Goal: Task Accomplishment & Management: Manage account settings

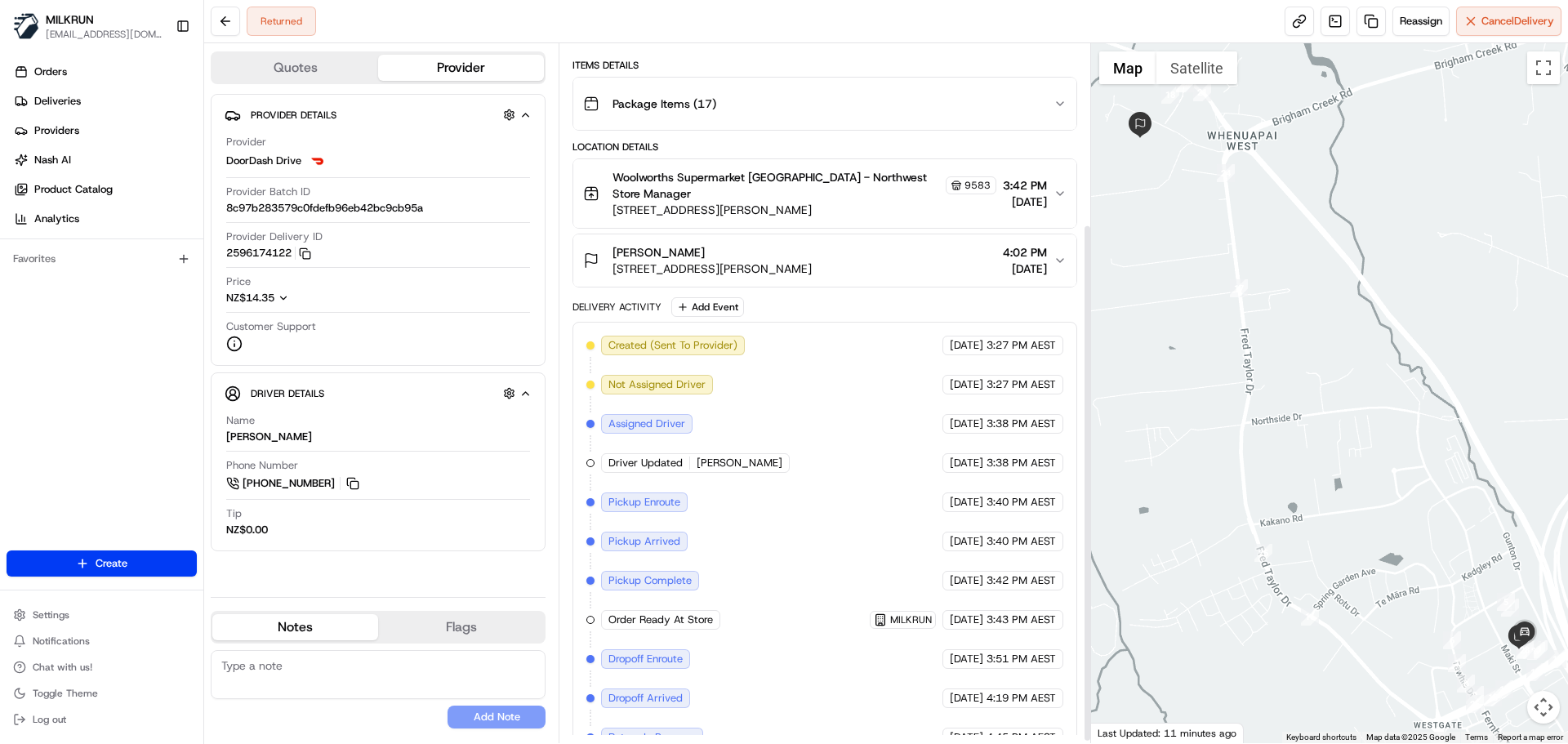
scroll to position [246, 0]
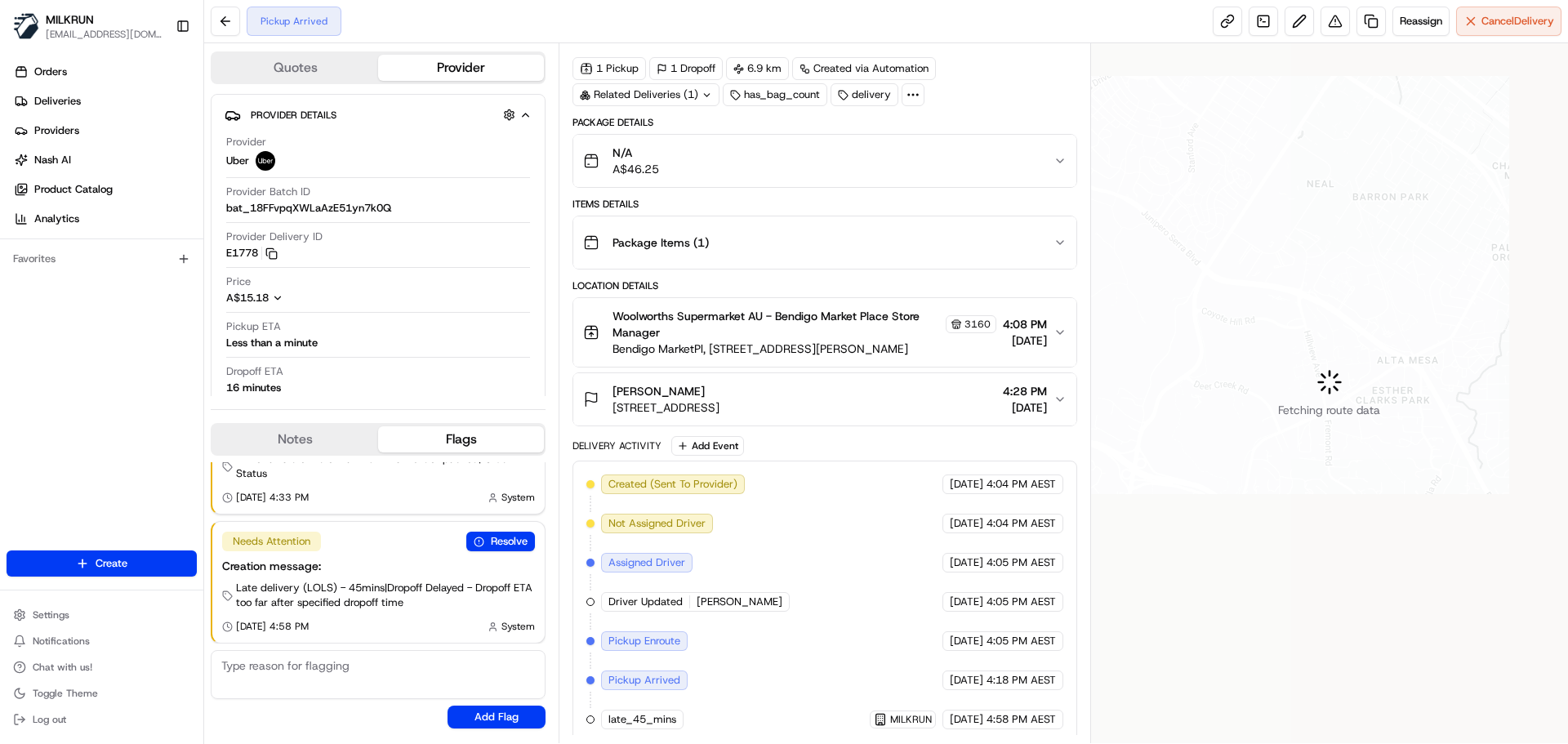
scroll to position [65, 0]
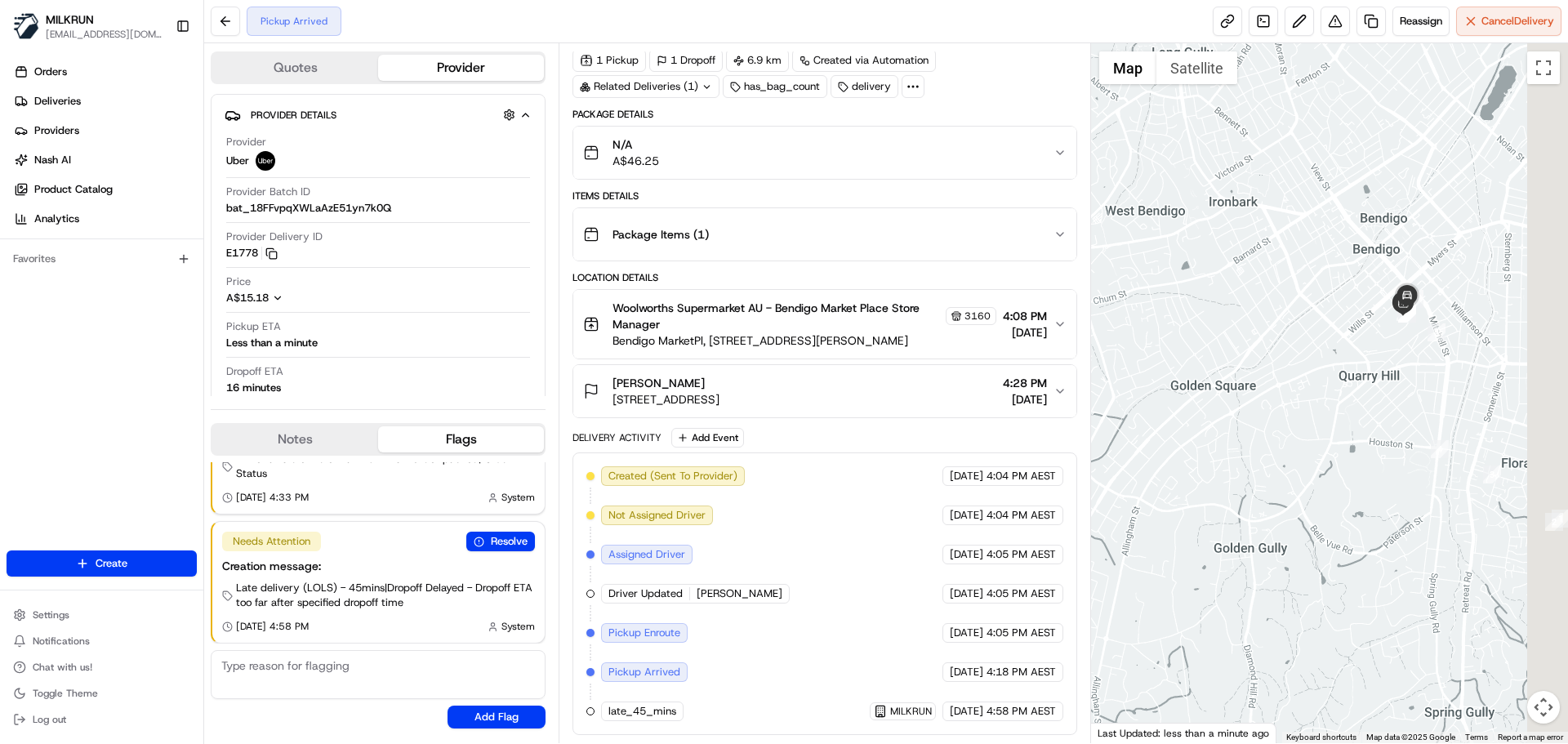
drag, startPoint x: 1189, startPoint y: 431, endPoint x: 1164, endPoint y: 469, distance: 45.5
click at [1164, 469] on div at bounding box center [1330, 393] width 478 height 700
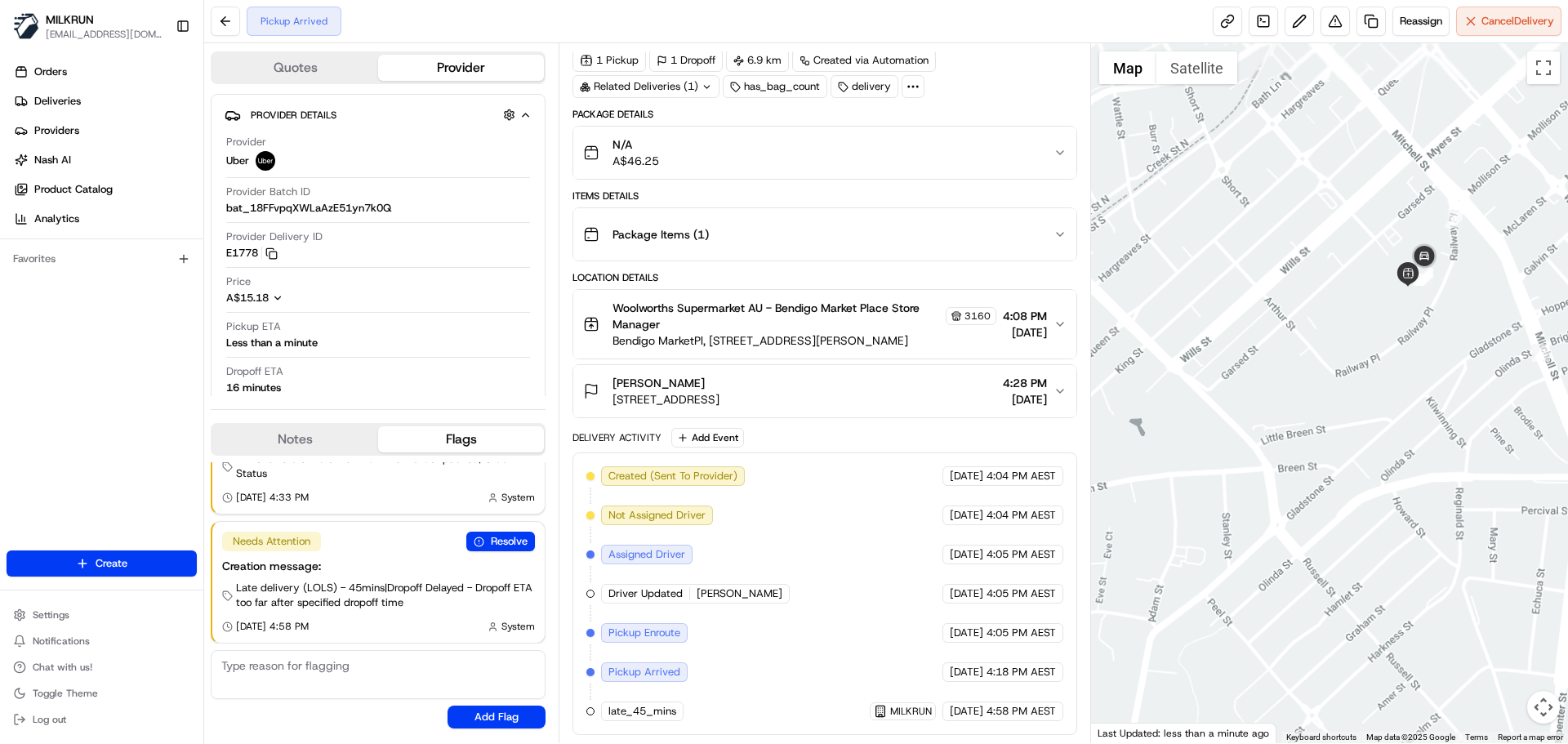
drag, startPoint x: 1324, startPoint y: 393, endPoint x: 1219, endPoint y: 538, distance: 179.0
click at [1277, 564] on div at bounding box center [1330, 393] width 478 height 700
click at [1216, 24] on link at bounding box center [1228, 21] width 30 height 30
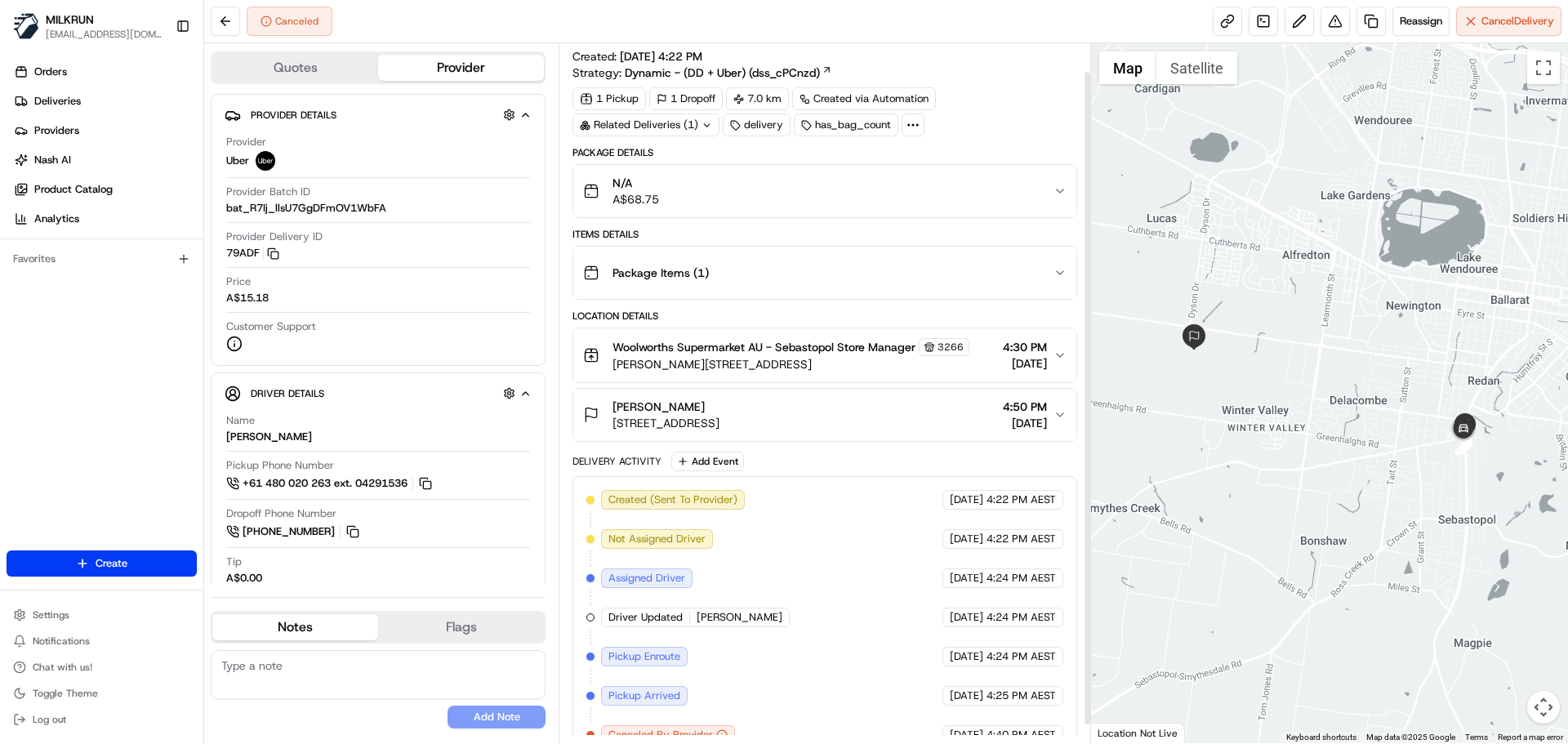
scroll to position [50, 0]
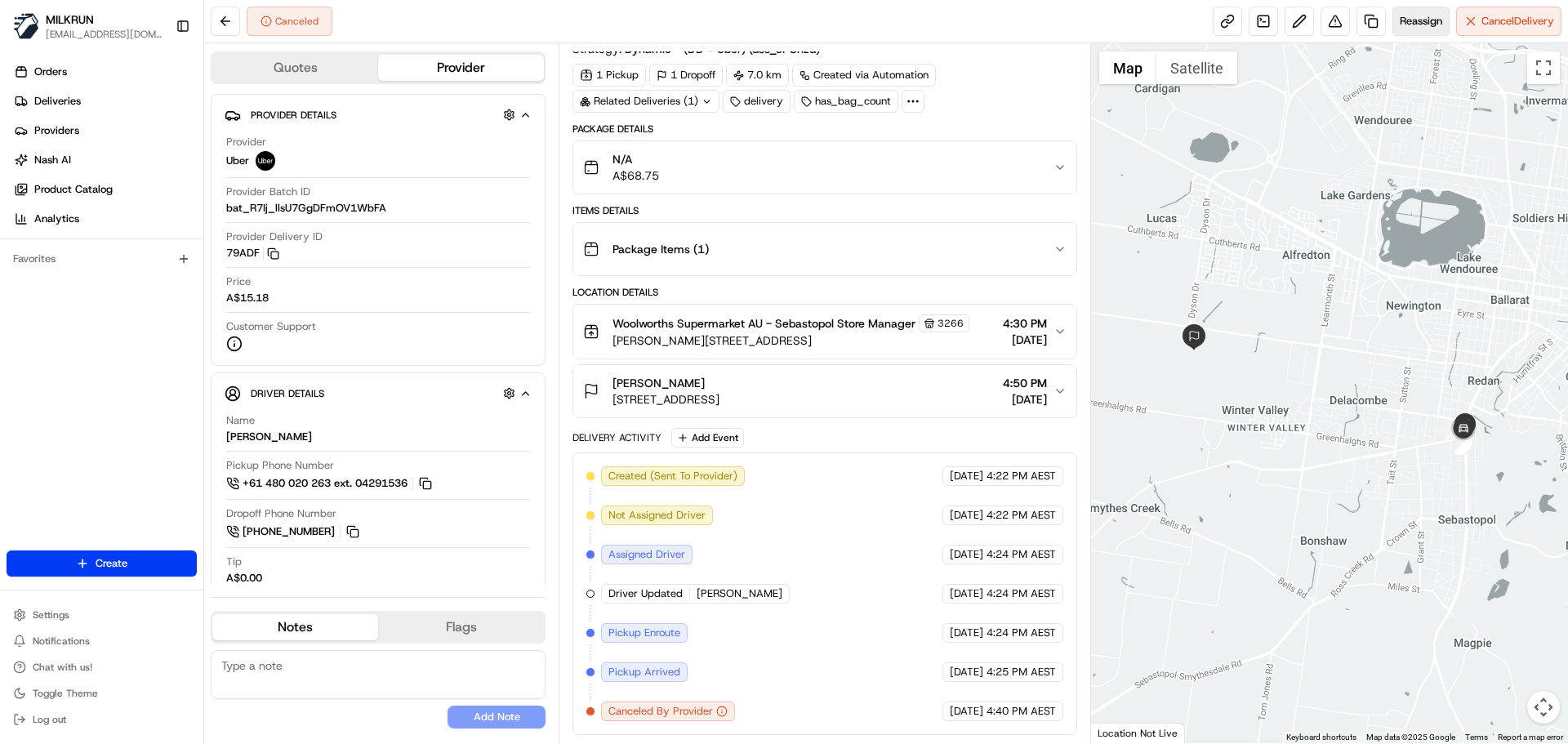
click at [1425, 22] on span "Reassign" at bounding box center [1421, 21] width 43 height 15
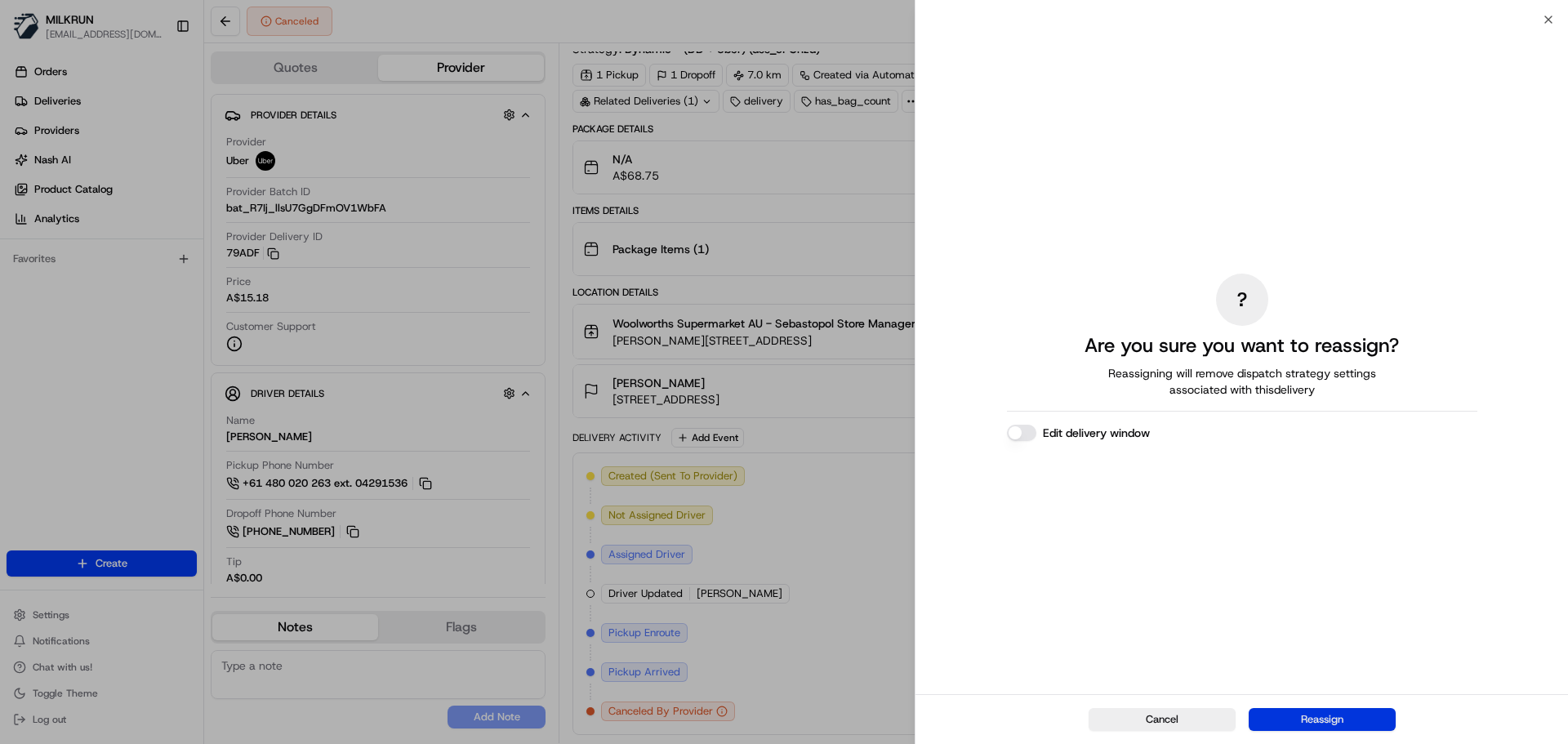
click at [1343, 715] on button "Reassign" at bounding box center [1322, 720] width 147 height 23
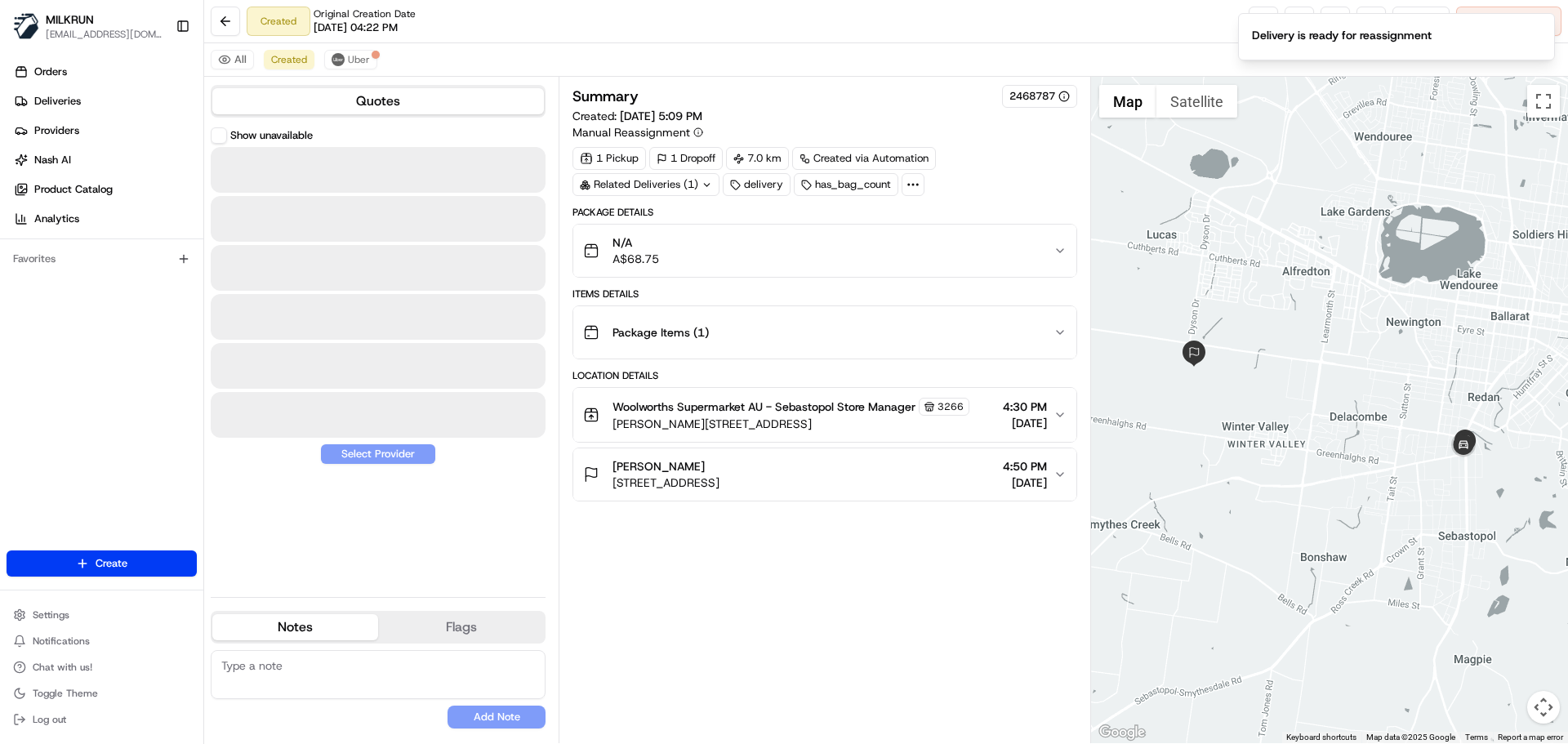
scroll to position [0, 0]
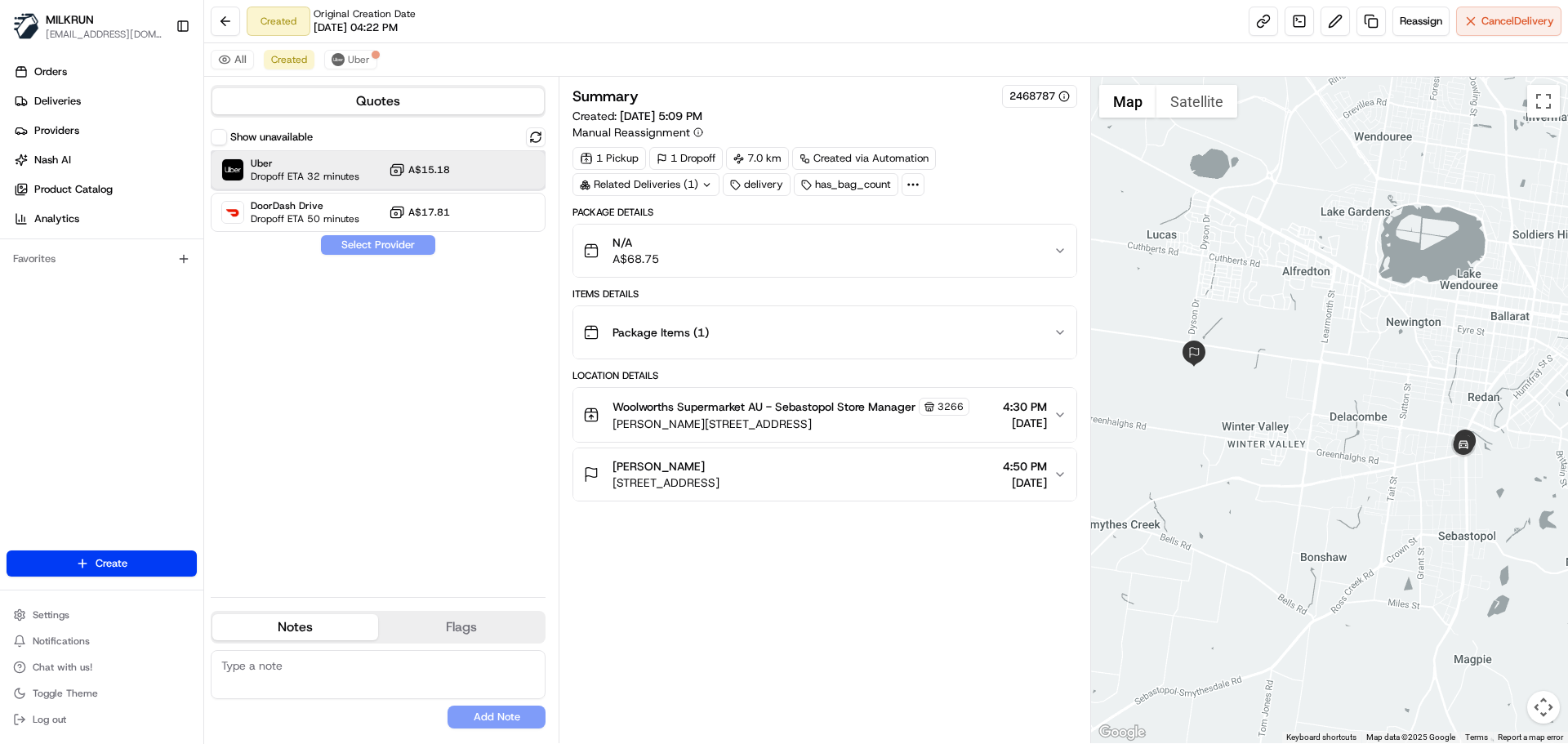
click at [299, 170] on span "Dropoff ETA 32 minutes" at bounding box center [305, 176] width 108 height 13
drag, startPoint x: 289, startPoint y: 59, endPoint x: 299, endPoint y: 58, distance: 10.0
click at [290, 60] on span "Created" at bounding box center [288, 59] width 36 height 13
click at [356, 54] on span "Uber" at bounding box center [358, 59] width 22 height 13
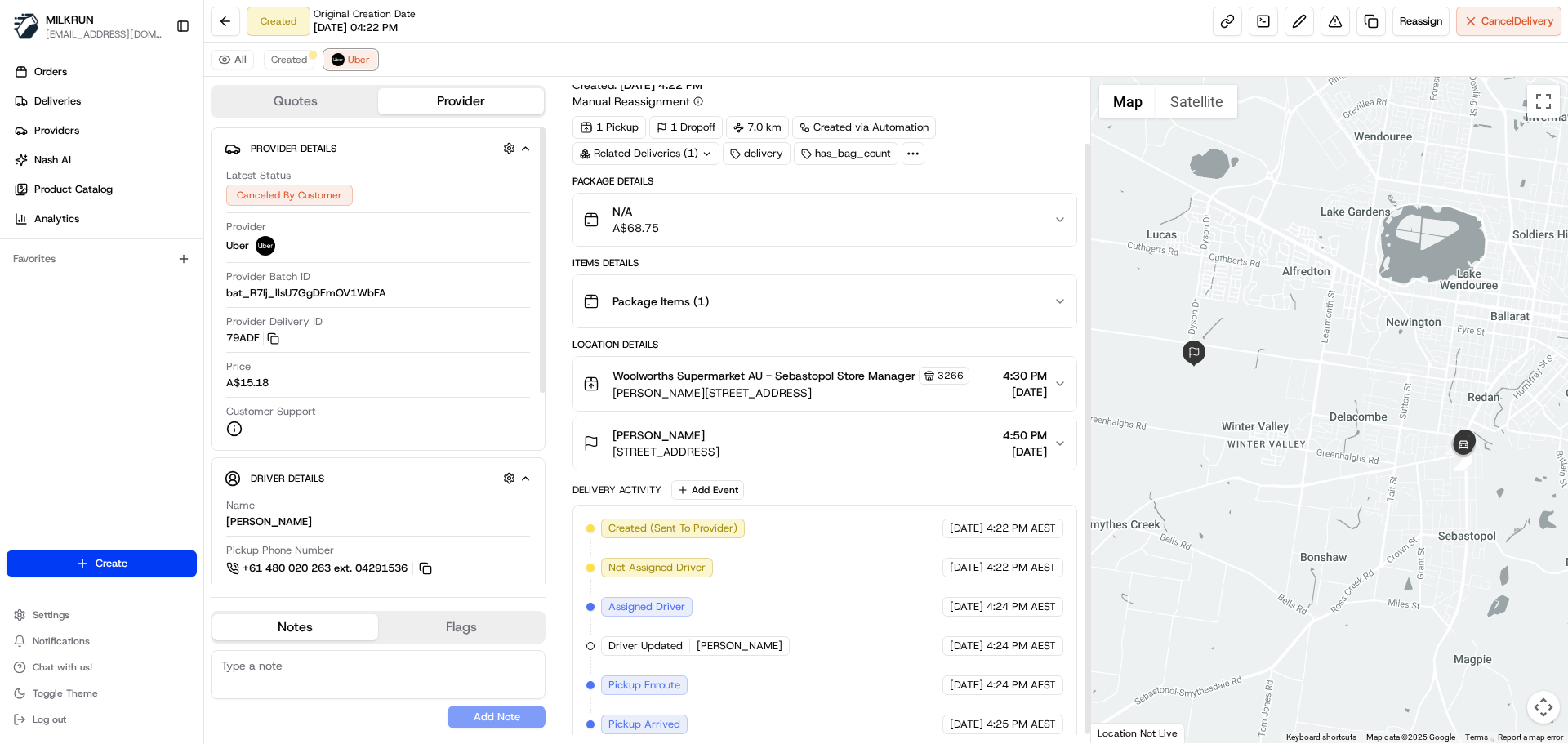
scroll to position [83, 0]
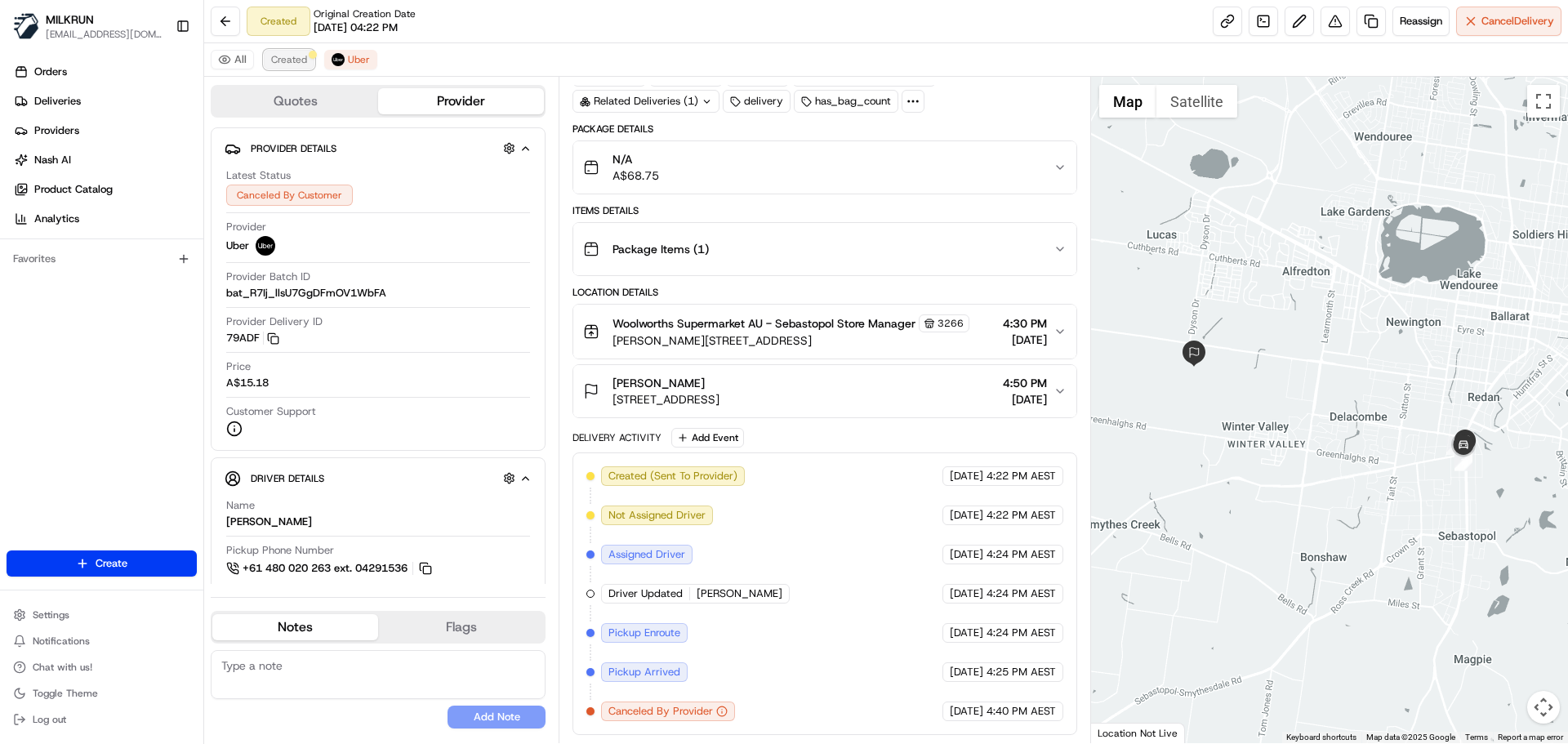
click at [287, 57] on span "Created" at bounding box center [288, 59] width 36 height 13
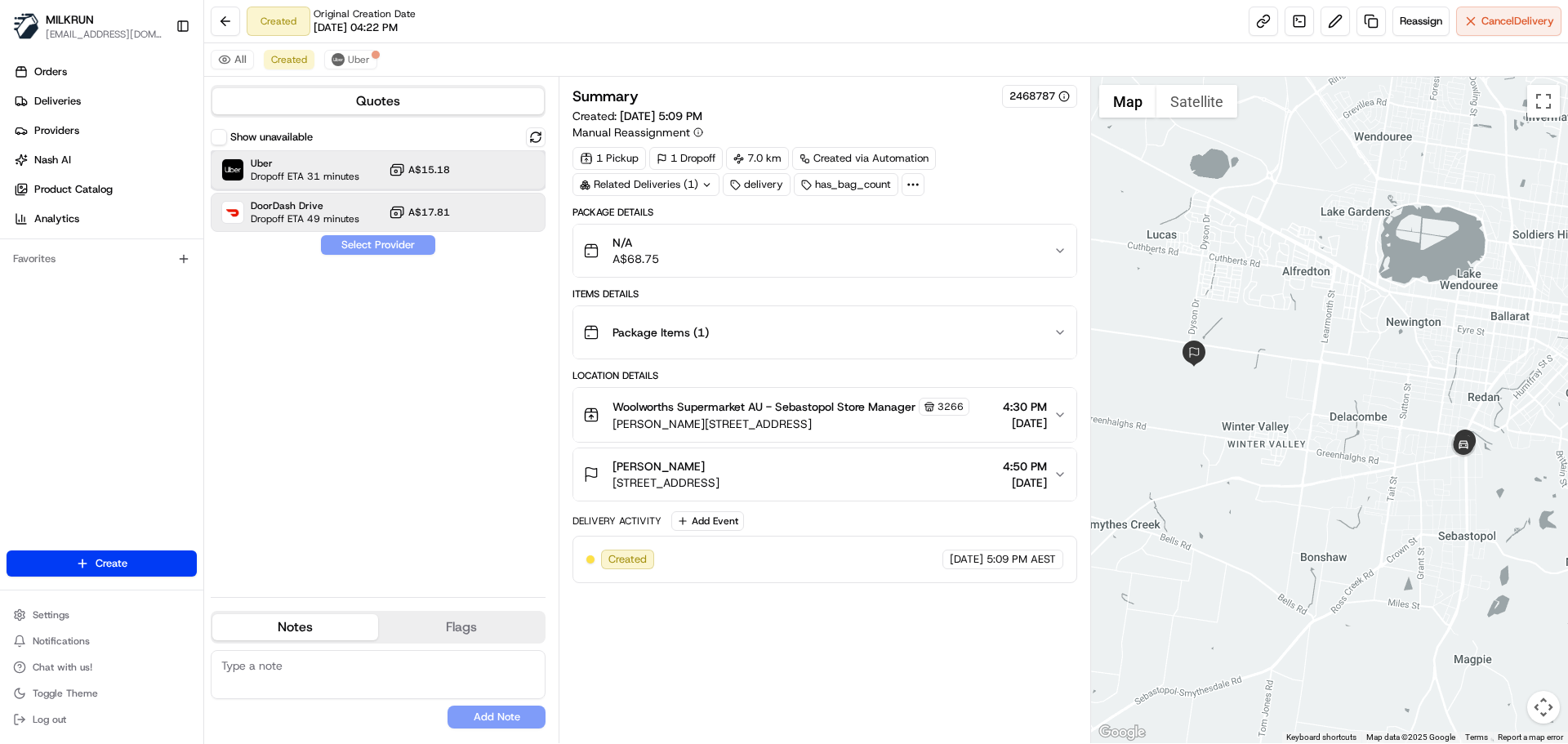
drag, startPoint x: 369, startPoint y: 177, endPoint x: 366, endPoint y: 227, distance: 50.1
click at [369, 176] on div "Uber Dropoff ETA 31 minutes A$15.18" at bounding box center [378, 170] width 335 height 39
click at [381, 240] on button "Assign Provider" at bounding box center [378, 245] width 116 height 19
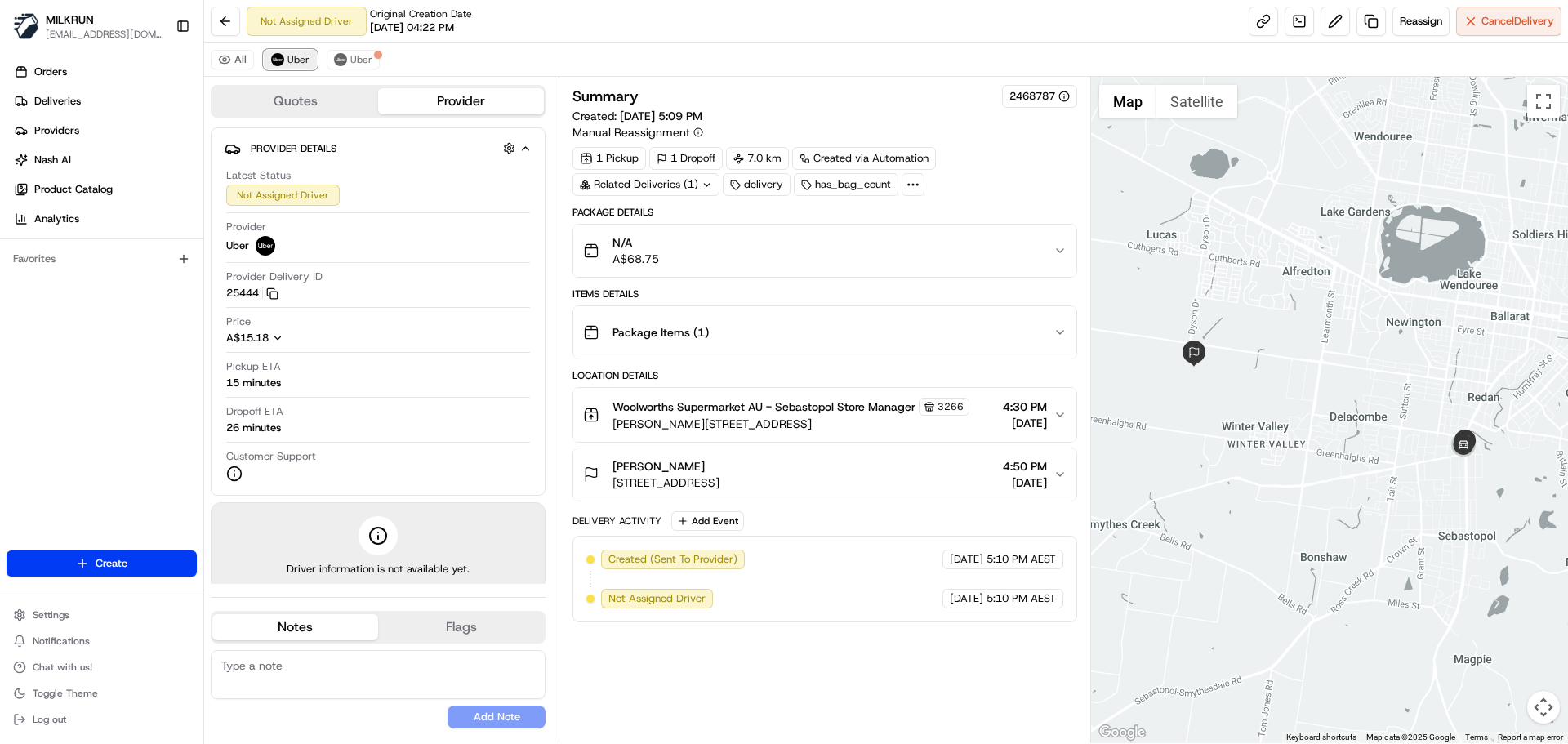
drag, startPoint x: 288, startPoint y: 52, endPoint x: 309, endPoint y: 55, distance: 21.2
click at [295, 52] on button "Uber" at bounding box center [290, 59] width 53 height 19
click at [357, 56] on span "Uber" at bounding box center [361, 59] width 22 height 13
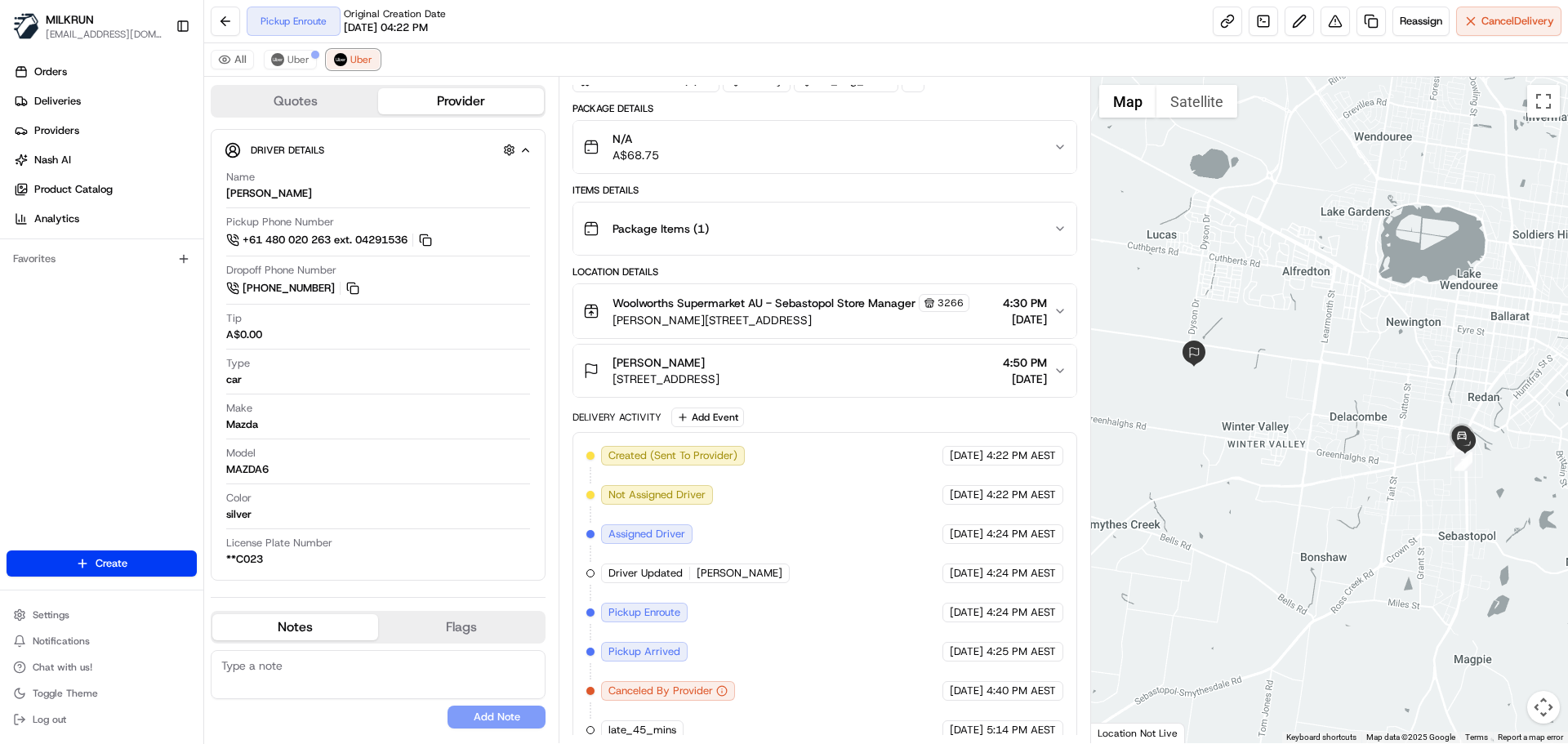
scroll to position [122, 0]
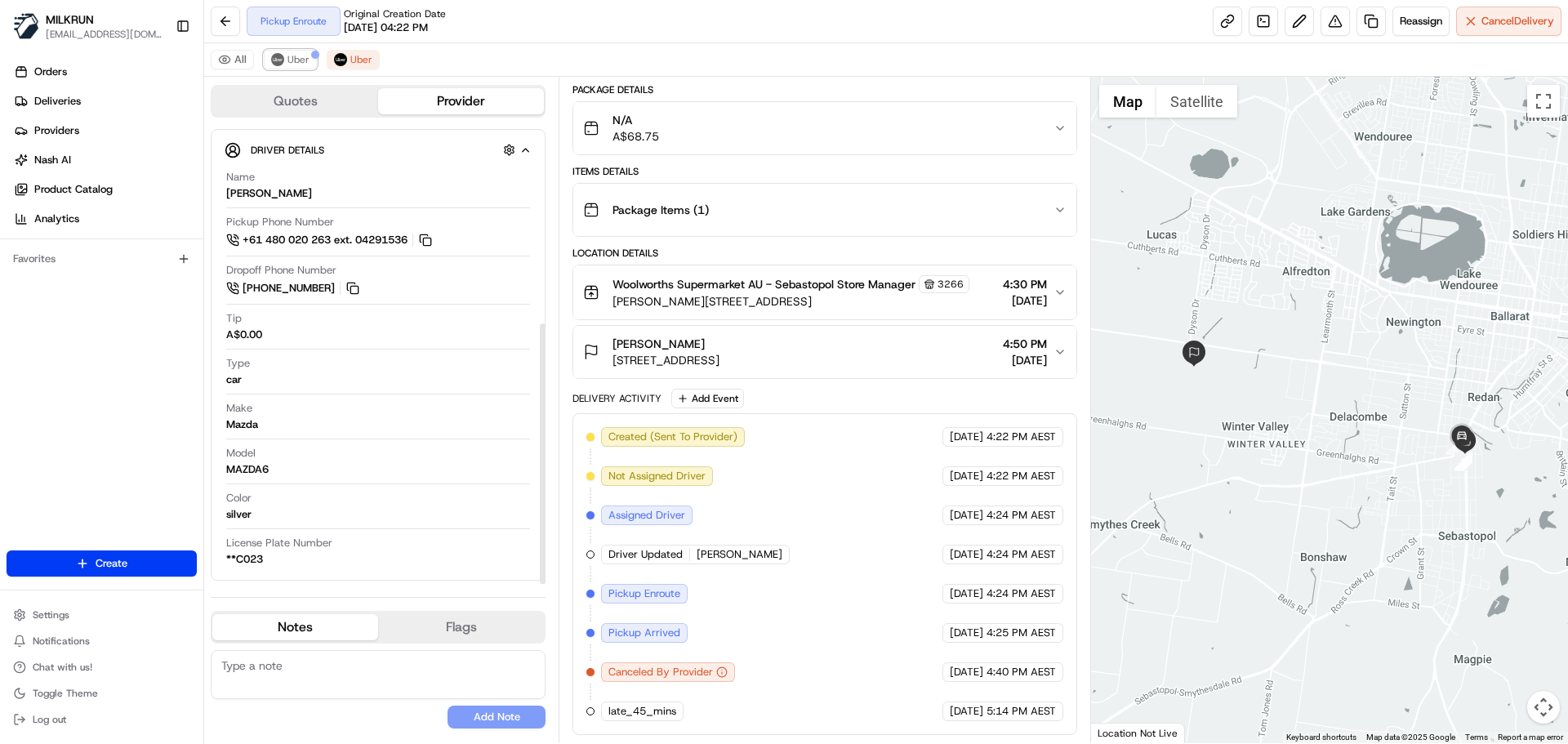
drag, startPoint x: 294, startPoint y: 60, endPoint x: 443, endPoint y: 175, distance: 188.2
click at [301, 63] on span "Uber" at bounding box center [298, 59] width 22 height 13
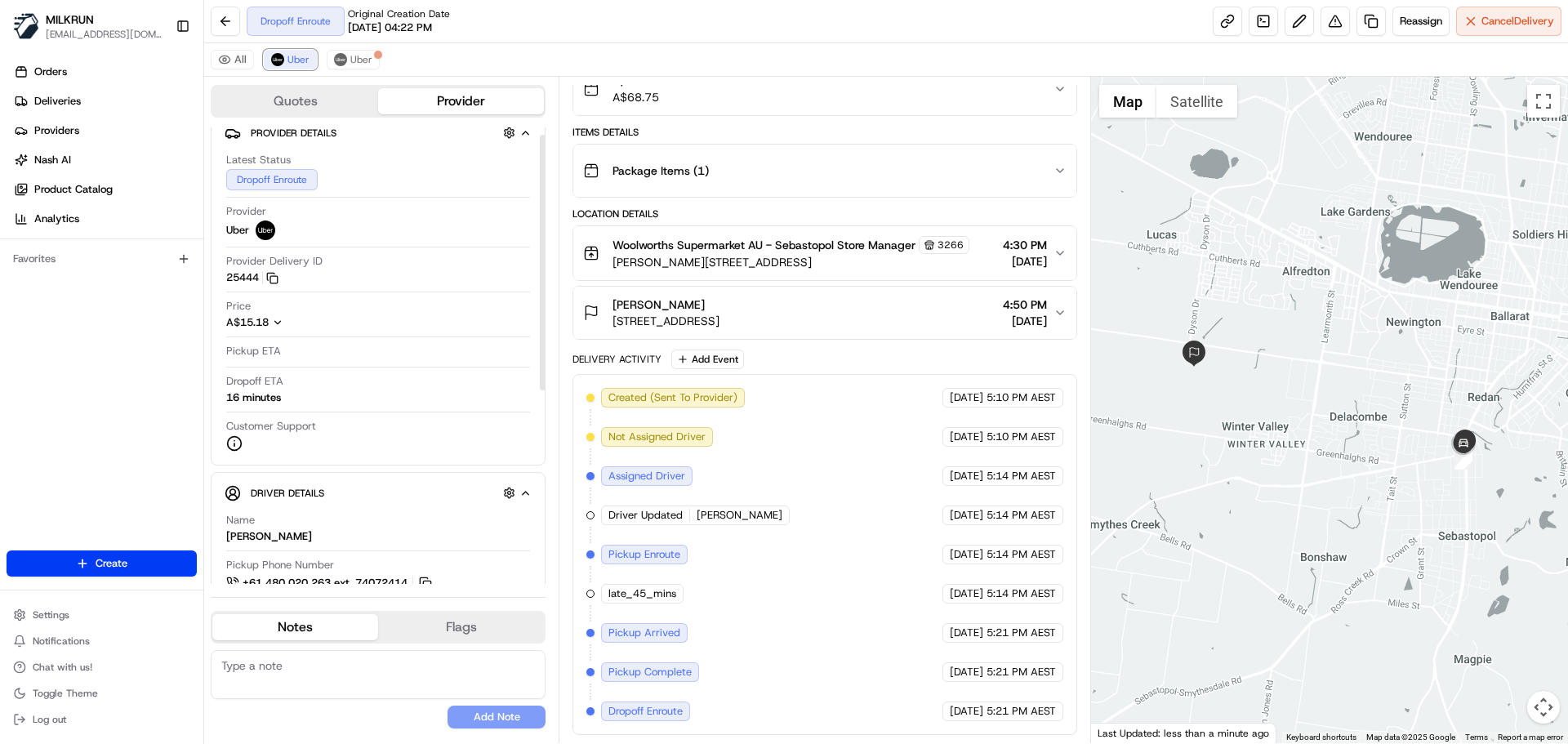
scroll to position [0, 0]
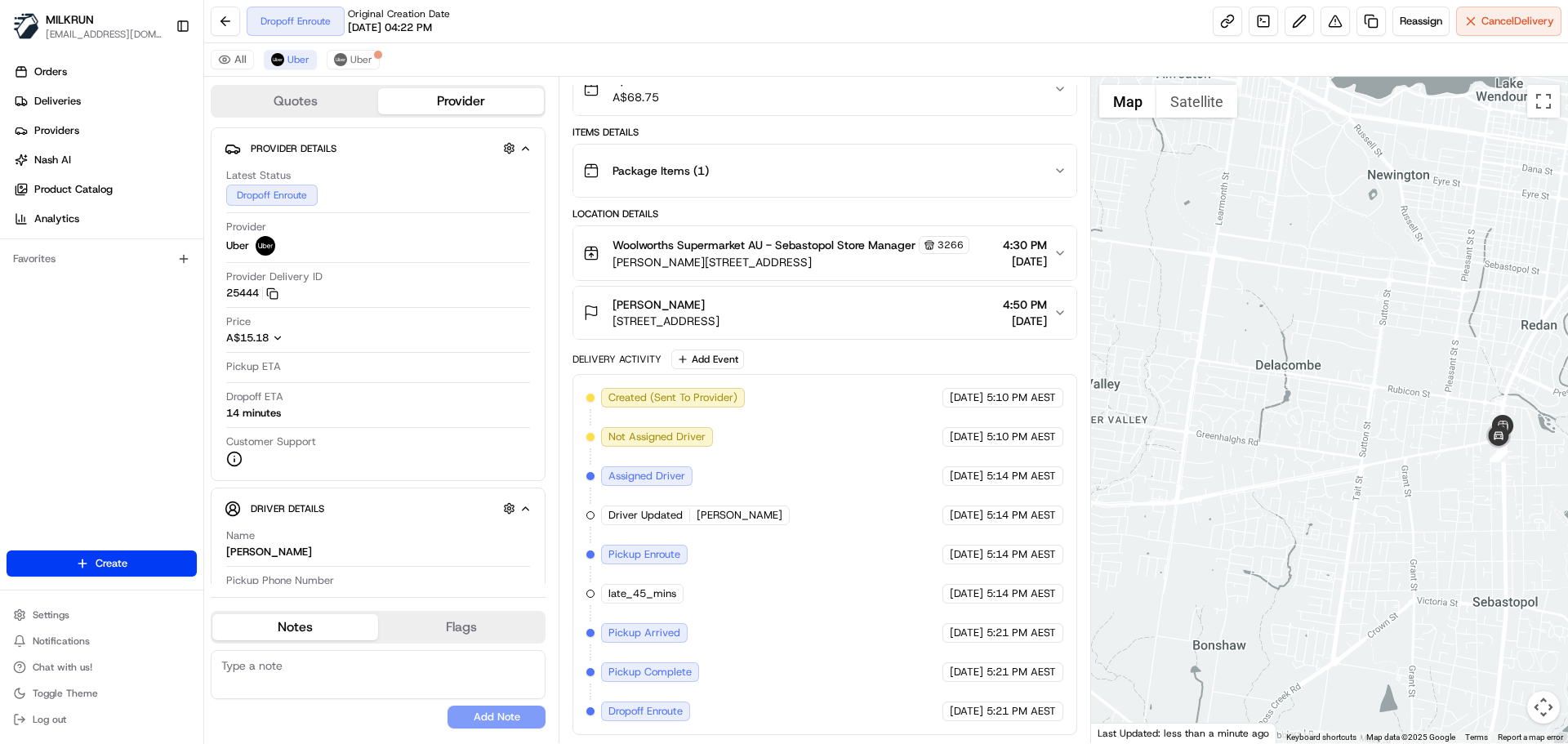
drag, startPoint x: 1381, startPoint y: 439, endPoint x: 1304, endPoint y: 491, distance: 92.9
click at [1316, 485] on div at bounding box center [1330, 410] width 478 height 667
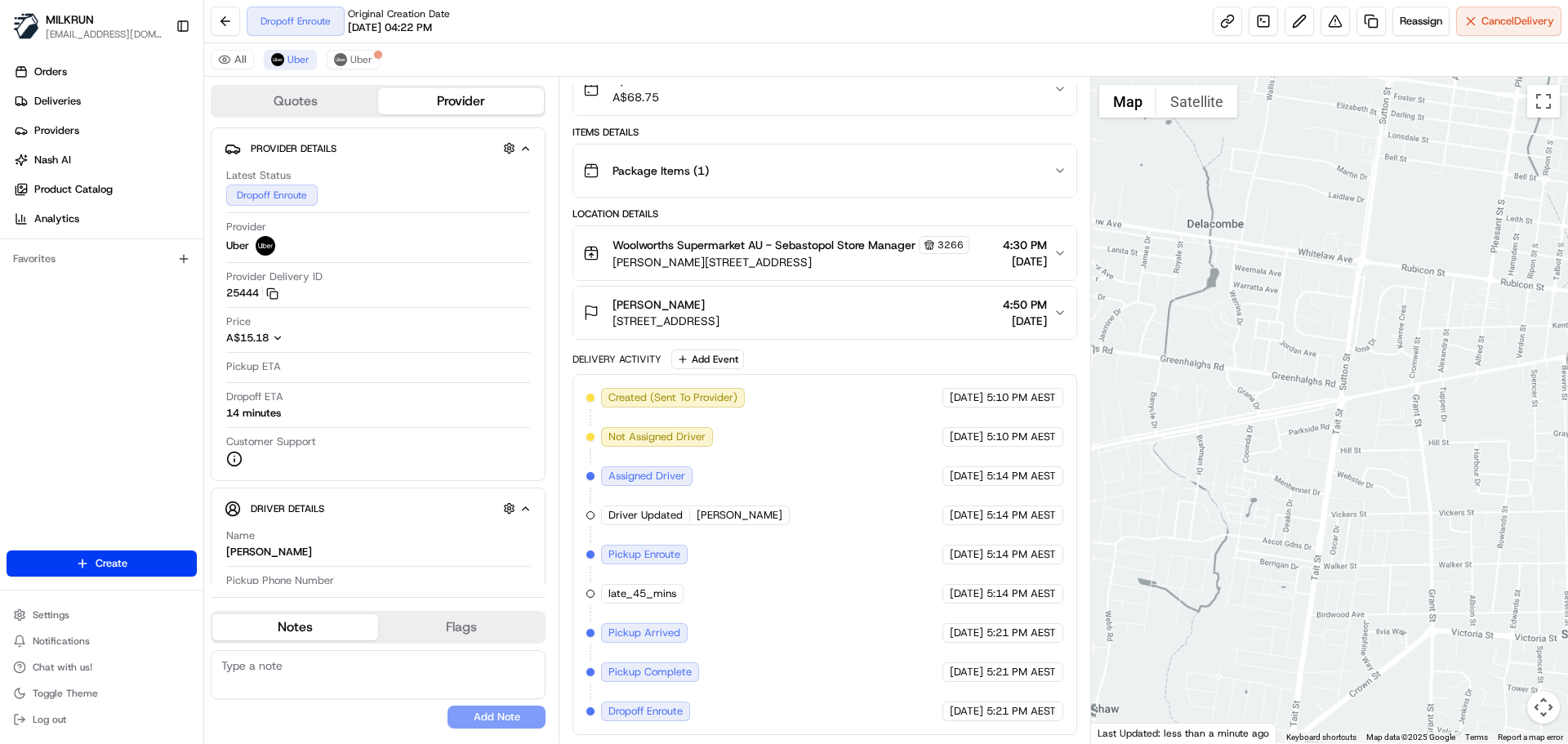
drag, startPoint x: 1363, startPoint y: 515, endPoint x: 1305, endPoint y: 518, distance: 58.1
click at [1305, 518] on div at bounding box center [1330, 410] width 478 height 667
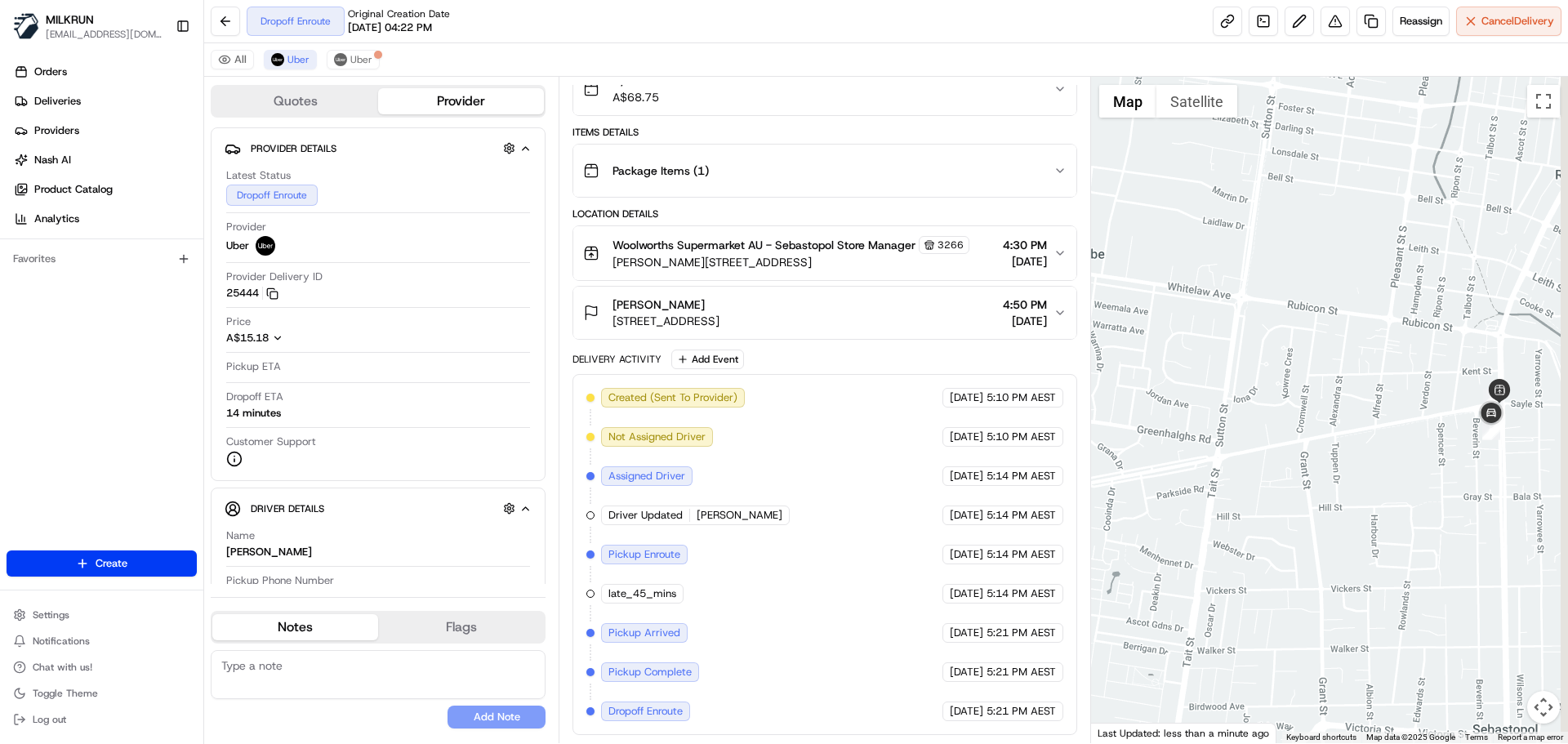
drag, startPoint x: 1404, startPoint y: 398, endPoint x: 1262, endPoint y: 448, distance: 150.5
click at [1262, 448] on div at bounding box center [1330, 410] width 478 height 667
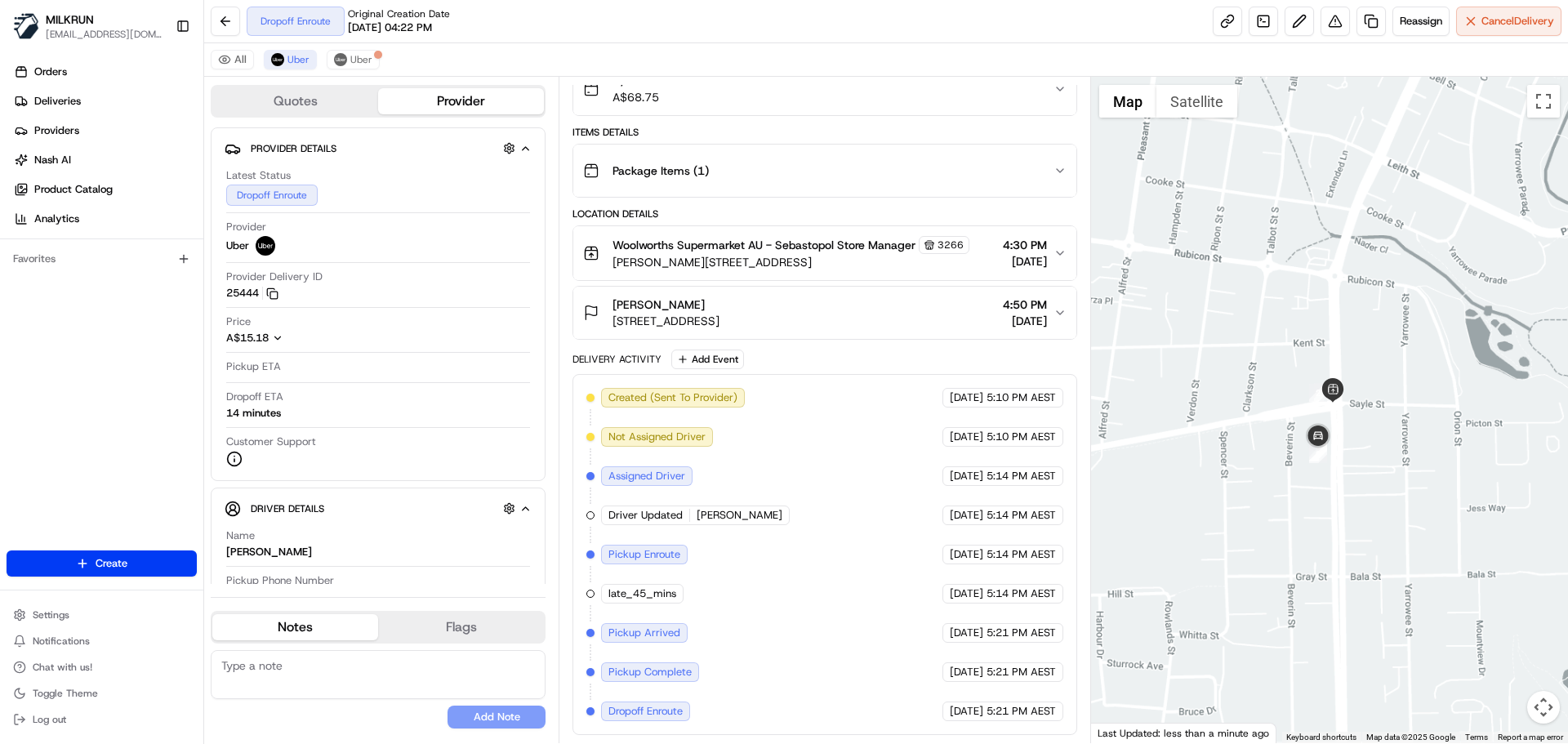
drag, startPoint x: 1415, startPoint y: 428, endPoint x: 1416, endPoint y: 463, distance: 35.0
click at [1401, 442] on div at bounding box center [1330, 410] width 478 height 667
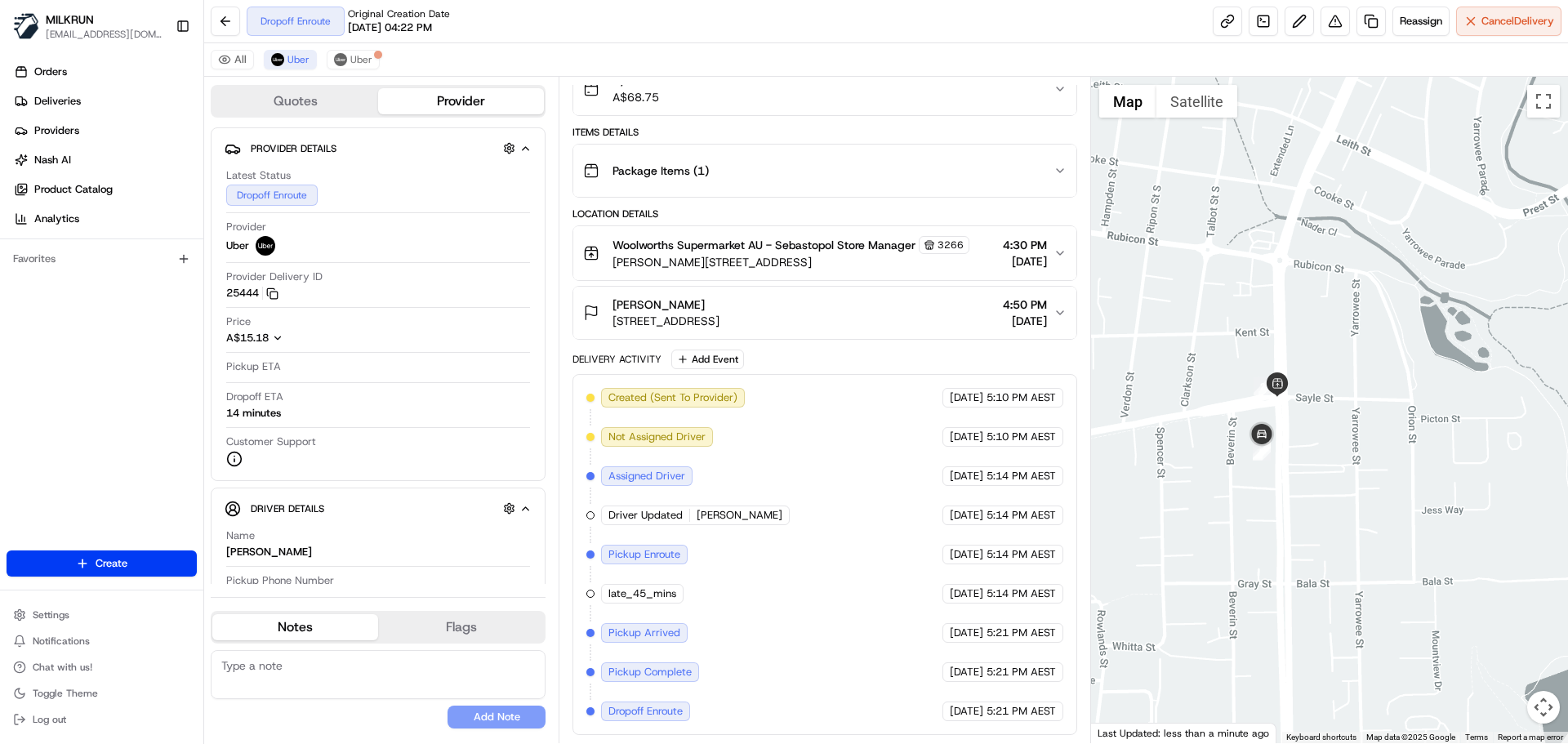
drag, startPoint x: 1425, startPoint y: 393, endPoint x: 1380, endPoint y: 417, distance: 51.0
click at [1431, 389] on div at bounding box center [1330, 410] width 478 height 667
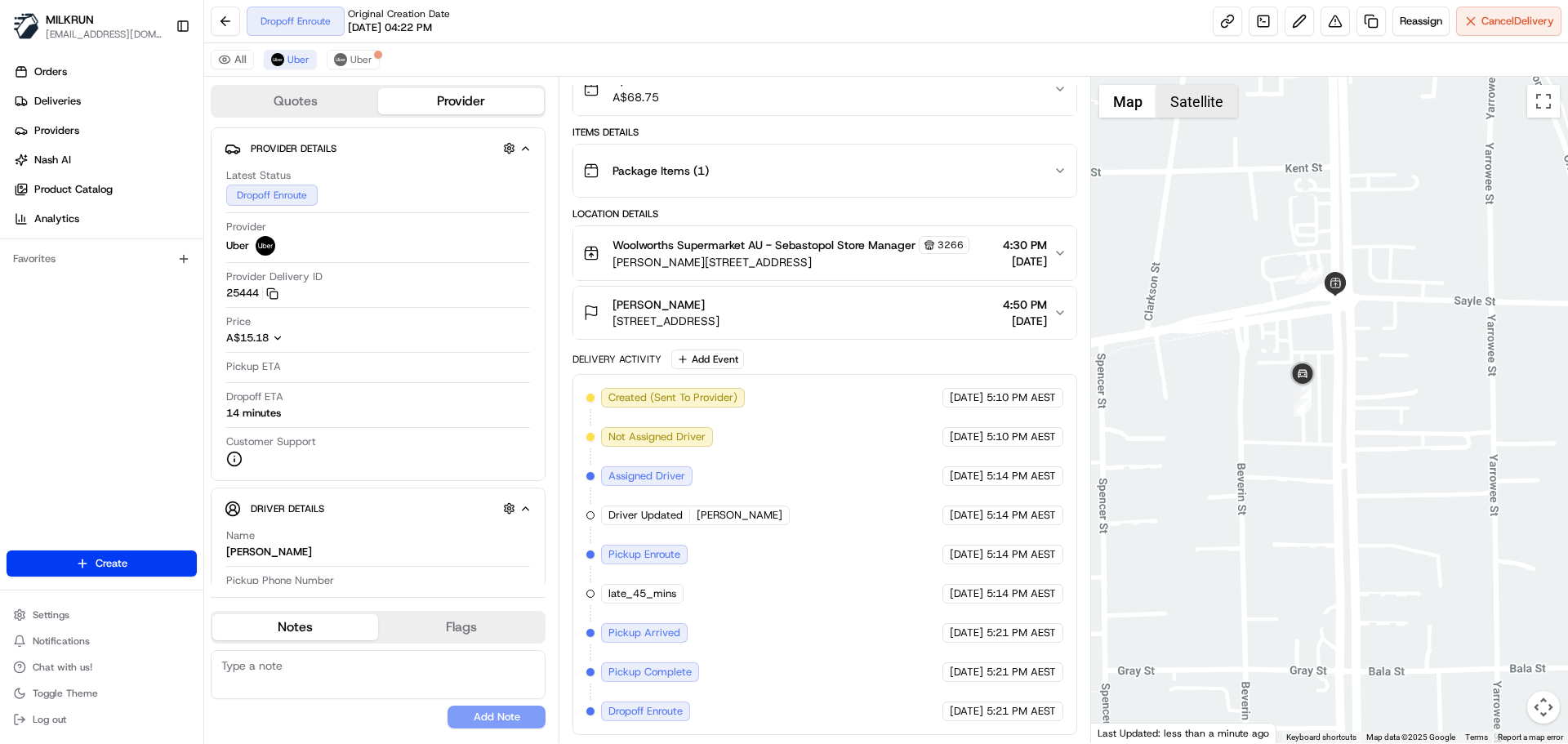
click at [1197, 102] on button "Satellite" at bounding box center [1197, 101] width 81 height 32
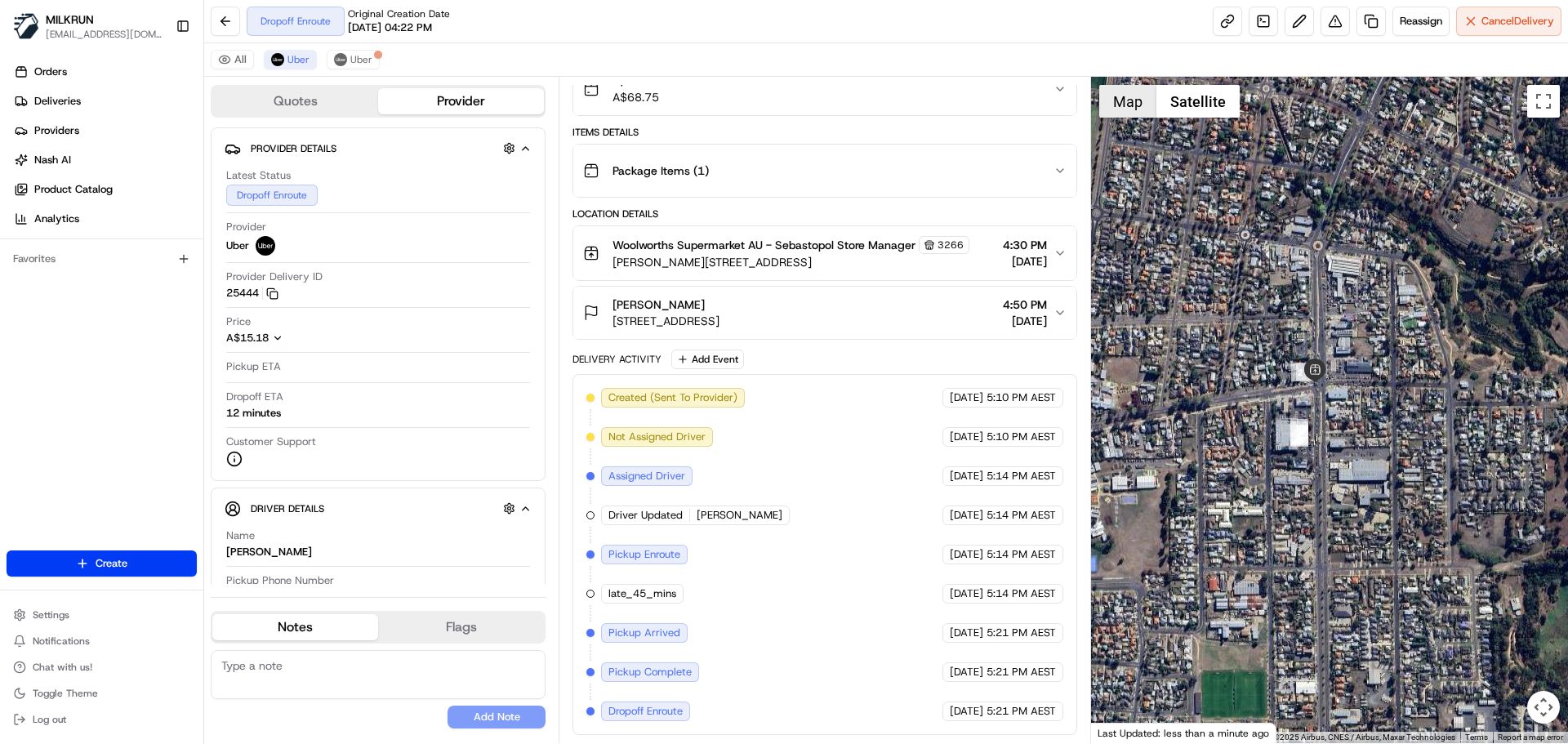
click at [1125, 94] on button "Map" at bounding box center [1127, 101] width 57 height 32
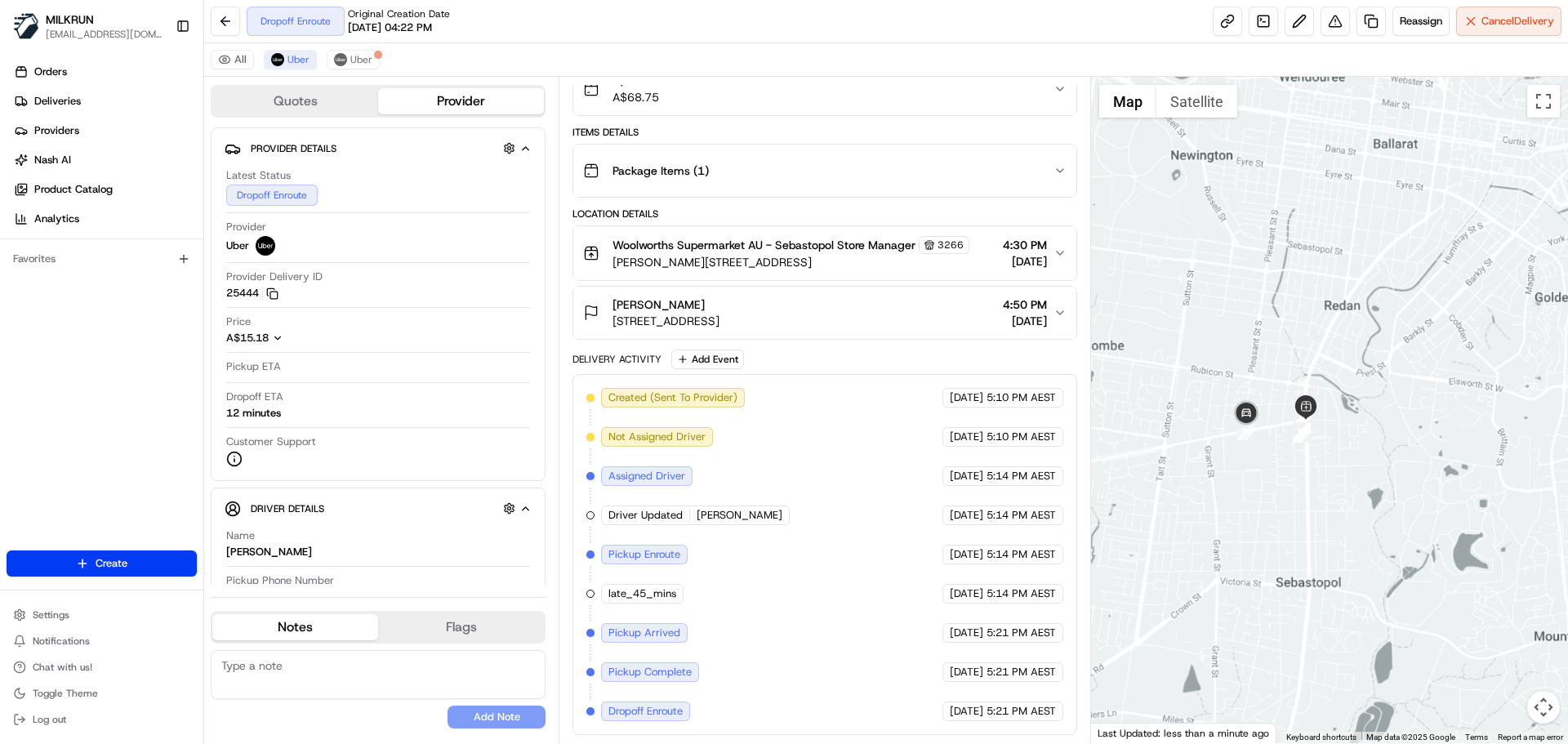
drag, startPoint x: 1249, startPoint y: 538, endPoint x: 1348, endPoint y: 524, distance: 100.0
click at [1348, 524] on div at bounding box center [1330, 410] width 478 height 667
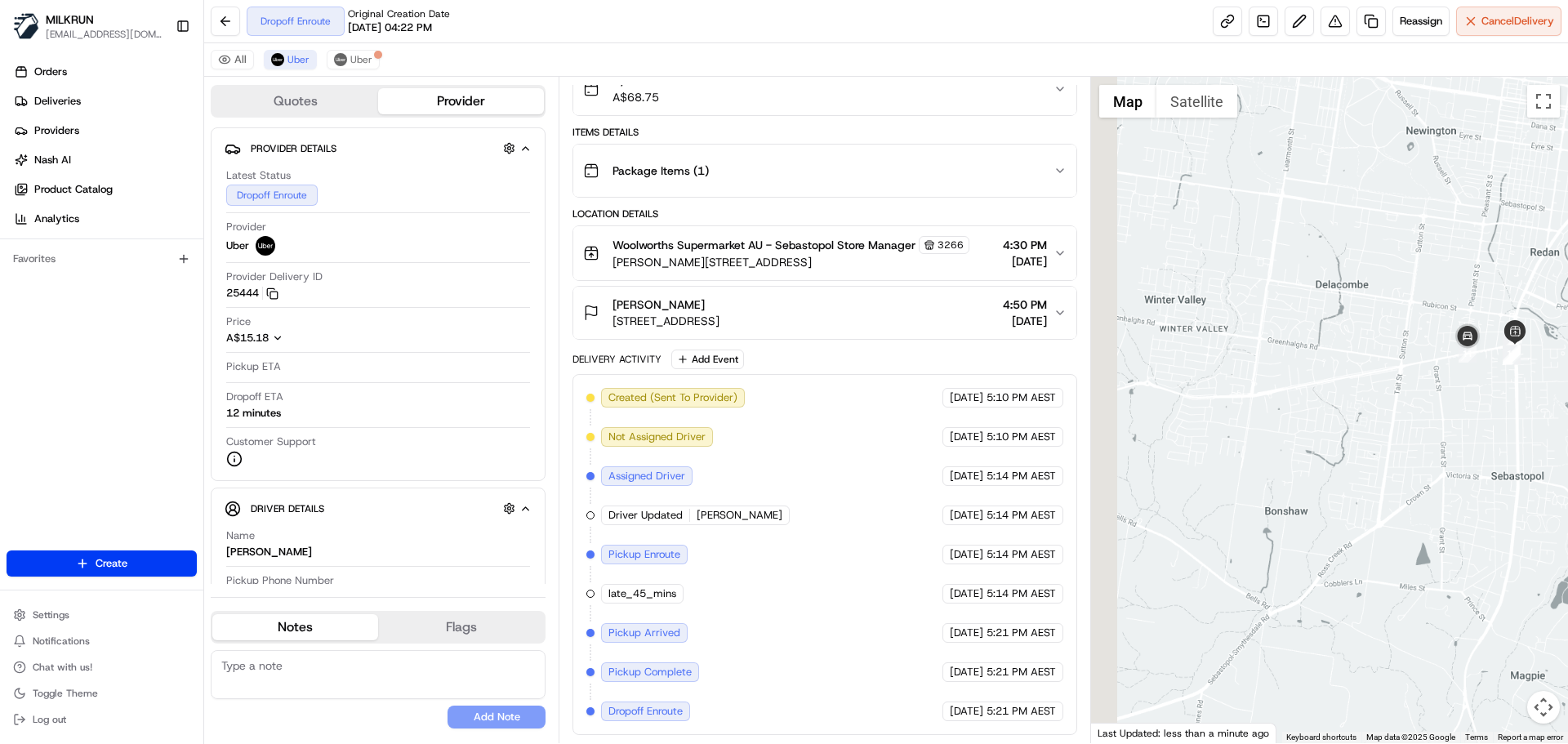
drag, startPoint x: 1302, startPoint y: 536, endPoint x: 1342, endPoint y: 548, distance: 41.8
click at [1342, 548] on div at bounding box center [1330, 410] width 478 height 667
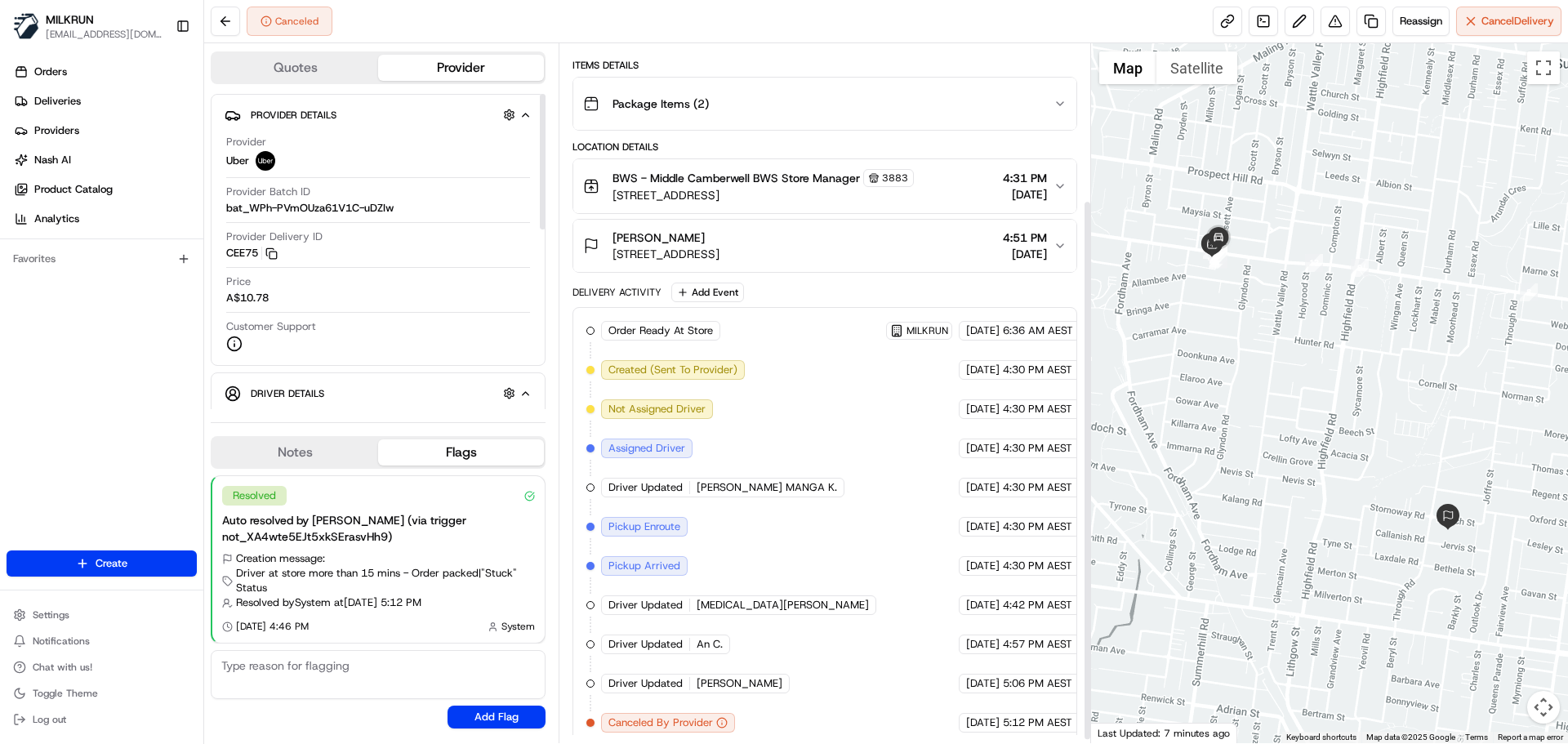
scroll to position [206, 0]
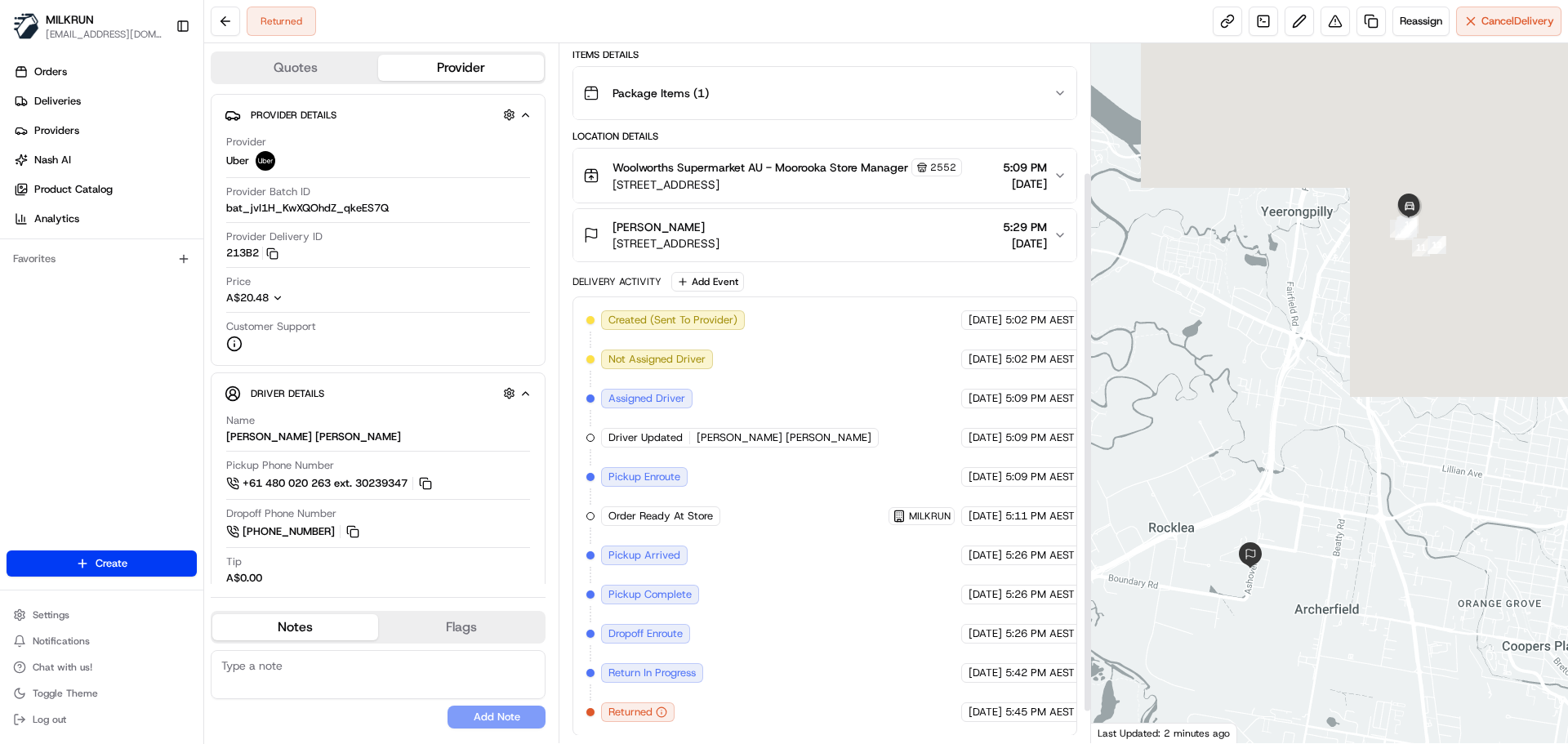
scroll to position [206, 0]
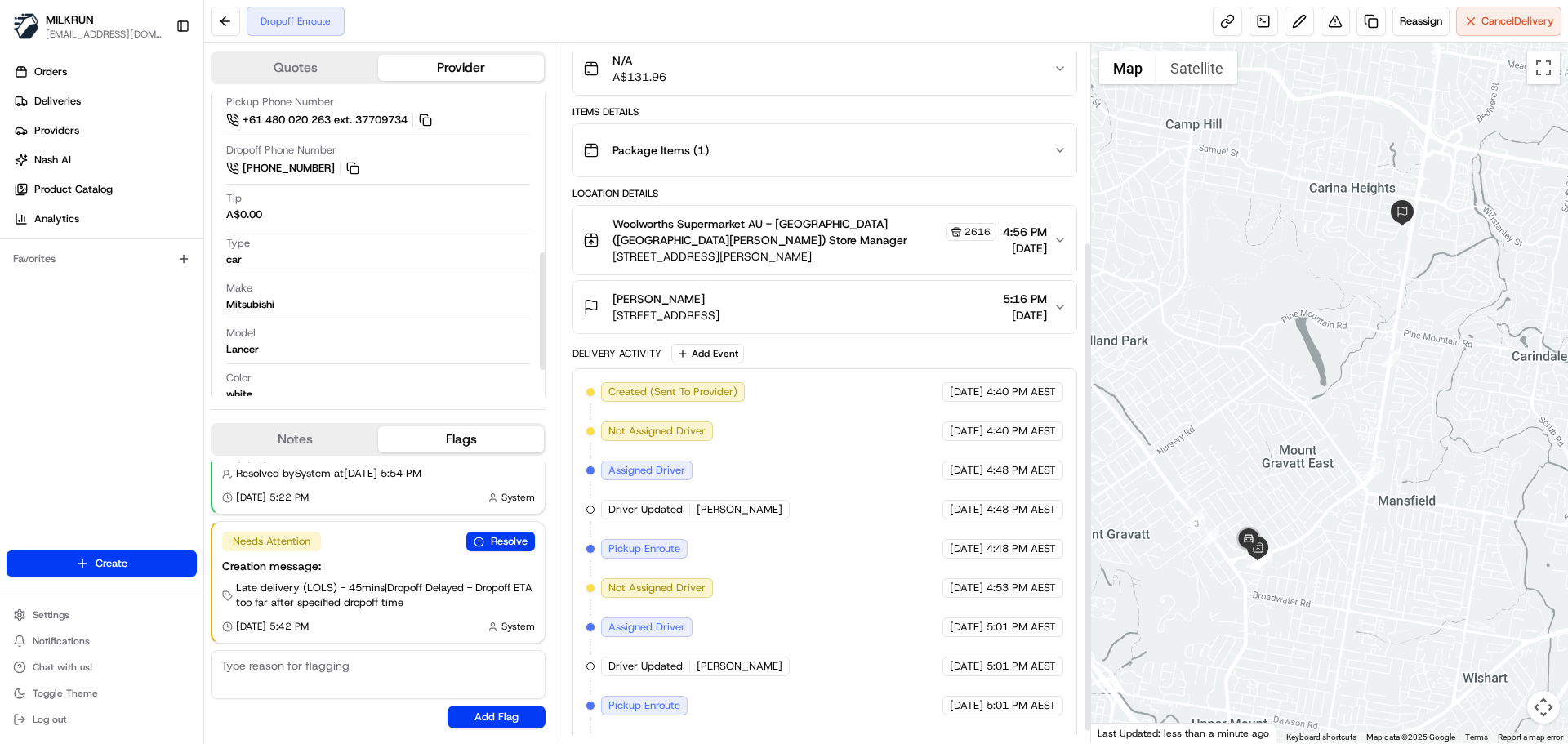
scroll to position [300, 0]
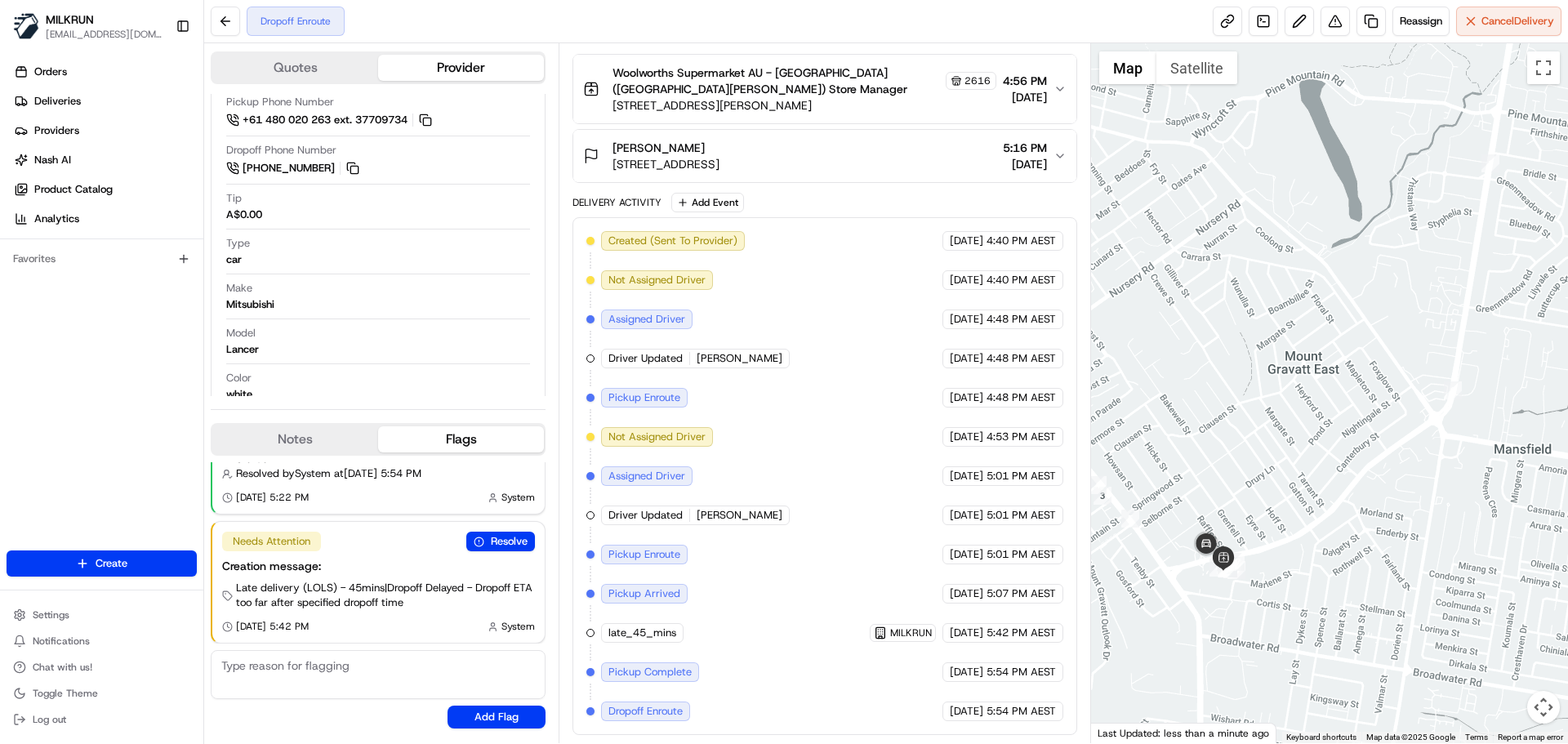
drag, startPoint x: 1181, startPoint y: 537, endPoint x: 1118, endPoint y: 481, distance: 84.3
click at [1175, 475] on div at bounding box center [1330, 393] width 478 height 700
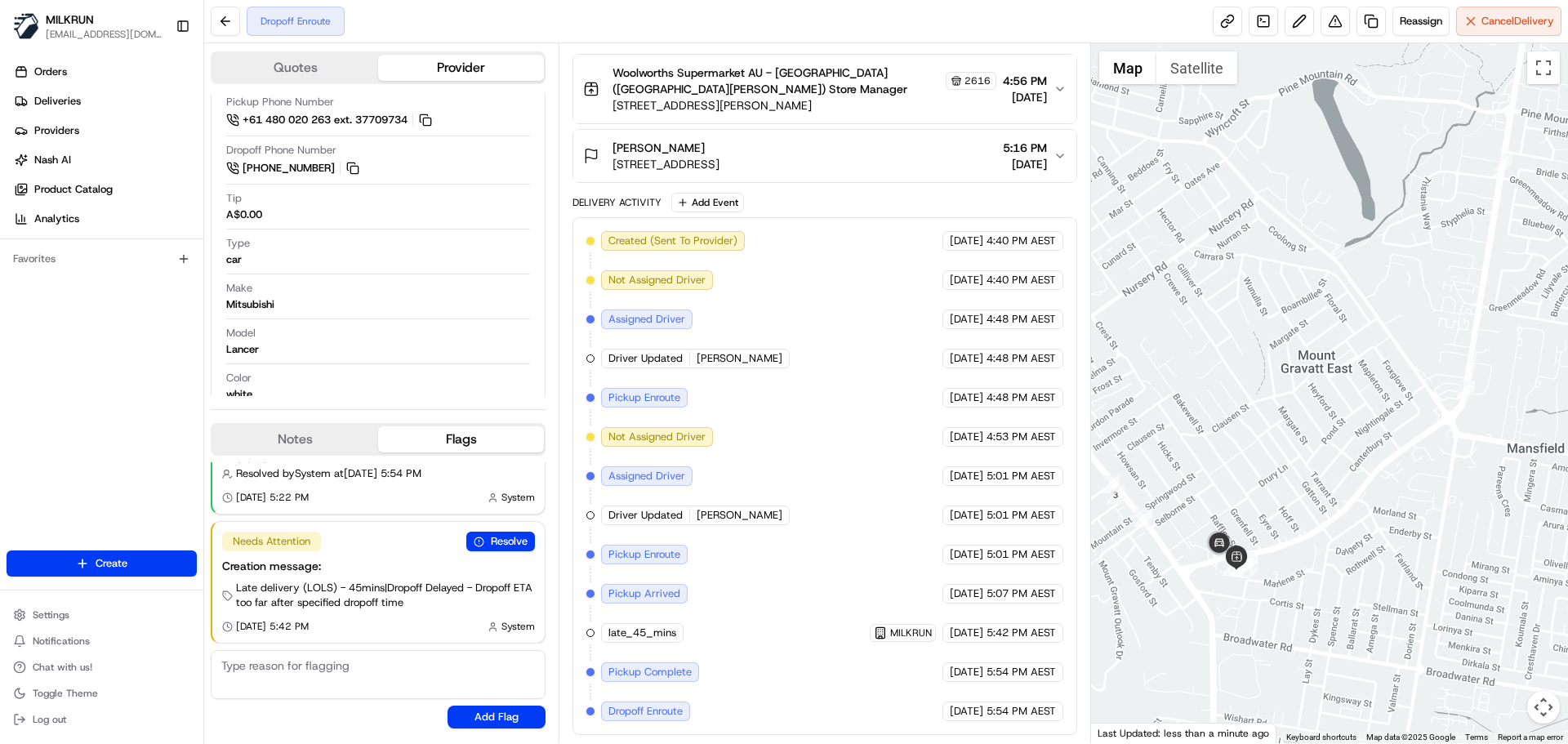
drag, startPoint x: 1306, startPoint y: 483, endPoint x: 1380, endPoint y: 451, distance: 80.6
click at [1380, 451] on div at bounding box center [1330, 393] width 478 height 700
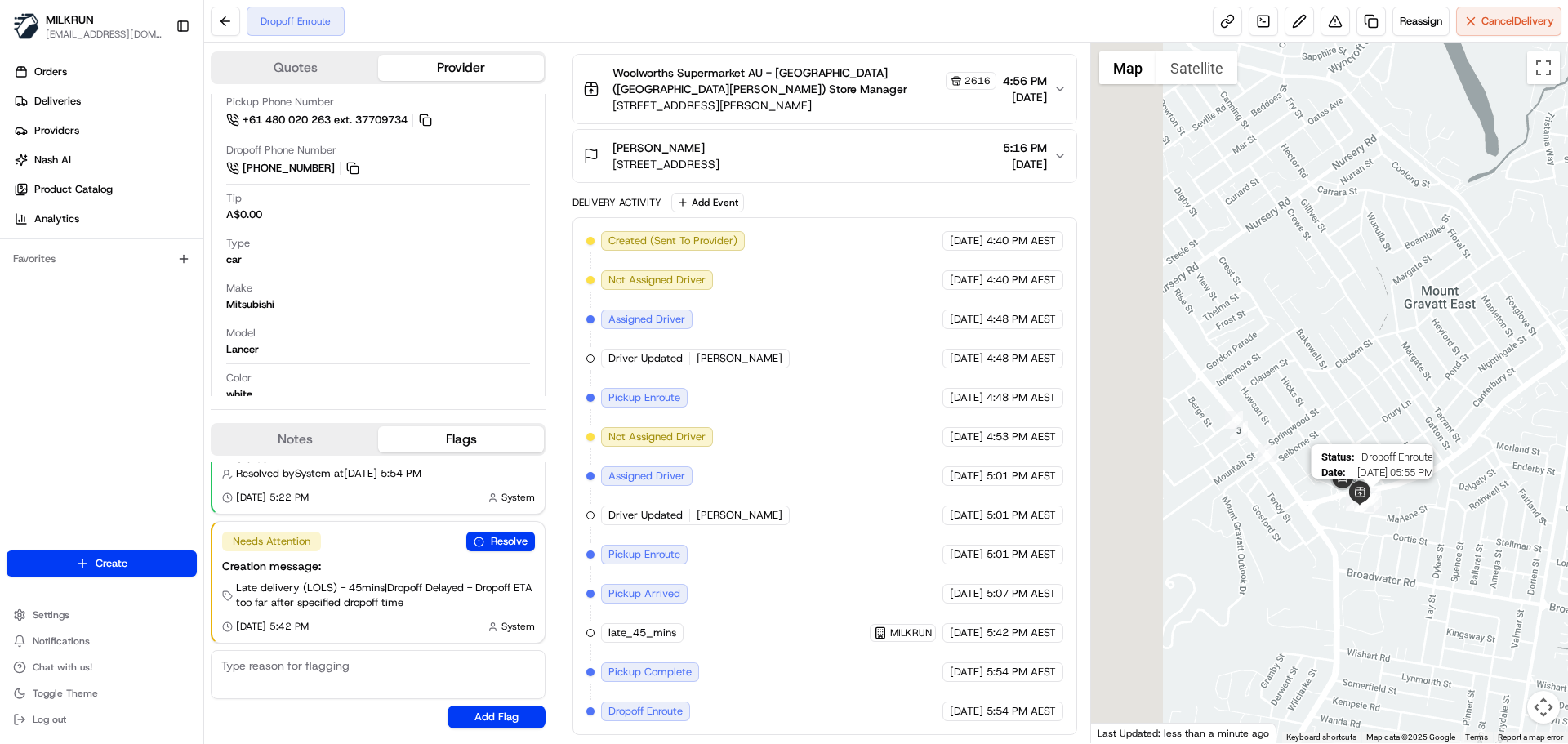
drag, startPoint x: 1228, startPoint y: 550, endPoint x: 1339, endPoint y: 503, distance: 120.5
click at [1372, 489] on img at bounding box center [1360, 493] width 24 height 24
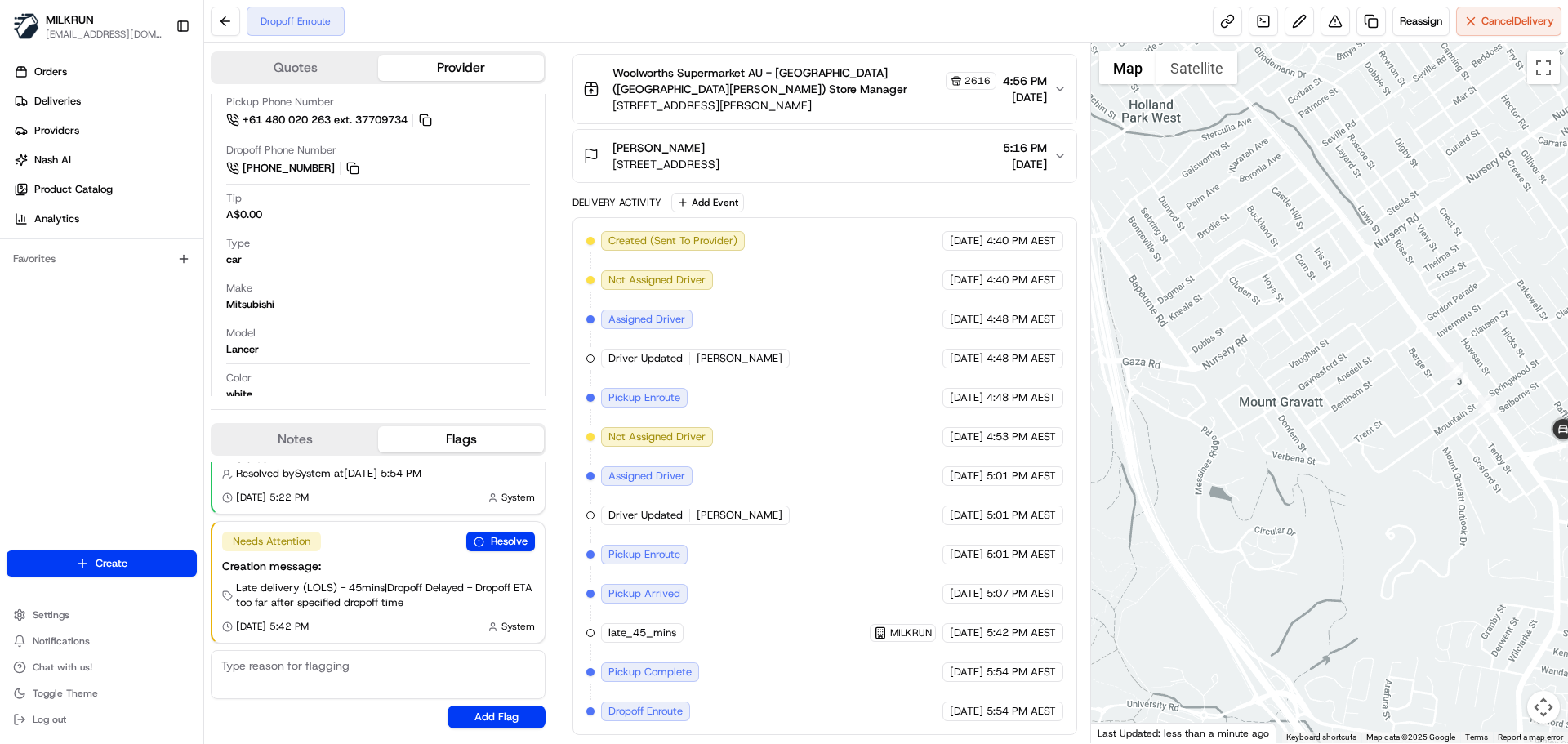
drag, startPoint x: 1368, startPoint y: 482, endPoint x: 1075, endPoint y: 508, distance: 294.2
click at [1079, 507] on div "Quotes Provider Provider Details Hidden ( 2 ) Provider Uber Provider Batch ID b…" at bounding box center [886, 393] width 1364 height 700
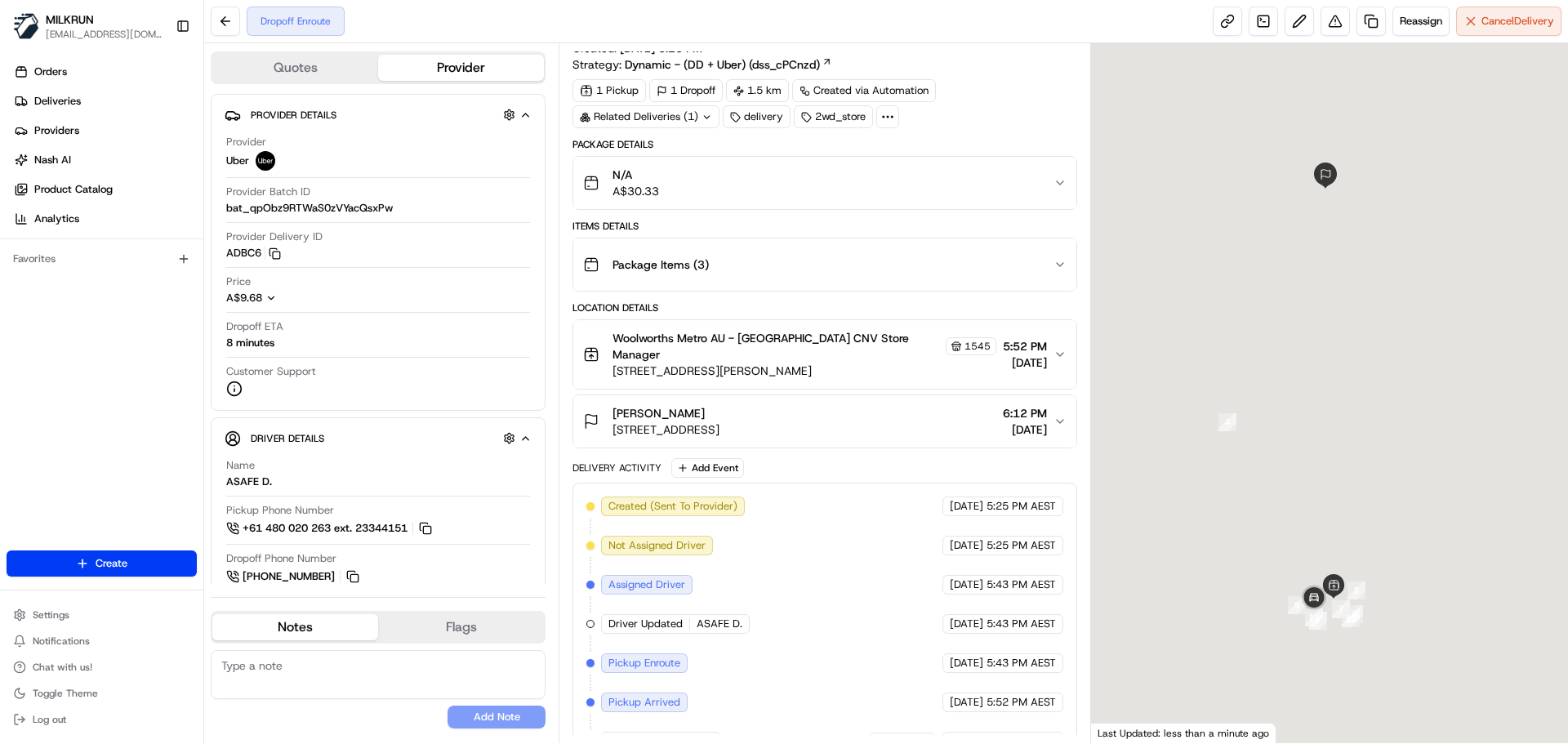
scroll to position [129, 0]
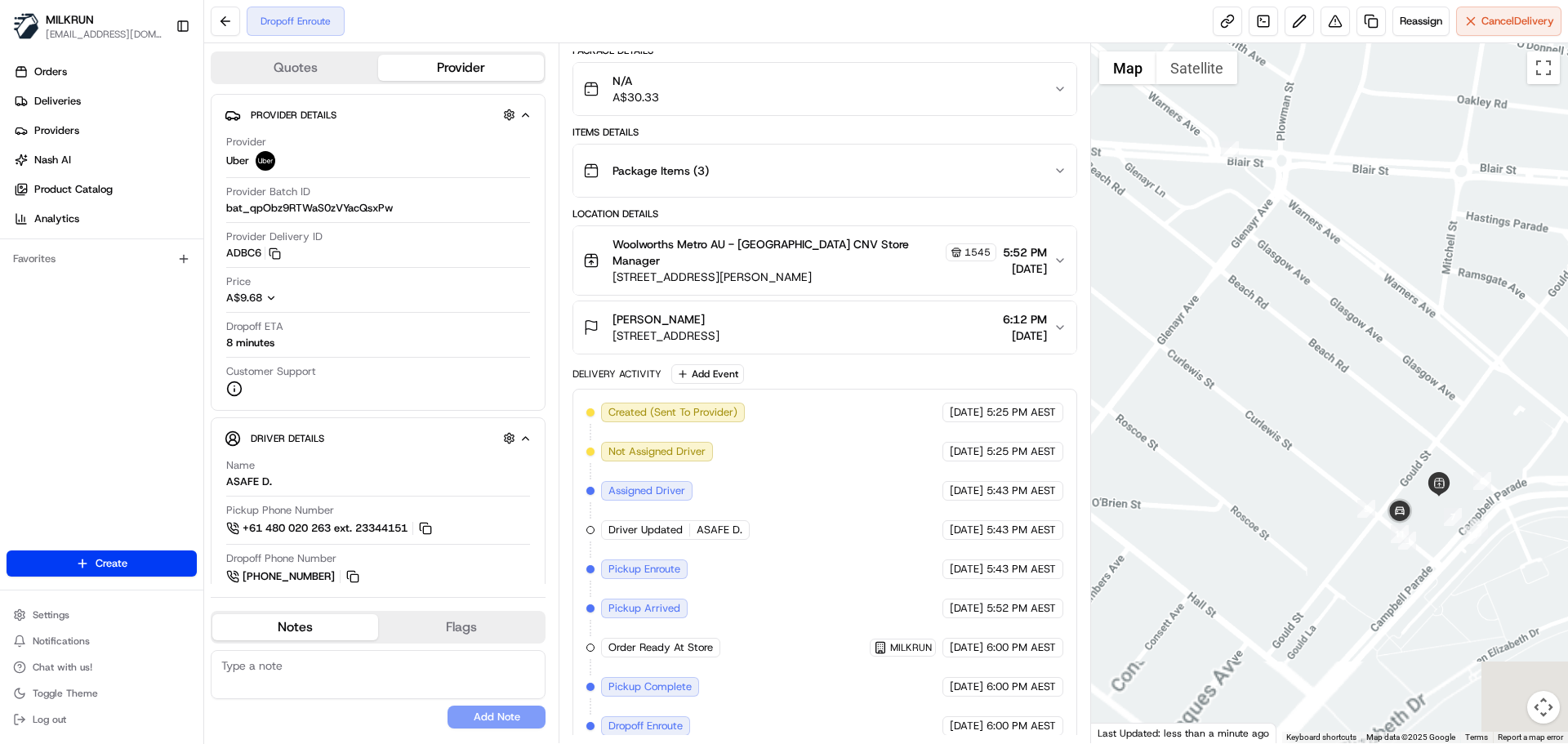
drag, startPoint x: 1217, startPoint y: 428, endPoint x: 1187, endPoint y: 154, distance: 275.6
click at [1187, 154] on div at bounding box center [1330, 393] width 478 height 700
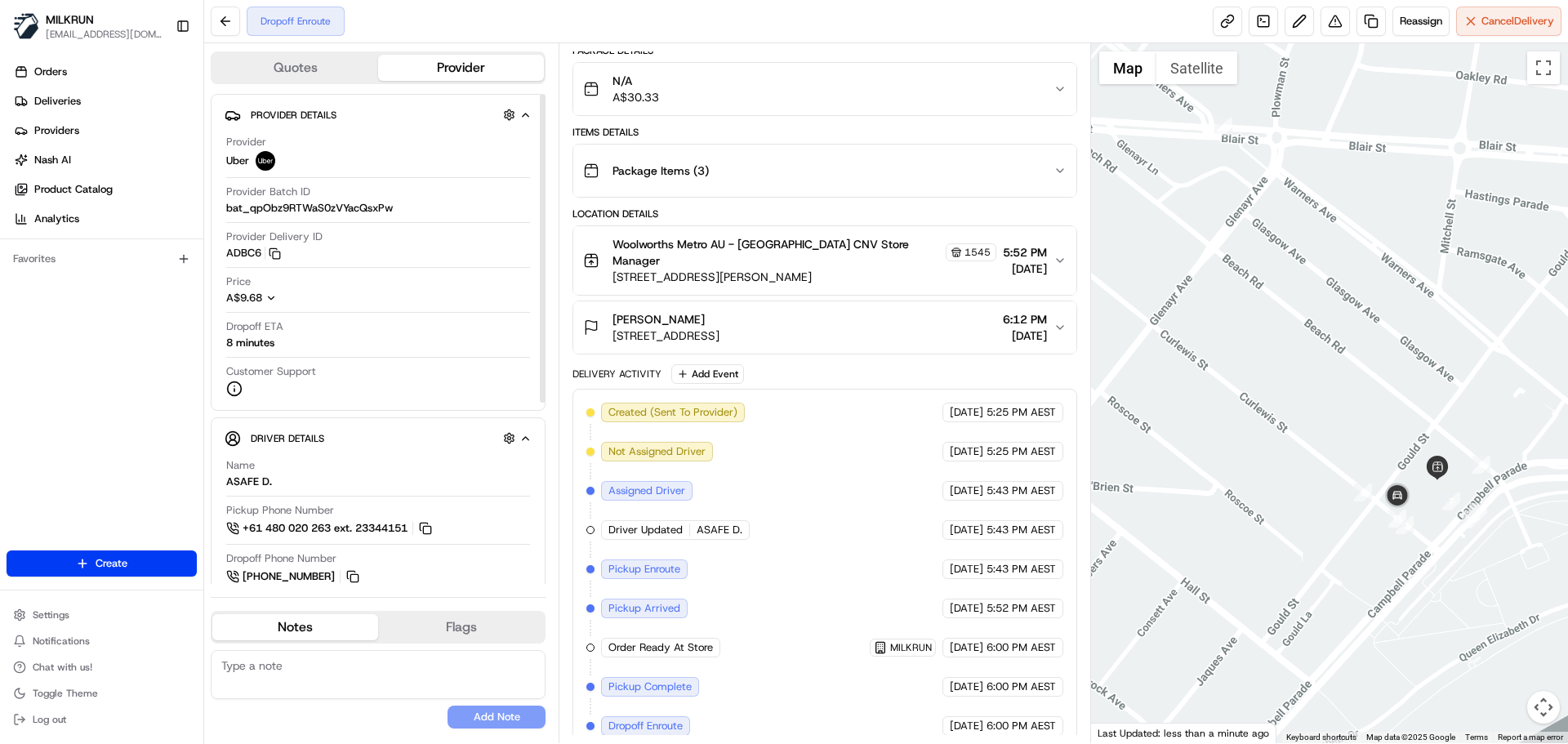
drag, startPoint x: 1283, startPoint y: 281, endPoint x: 1261, endPoint y: 287, distance: 22.8
click at [1262, 287] on div at bounding box center [1330, 393] width 478 height 700
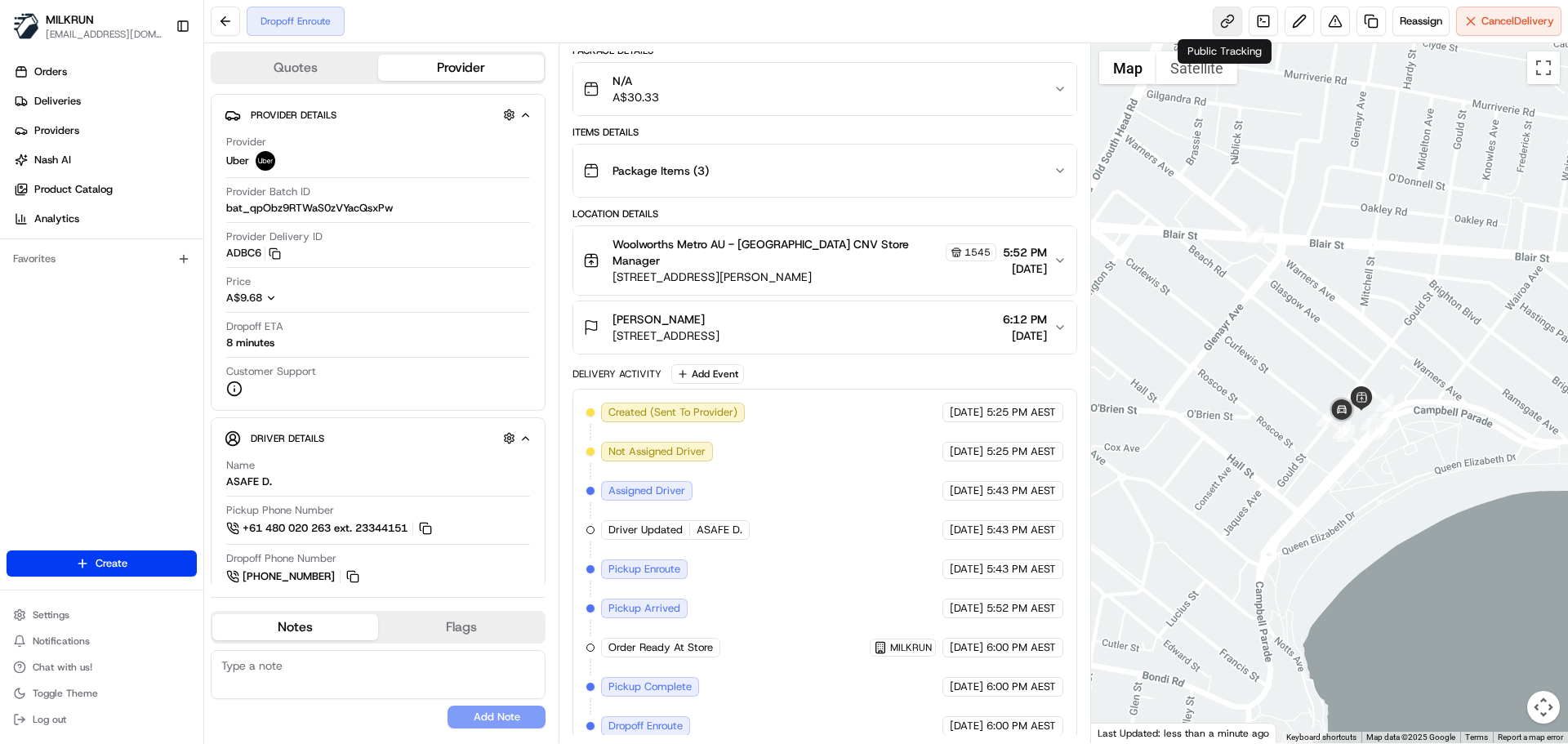
click at [1225, 11] on link at bounding box center [1228, 21] width 30 height 30
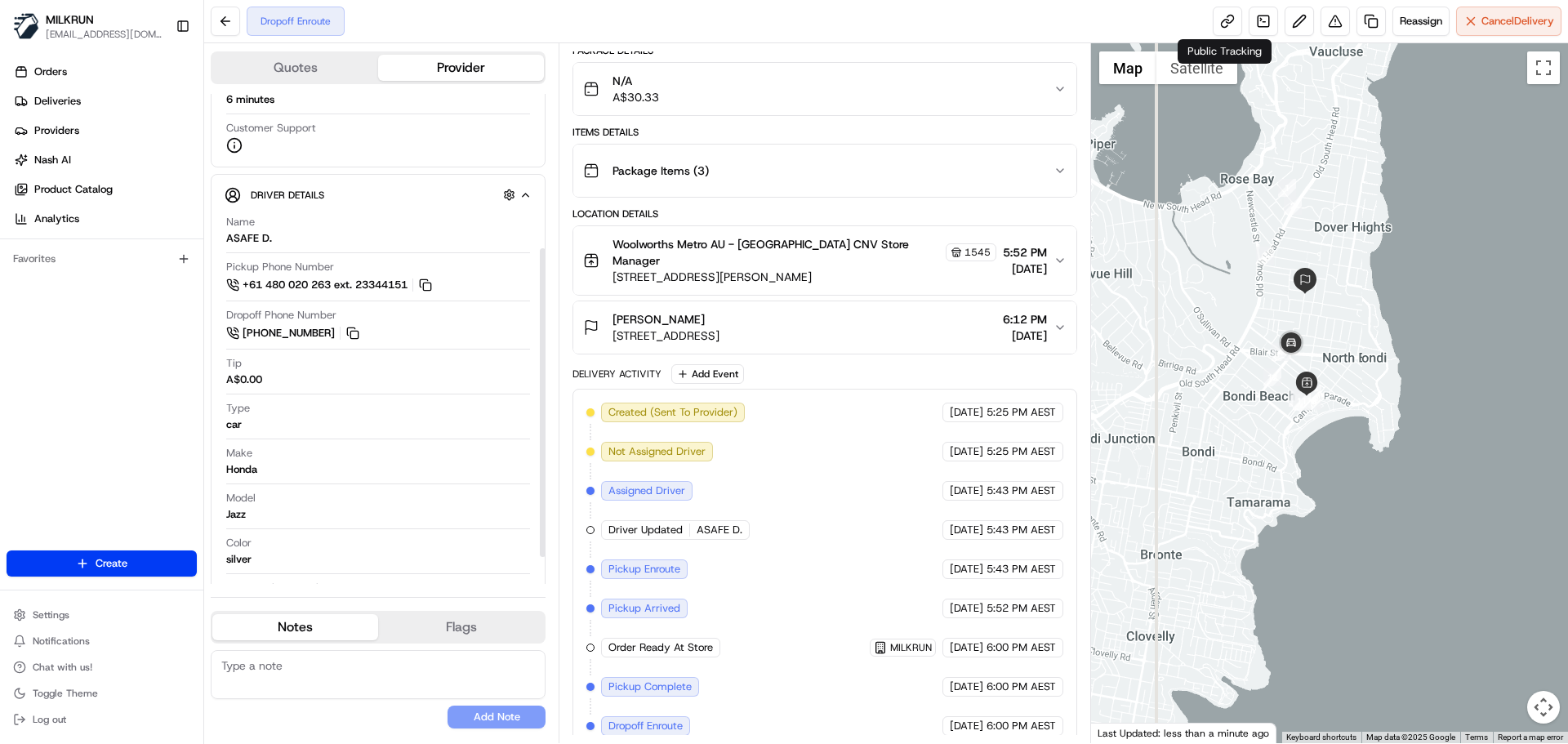
scroll to position [245, 0]
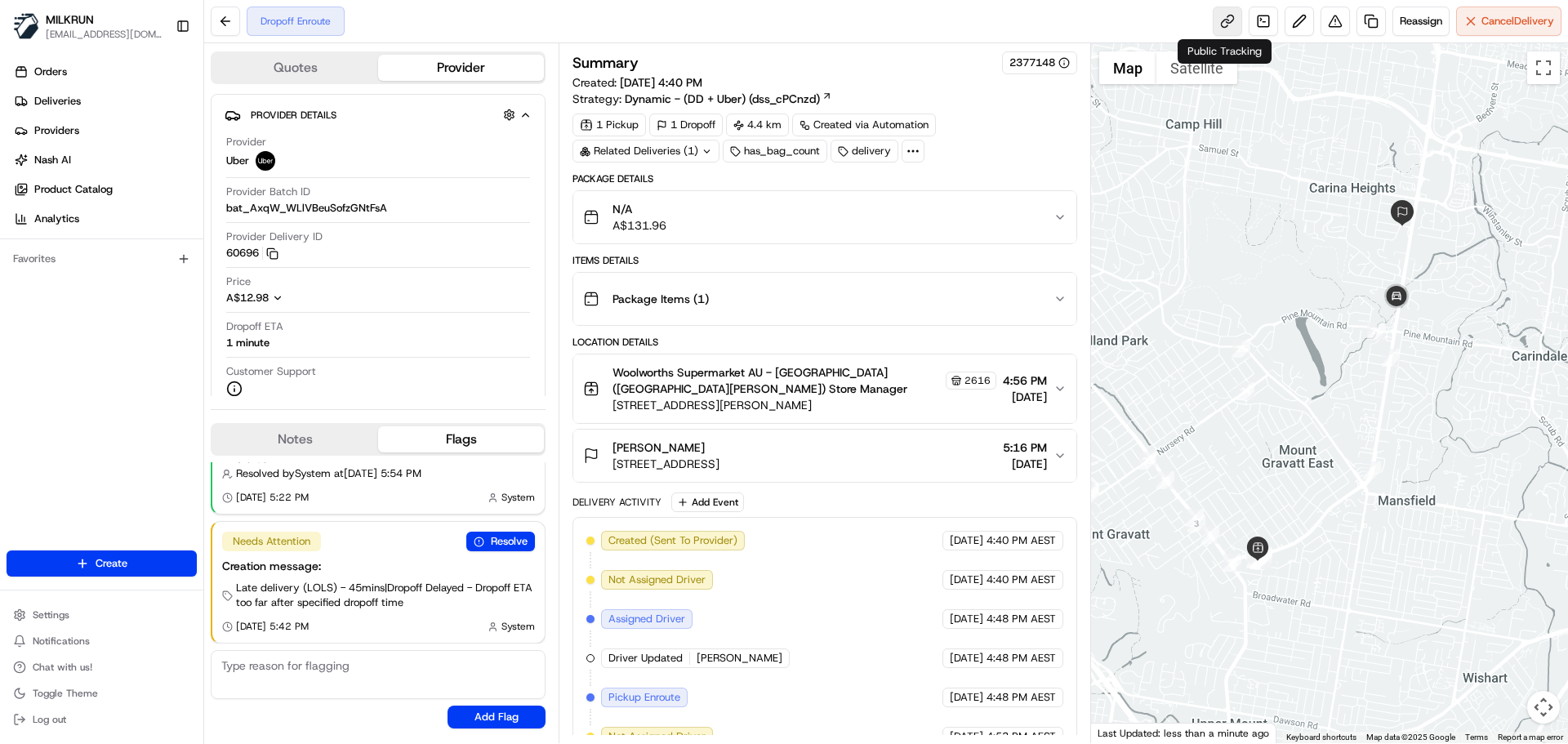
click at [1218, 19] on link at bounding box center [1228, 21] width 30 height 30
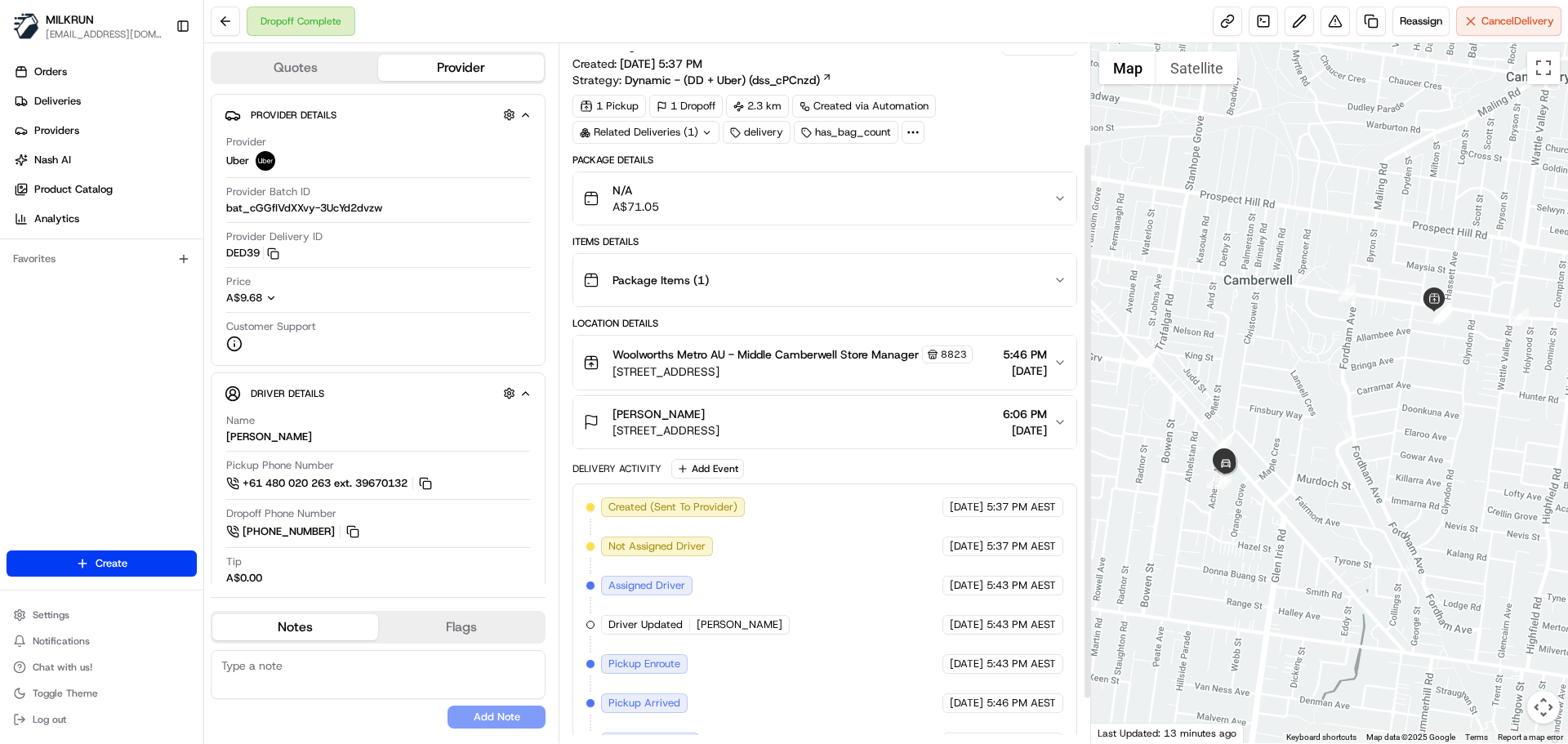
scroll to position [182, 0]
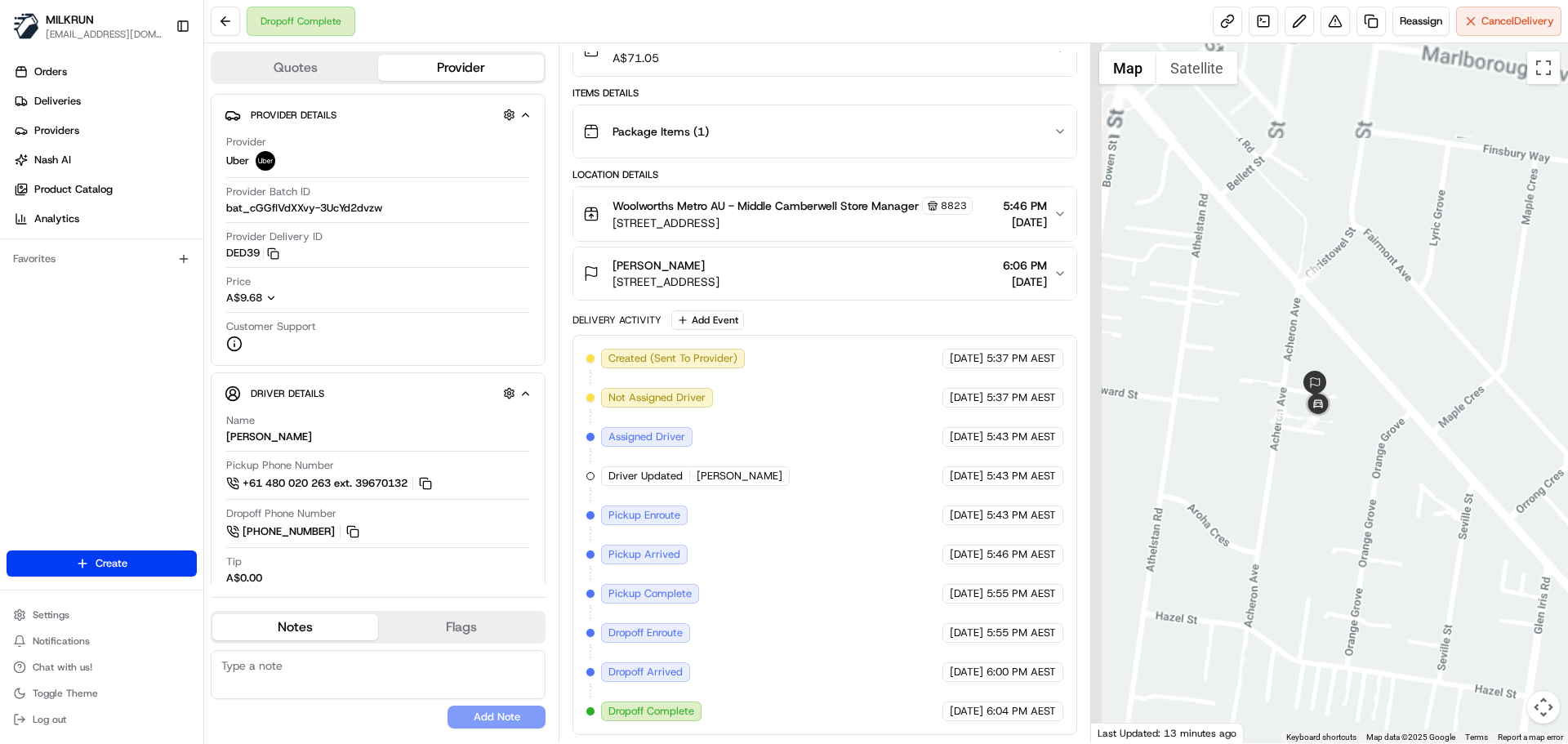
drag, startPoint x: 1240, startPoint y: 508, endPoint x: 1325, endPoint y: 618, distance: 139.0
click at [1368, 694] on div at bounding box center [1330, 393] width 478 height 700
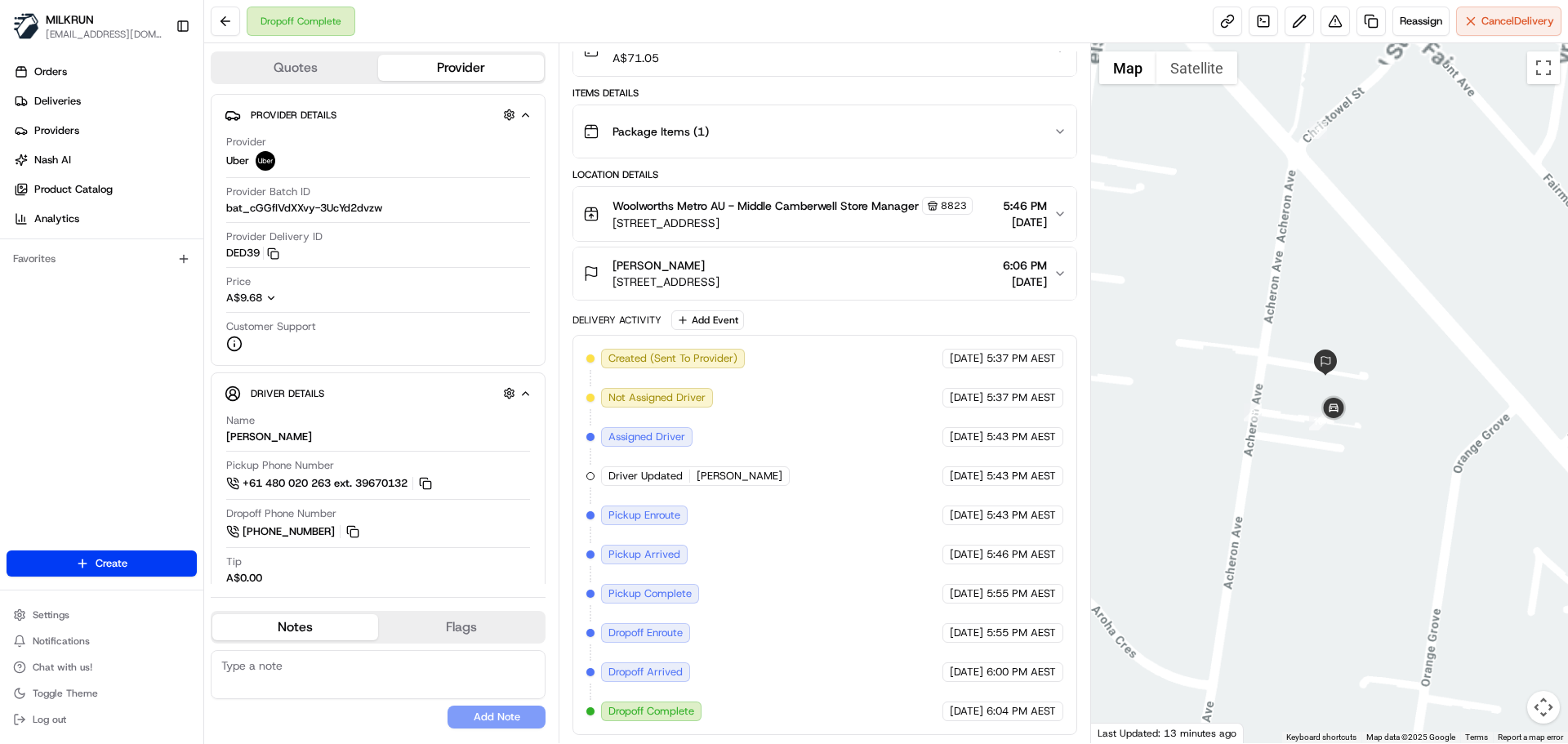
drag, startPoint x: 1269, startPoint y: 486, endPoint x: 1252, endPoint y: 572, distance: 87.7
click at [1252, 571] on div at bounding box center [1330, 393] width 478 height 700
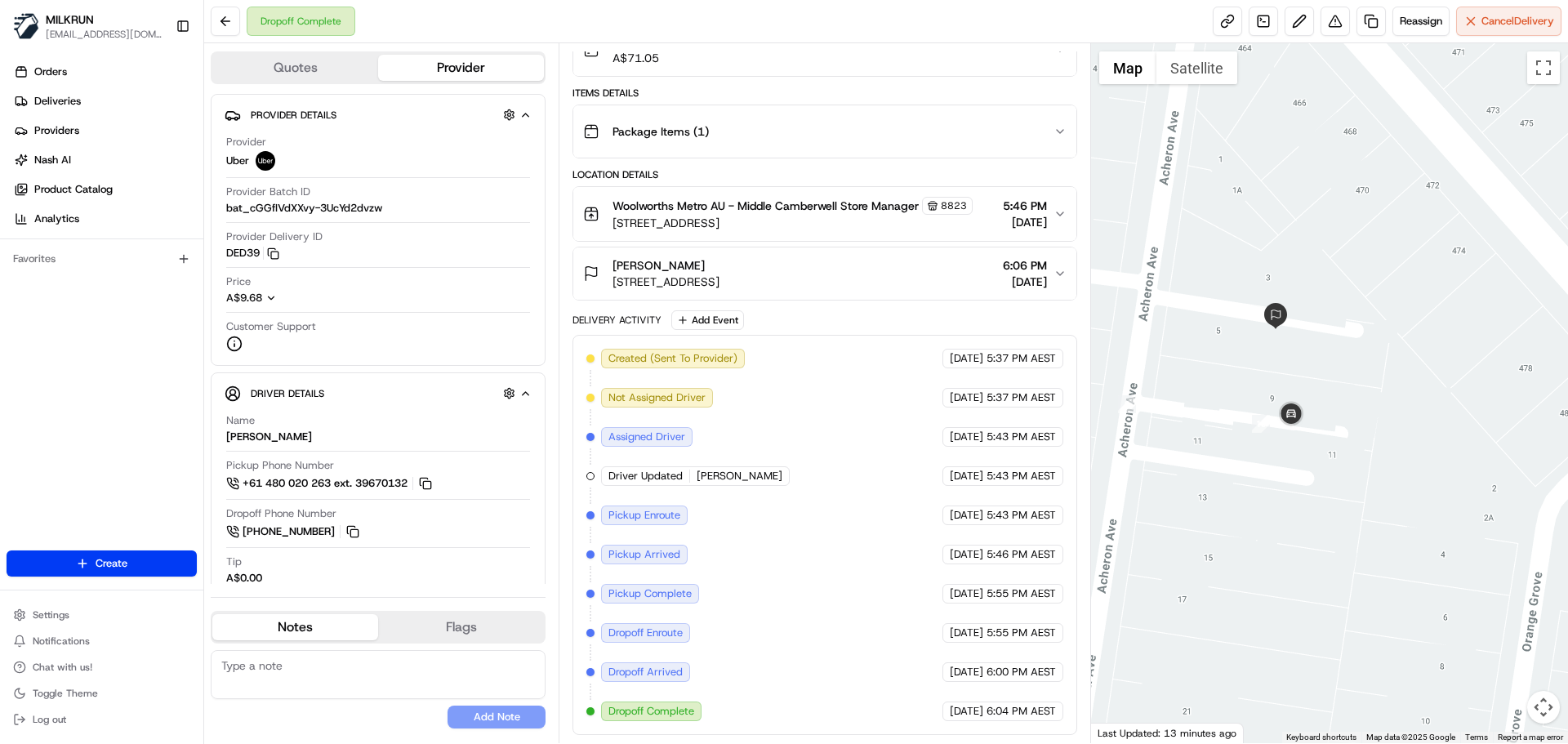
click at [1180, 434] on div at bounding box center [1330, 393] width 478 height 700
click at [1218, 88] on div at bounding box center [1330, 393] width 478 height 700
click at [1207, 69] on button "Satellite" at bounding box center [1197, 67] width 81 height 32
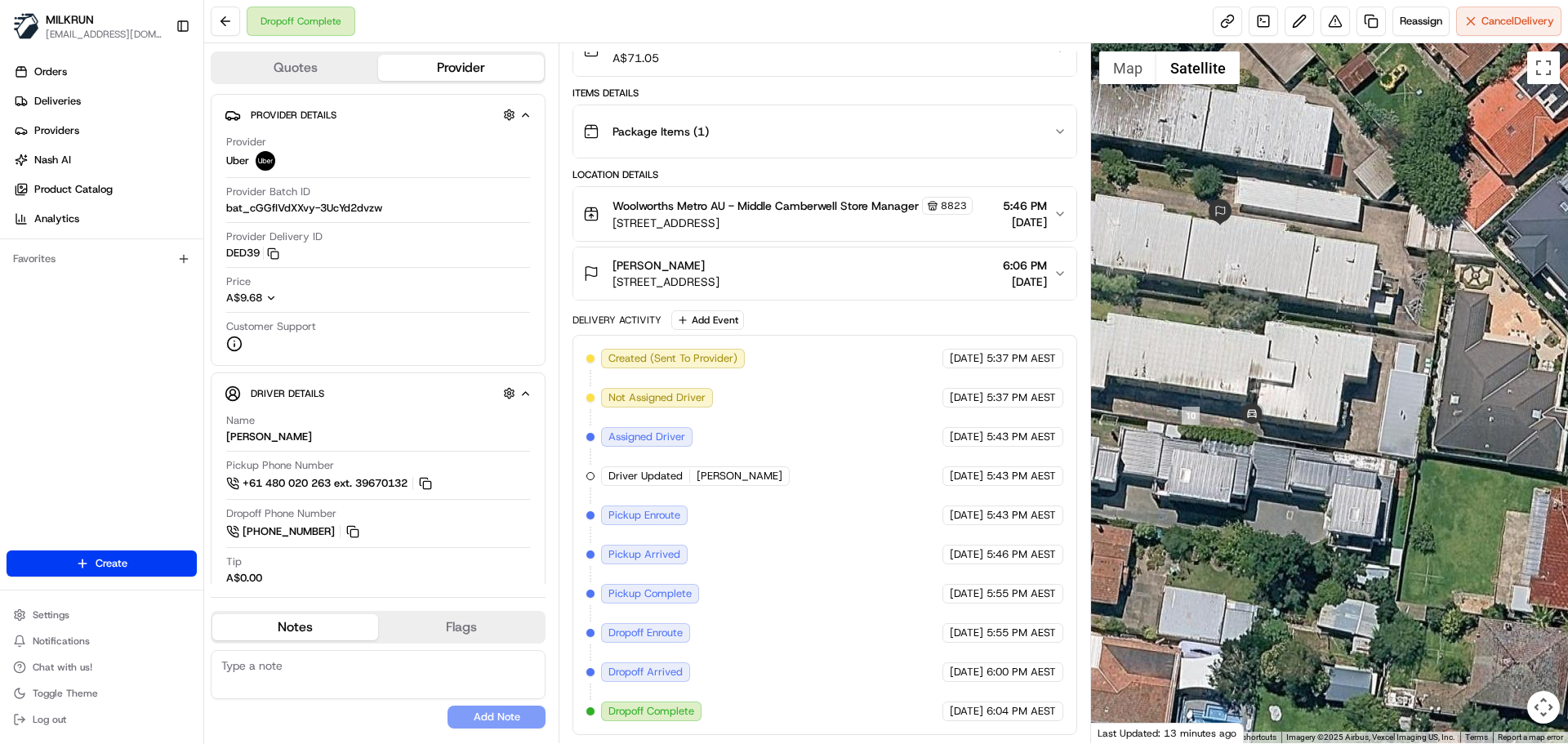
click at [1259, 427] on div at bounding box center [1330, 393] width 478 height 700
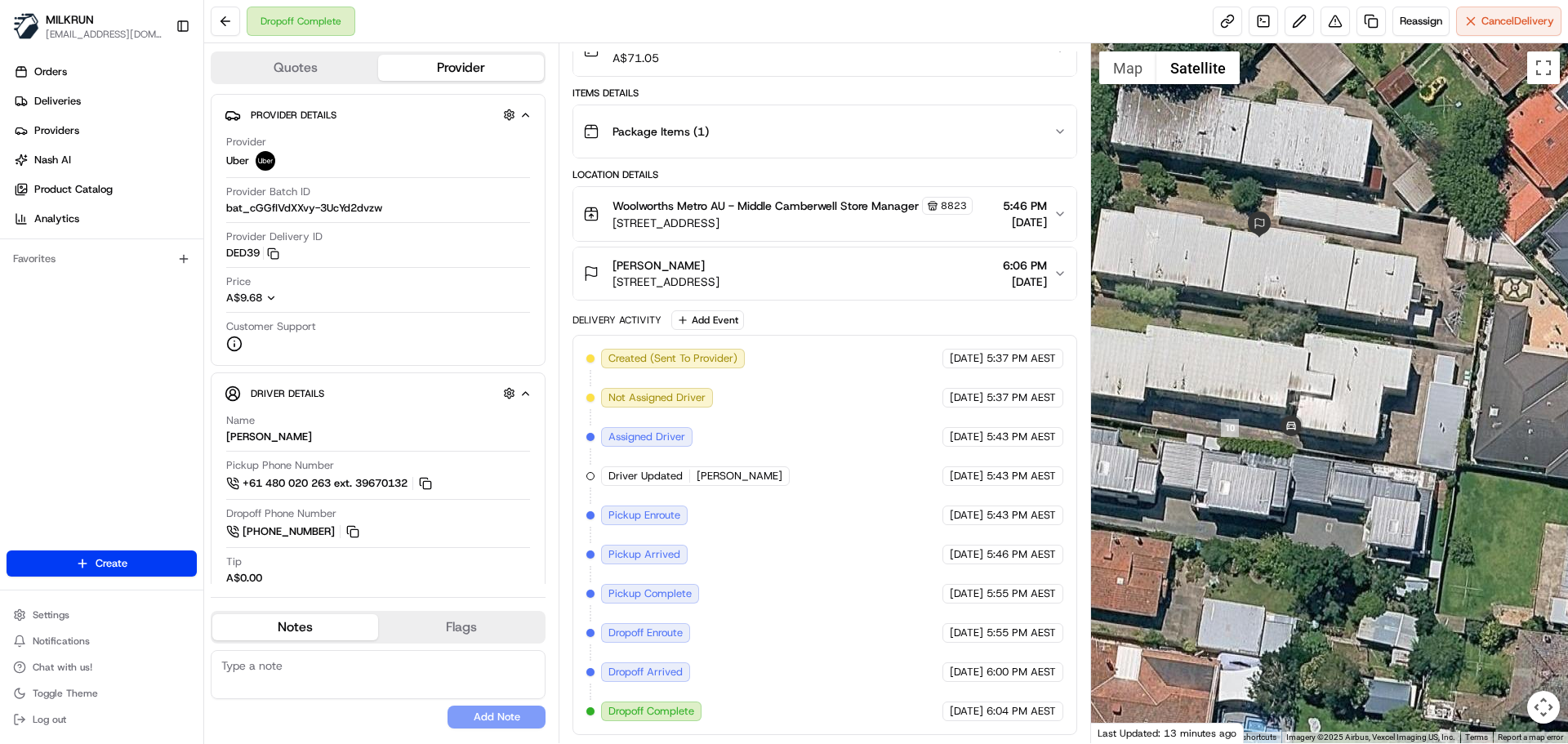
click at [1063, 268] on icon "button" at bounding box center [1060, 274] width 13 height 13
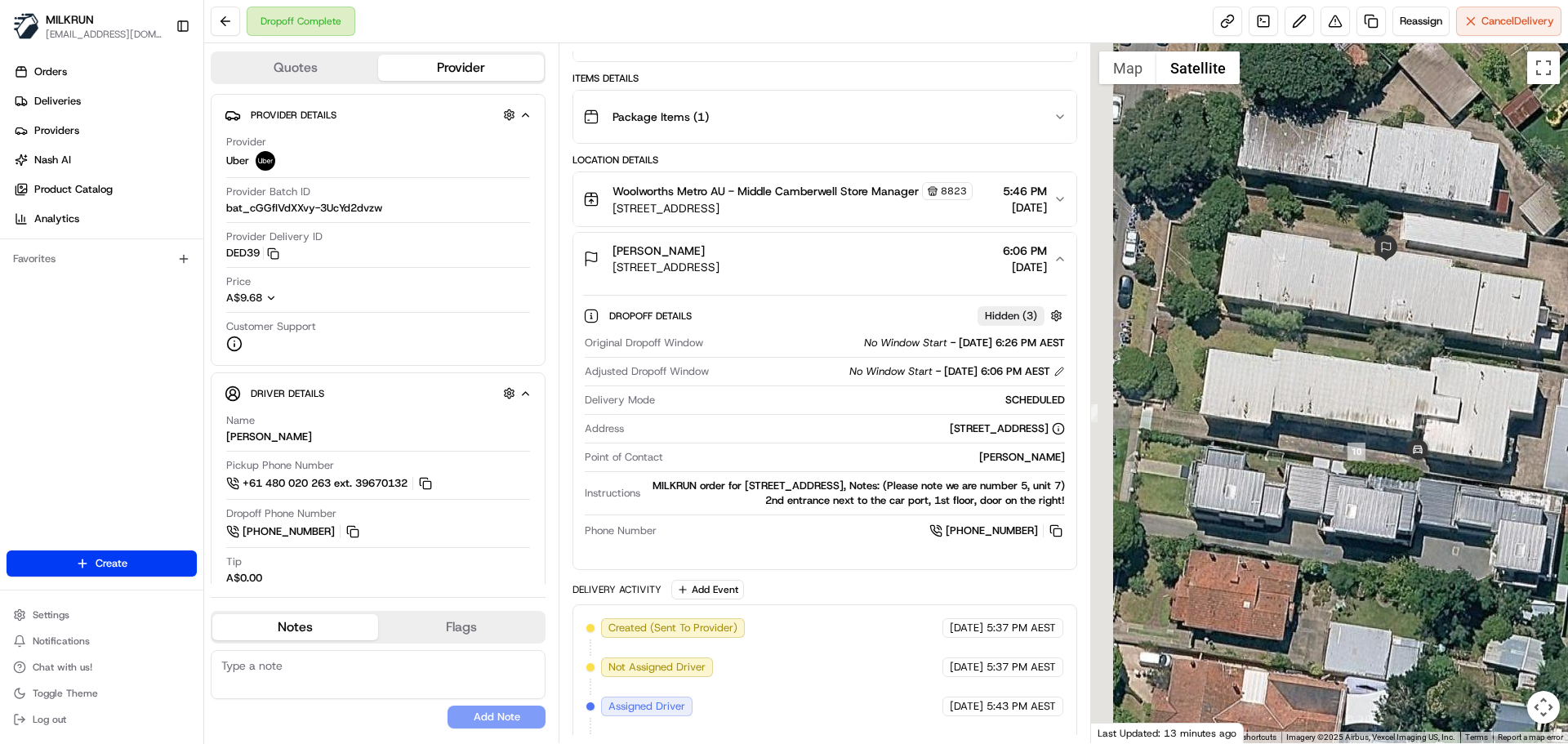
drag, startPoint x: 1141, startPoint y: 541, endPoint x: 1266, endPoint y: 565, distance: 127.3
click at [1266, 565] on div at bounding box center [1330, 393] width 478 height 700
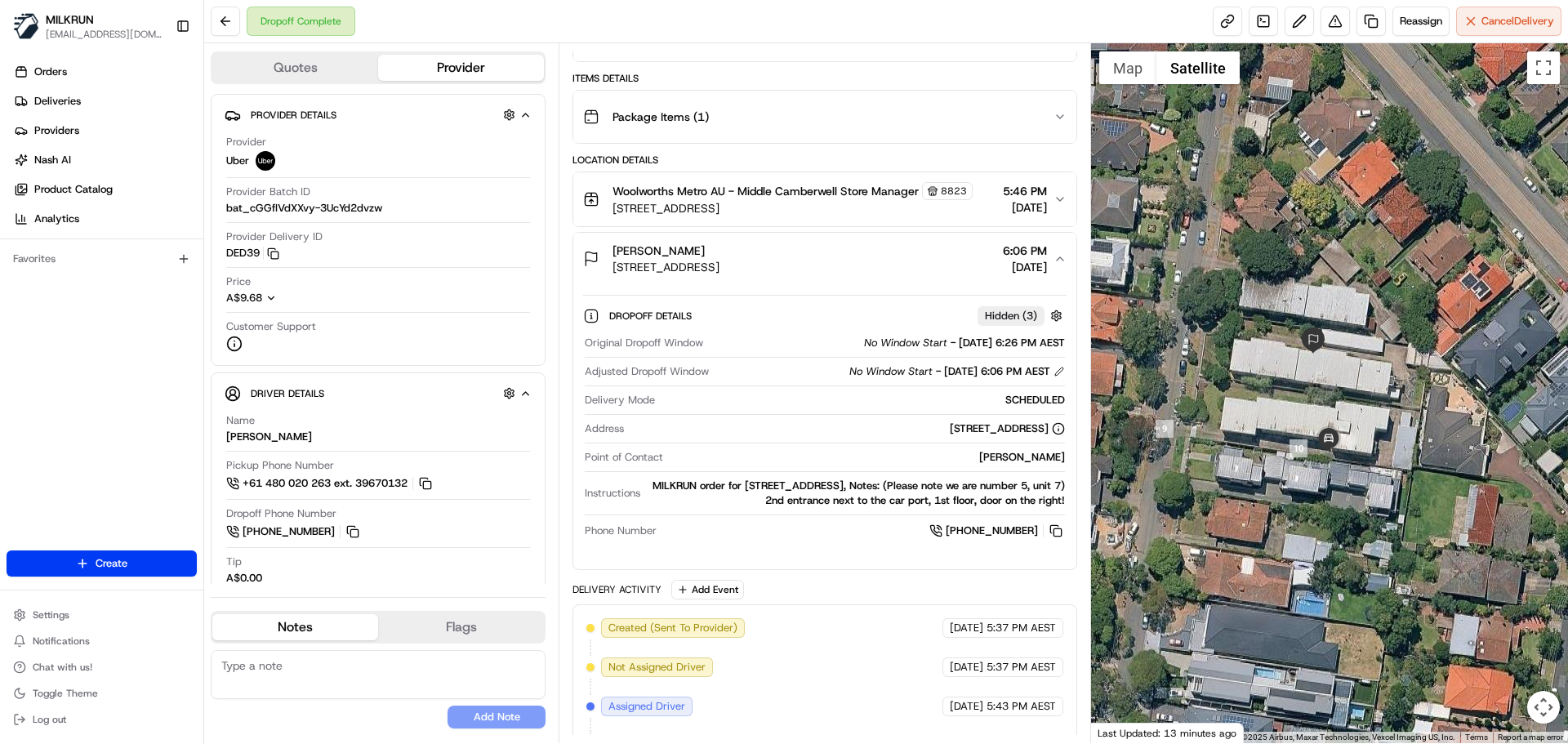
drag, startPoint x: 1001, startPoint y: 500, endPoint x: 619, endPoint y: 195, distance: 488.8
click at [1071, 531] on div "Dropoff Details Hidden ( 3 ) Original Dropoff Window No Window Start - 22/08/20…" at bounding box center [824, 421] width 503 height 271
copy div "otes: (Please note we are number 5, unit 7) 2nd entrance next to the car port, …"
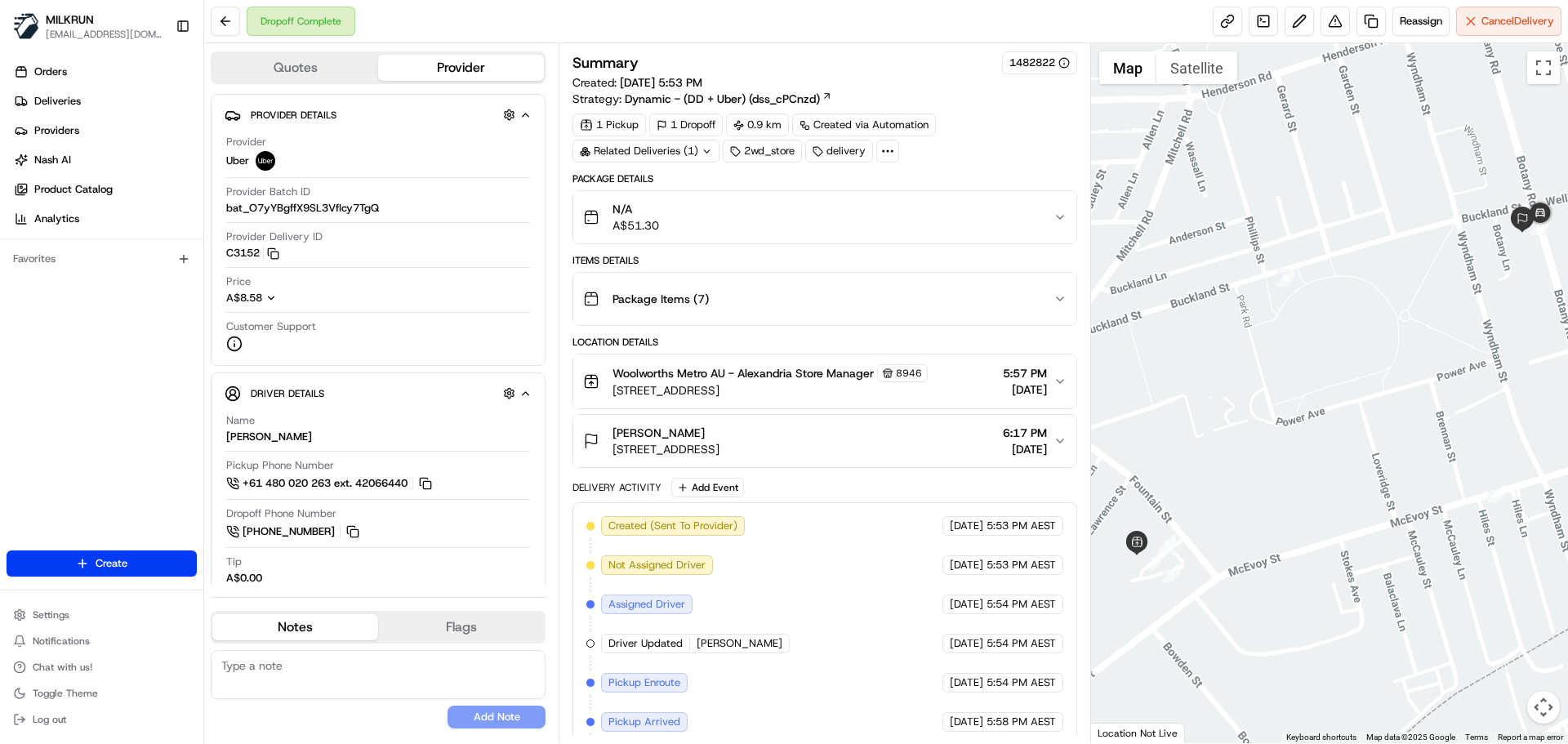
scroll to position [206, 0]
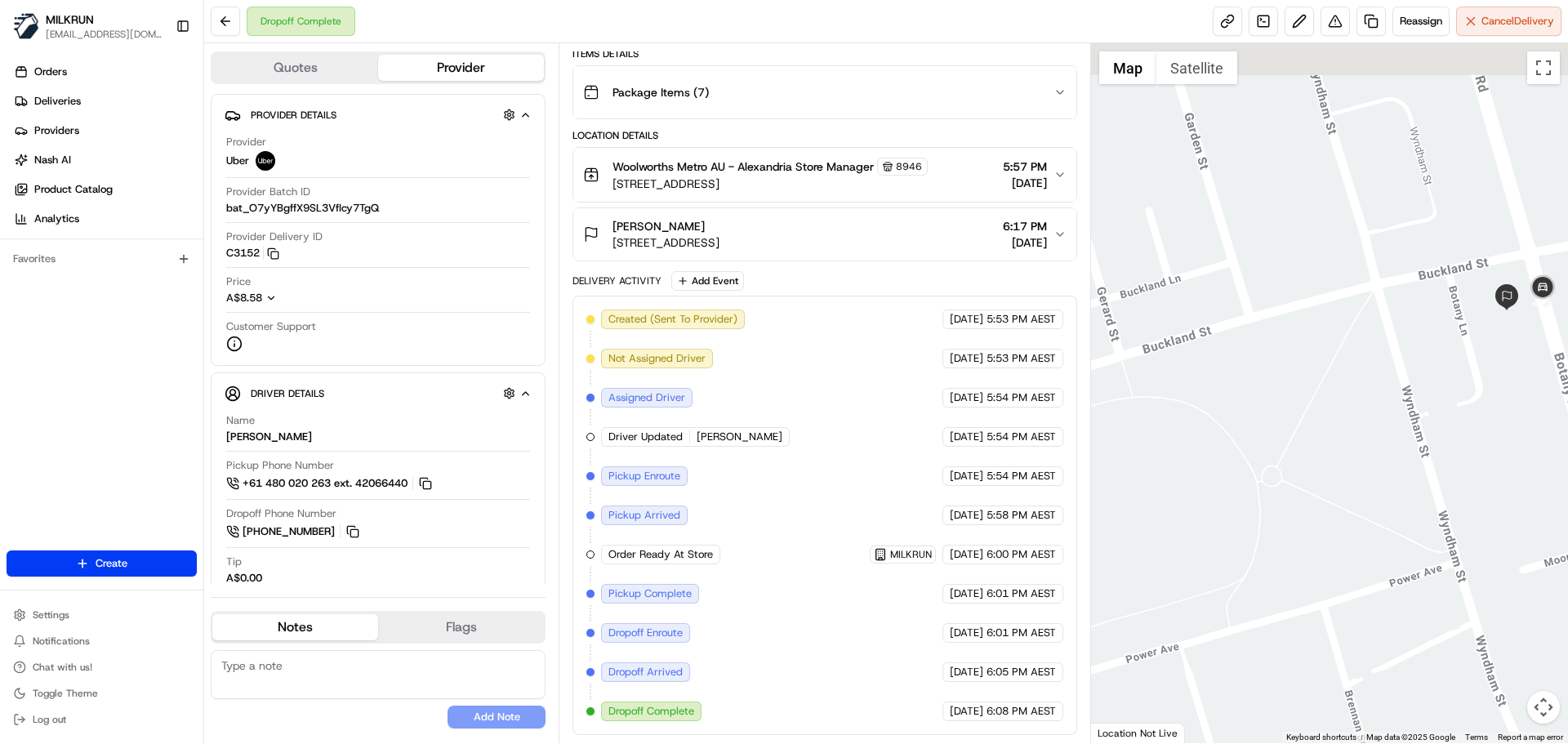
drag, startPoint x: 1460, startPoint y: 289, endPoint x: 1405, endPoint y: 334, distance: 71.1
click at [1405, 334] on div at bounding box center [1330, 393] width 478 height 700
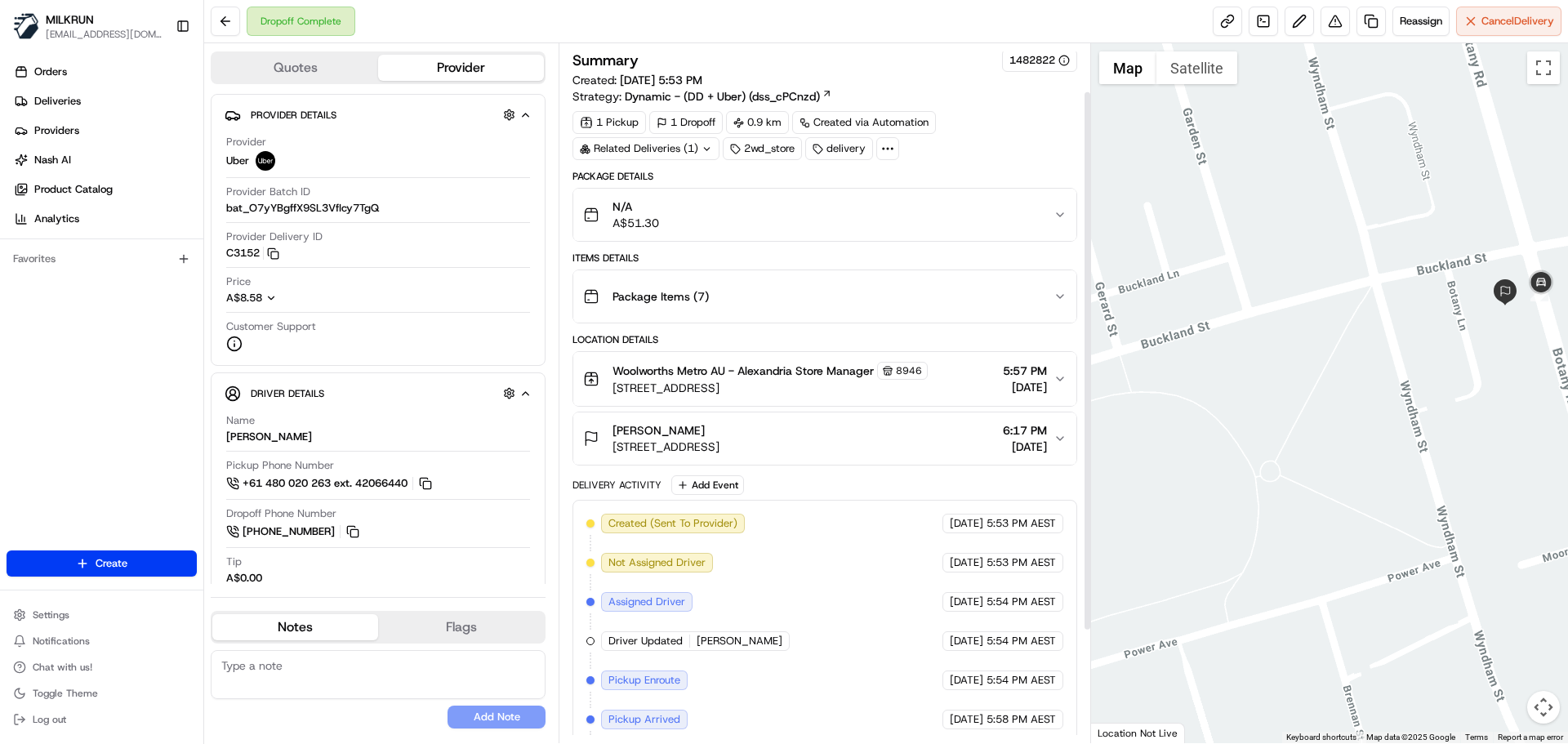
scroll to position [0, 0]
click at [682, 150] on div "Related Deliveries (1)" at bounding box center [646, 151] width 147 height 23
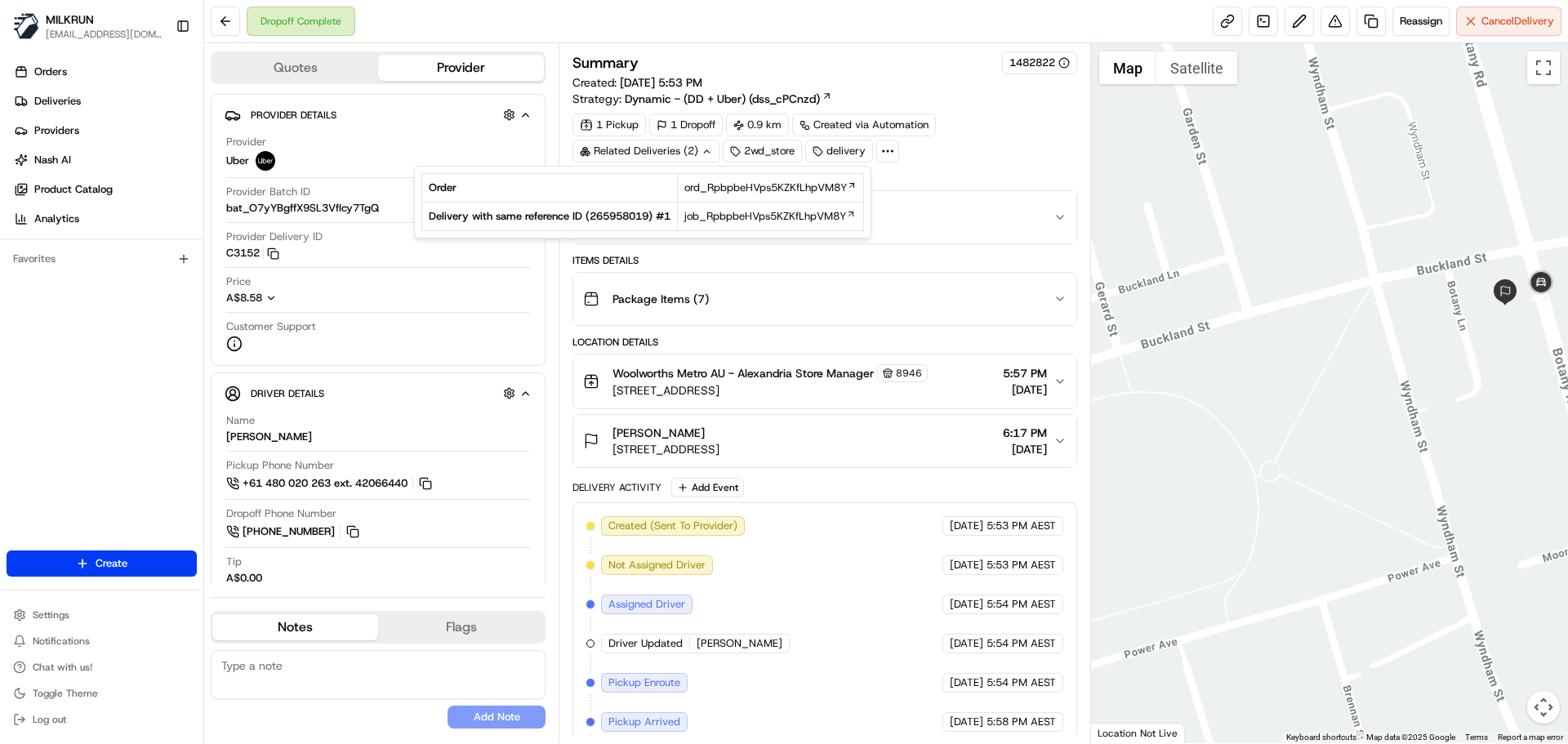
drag, startPoint x: 980, startPoint y: 345, endPoint x: 785, endPoint y: 292, distance: 202.1
click at [978, 344] on div "Location Details" at bounding box center [824, 342] width 504 height 13
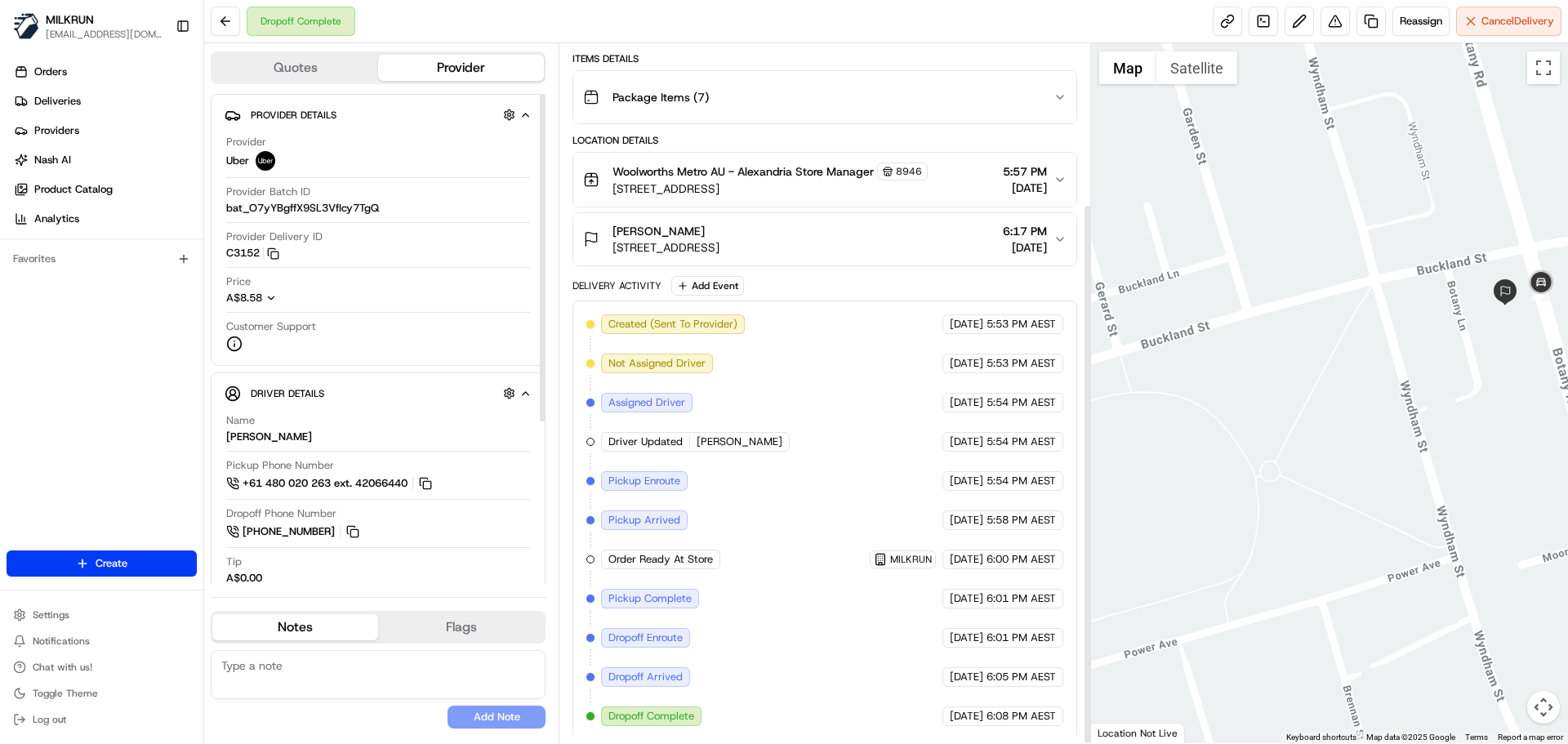
scroll to position [206, 0]
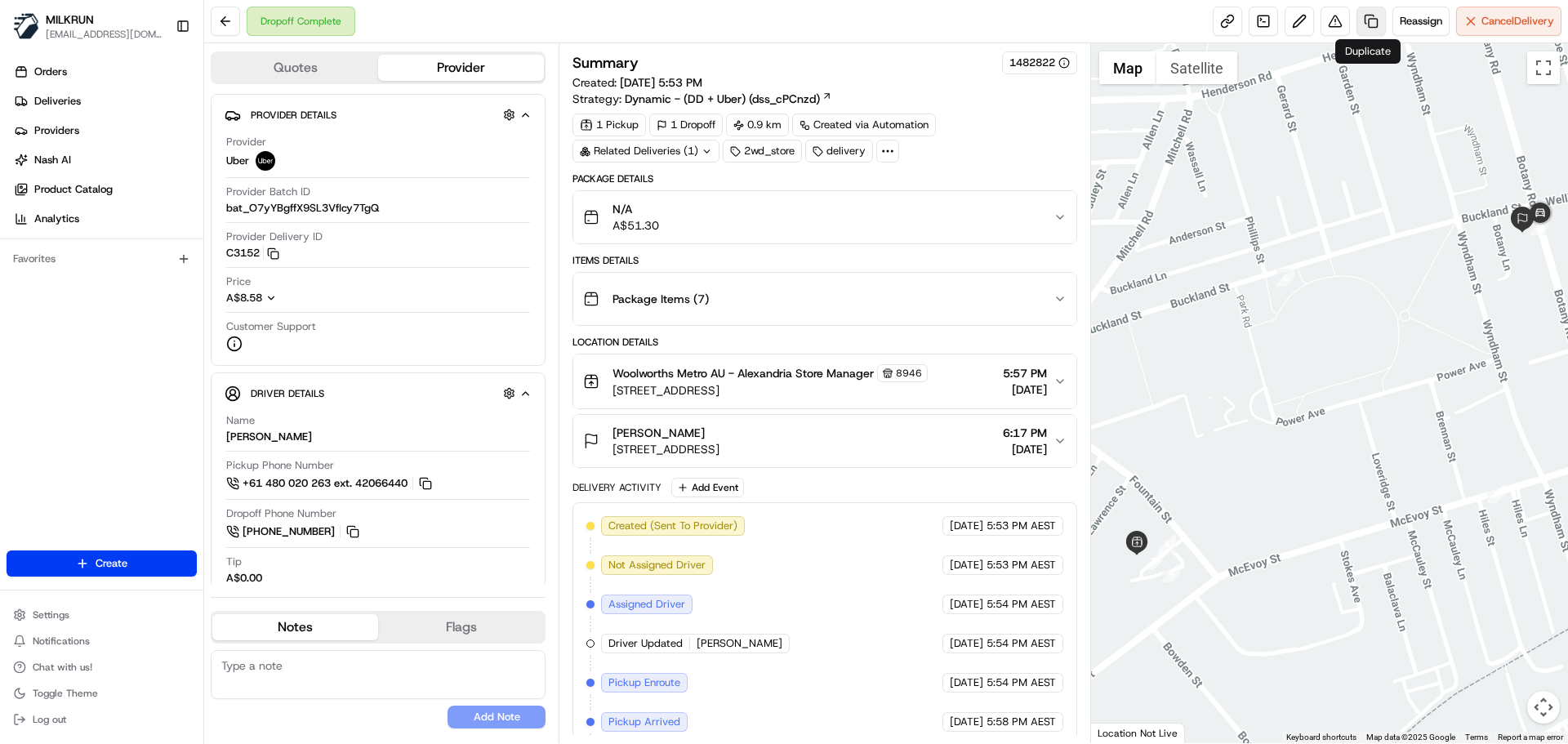
click at [1366, 18] on link at bounding box center [1371, 21] width 30 height 30
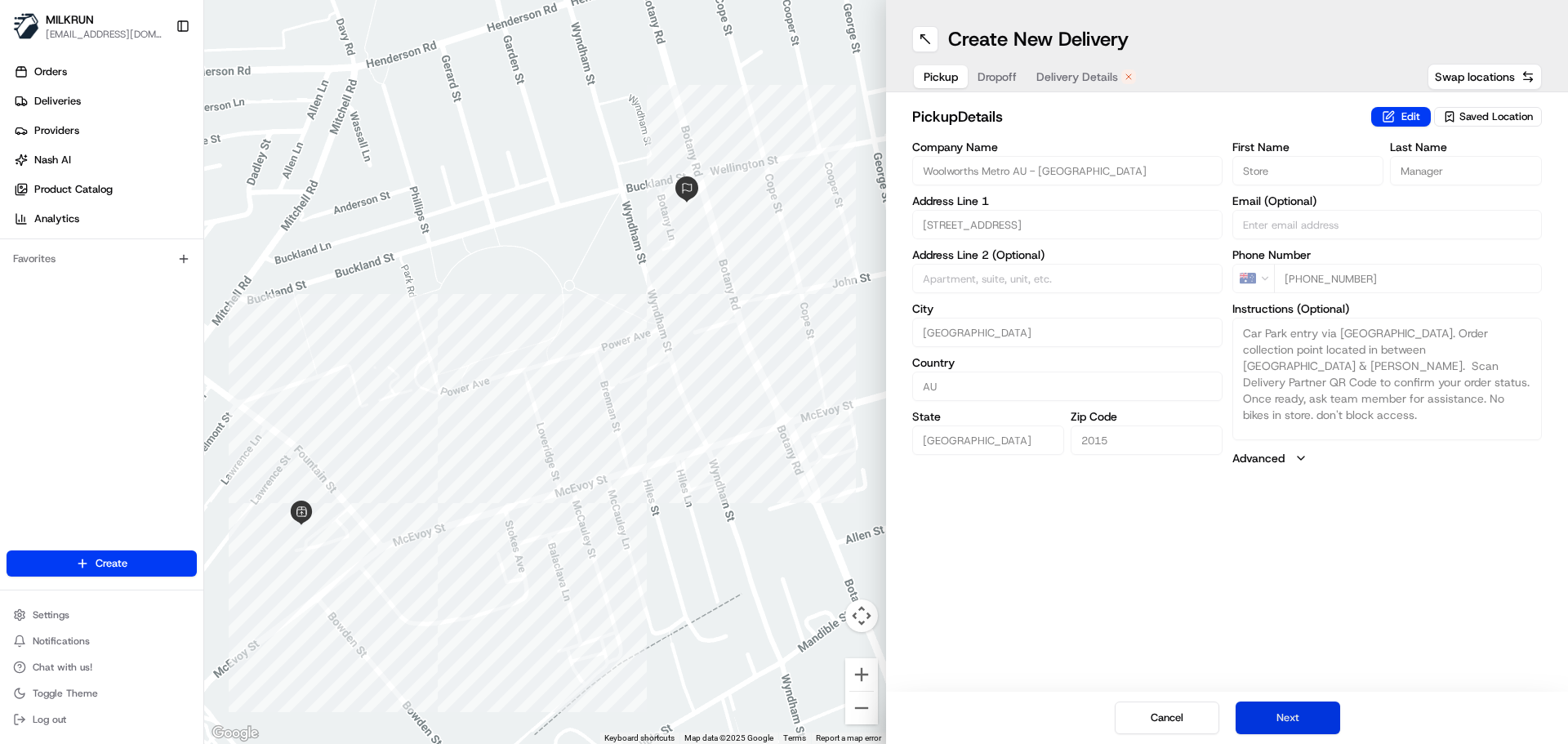
click at [1301, 718] on button "Next" at bounding box center [1288, 718] width 105 height 32
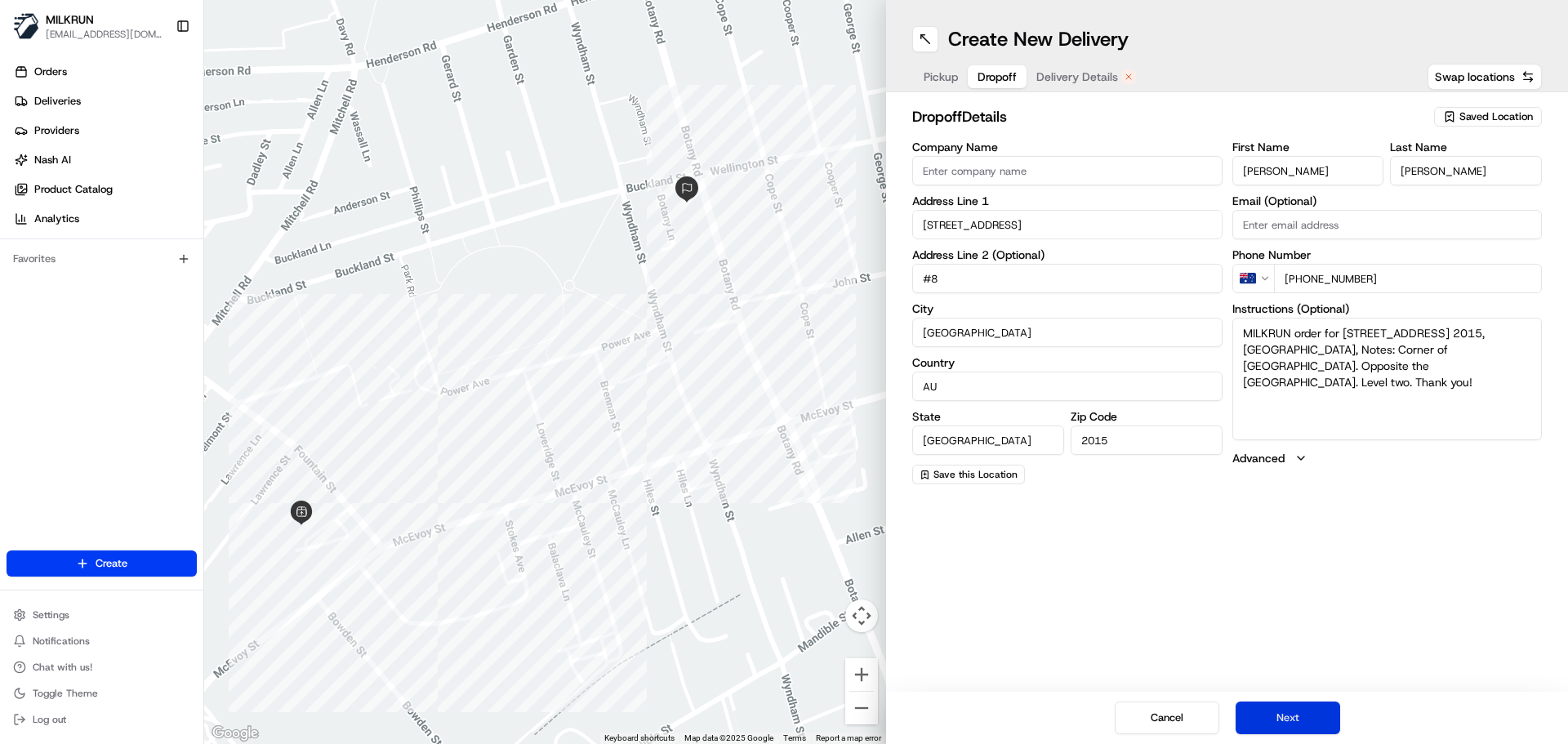
click at [1286, 715] on button "Next" at bounding box center [1288, 718] width 105 height 32
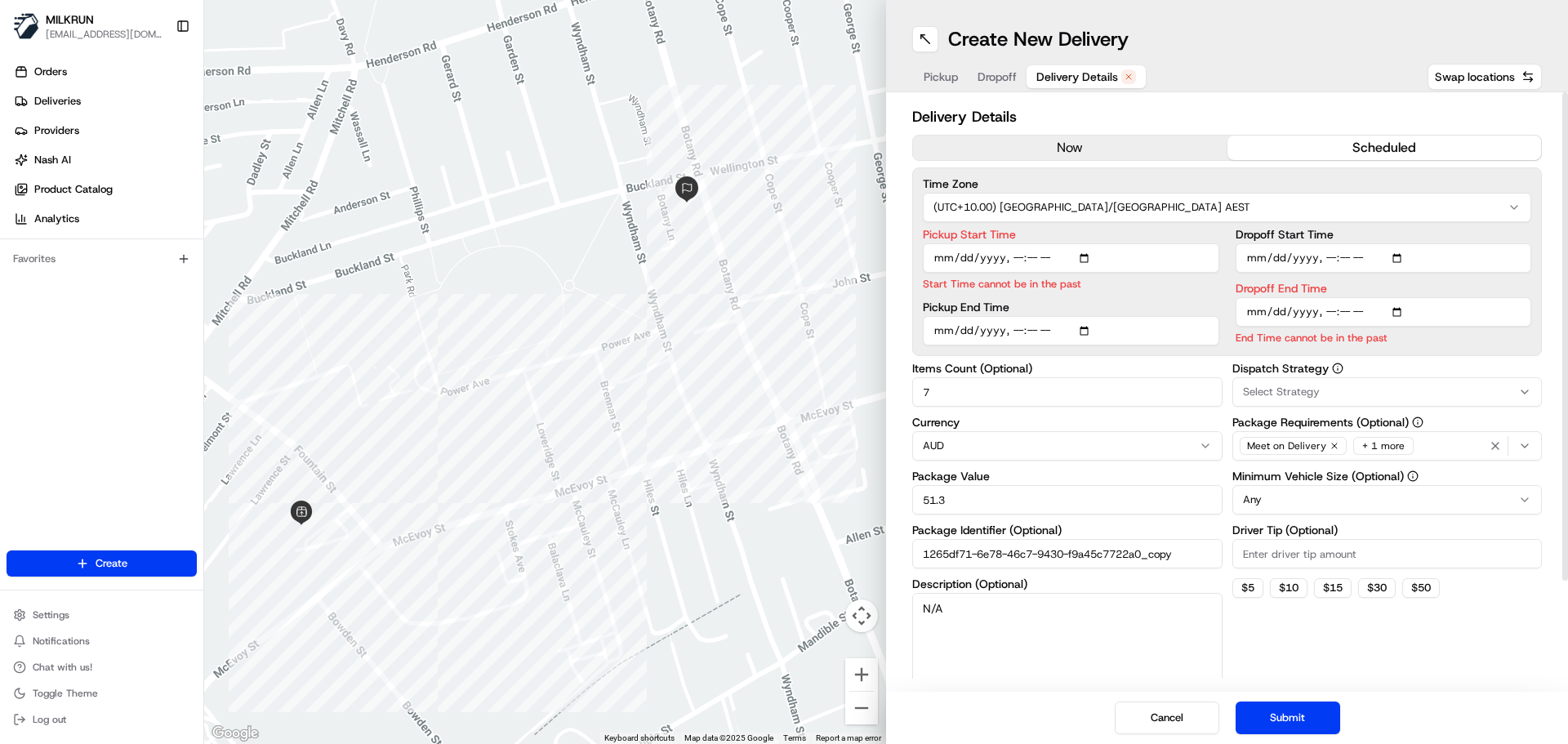
click at [1086, 146] on button "now" at bounding box center [1071, 148] width 315 height 24
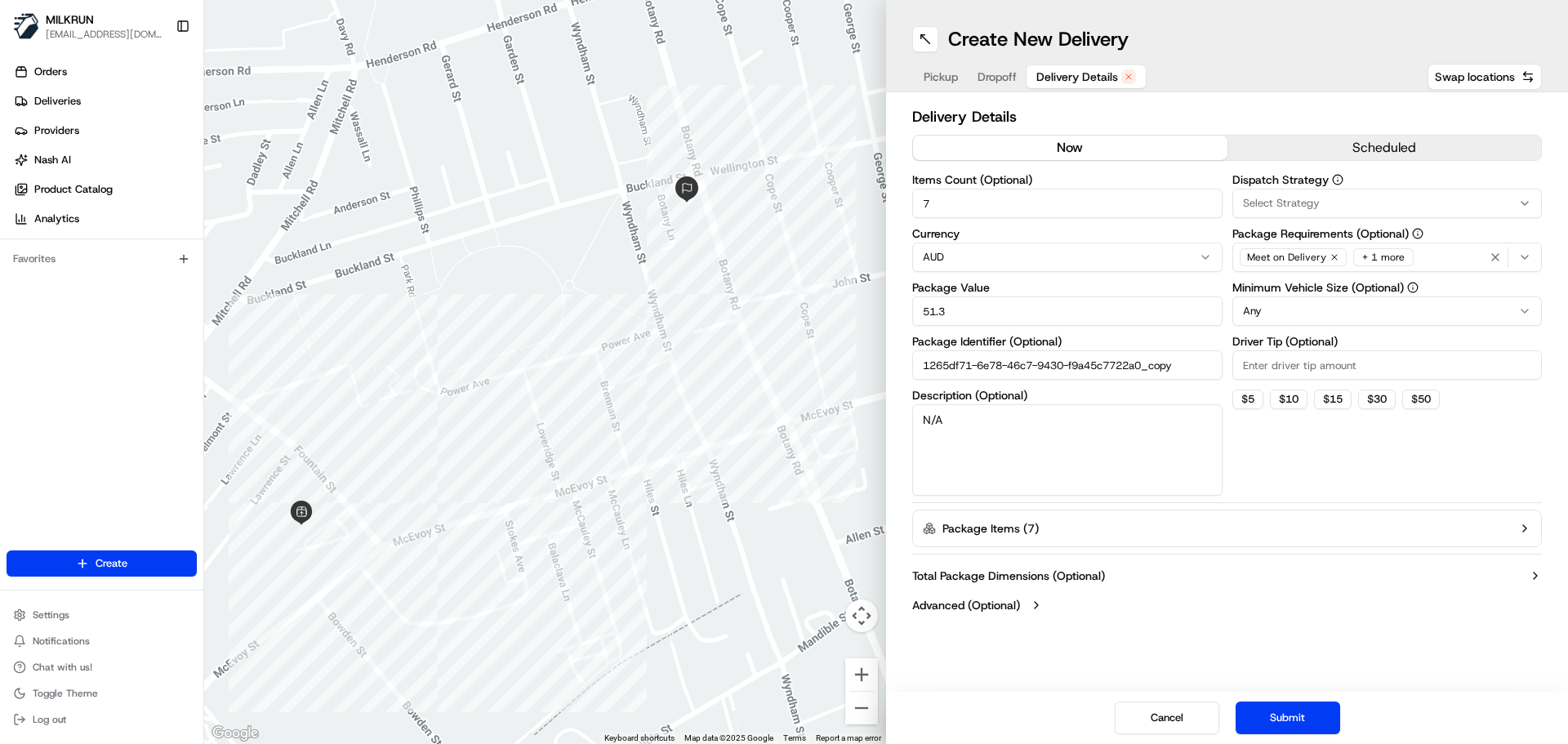
click at [1307, 715] on button "Submit" at bounding box center [1288, 718] width 105 height 32
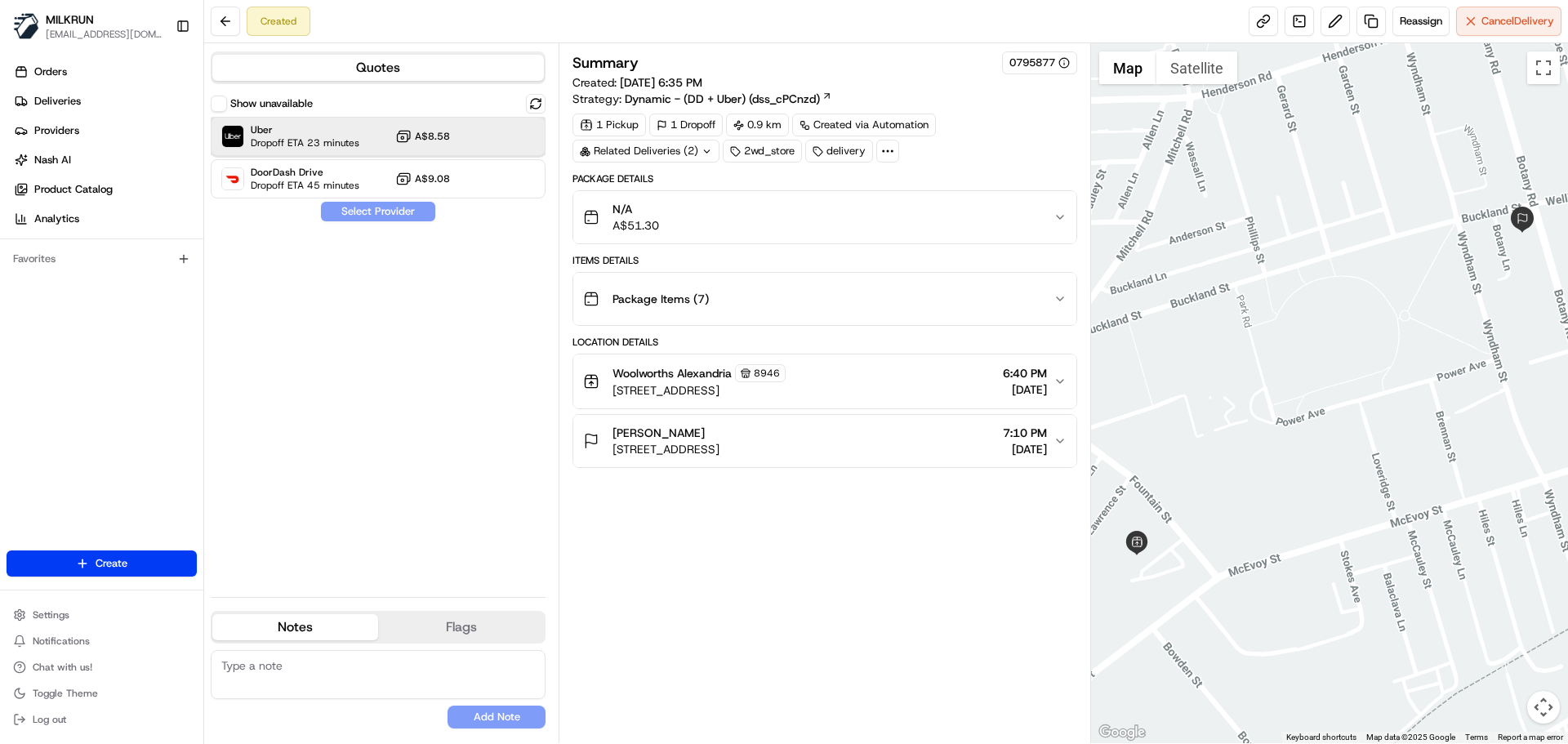
click at [282, 134] on span "Uber" at bounding box center [305, 129] width 108 height 13
click at [371, 210] on button "Assign Provider" at bounding box center [378, 212] width 116 height 19
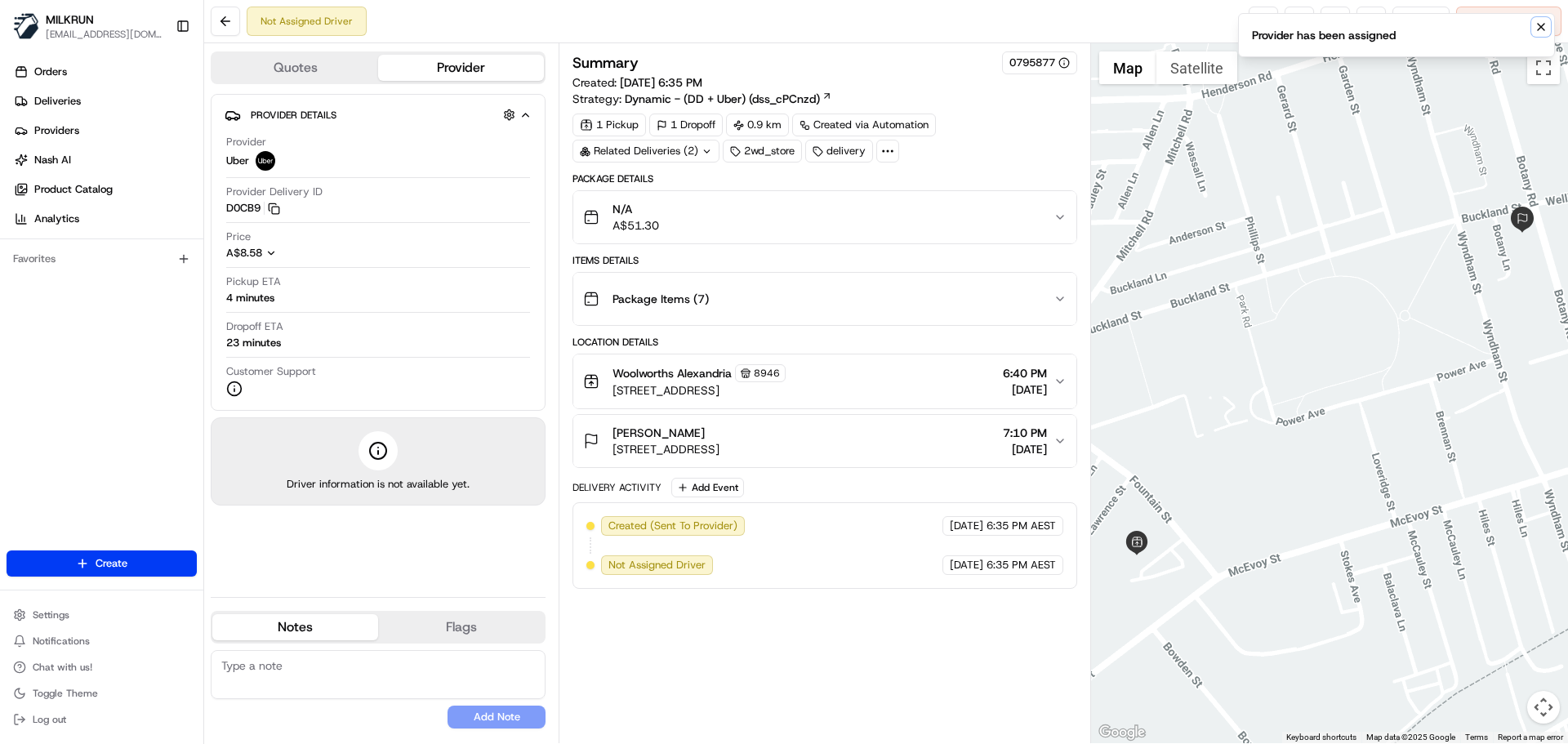
click at [1538, 20] on icon "Notifications (F8)" at bounding box center [1541, 26] width 13 height 13
click at [1257, 13] on link at bounding box center [1264, 21] width 30 height 30
click at [1263, 21] on link at bounding box center [1264, 21] width 30 height 30
click at [1258, 14] on link at bounding box center [1264, 21] width 30 height 30
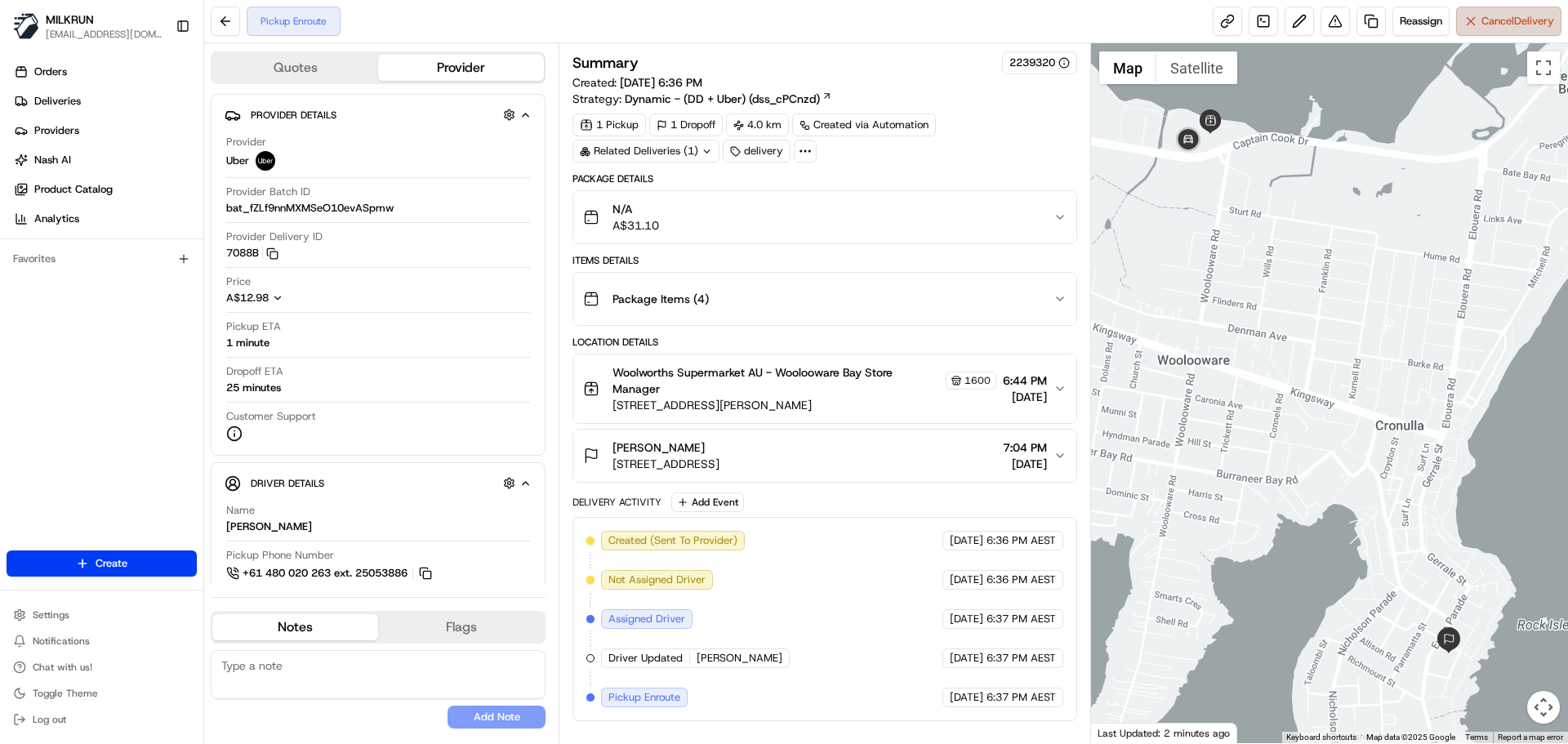
click at [1495, 17] on span "Cancel Delivery" at bounding box center [1517, 21] width 73 height 15
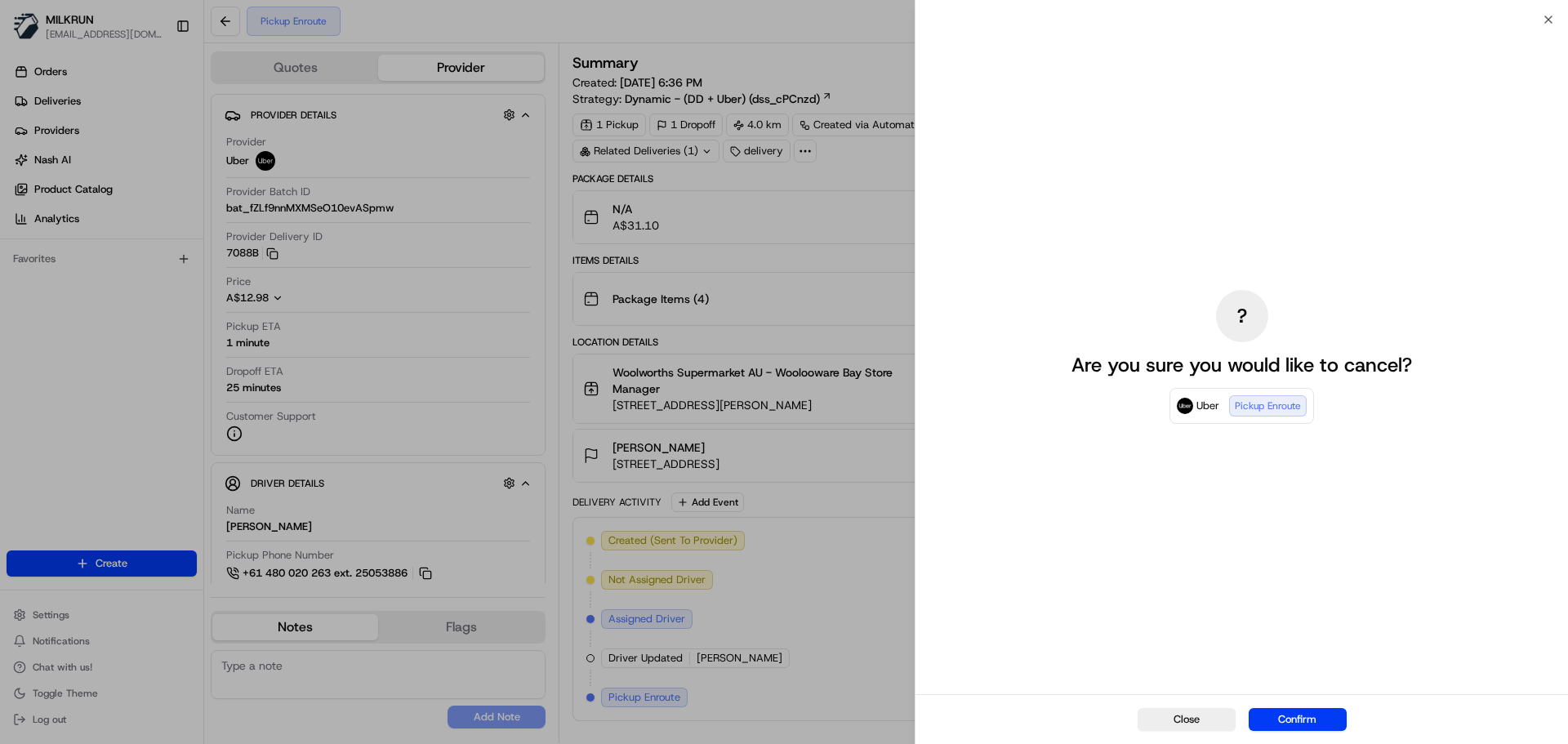
click at [1289, 719] on button "Confirm" at bounding box center [1298, 720] width 98 height 23
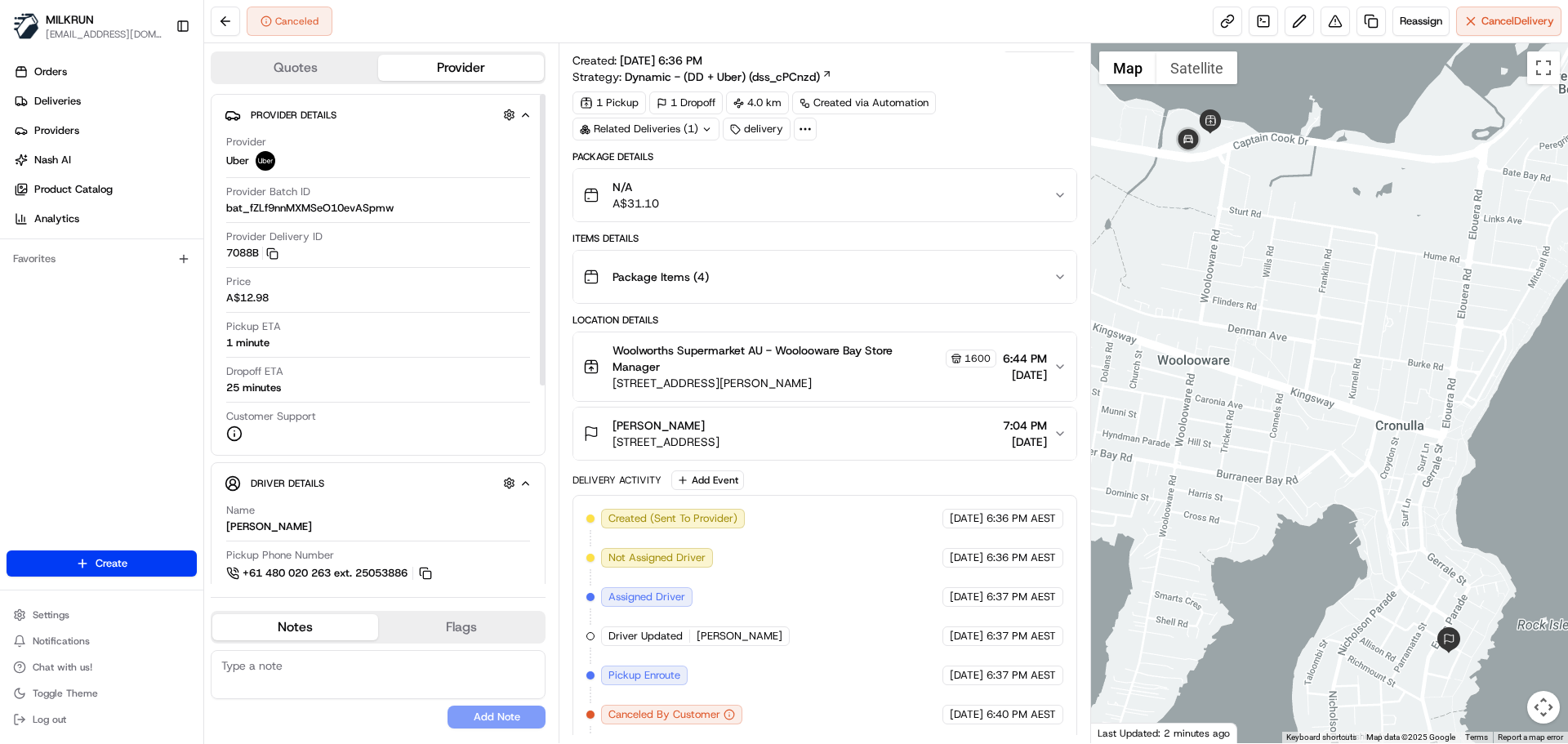
scroll to position [65, 0]
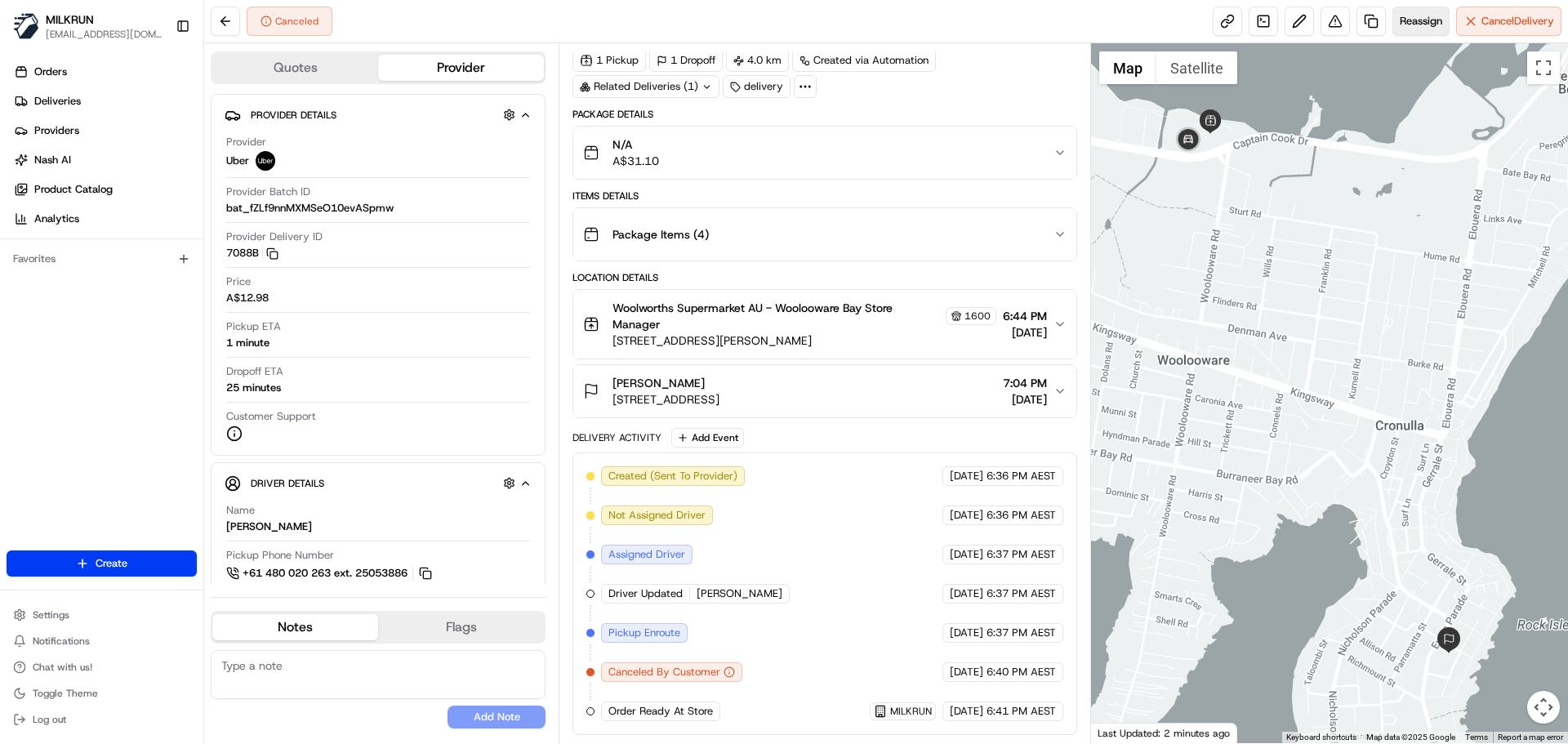
click at [1430, 29] on button "Reassign" at bounding box center [1420, 21] width 57 height 30
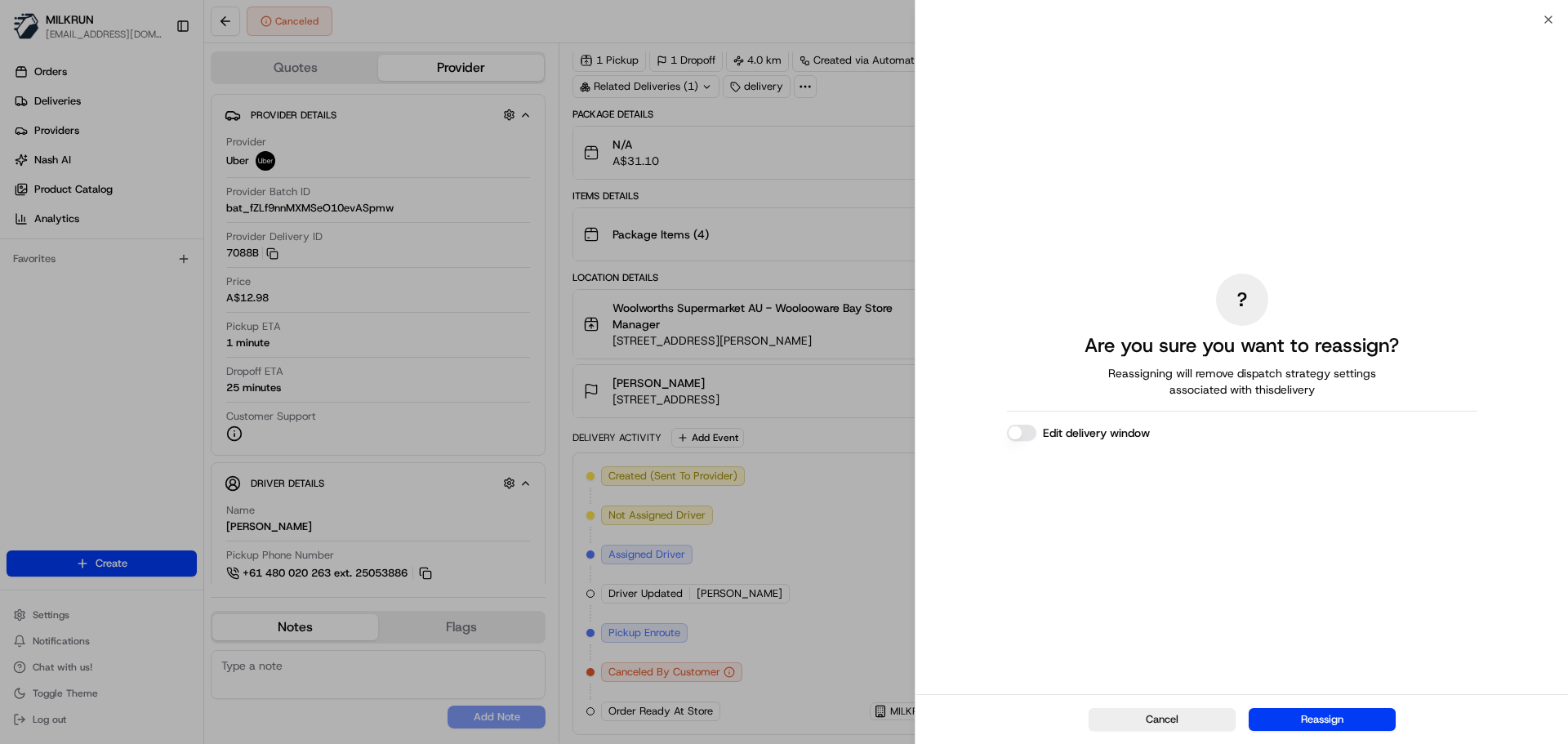
drag, startPoint x: 713, startPoint y: 302, endPoint x: 732, endPoint y: 257, distance: 48.8
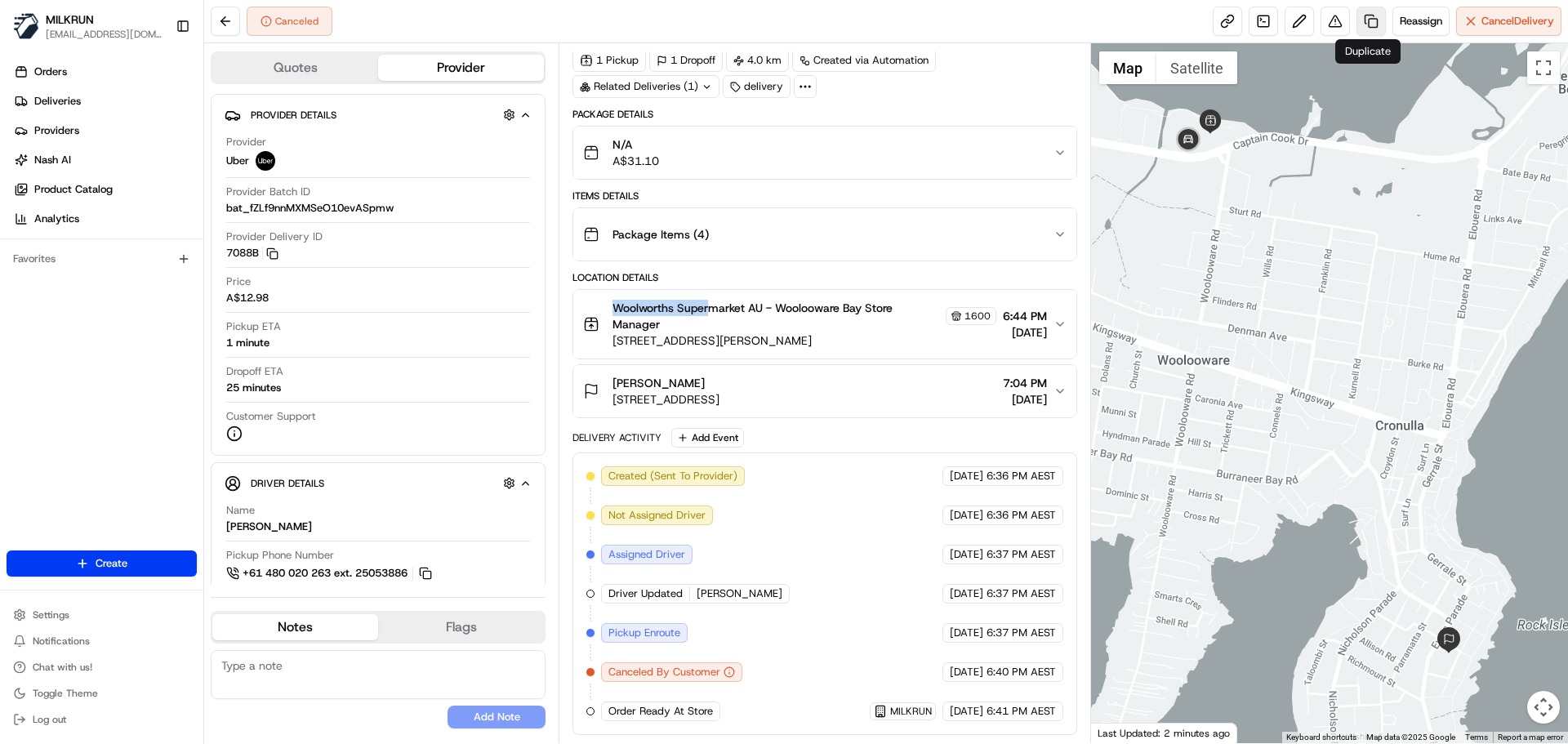
click at [1363, 16] on link at bounding box center [1371, 21] width 30 height 30
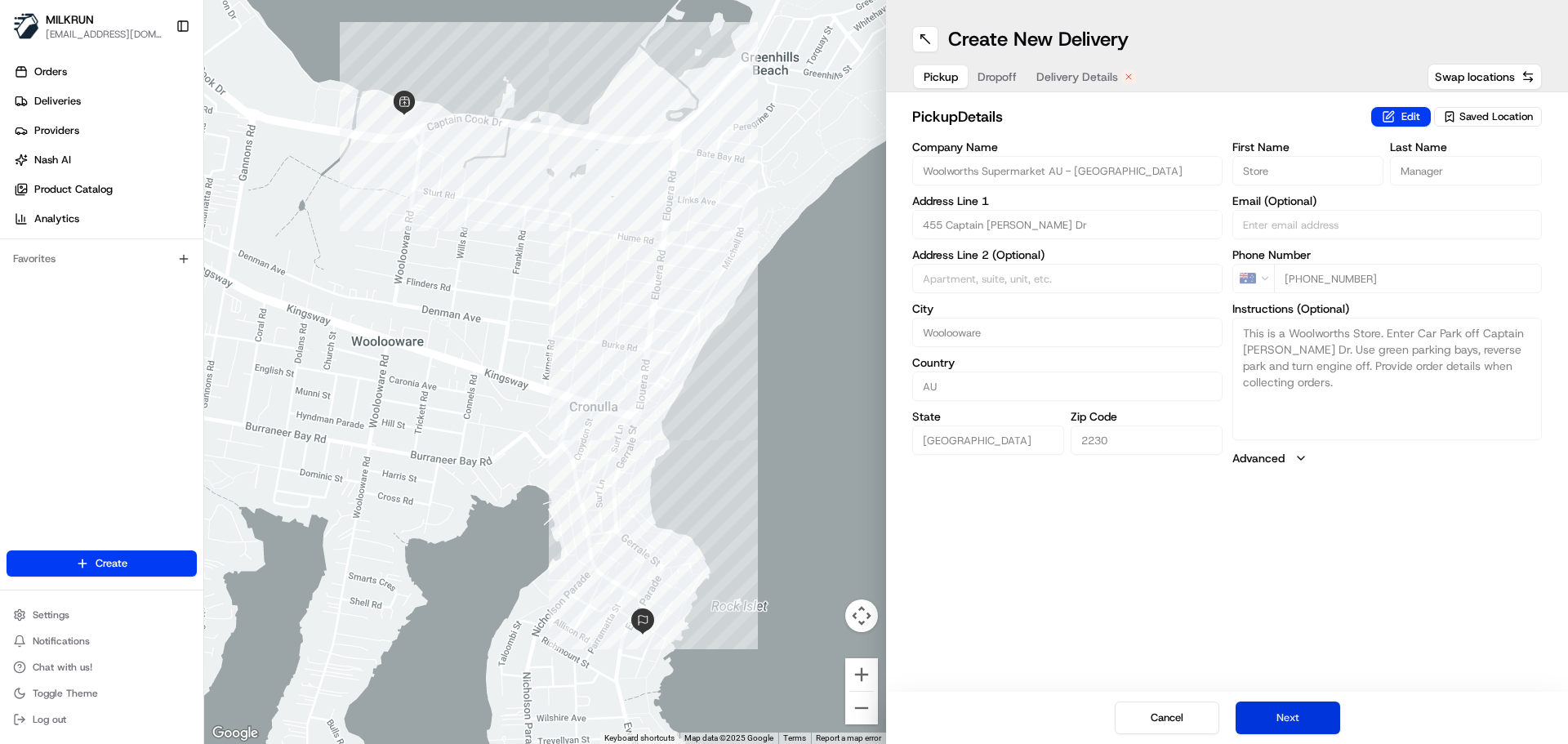
click at [1317, 719] on button "Next" at bounding box center [1288, 718] width 105 height 32
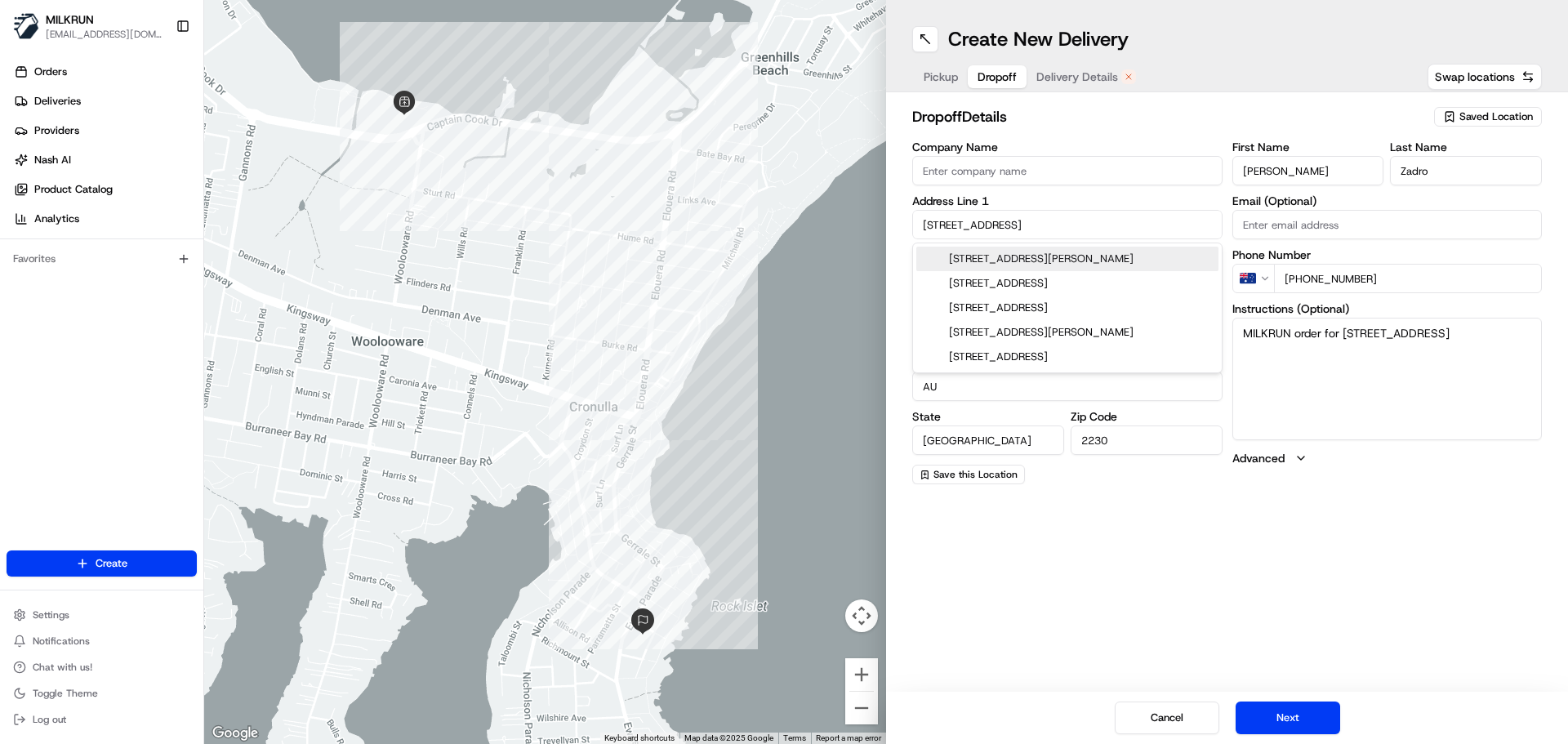
drag, startPoint x: 1054, startPoint y: 229, endPoint x: 891, endPoint y: 202, distance: 165.2
click at [891, 202] on div "dropoff Details Saved Location Company Name Address Line 1 10/4-6 Ingalara Ave …" at bounding box center [1227, 296] width 682 height 406
paste input "7/1 St Andrew’s Place Cronulla 2230"
click at [1065, 263] on div "7/1 St Andrews Pl, Cronulla NSW 2230, Australia" at bounding box center [1068, 259] width 302 height 24
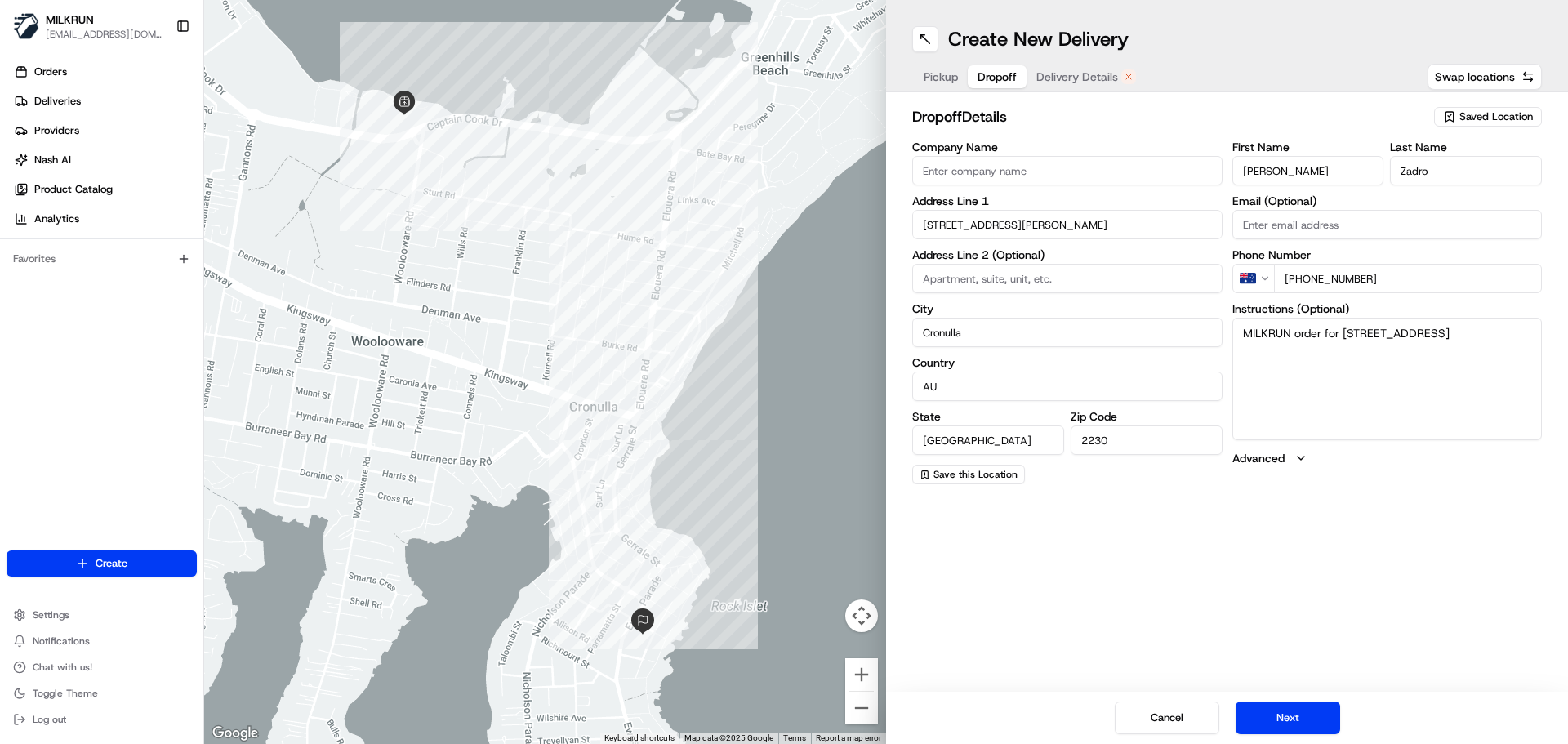
type input "Unit 7/1 St Andrews Pl, Cronulla NSW 2230, Australia"
type input "Unit 7"
type input "Australia"
type input "1 Saint Andrews Place"
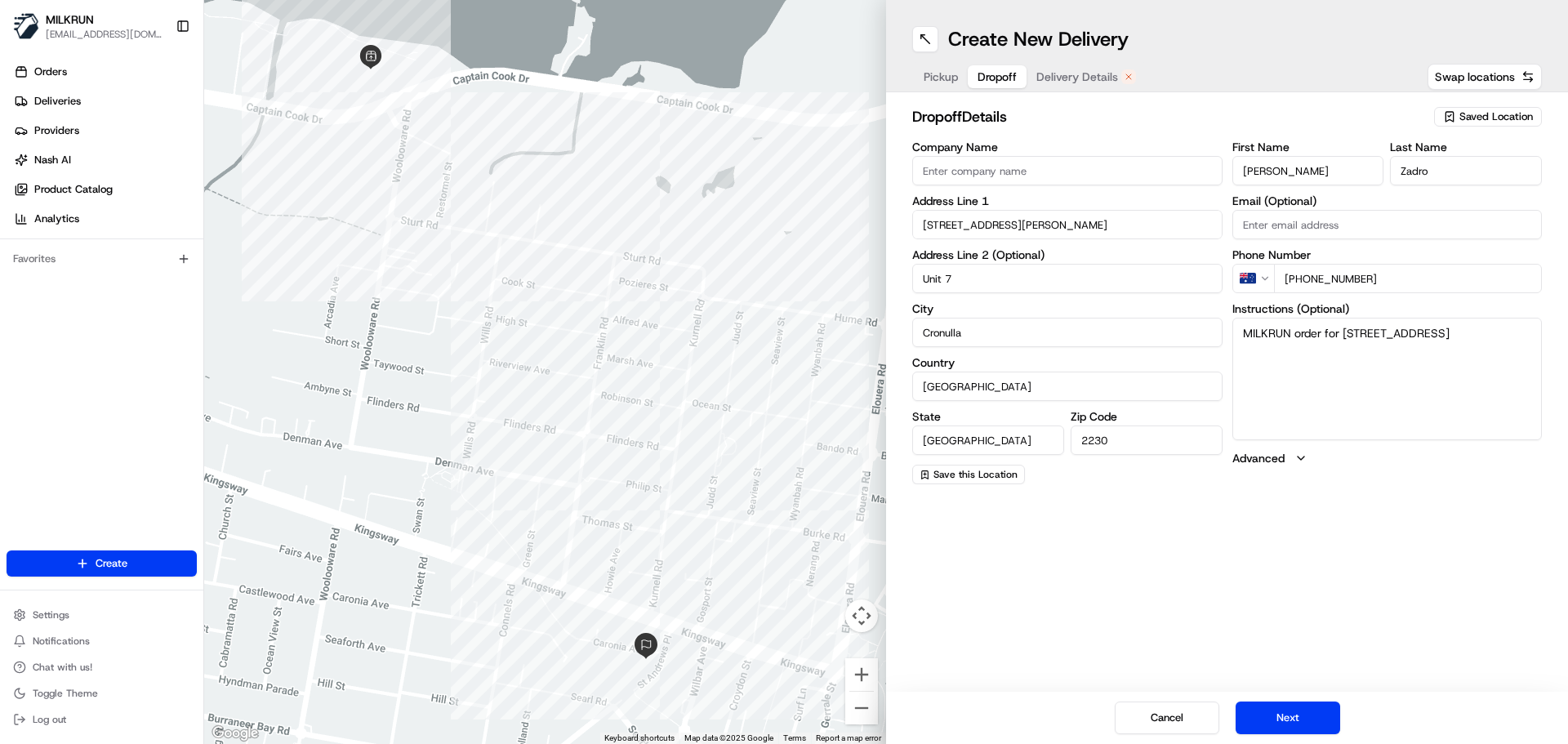
drag, startPoint x: 1345, startPoint y: 332, endPoint x: 1363, endPoint y: 351, distance: 26.2
click at [1362, 351] on textarea "MILKRUN order for 10/4-6 Ingalara Ave, Cronulla, NSW 2230, AU" at bounding box center [1387, 379] width 310 height 122
paste textarea "7/1 St Andrew’s Place Cronulla 2230"
drag, startPoint x: 1343, startPoint y: 330, endPoint x: 1352, endPoint y: 340, distance: 13.5
click at [1343, 330] on textarea "MILKRUN order for 7/1 St Andrew’s Place Cronulla 2230" at bounding box center [1387, 379] width 310 height 122
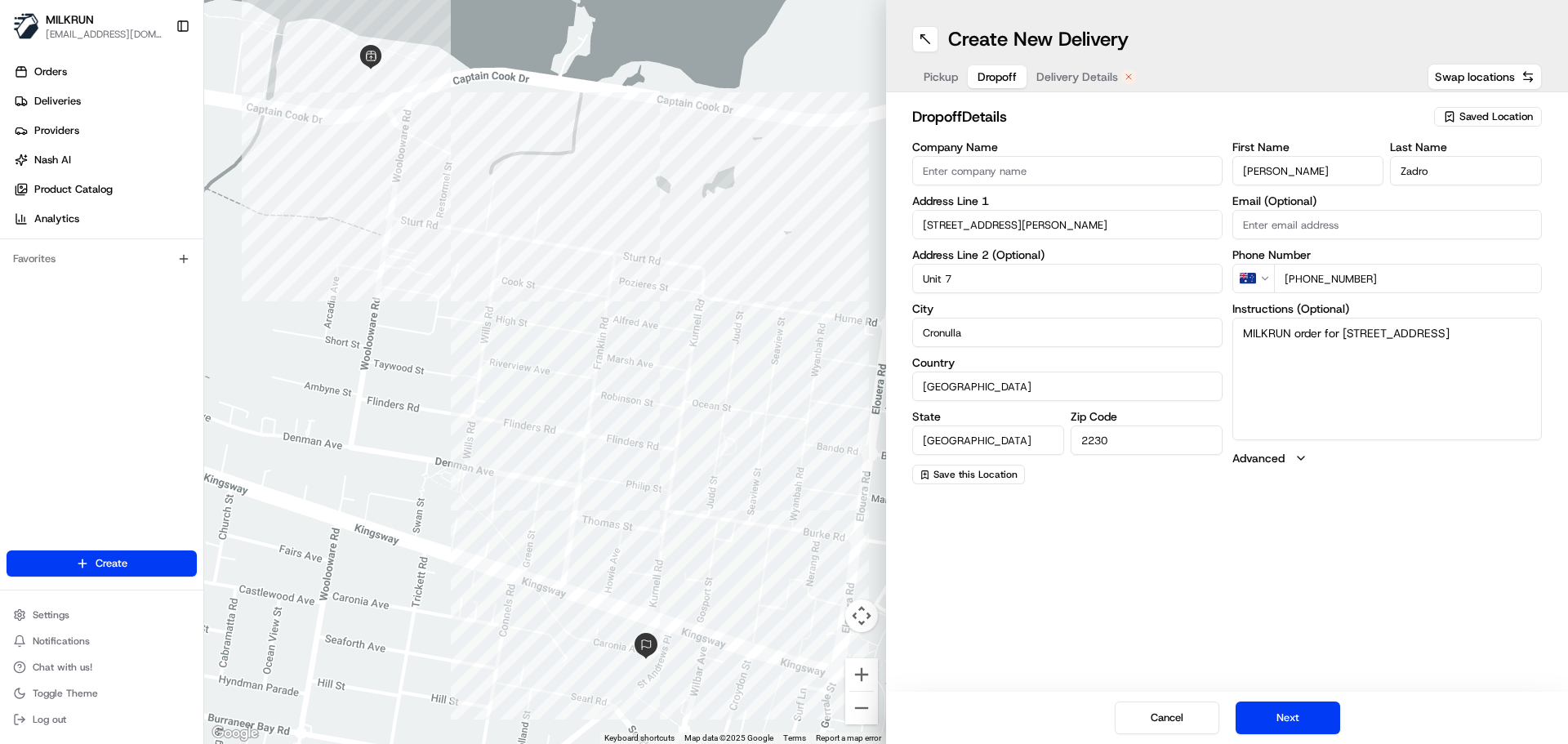
click at [1364, 342] on textarea "MILKRUN order for Unit 7/1 St Andrew’s Place Cronulla 2230" at bounding box center [1387, 379] width 310 height 122
click at [1339, 353] on textarea "MILKRUN order for Unit 7/1 St Andrew’s Place Cronulla 2230" at bounding box center [1387, 379] width 310 height 122
type textarea "MILKRUN order for Unit 7/1 St Andrew’s Place Cronulla 2230 Please leave the ord…"
click at [1308, 733] on button "Next" at bounding box center [1288, 718] width 105 height 32
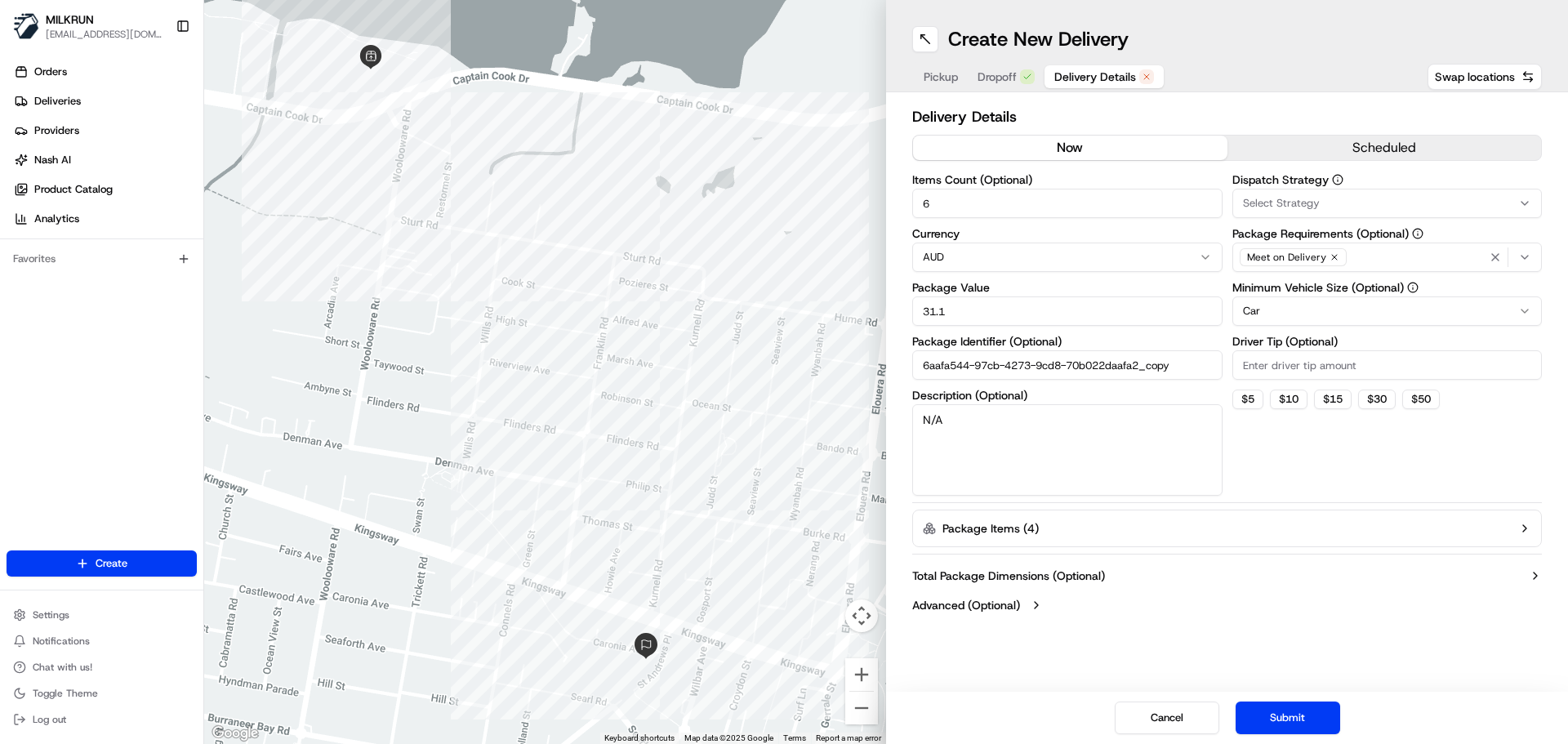
click at [1069, 145] on button "now" at bounding box center [1071, 148] width 315 height 24
click at [1271, 727] on button "Submit" at bounding box center [1288, 718] width 105 height 32
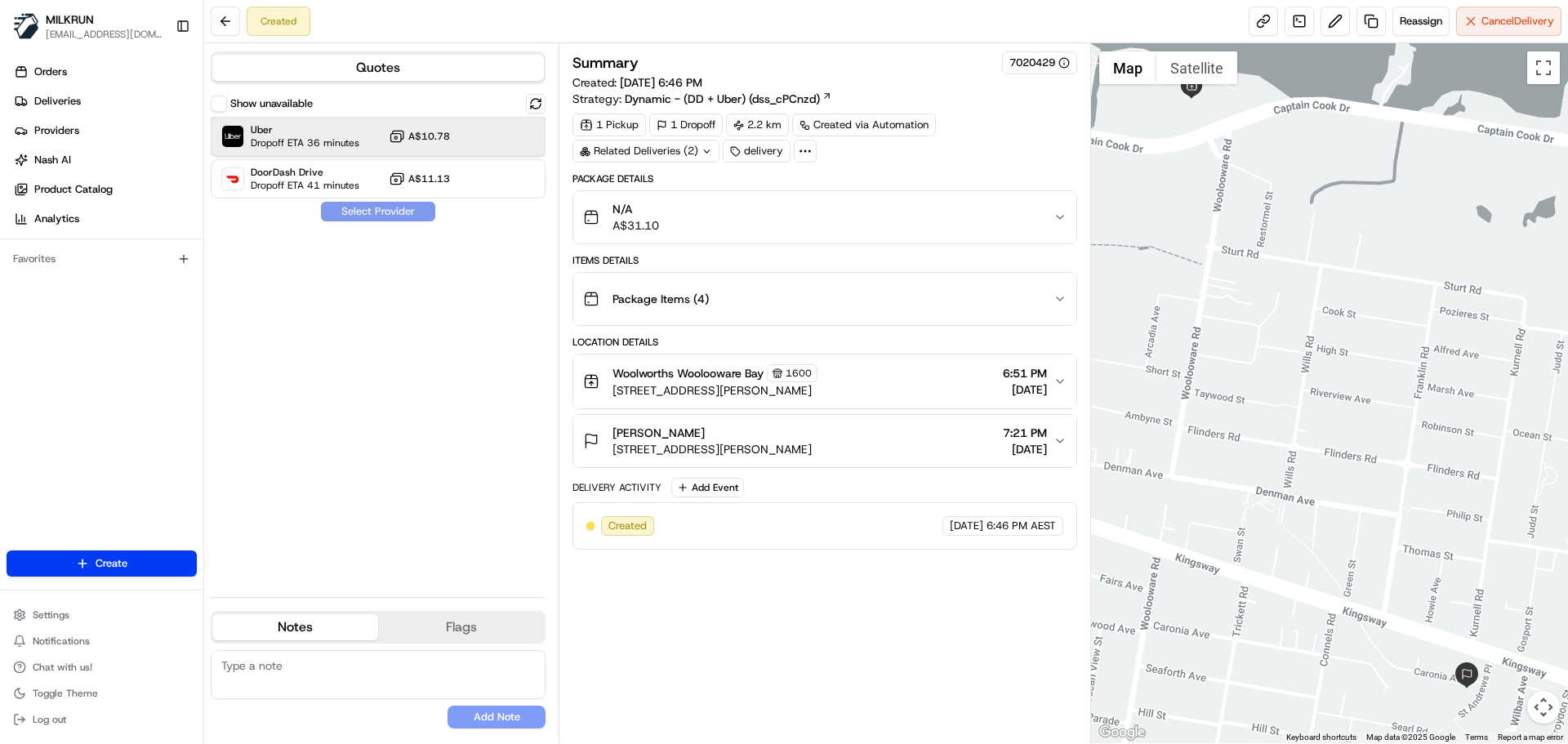
drag, startPoint x: 368, startPoint y: 131, endPoint x: 359, endPoint y: 206, distance: 75.5
click at [370, 130] on div "Uber Dropoff ETA 36 minutes A$10.78" at bounding box center [378, 136] width 335 height 39
click at [380, 205] on button "Assign Provider" at bounding box center [378, 212] width 116 height 19
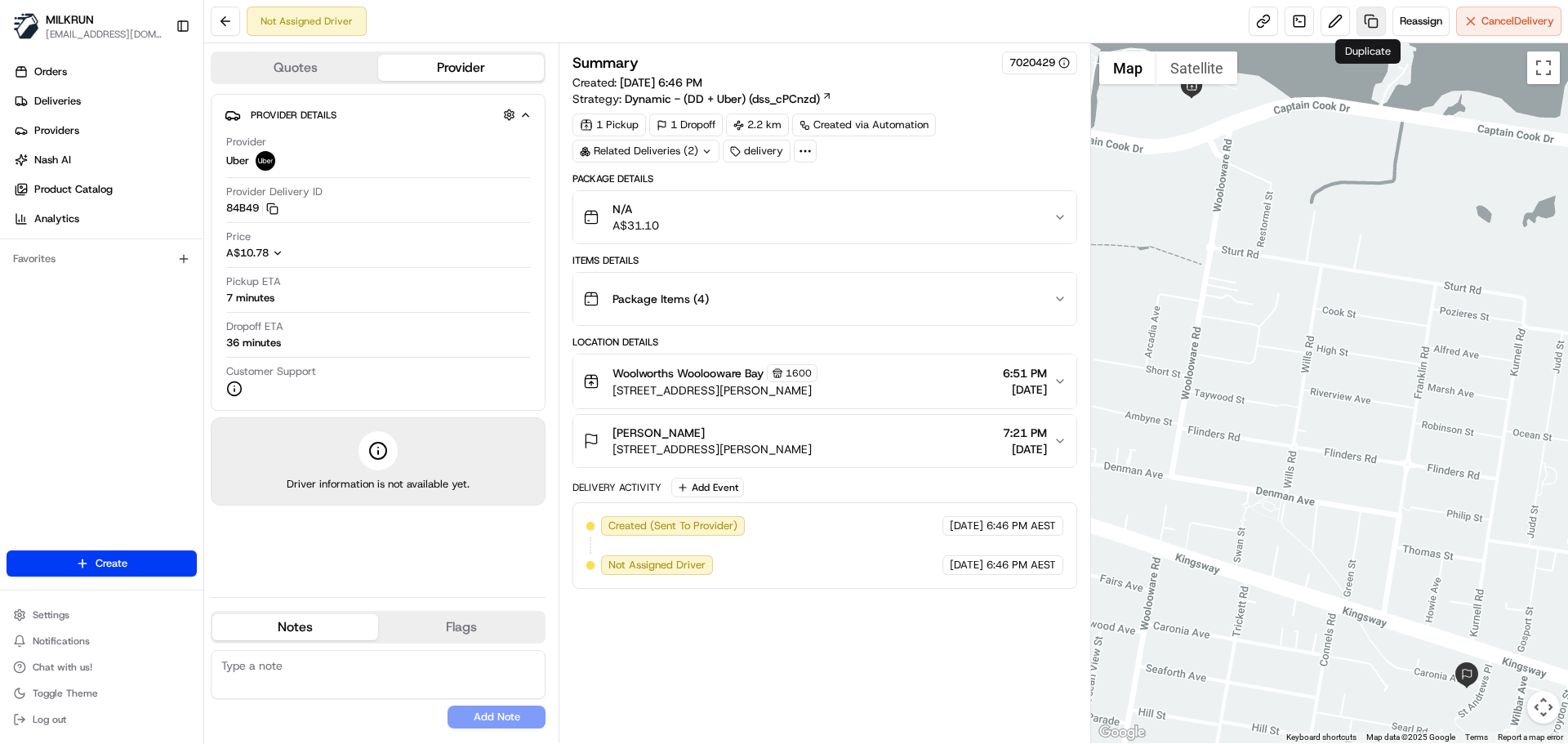
click at [1362, 15] on link at bounding box center [1371, 21] width 30 height 30
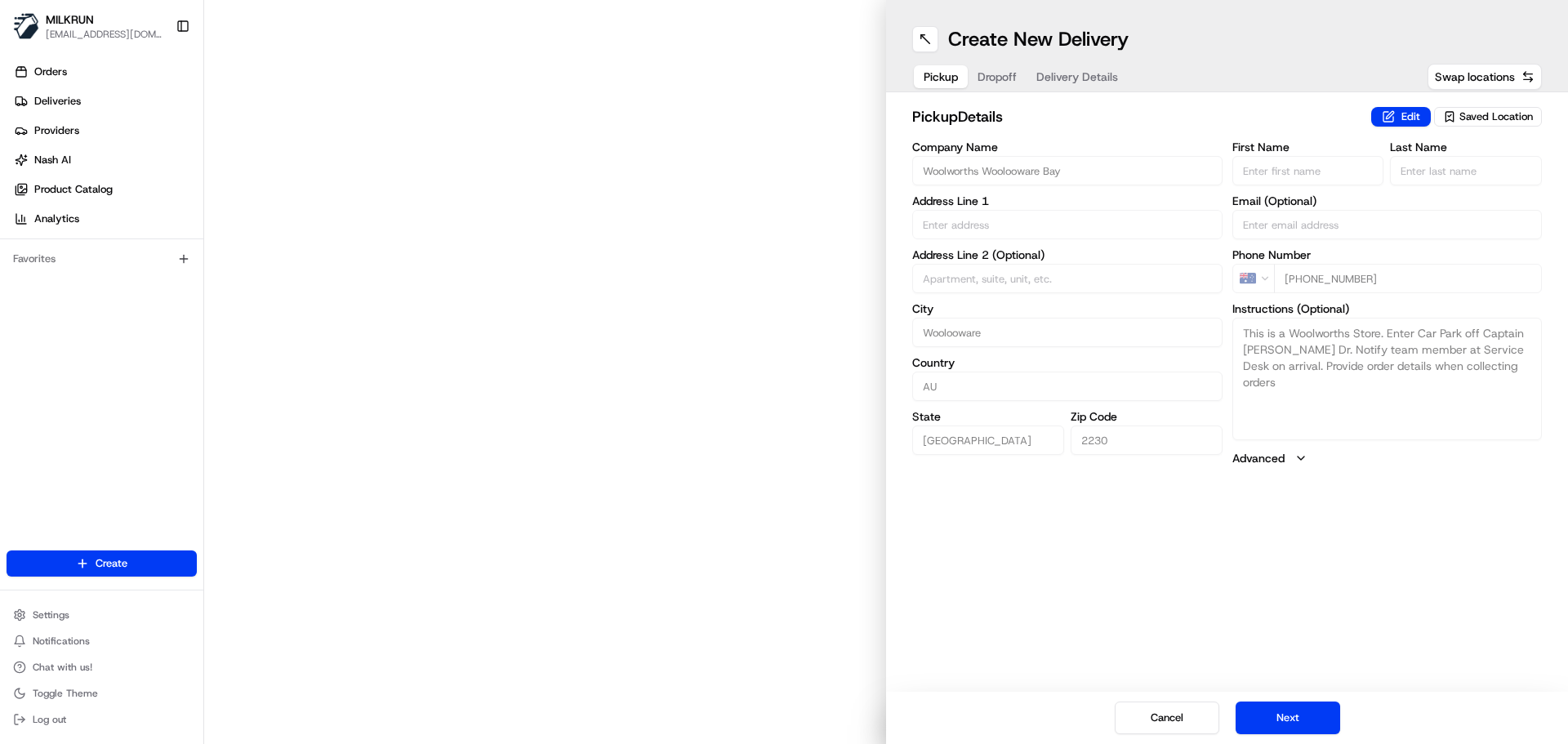
type input "455 Captain Cook Dr"
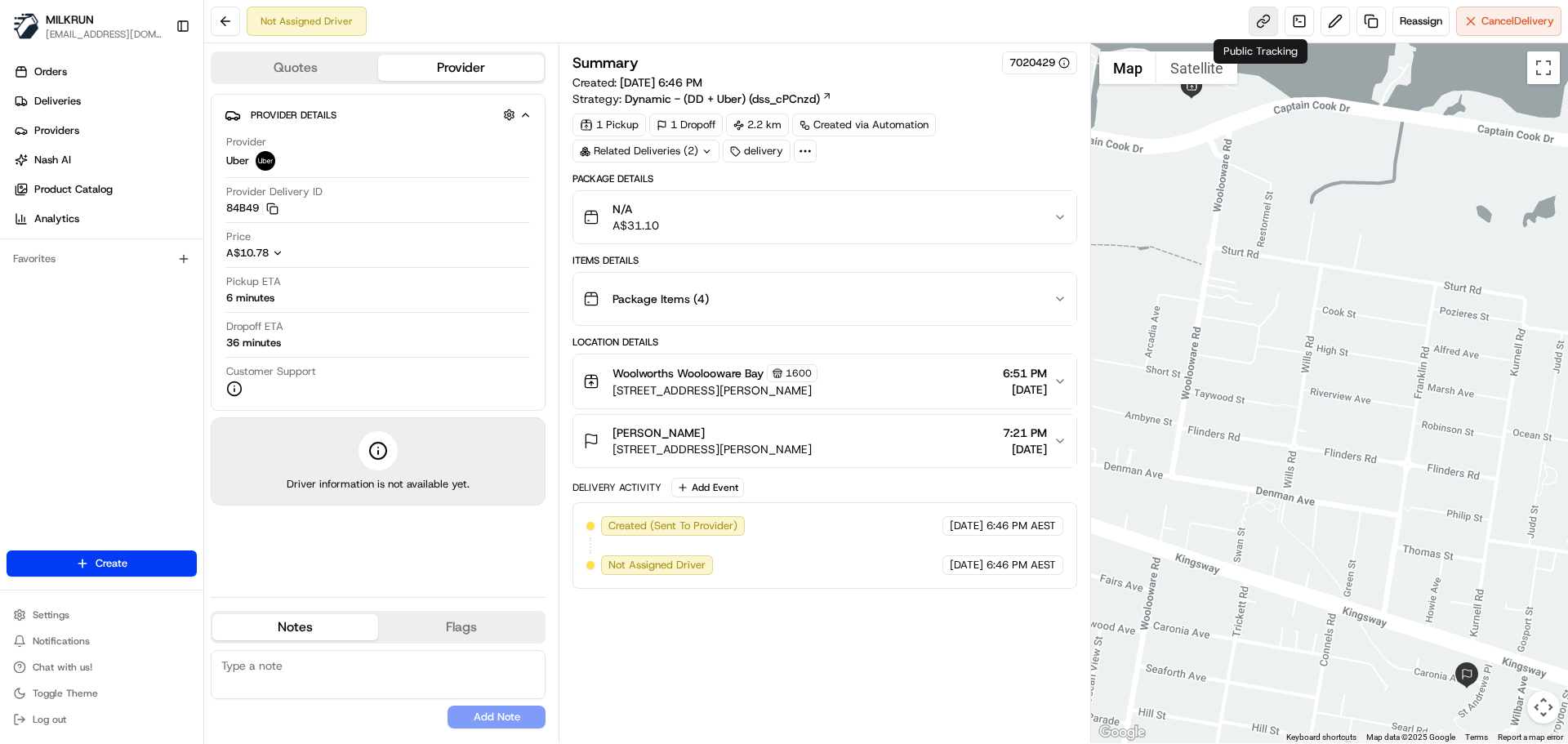
click at [1255, 19] on link at bounding box center [1264, 21] width 30 height 30
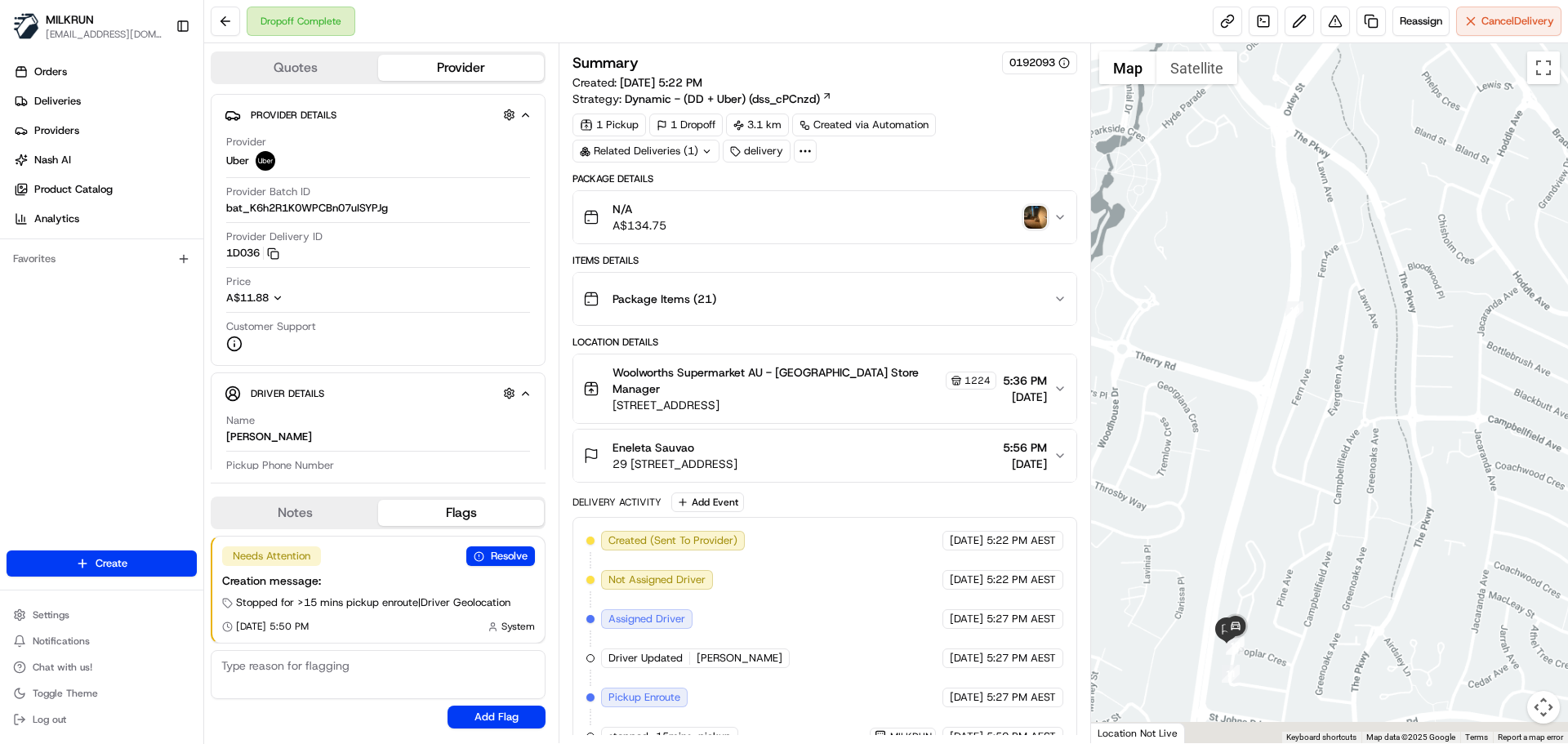
drag, startPoint x: 1369, startPoint y: 344, endPoint x: 1372, endPoint y: 178, distance: 166.0
click at [1374, 19] on div "Dropoff Complete Reassign Cancel Delivery Quotes Provider Provider Details Hidd…" at bounding box center [886, 372] width 1364 height 744
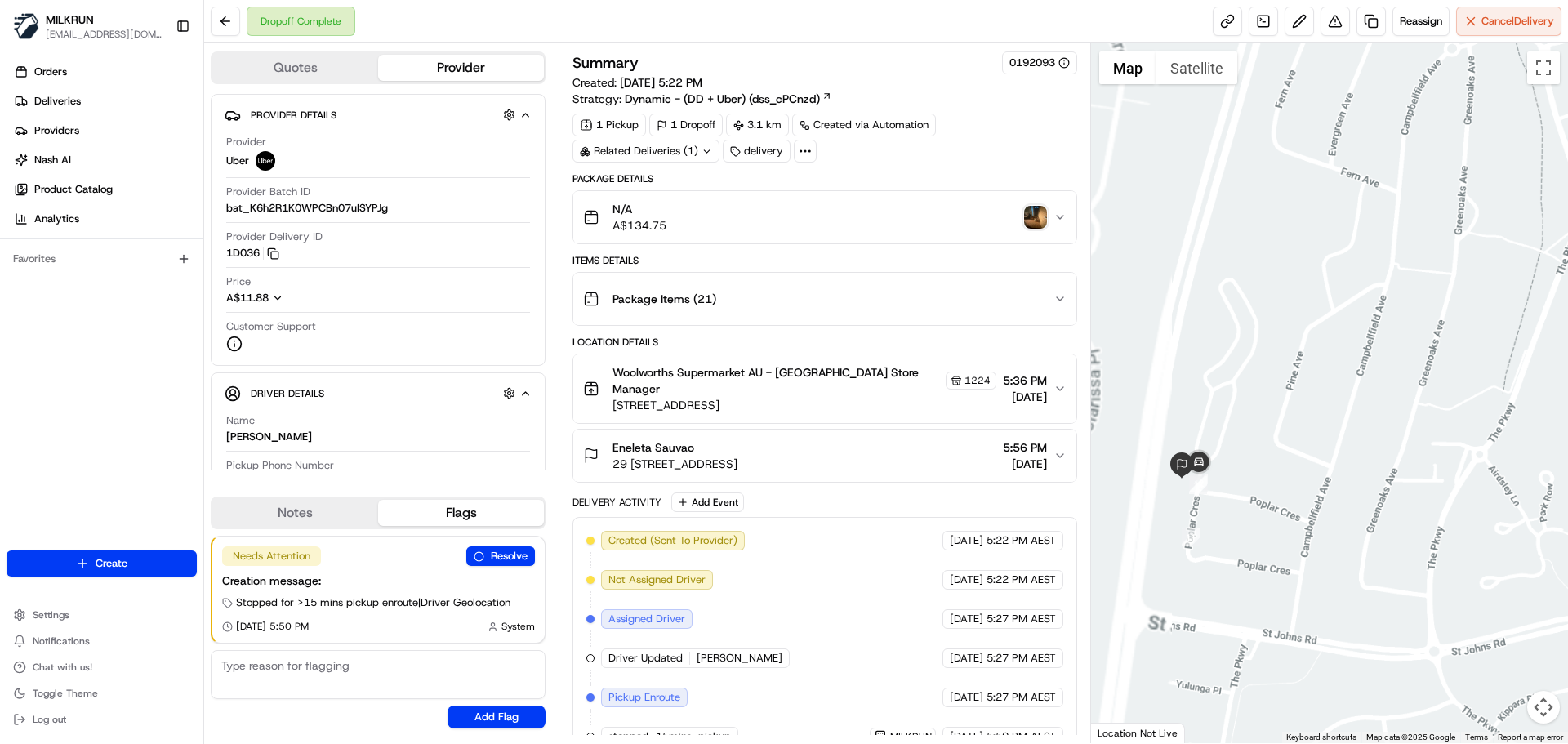
drag, startPoint x: 1400, startPoint y: 247, endPoint x: 1319, endPoint y: 281, distance: 87.8
click at [1474, 230] on div at bounding box center [1330, 393] width 478 height 700
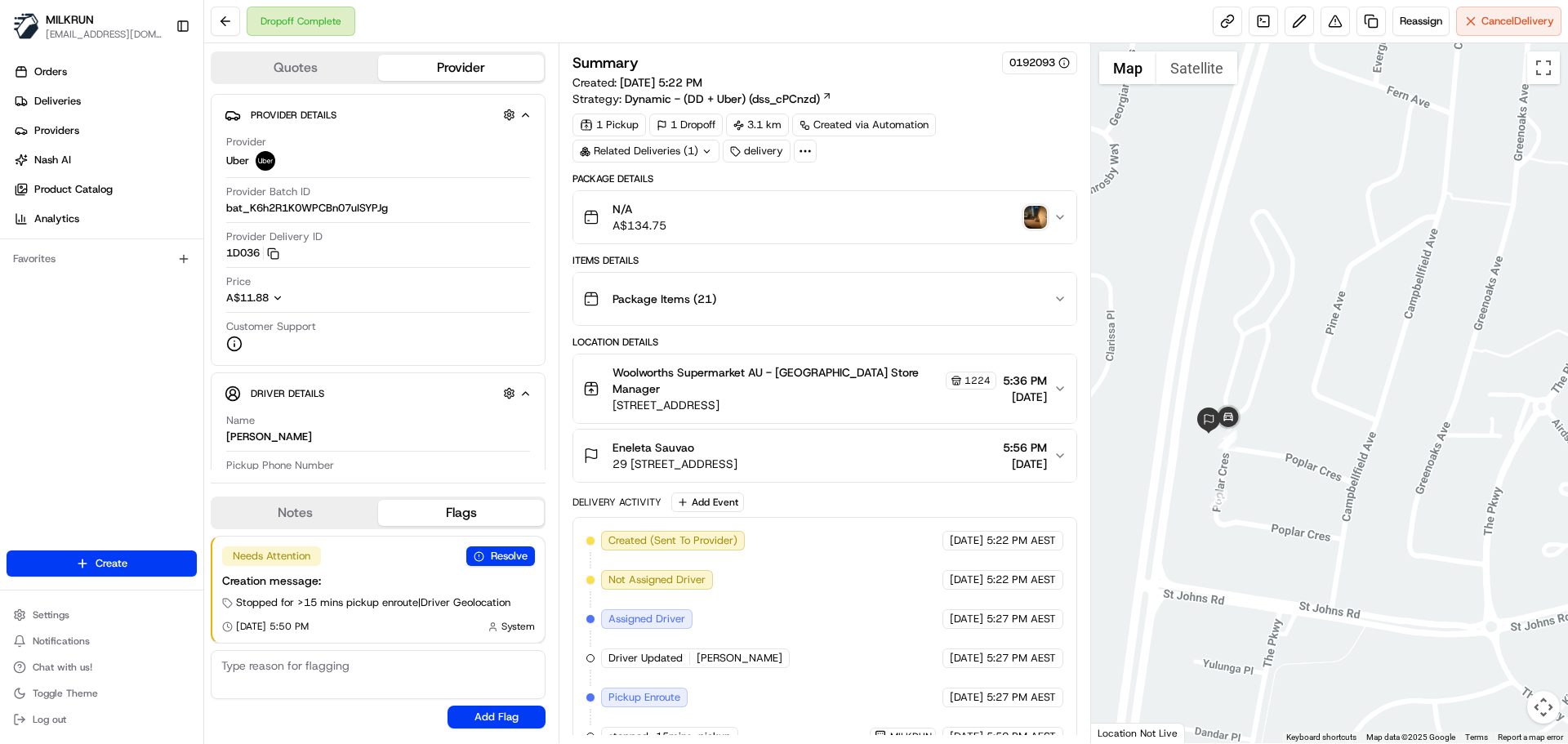
drag, startPoint x: 1324, startPoint y: 274, endPoint x: 1327, endPoint y: 212, distance: 62.1
click at [1327, 212] on div at bounding box center [1330, 393] width 478 height 700
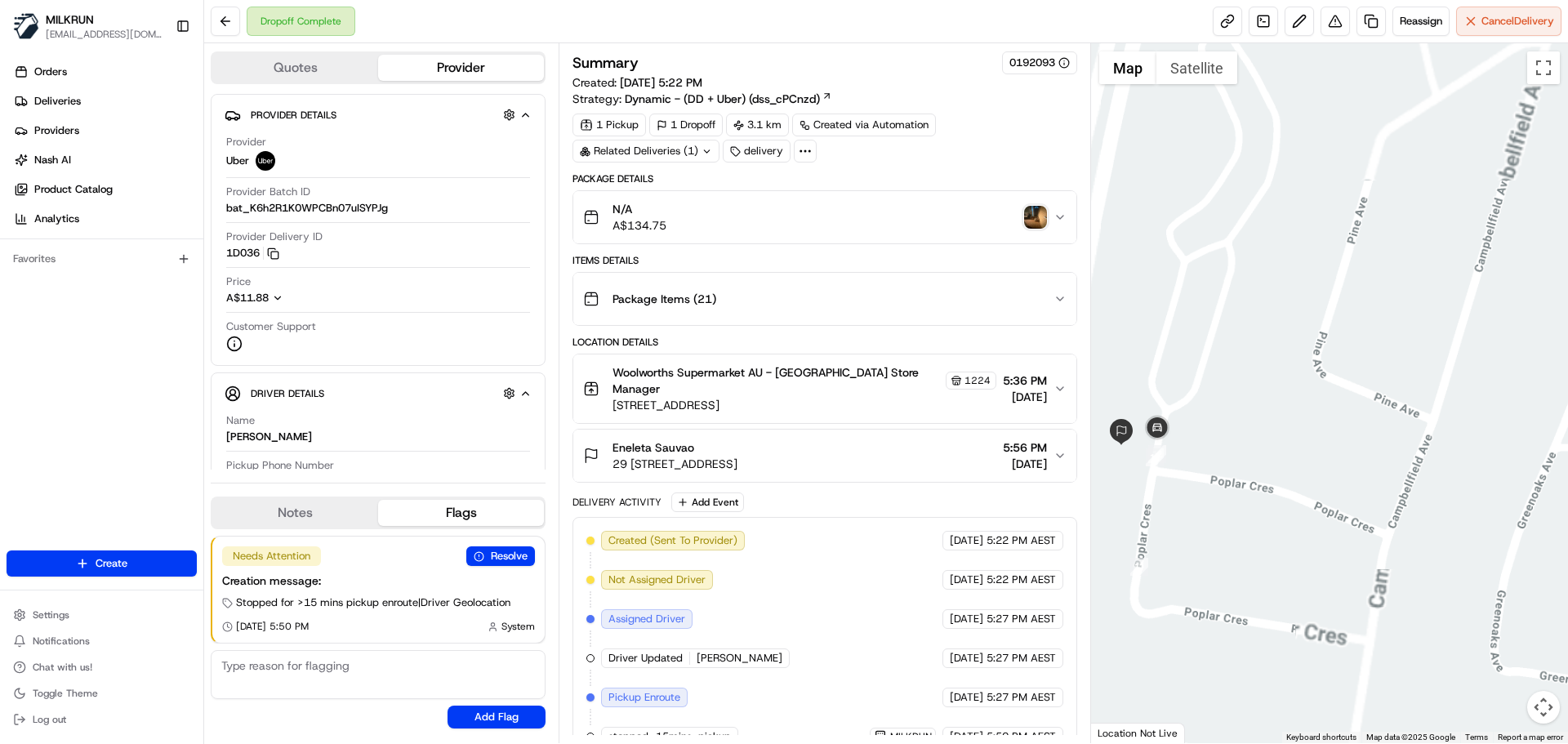
drag, startPoint x: 1332, startPoint y: 237, endPoint x: 1373, endPoint y: 191, distance: 61.6
click at [1373, 191] on div at bounding box center [1330, 393] width 478 height 700
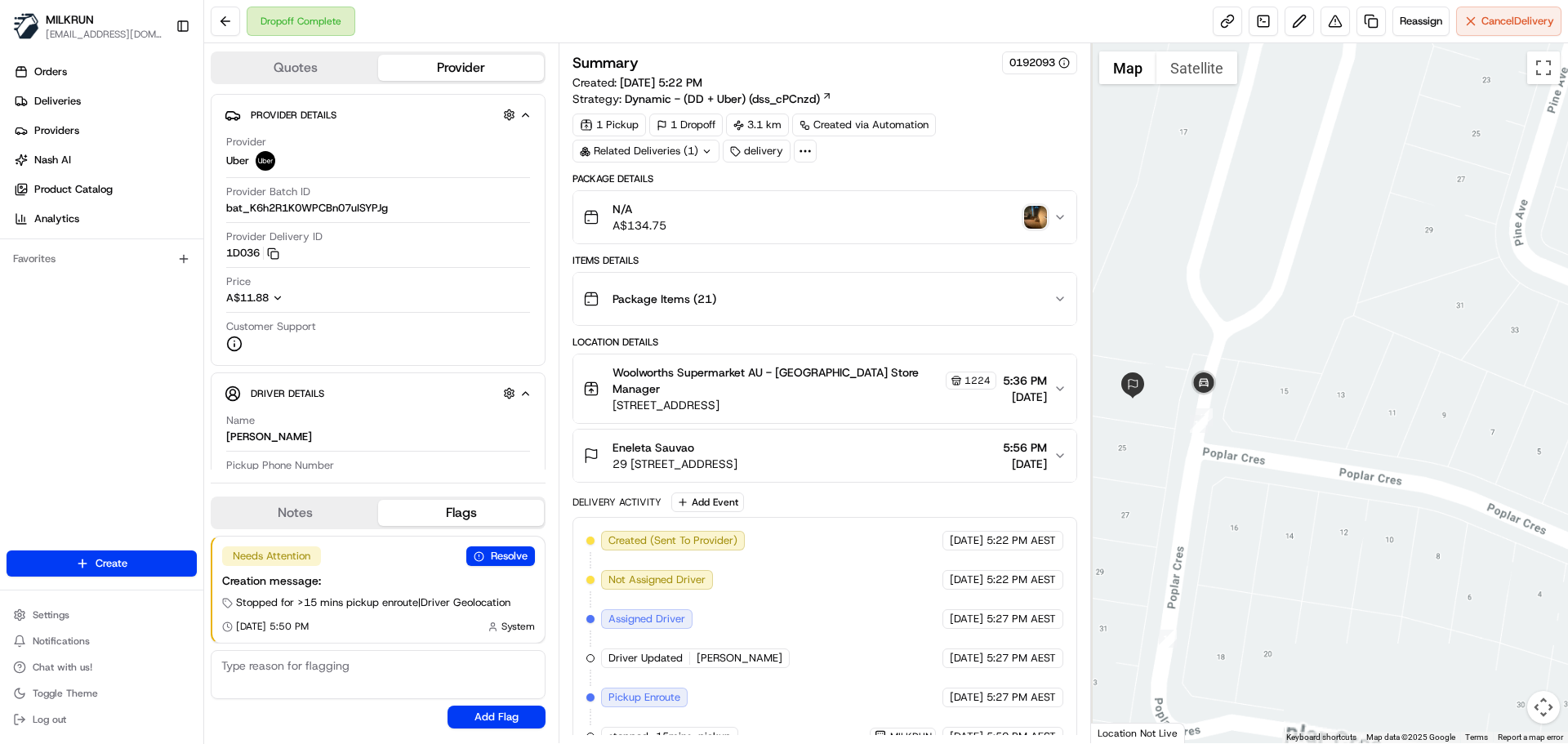
drag, startPoint x: 1301, startPoint y: 280, endPoint x: 1117, endPoint y: 157, distance: 221.3
click at [1401, 191] on div at bounding box center [1330, 393] width 478 height 700
click at [1034, 221] on img "button" at bounding box center [1036, 218] width 23 height 23
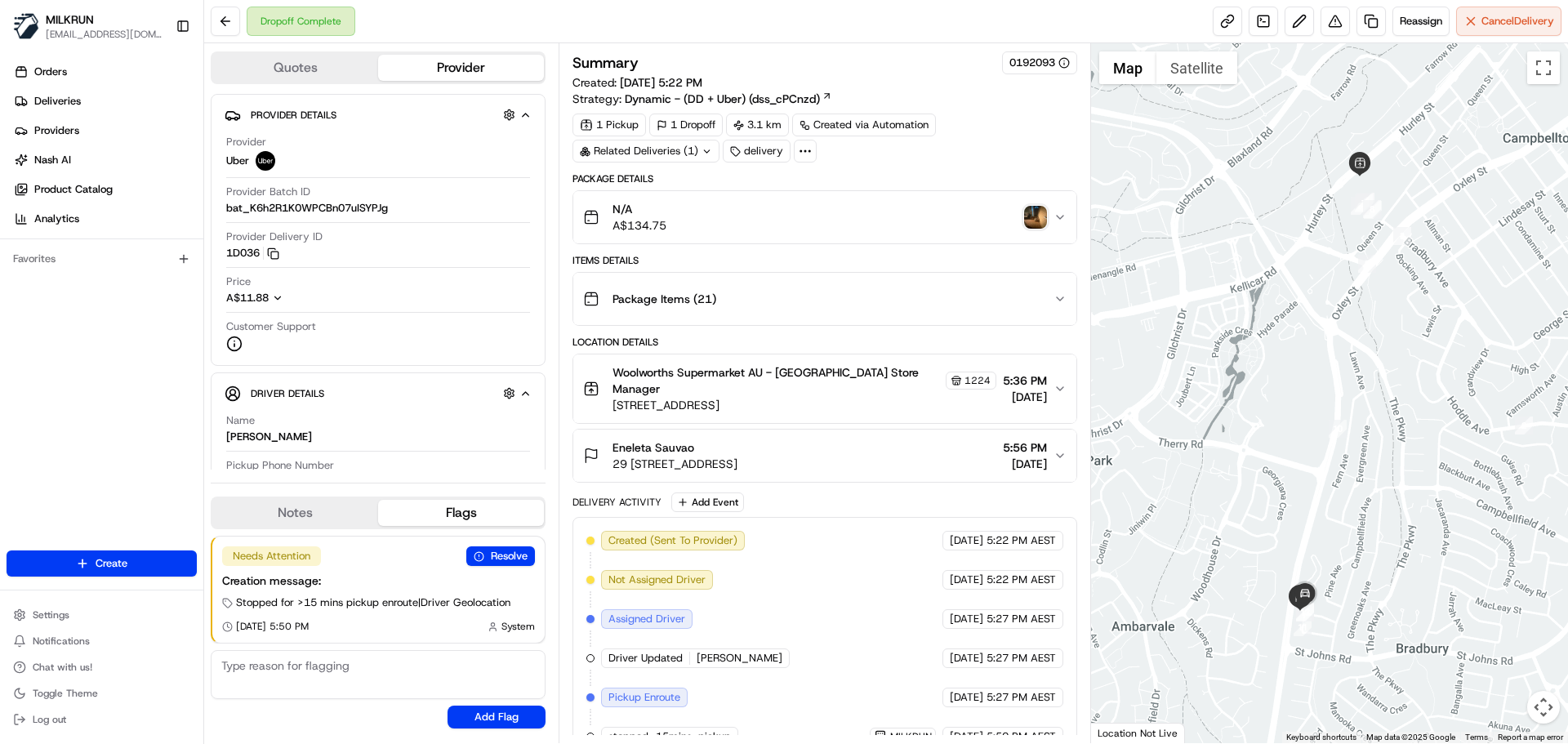
drag, startPoint x: 606, startPoint y: 460, endPoint x: 890, endPoint y: 472, distance: 284.3
click at [892, 473] on button "Eneleta Sauvao 29 17/21 Poplar Cres, Bradbury, NSW 2560, AU 5:56 PM 22/08/2025" at bounding box center [824, 456] width 503 height 52
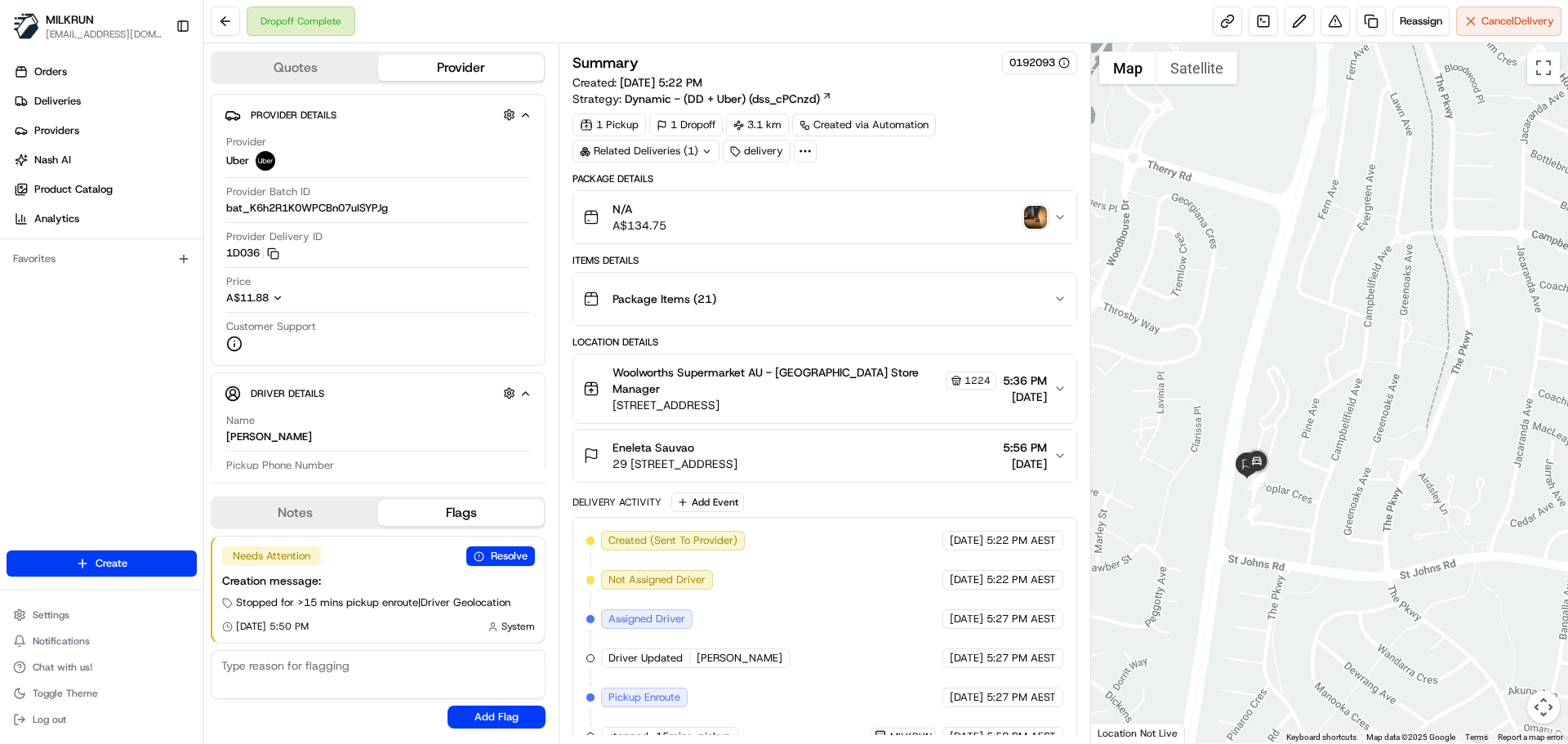
drag, startPoint x: 1340, startPoint y: 568, endPoint x: 1362, endPoint y: 468, distance: 102.4
click at [1363, 442] on div at bounding box center [1330, 393] width 478 height 700
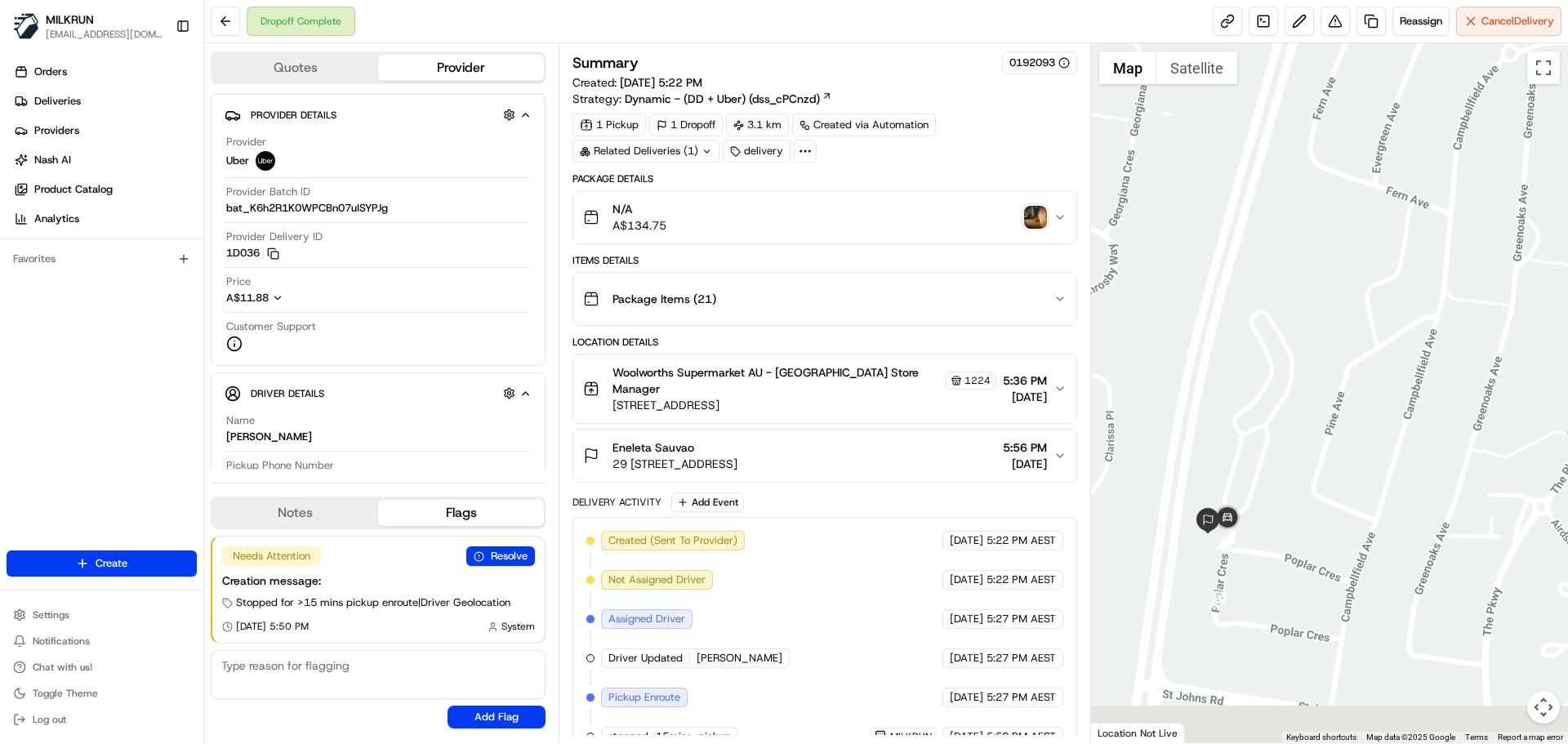
drag, startPoint x: 1342, startPoint y: 456, endPoint x: 1332, endPoint y: 417, distance: 40.3
click at [1369, 364] on div at bounding box center [1330, 393] width 478 height 700
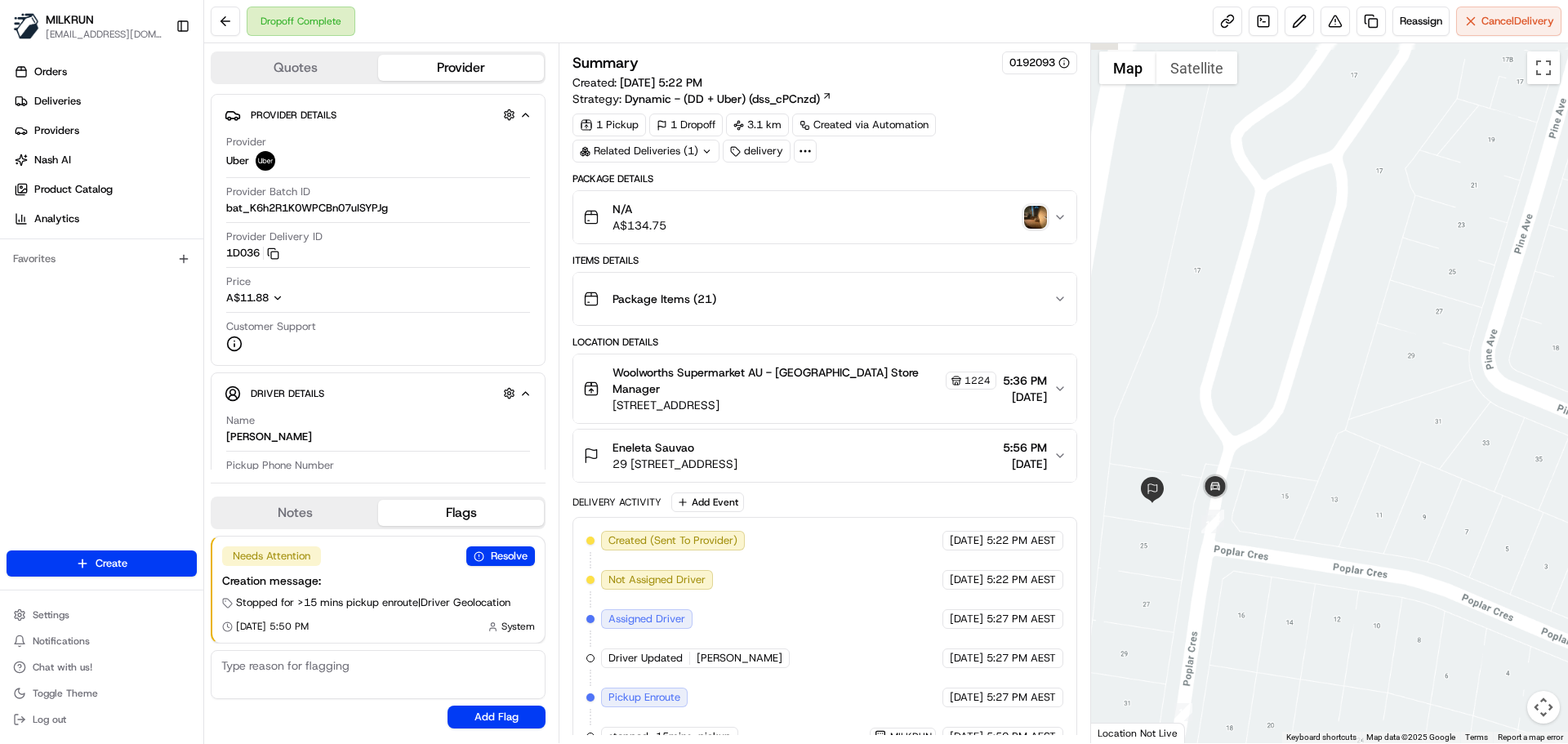
drag, startPoint x: 1322, startPoint y: 432, endPoint x: 1467, endPoint y: 473, distance: 150.7
click at [1467, 473] on div at bounding box center [1330, 393] width 478 height 700
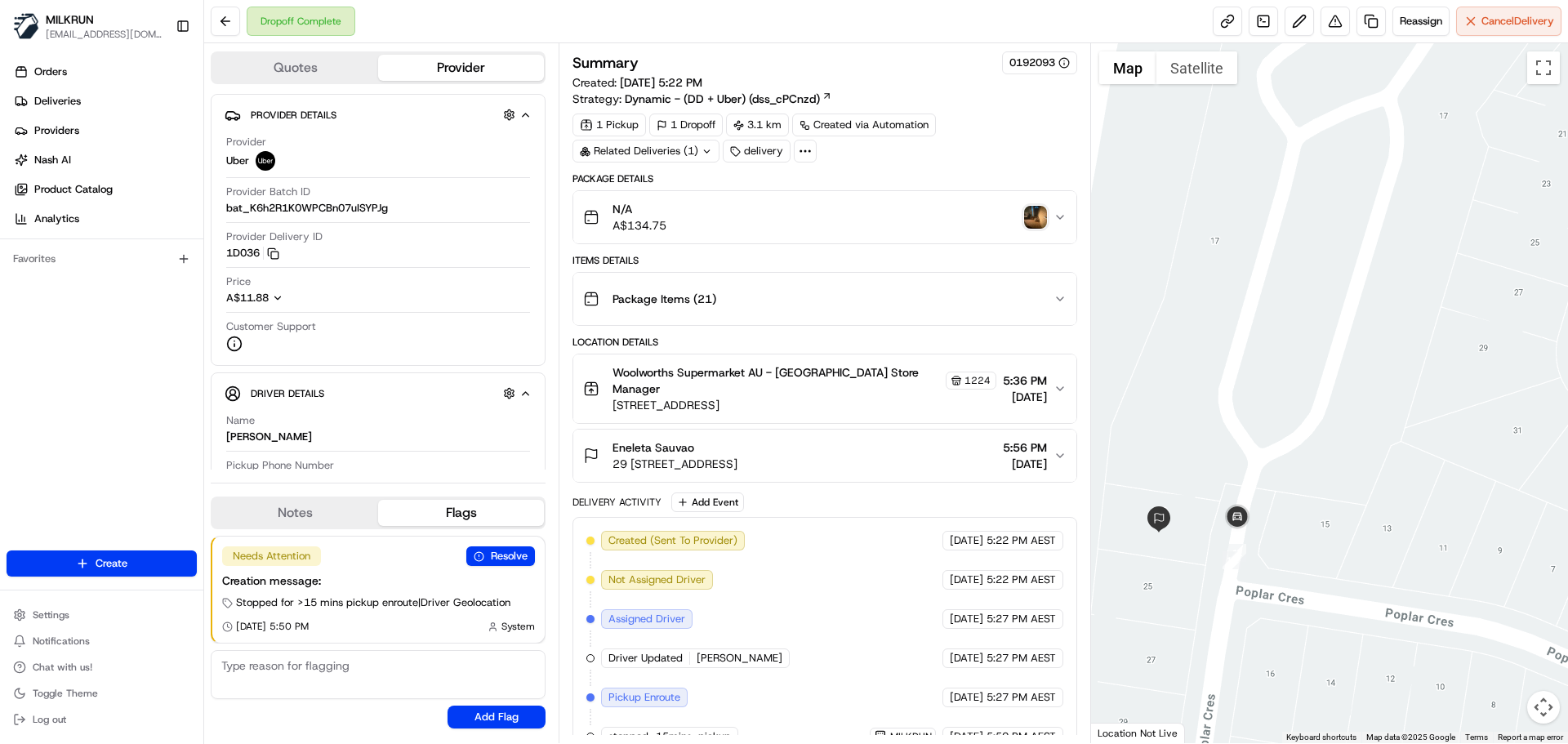
drag, startPoint x: 1336, startPoint y: 514, endPoint x: 1366, endPoint y: 510, distance: 30.3
click at [1366, 510] on div at bounding box center [1330, 393] width 478 height 700
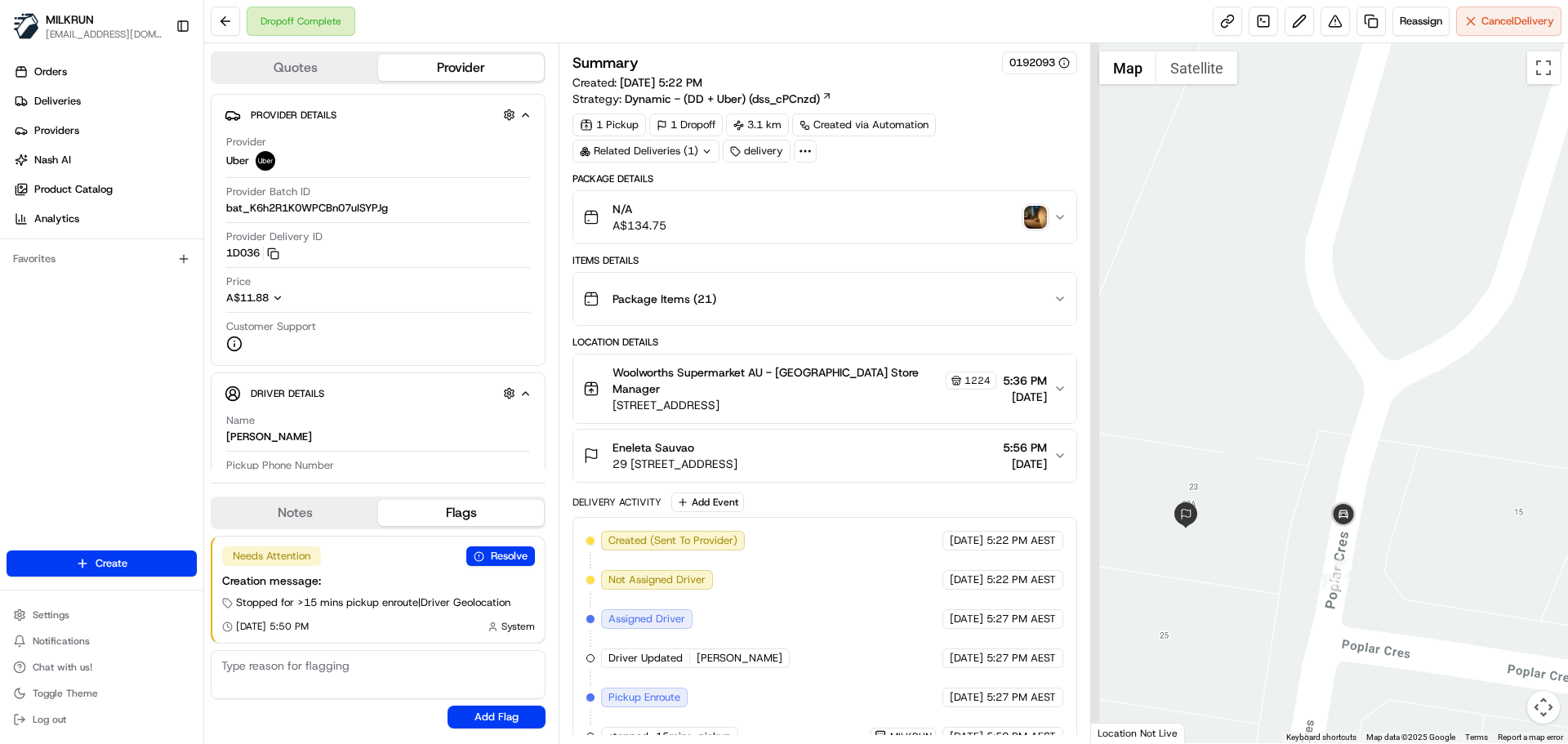
drag, startPoint x: 1222, startPoint y: 515, endPoint x: 1257, endPoint y: 498, distance: 38.9
click at [1257, 498] on div at bounding box center [1330, 393] width 478 height 700
click at [623, 465] on span "29 17/21 Poplar Cres, Bradbury, NSW 2560, AU" at bounding box center [675, 463] width 125 height 17
click at [1051, 449] on div "Eneleta Sauvao 29 17/21 Poplar Cres, Bradbury, NSW 2560, AU 5:56 PM 22/08/2025" at bounding box center [817, 455] width 469 height 32
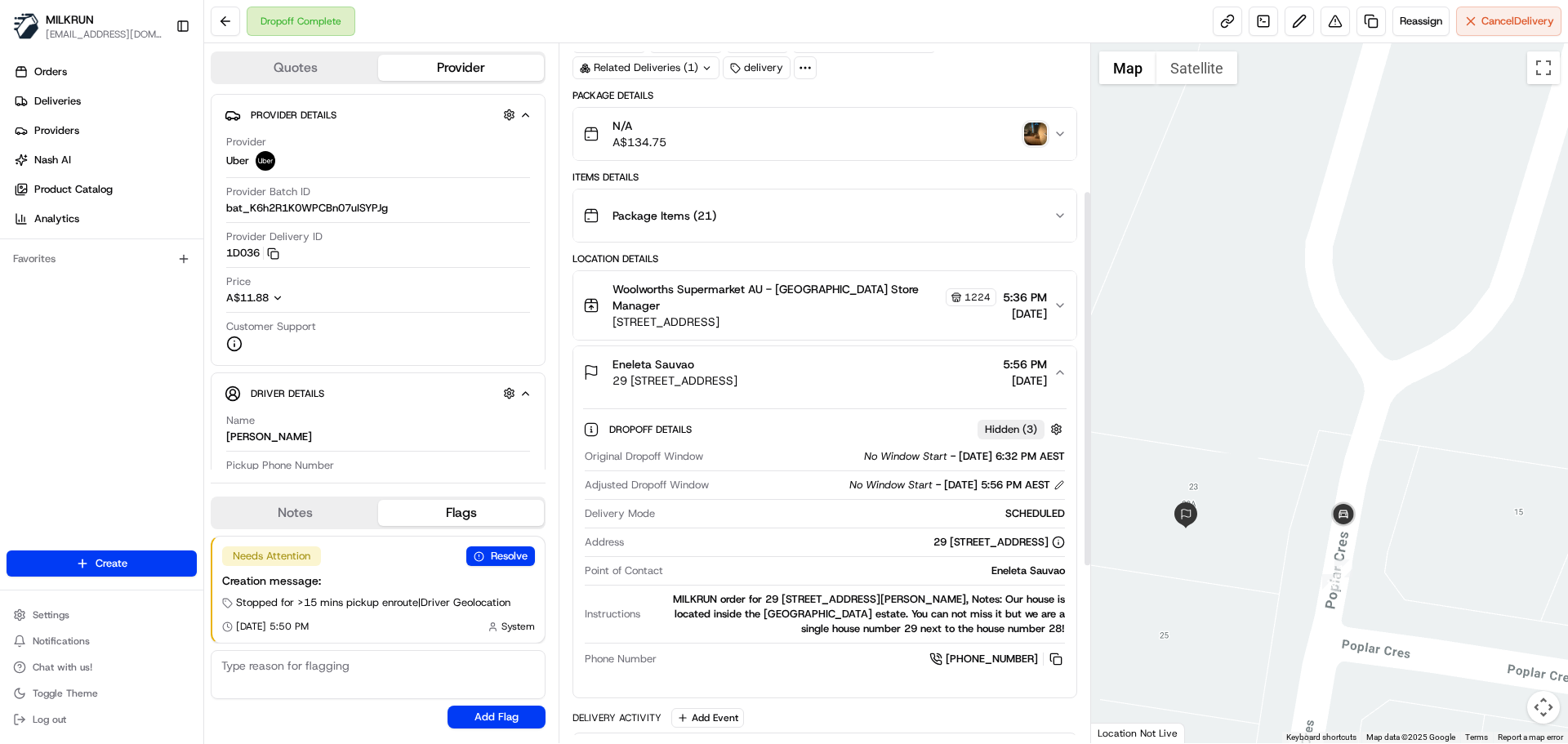
scroll to position [81, 0]
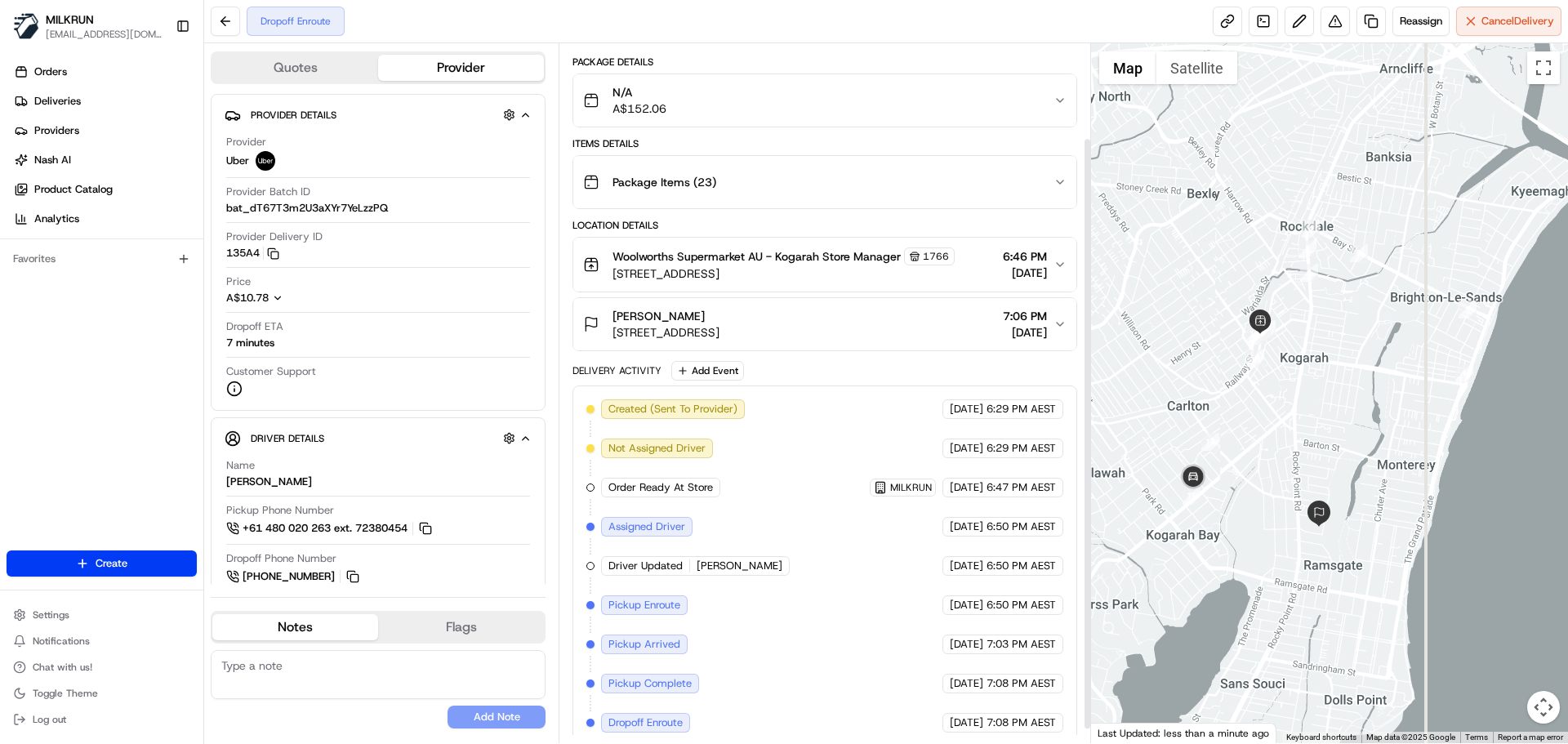
scroll to position [129, 0]
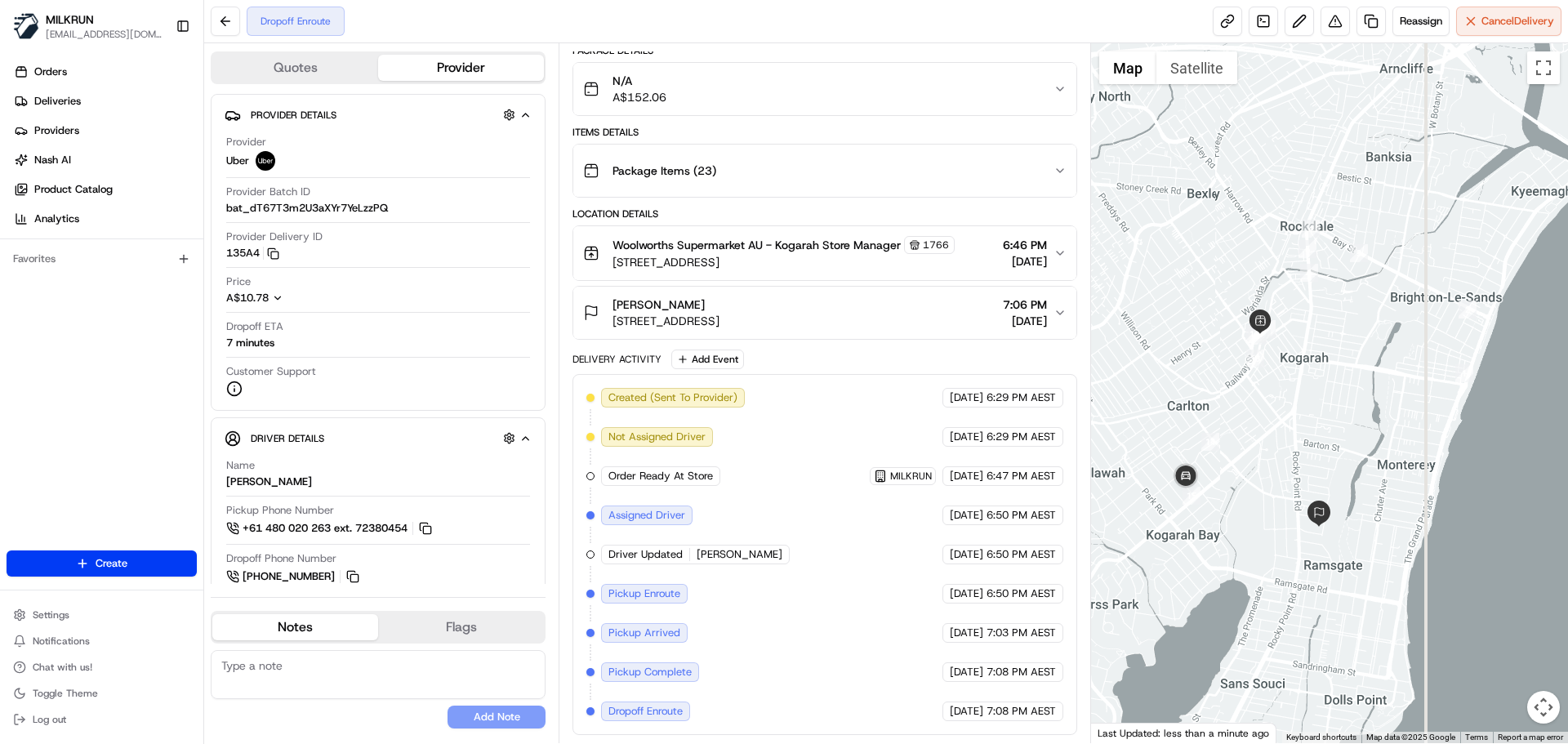
drag, startPoint x: 627, startPoint y: 380, endPoint x: 665, endPoint y: 427, distance: 60.4
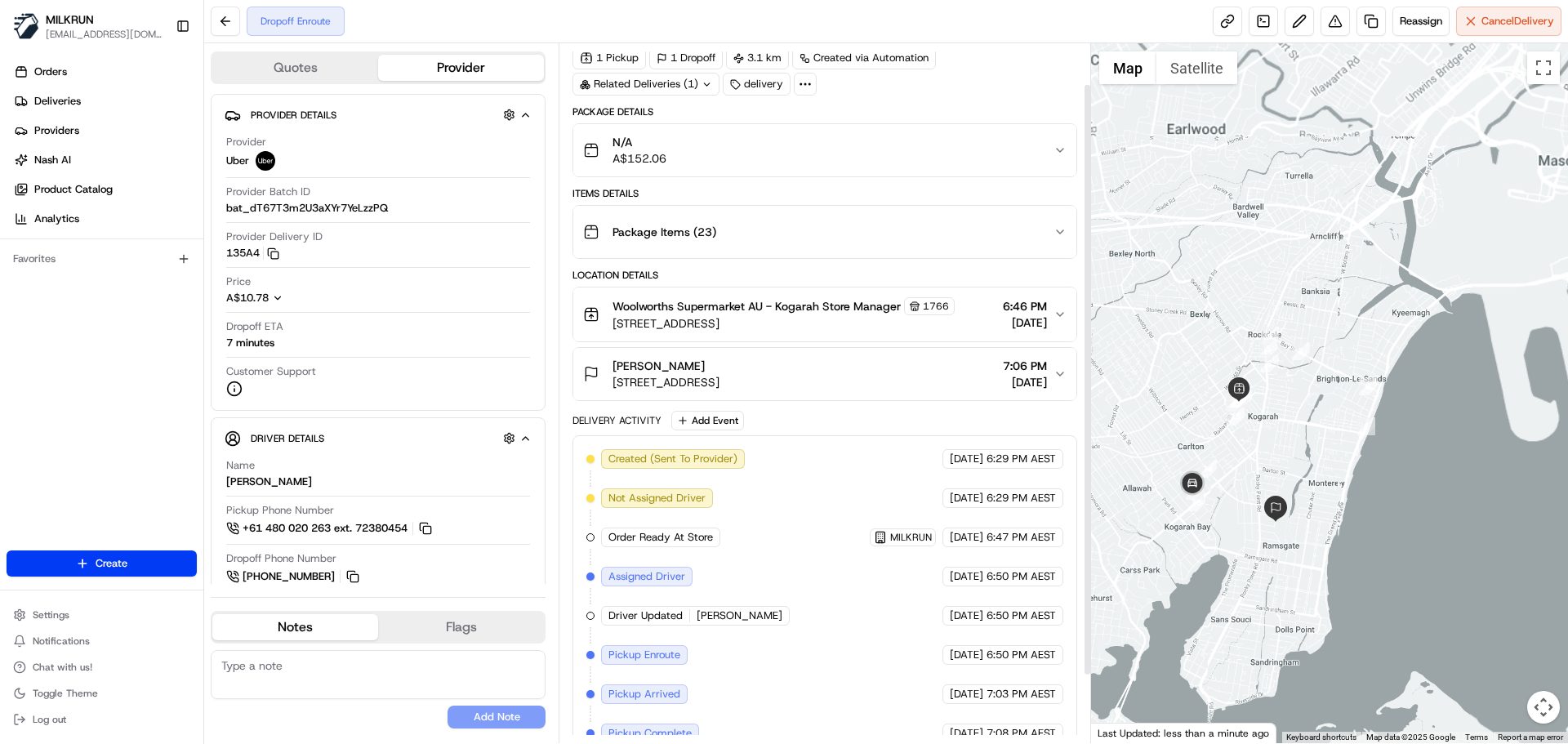
scroll to position [46, 0]
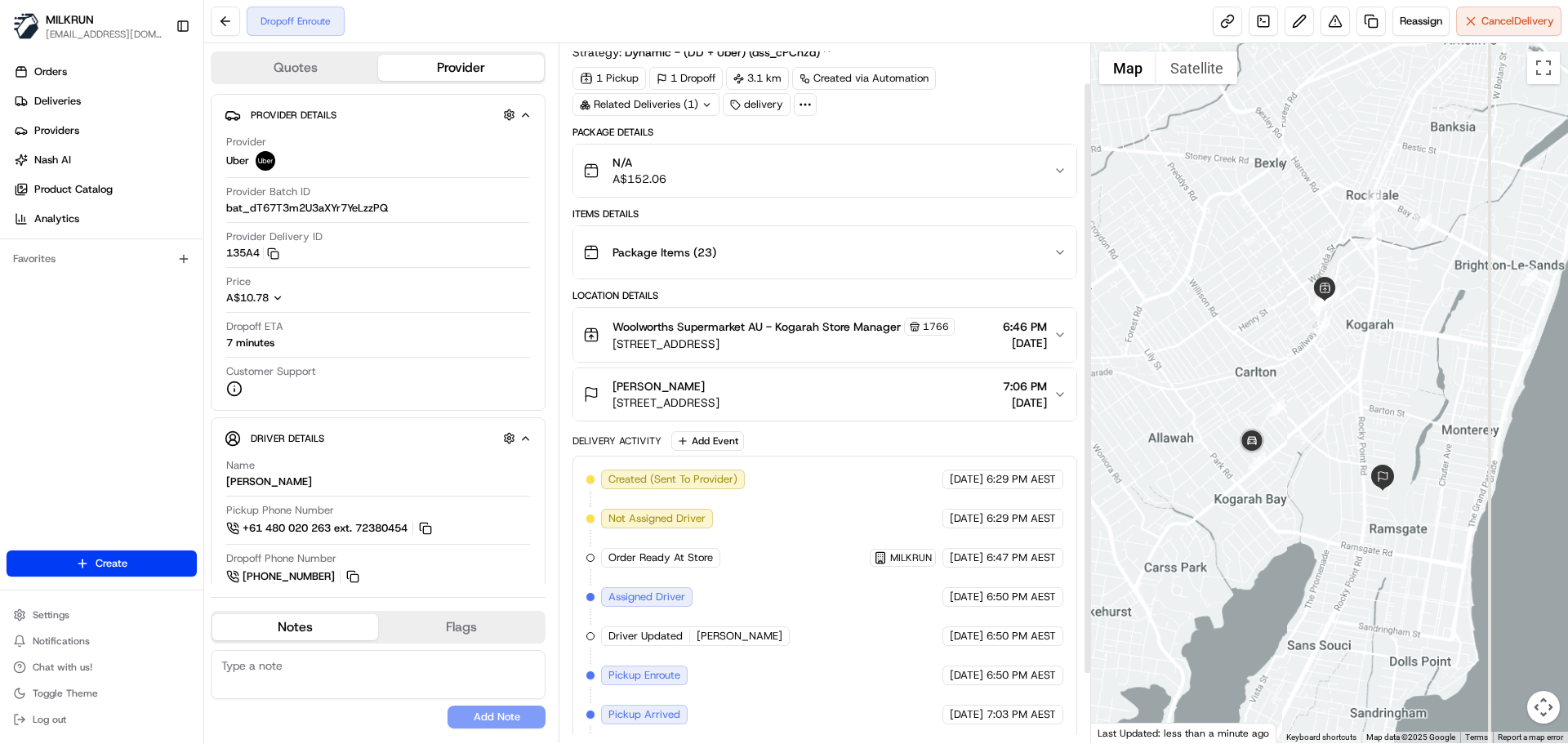
click at [1208, 525] on div at bounding box center [1330, 393] width 478 height 700
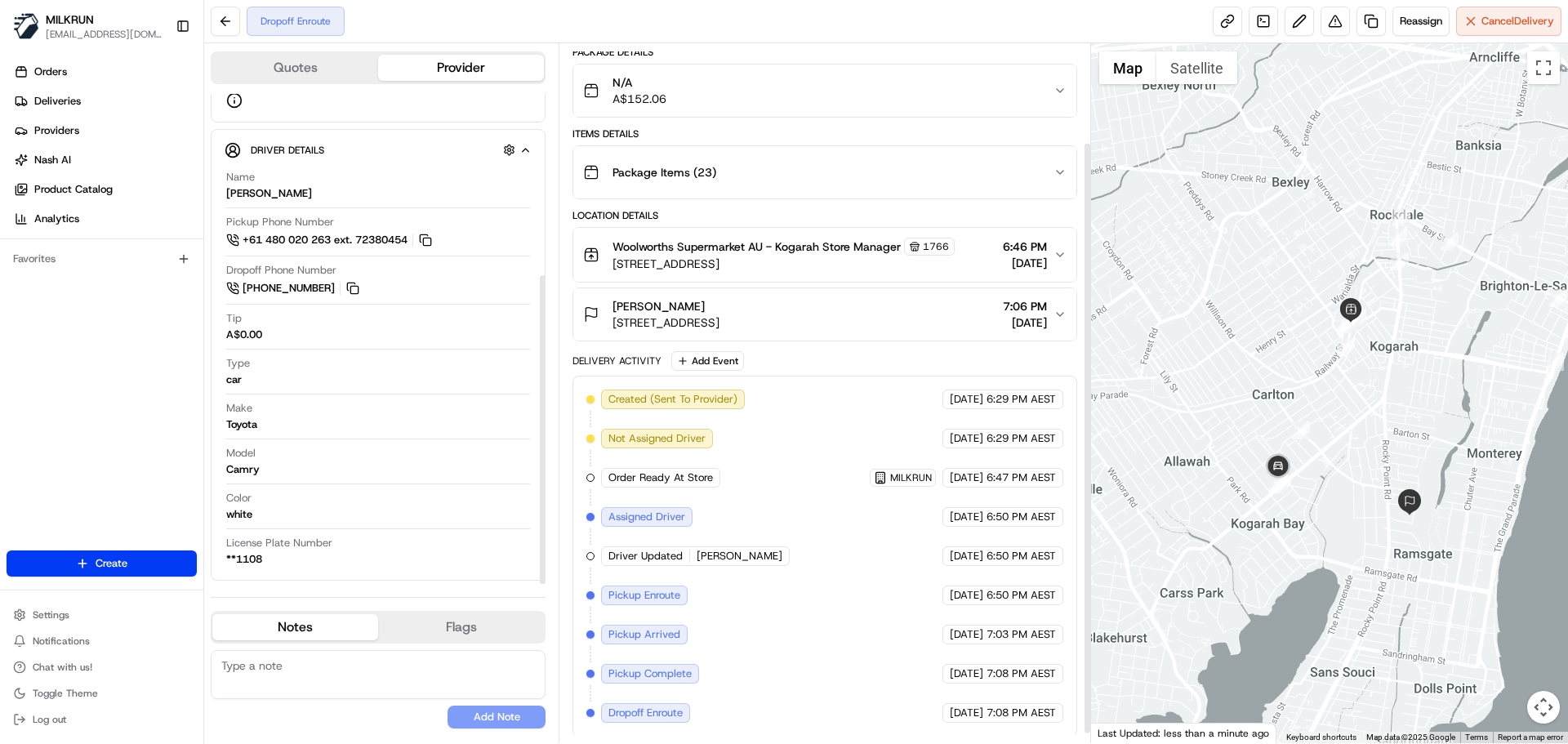
scroll to position [129, 0]
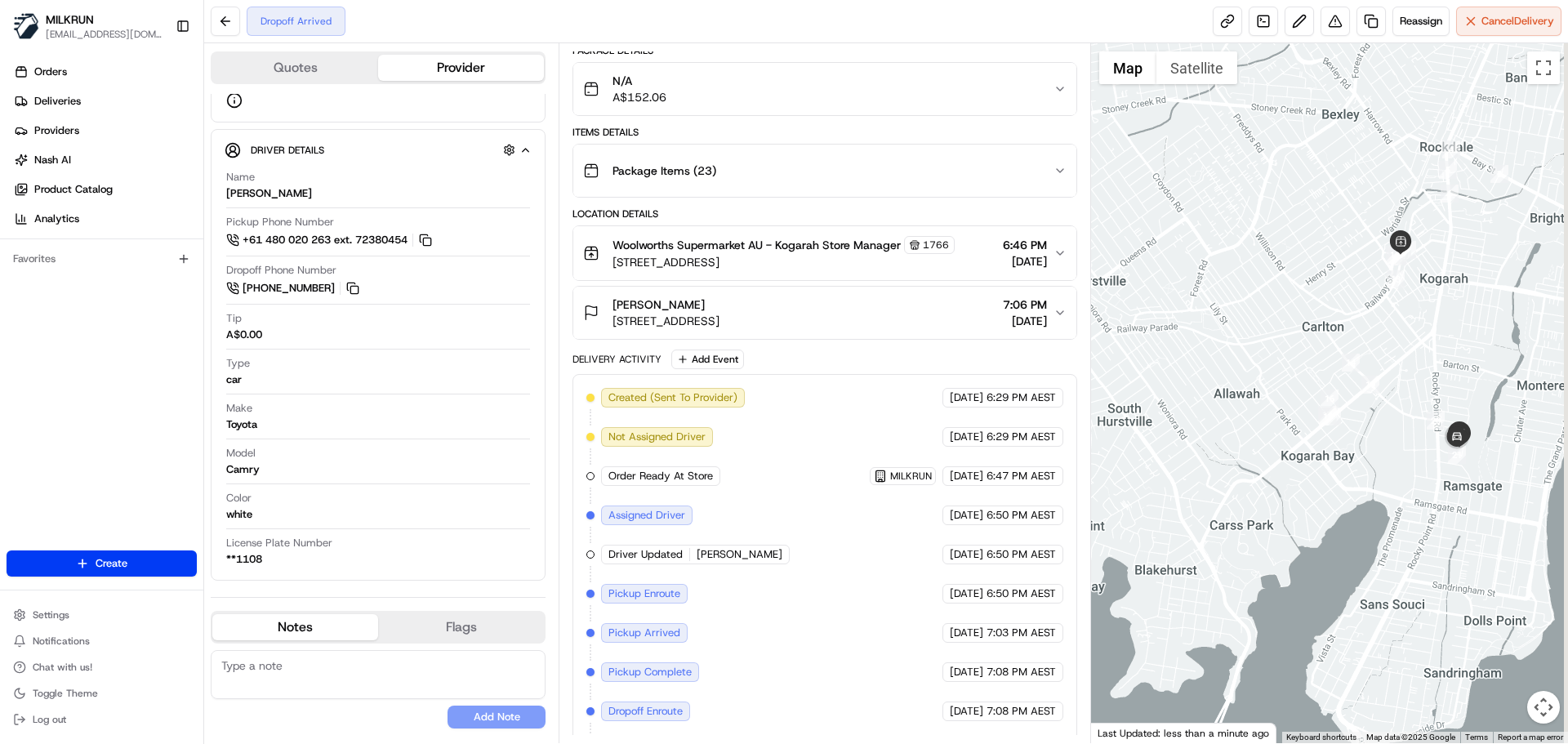
drag, startPoint x: 1412, startPoint y: 414, endPoint x: 1301, endPoint y: 433, distance: 112.6
click at [1301, 433] on div at bounding box center [1330, 393] width 478 height 700
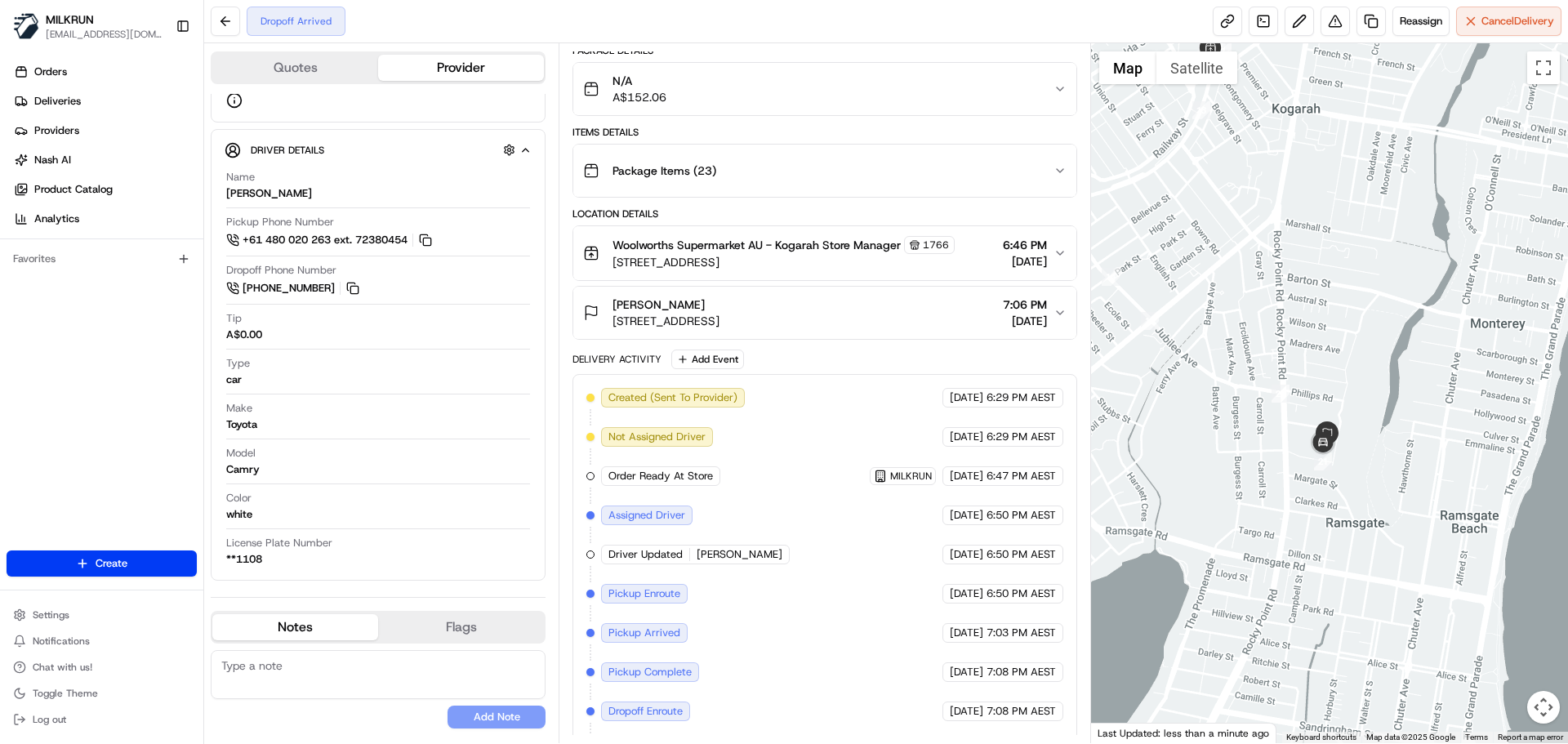
drag, startPoint x: 1316, startPoint y: 437, endPoint x: 1322, endPoint y: 363, distance: 74.2
click at [1322, 363] on div at bounding box center [1330, 393] width 478 height 700
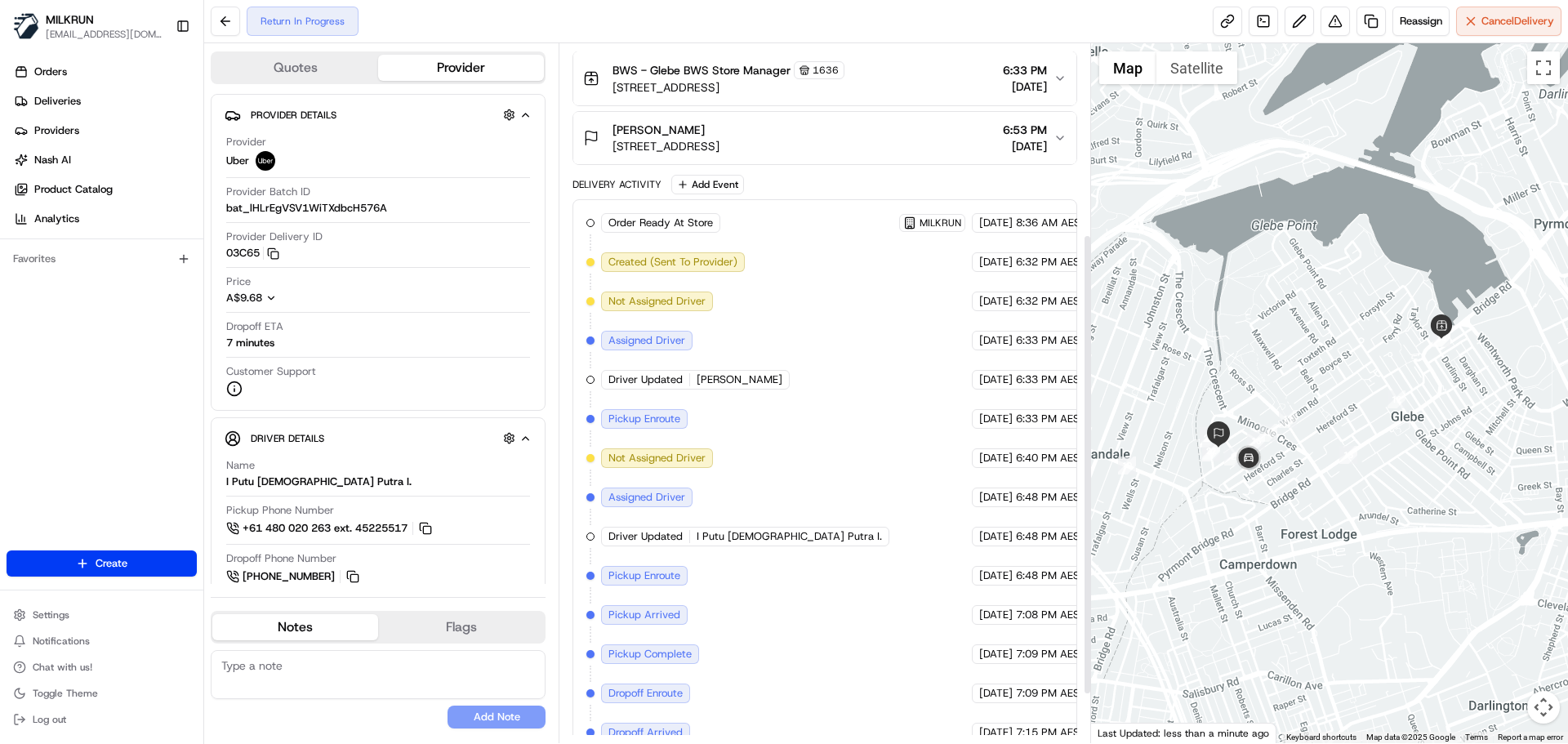
scroll to position [364, 0]
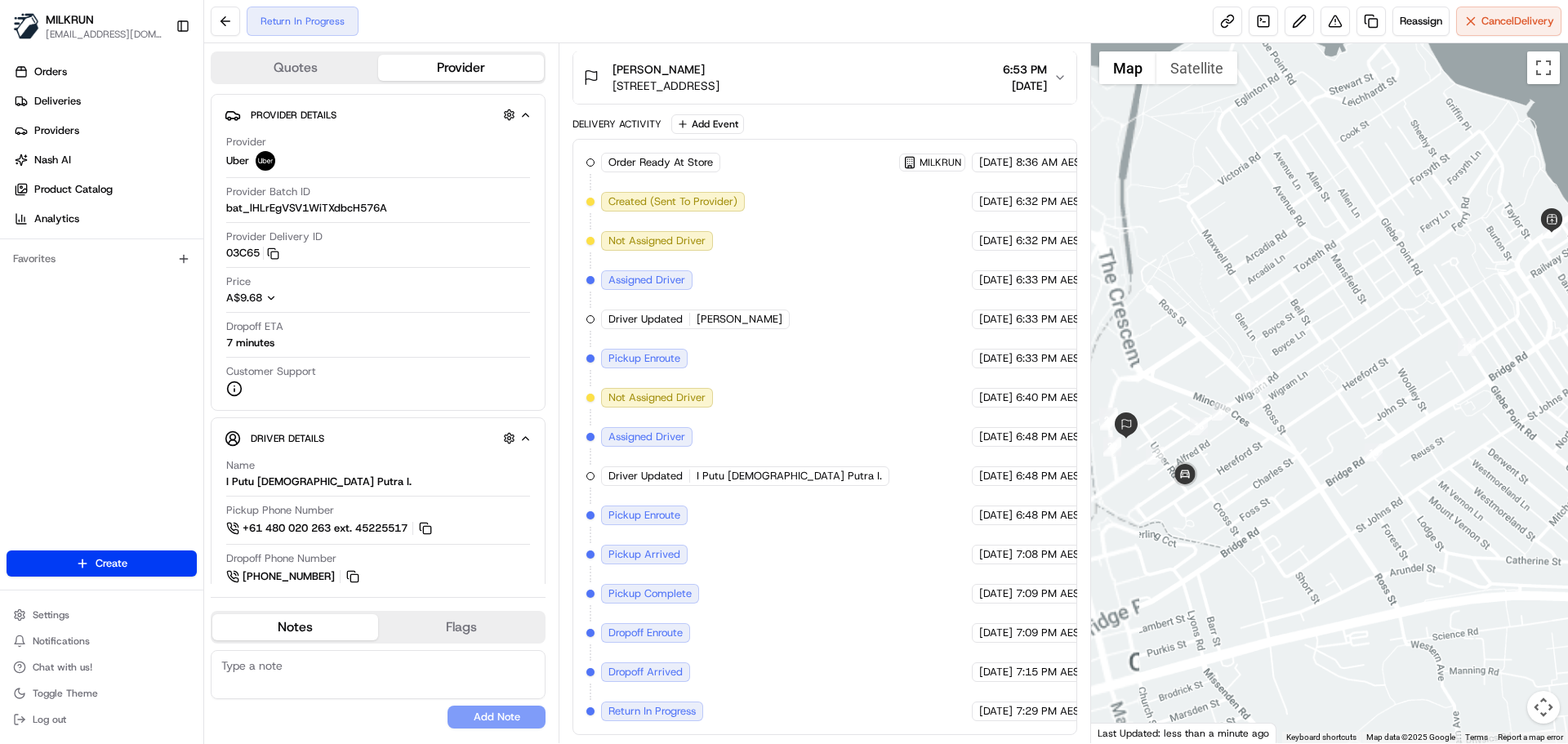
drag, startPoint x: 1277, startPoint y: 504, endPoint x: 1438, endPoint y: 513, distance: 161.3
click at [1480, 515] on div at bounding box center [1330, 393] width 478 height 700
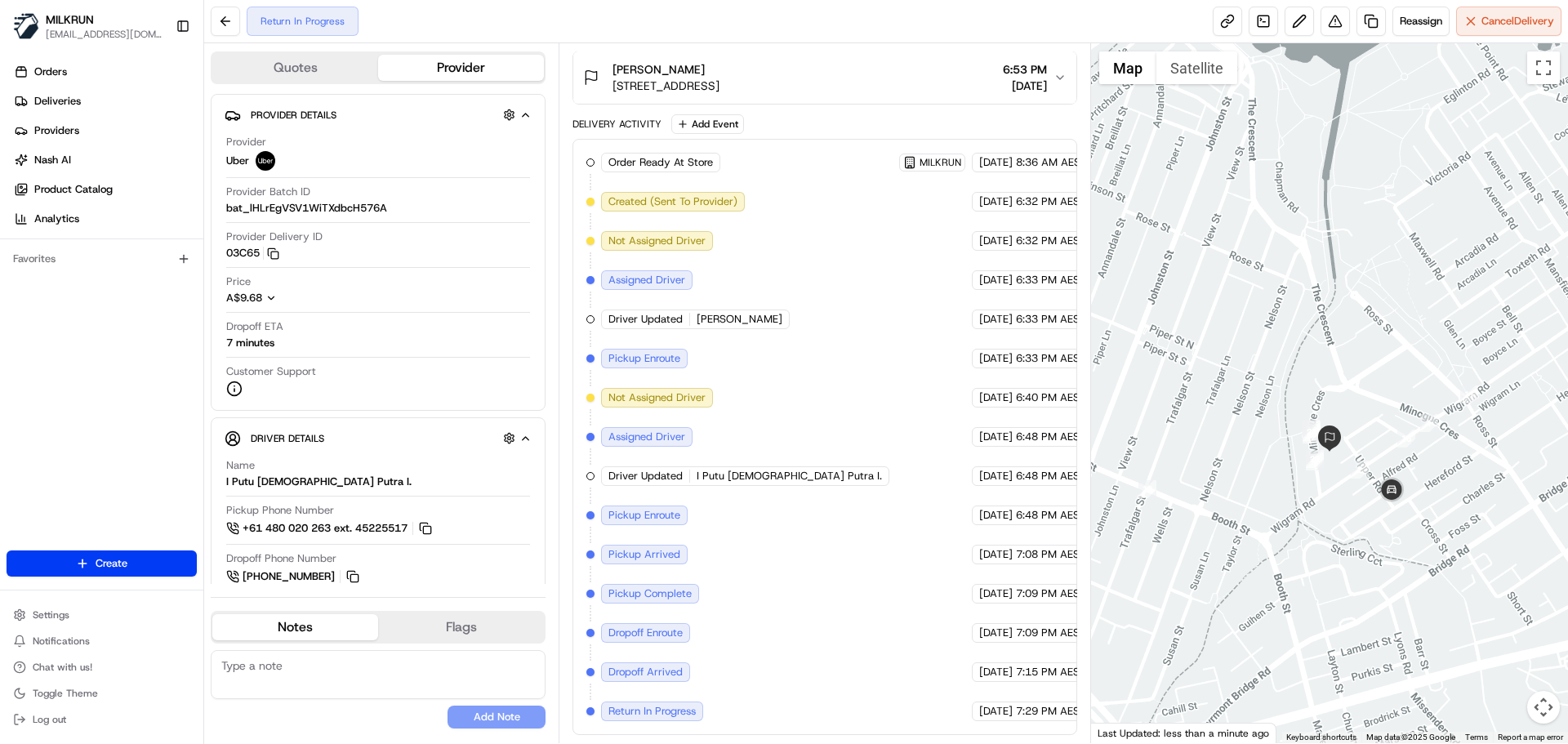
drag, startPoint x: 1377, startPoint y: 521, endPoint x: 1329, endPoint y: 539, distance: 51.3
click at [1329, 539] on div at bounding box center [1330, 393] width 478 height 700
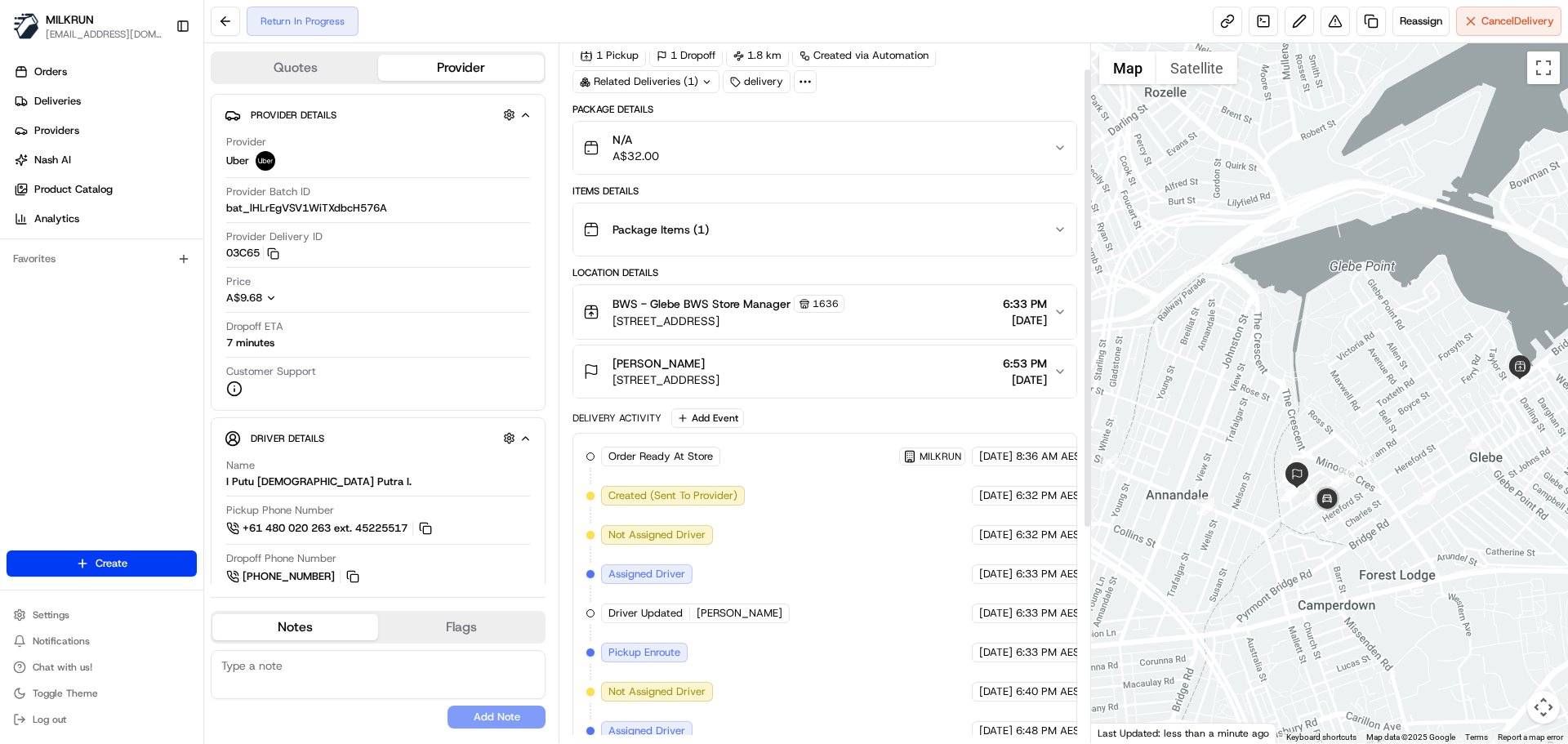
scroll to position [37, 0]
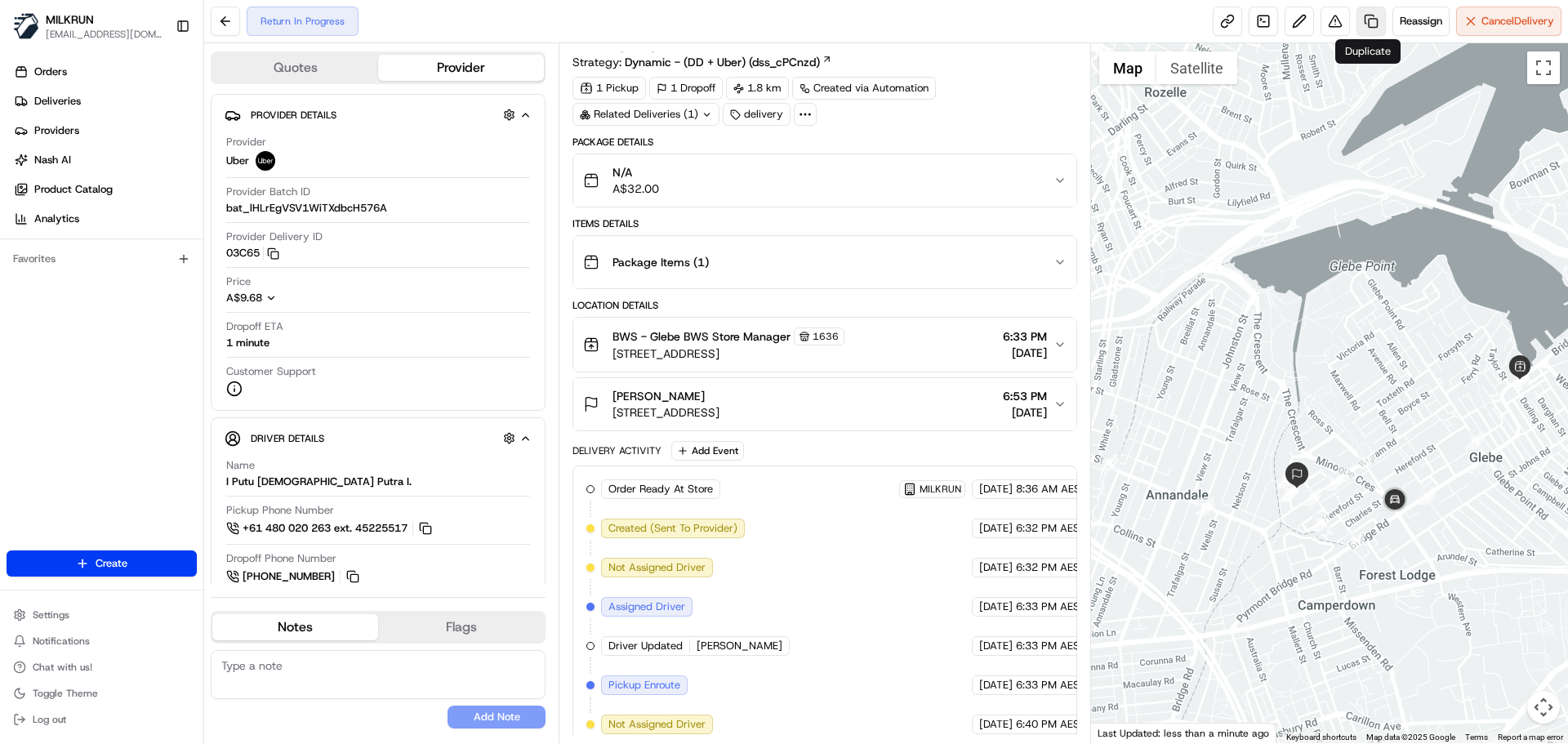
click at [1368, 17] on link at bounding box center [1371, 21] width 30 height 30
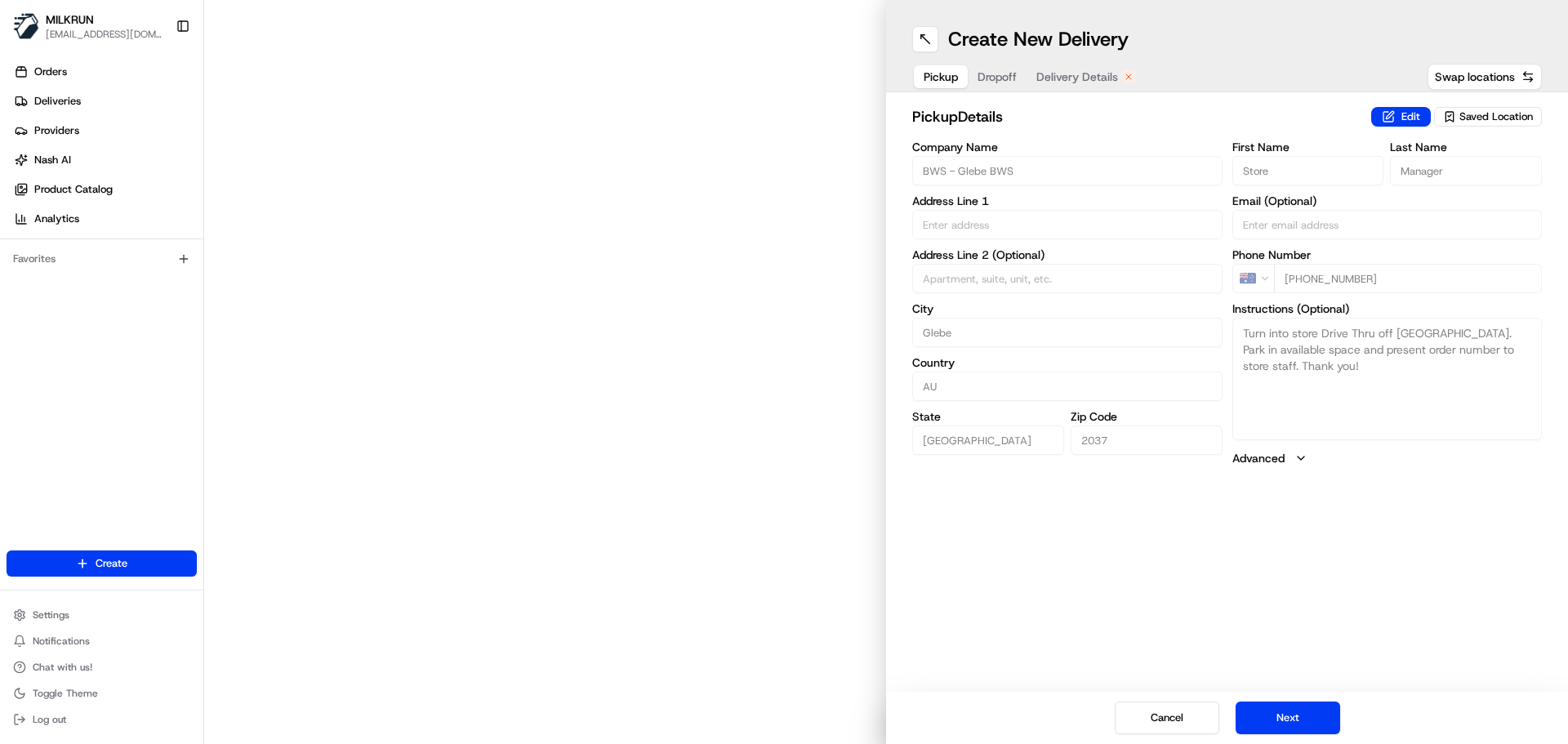
type input "14-18 Bridge Road"
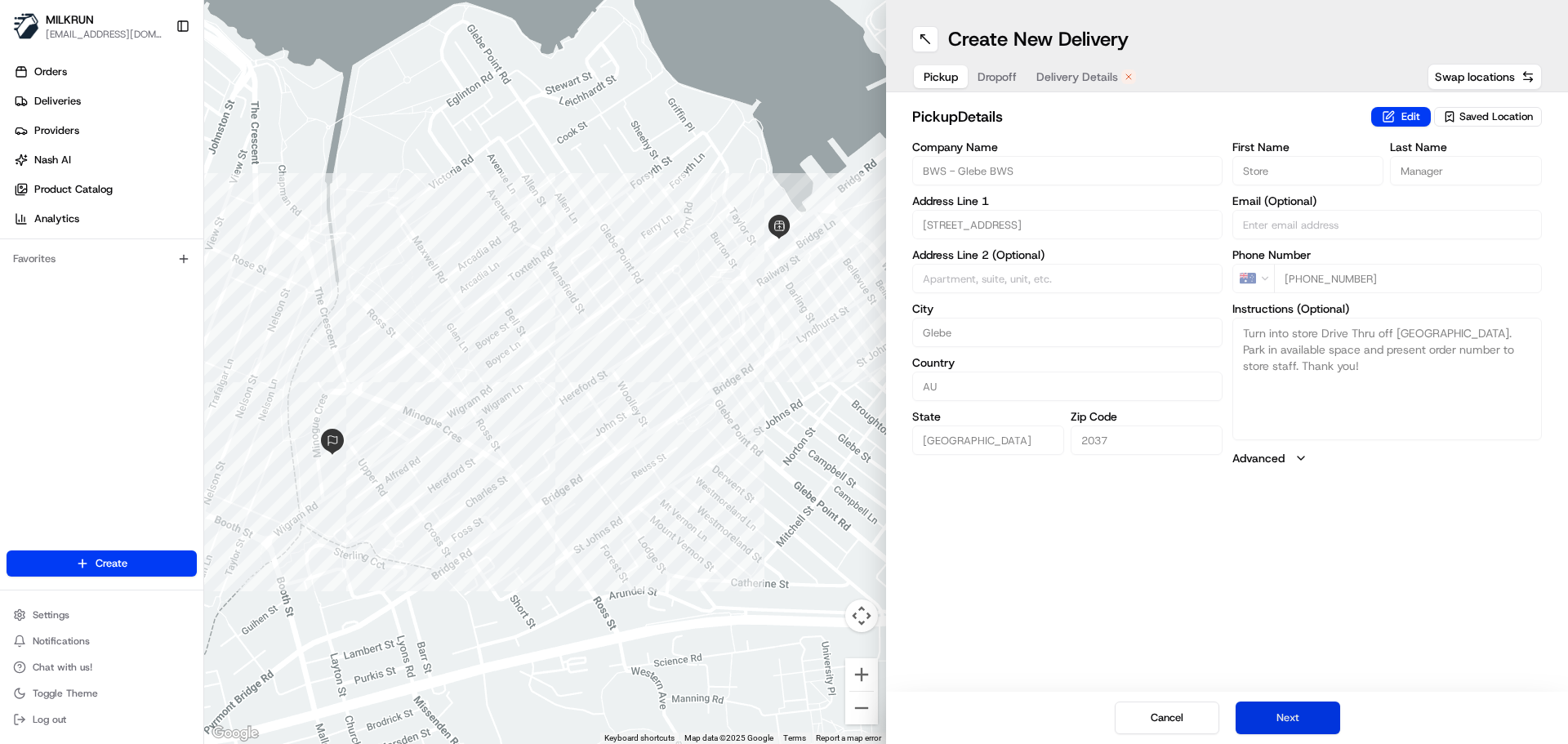
click at [1293, 712] on button "Next" at bounding box center [1288, 718] width 105 height 32
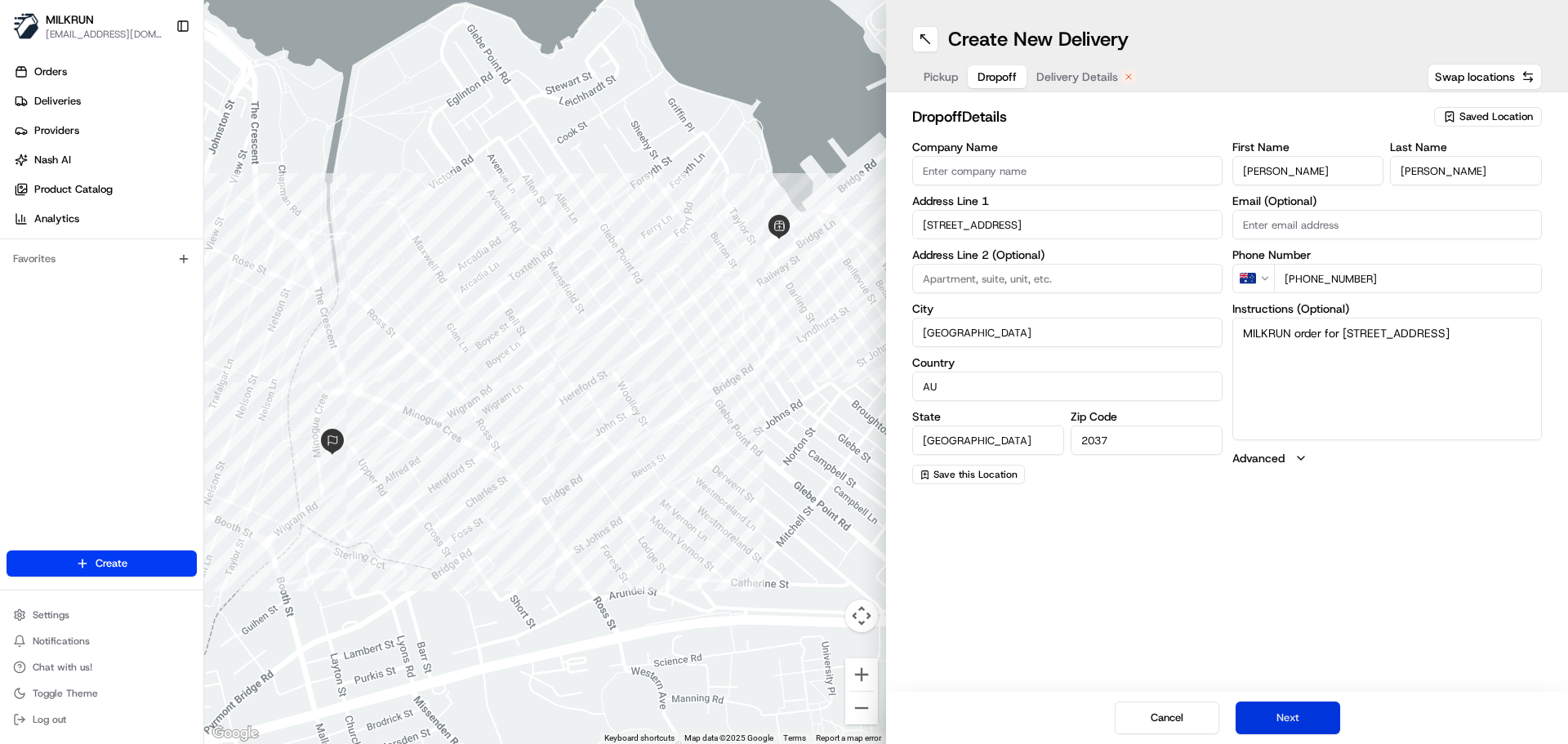
click at [1294, 713] on button "Next" at bounding box center [1288, 718] width 105 height 32
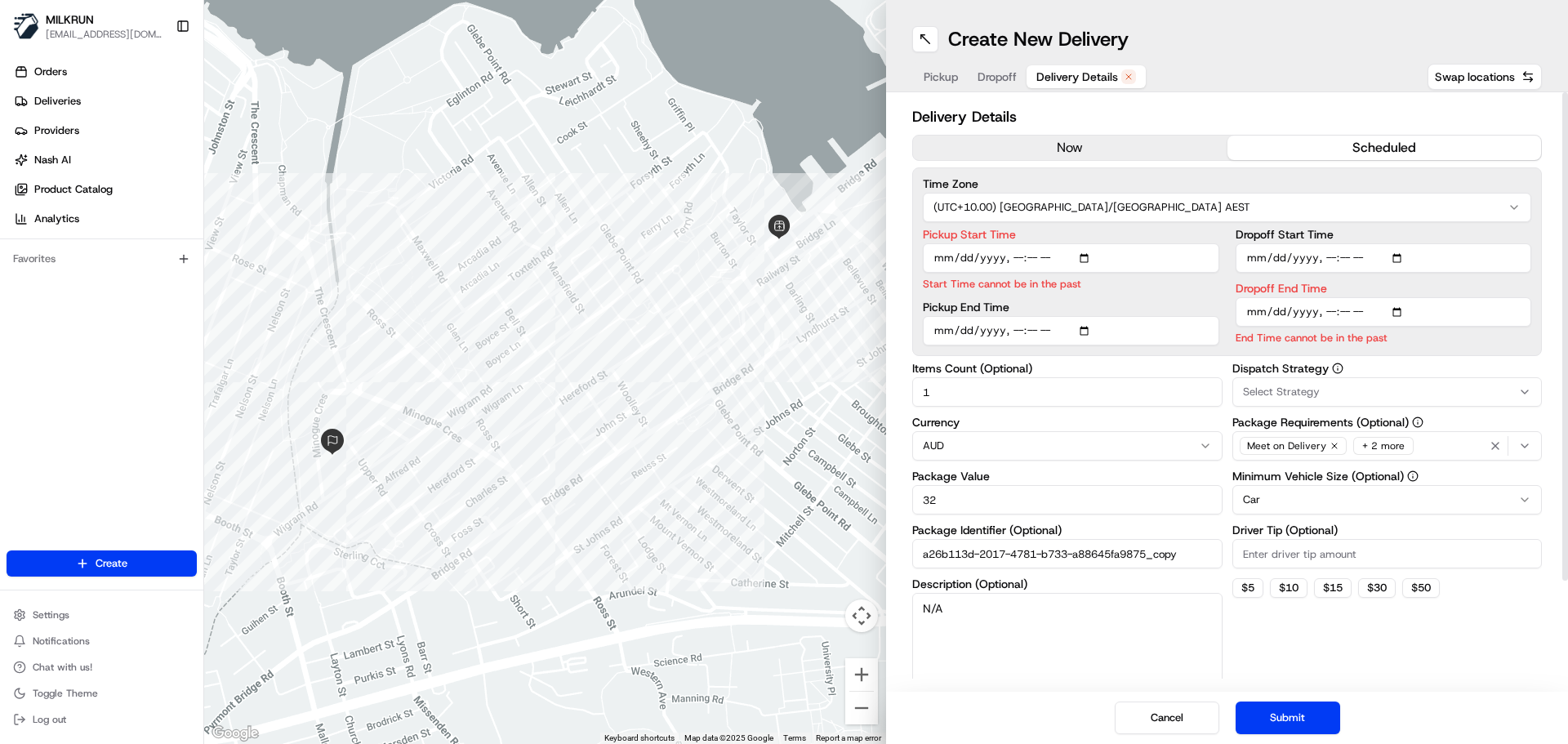
click at [1126, 147] on button "now" at bounding box center [1071, 148] width 315 height 24
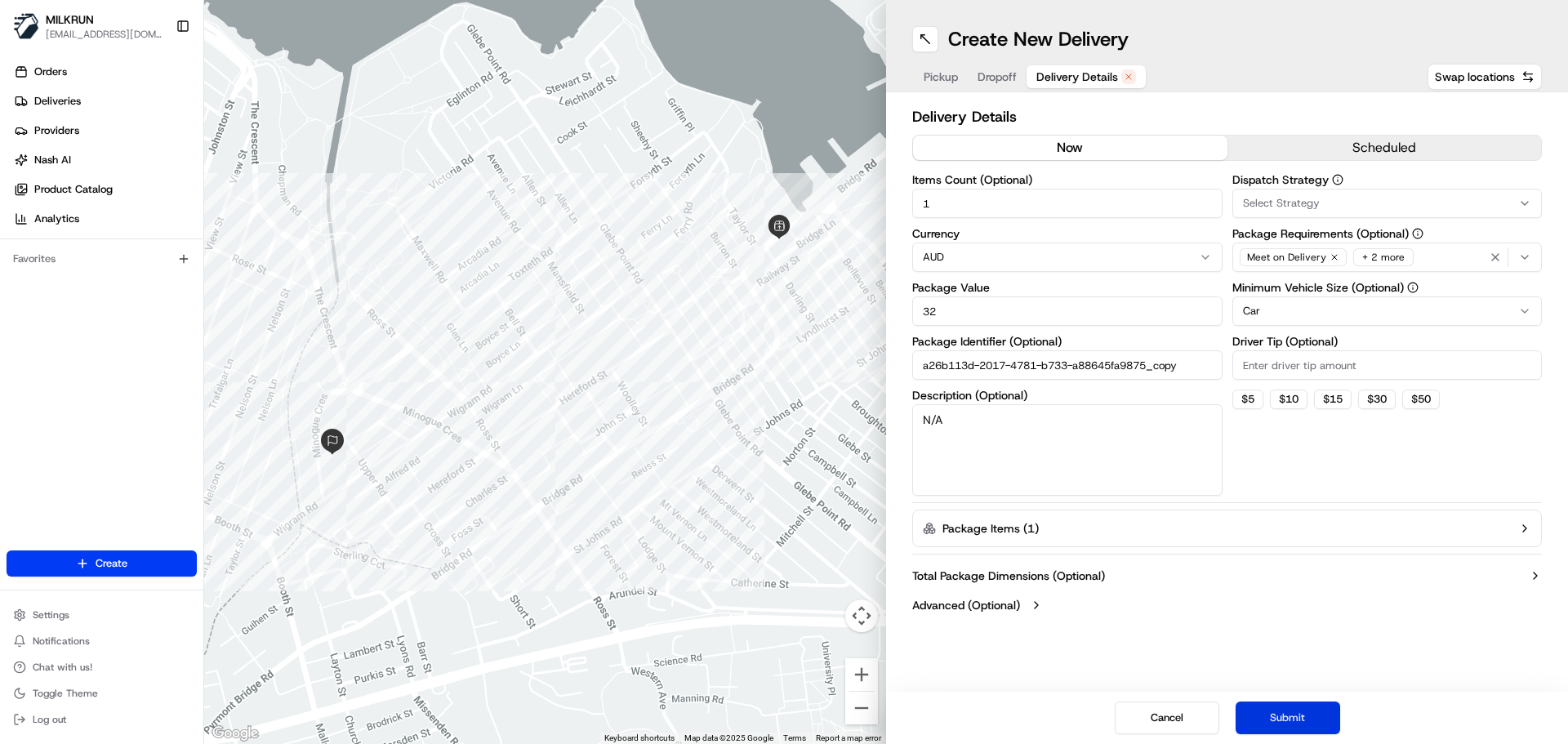
click at [1287, 714] on button "Submit" at bounding box center [1288, 718] width 105 height 32
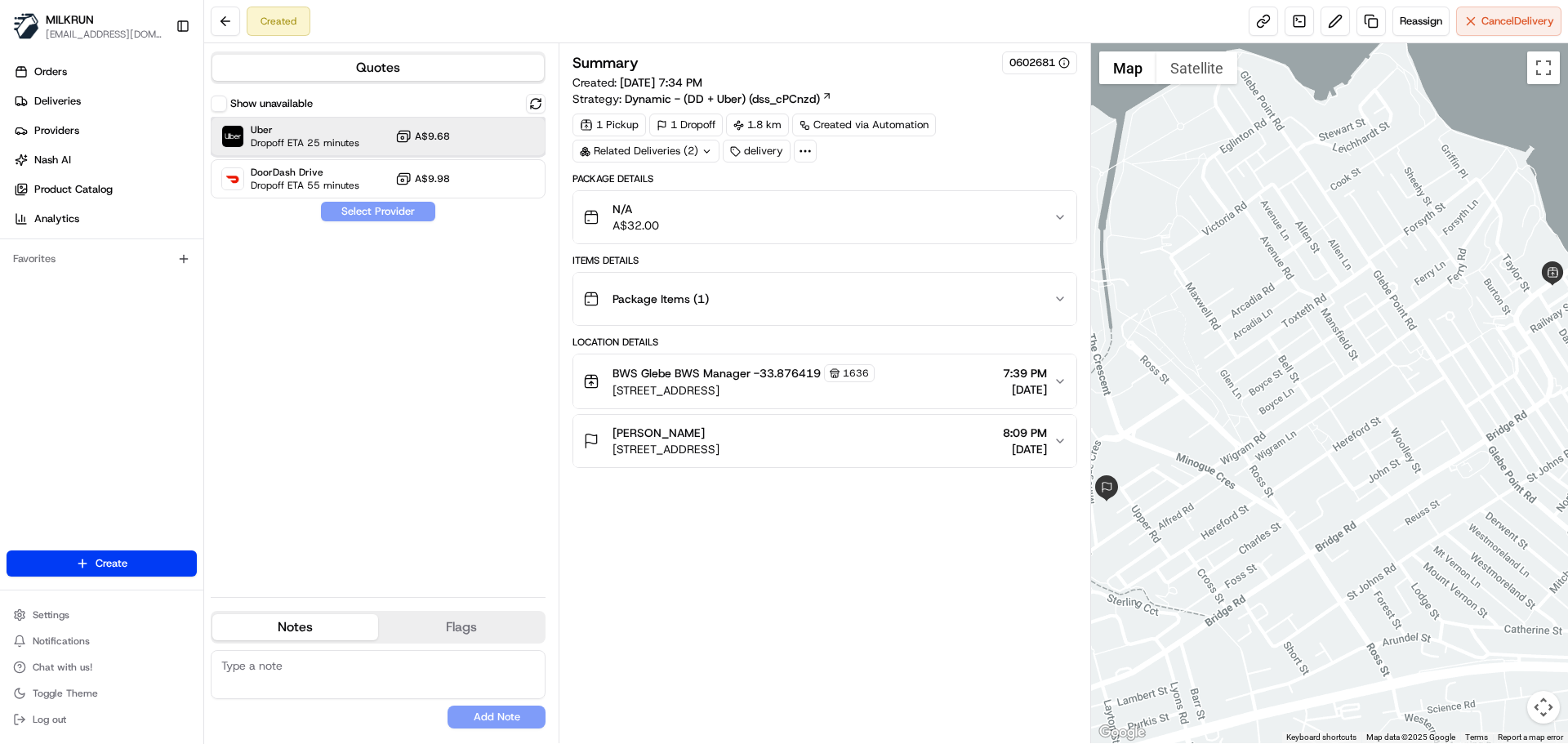
drag, startPoint x: 279, startPoint y: 131, endPoint x: 292, endPoint y: 143, distance: 17.7
click at [279, 131] on span "Uber" at bounding box center [305, 129] width 108 height 13
click at [360, 211] on button "Assign Provider" at bounding box center [378, 212] width 116 height 19
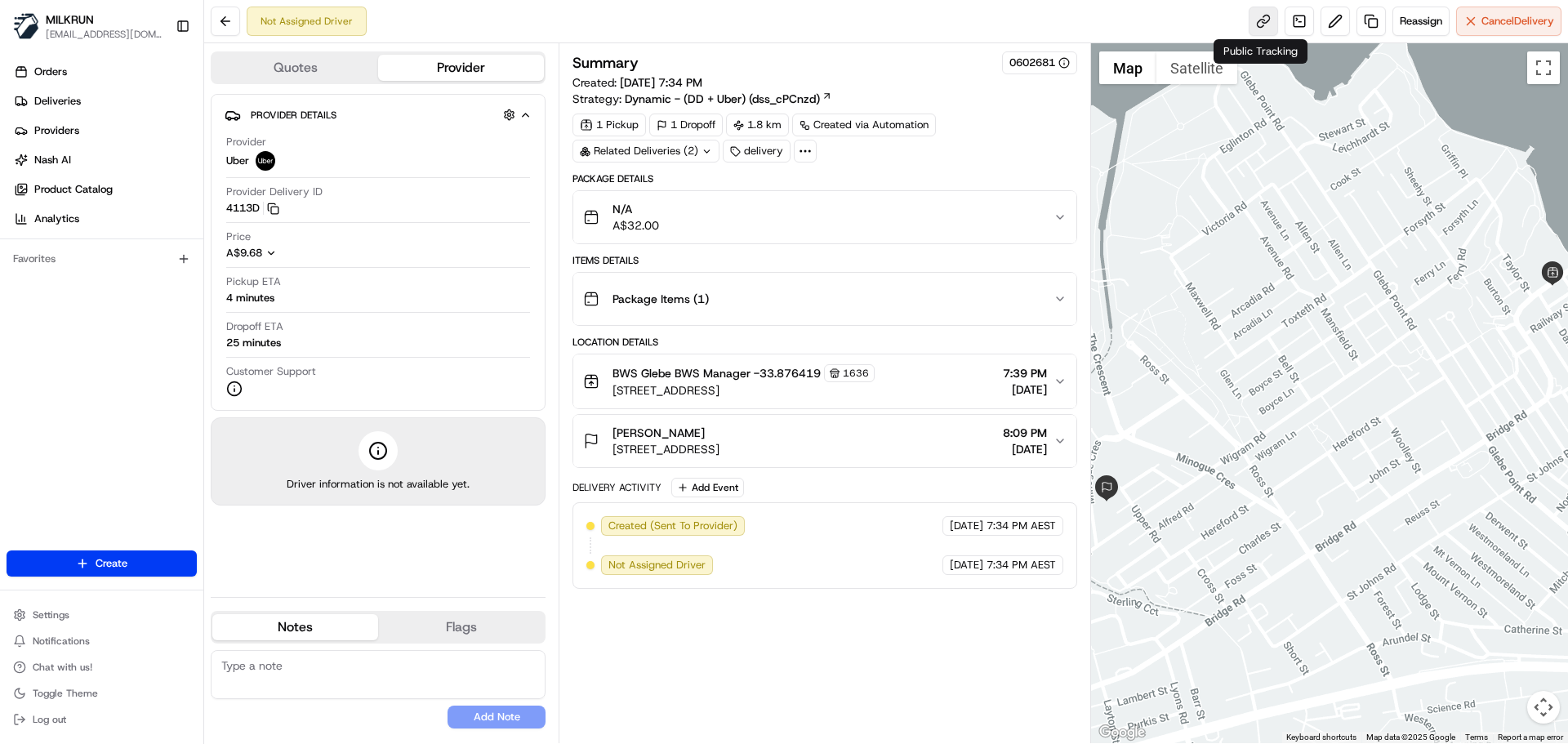
click at [1261, 15] on link at bounding box center [1264, 21] width 30 height 30
click at [1266, 9] on link at bounding box center [1264, 21] width 30 height 30
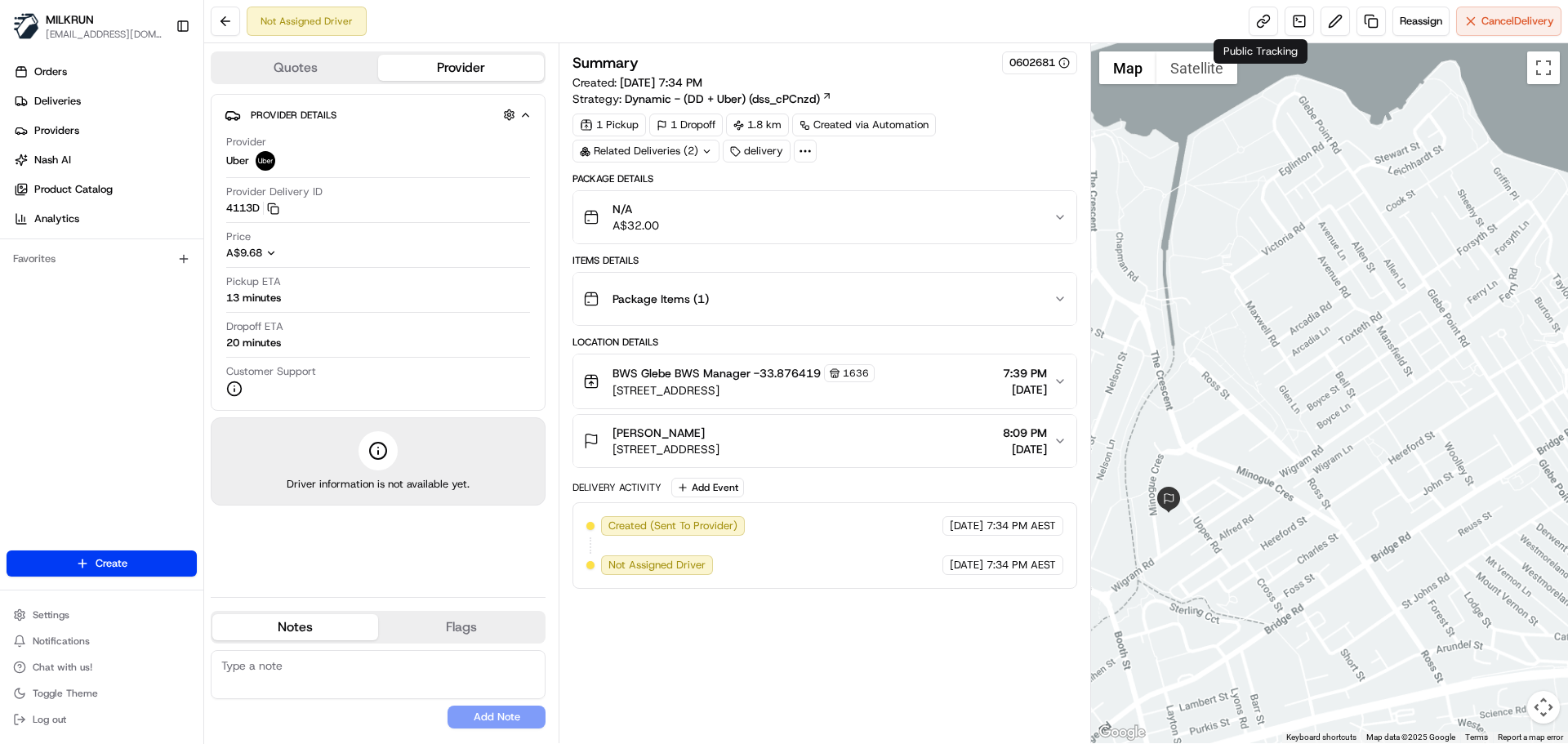
drag, startPoint x: 1271, startPoint y: 539, endPoint x: 1324, endPoint y: 530, distance: 53.8
click at [1324, 530] on div at bounding box center [1330, 393] width 478 height 700
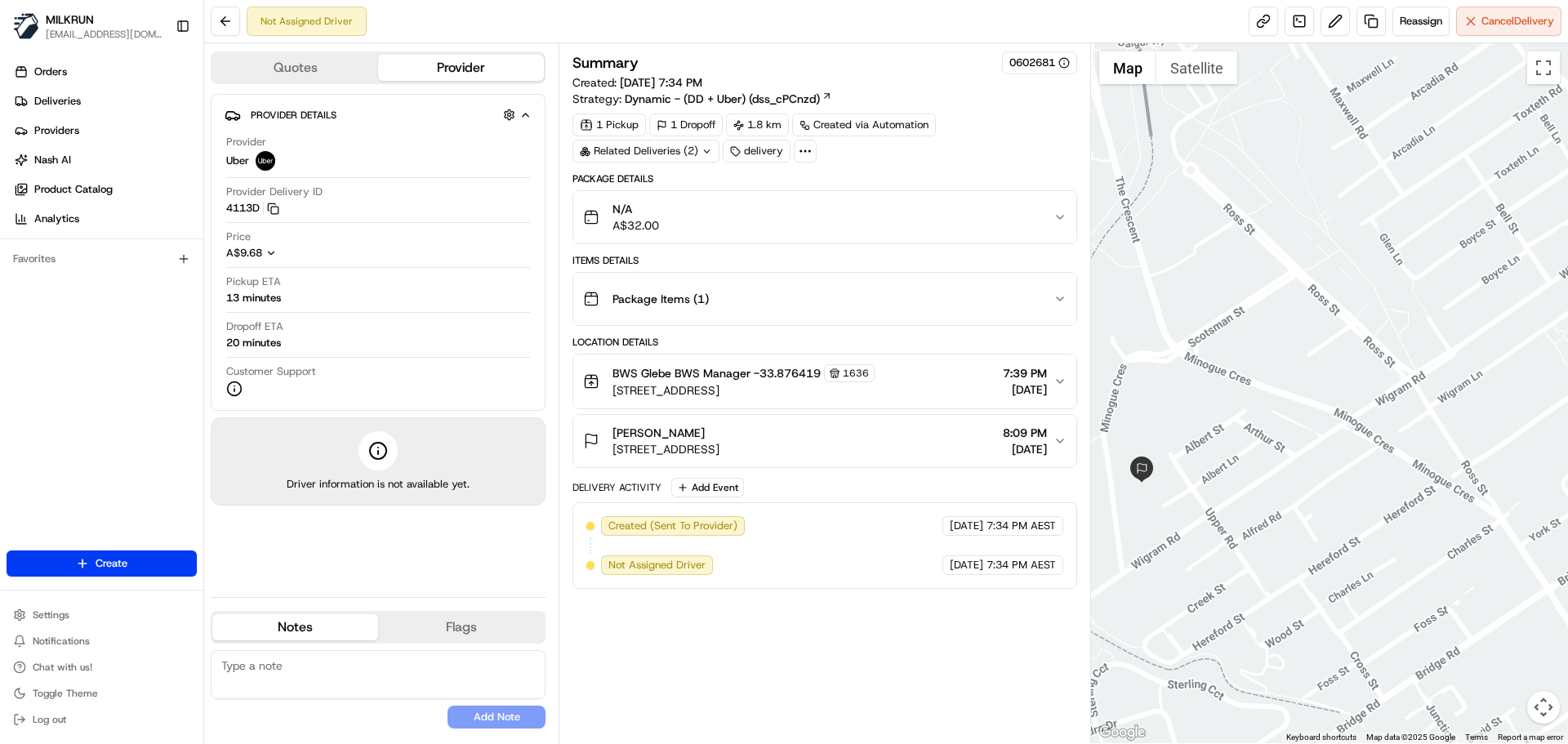
drag, startPoint x: 1310, startPoint y: 525, endPoint x: 1329, endPoint y: 520, distance: 19.6
click at [1329, 520] on div at bounding box center [1330, 393] width 478 height 700
drag, startPoint x: 1543, startPoint y: 44, endPoint x: 1554, endPoint y: 47, distance: 11.4
click at [1425, 16] on span "Reassign" at bounding box center [1421, 21] width 43 height 15
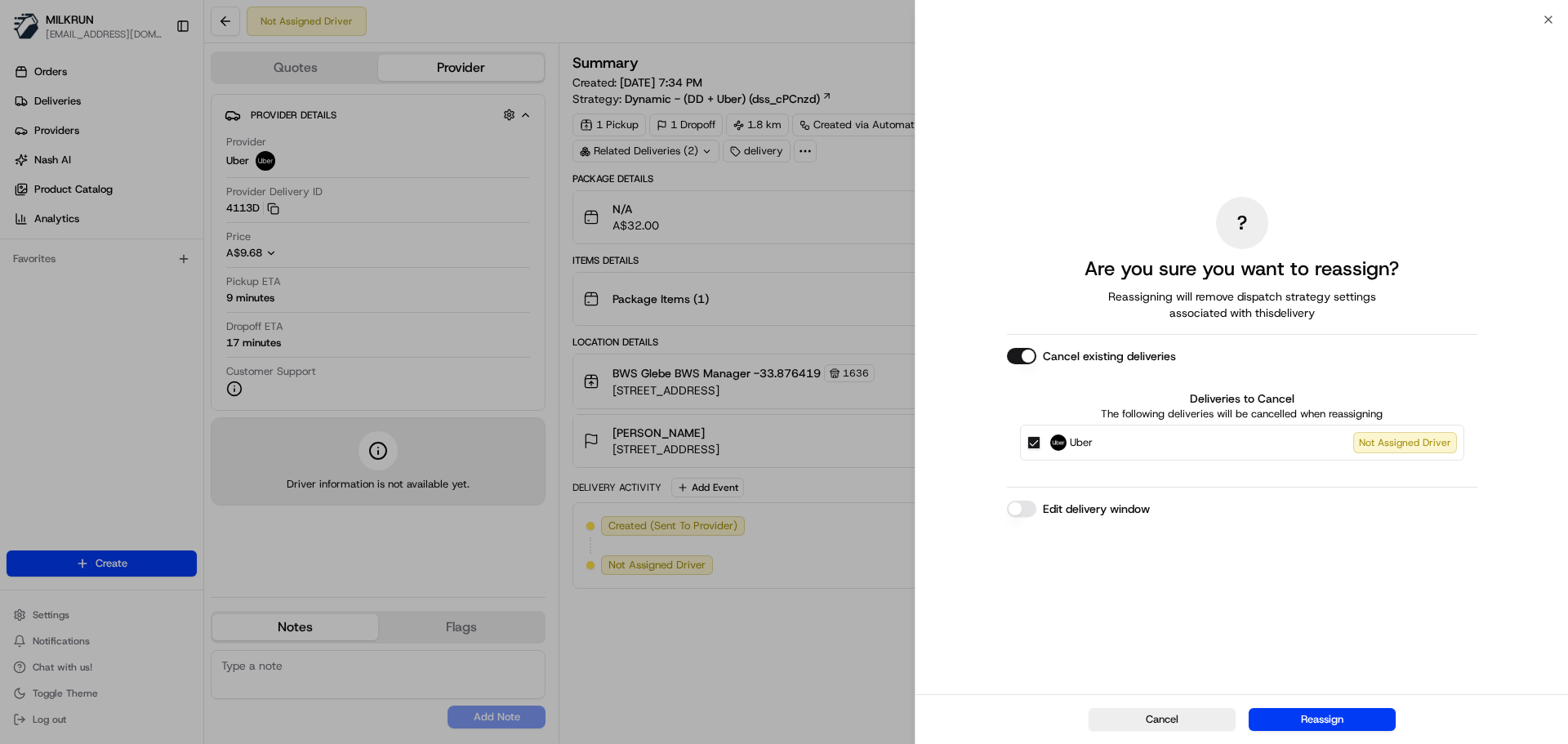
drag, startPoint x: 843, startPoint y: 319, endPoint x: 1370, endPoint y: 2, distance: 615.0
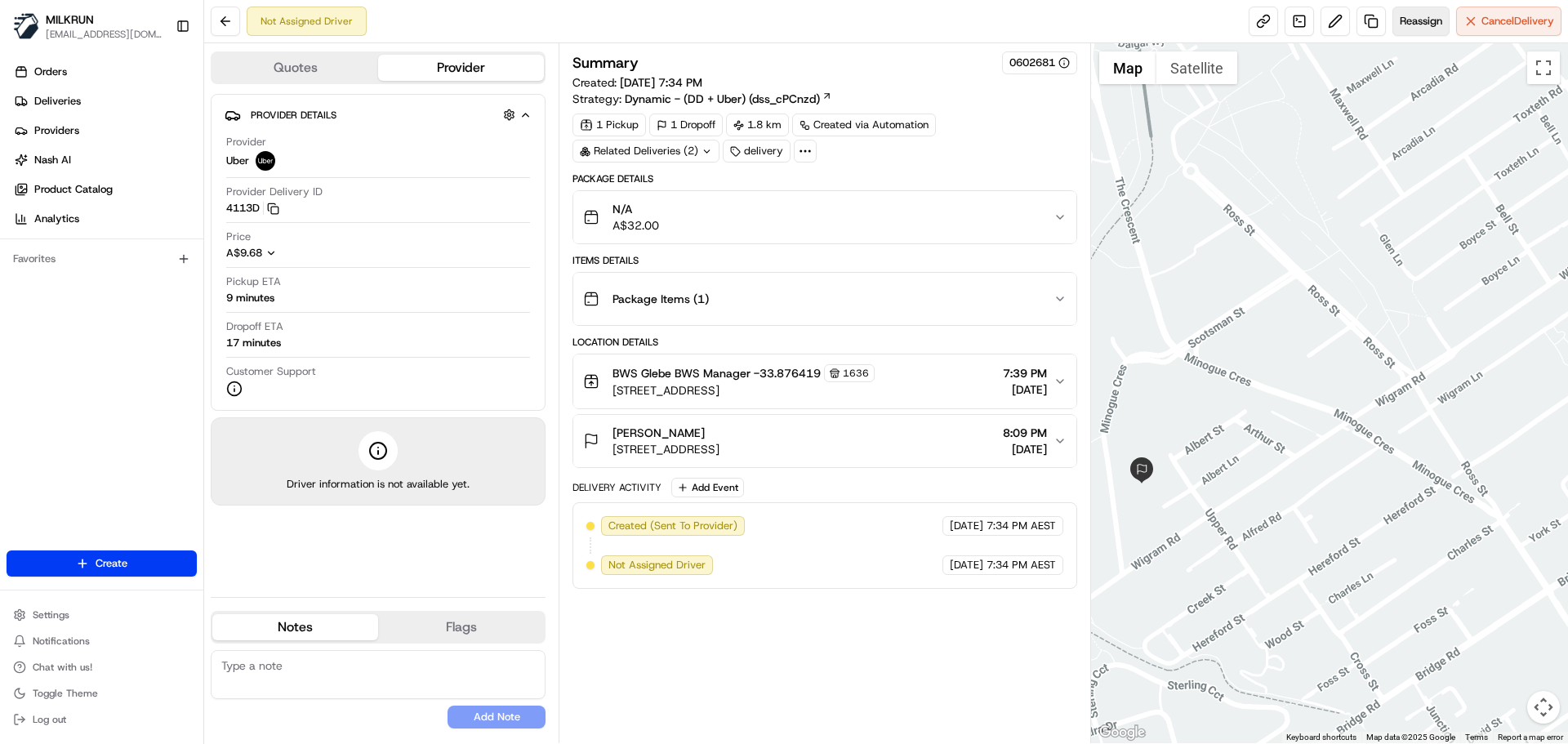
click at [1423, 14] on span "Reassign" at bounding box center [1421, 21] width 43 height 15
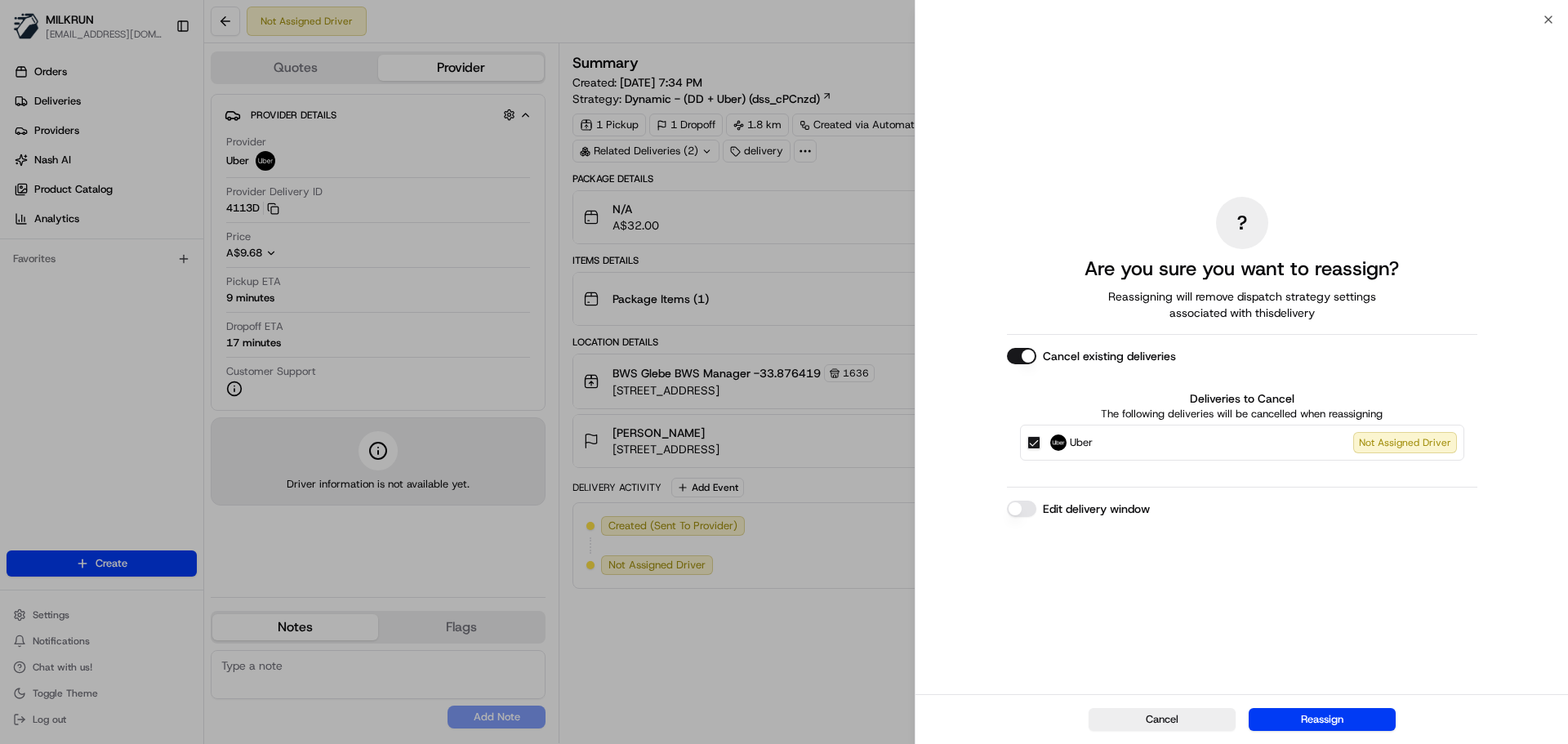
click at [1036, 443] on button "Uber Not Assigned Driver" at bounding box center [1034, 442] width 13 height 13
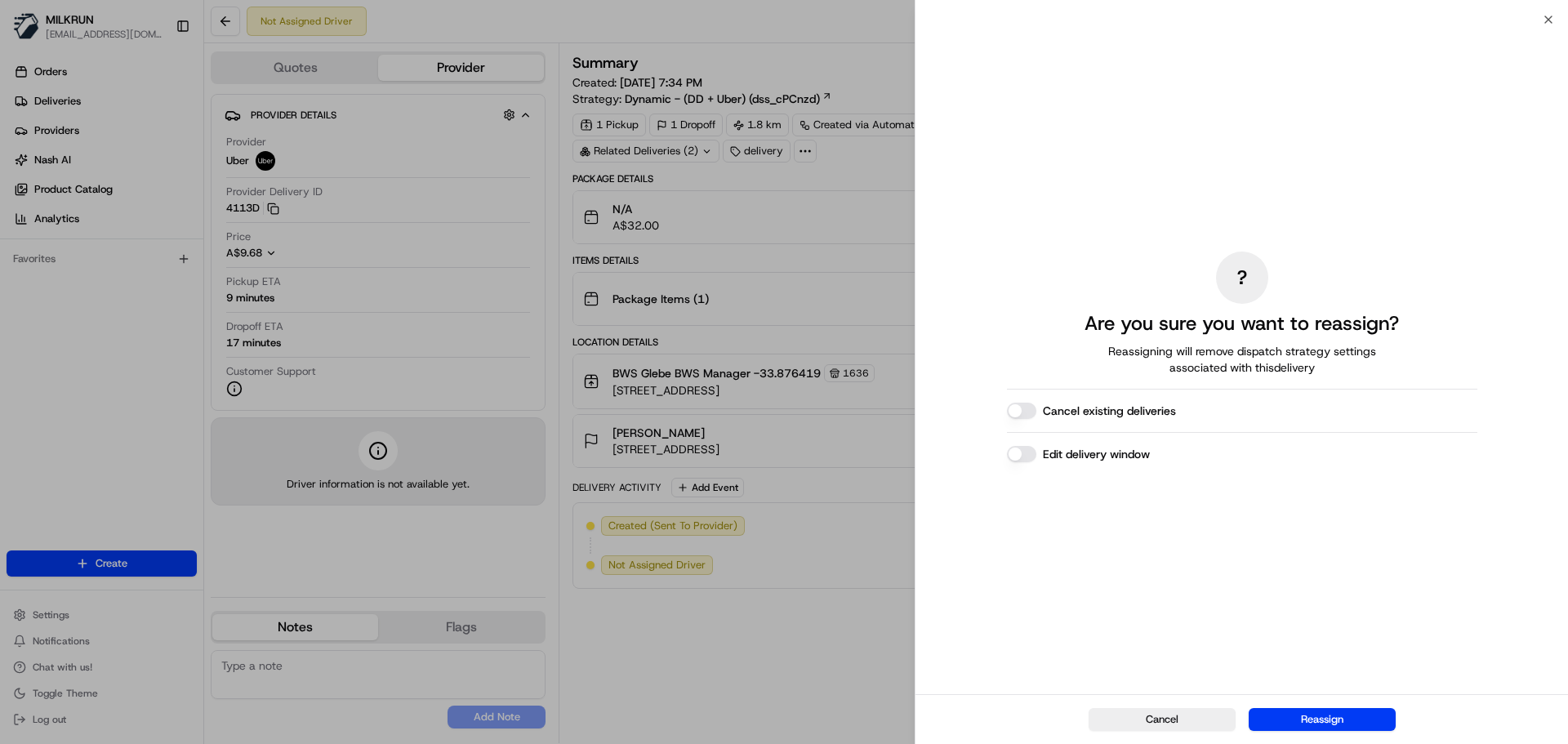
drag, startPoint x: 1325, startPoint y: 721, endPoint x: 1197, endPoint y: 635, distance: 154.2
click at [1324, 719] on button "Reassign" at bounding box center [1322, 720] width 147 height 23
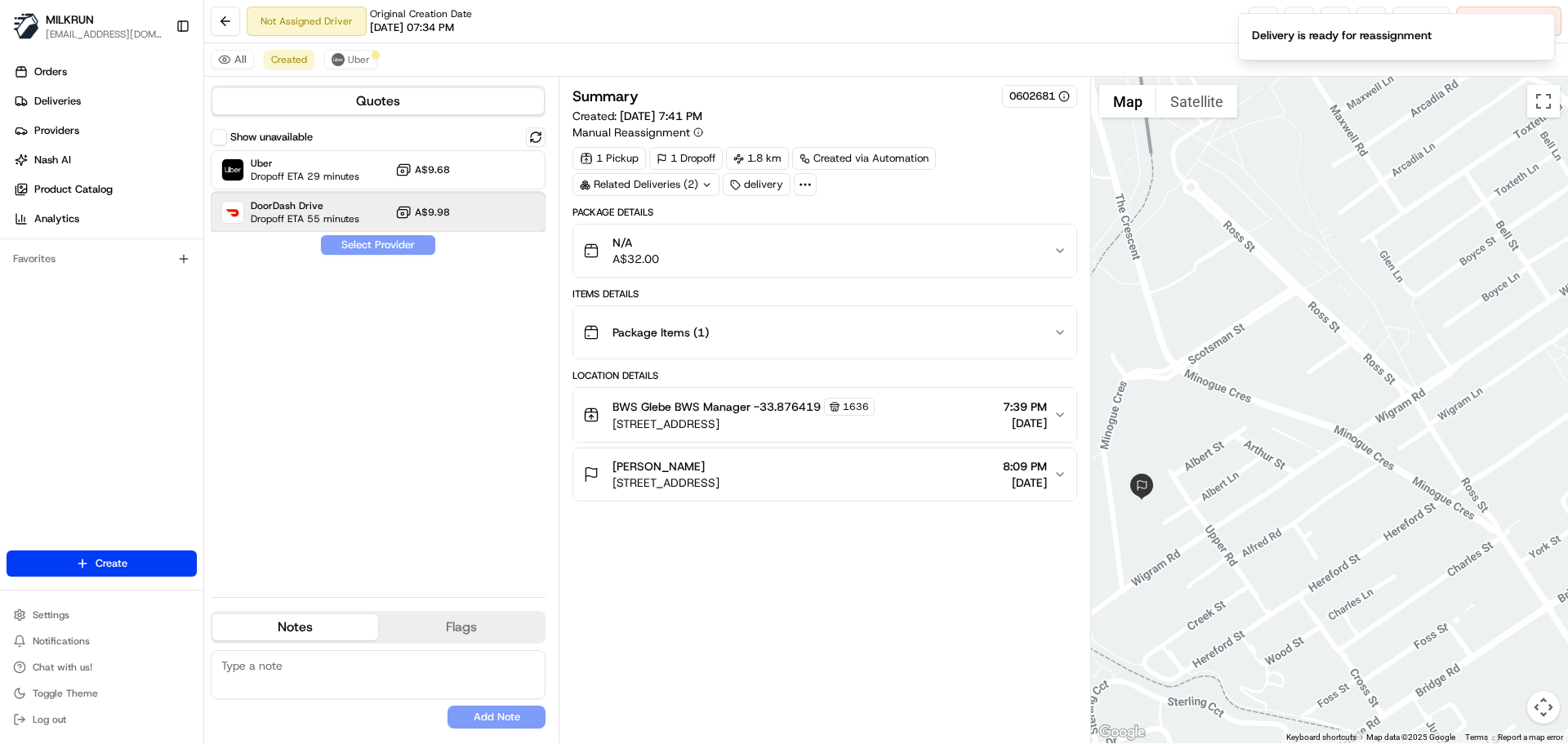
click at [325, 207] on span "DoorDash Drive" at bounding box center [305, 205] width 108 height 13
drag, startPoint x: 375, startPoint y: 243, endPoint x: 1003, endPoint y: 109, distance: 642.1
click at [391, 242] on button "Assign Provider" at bounding box center [378, 245] width 116 height 19
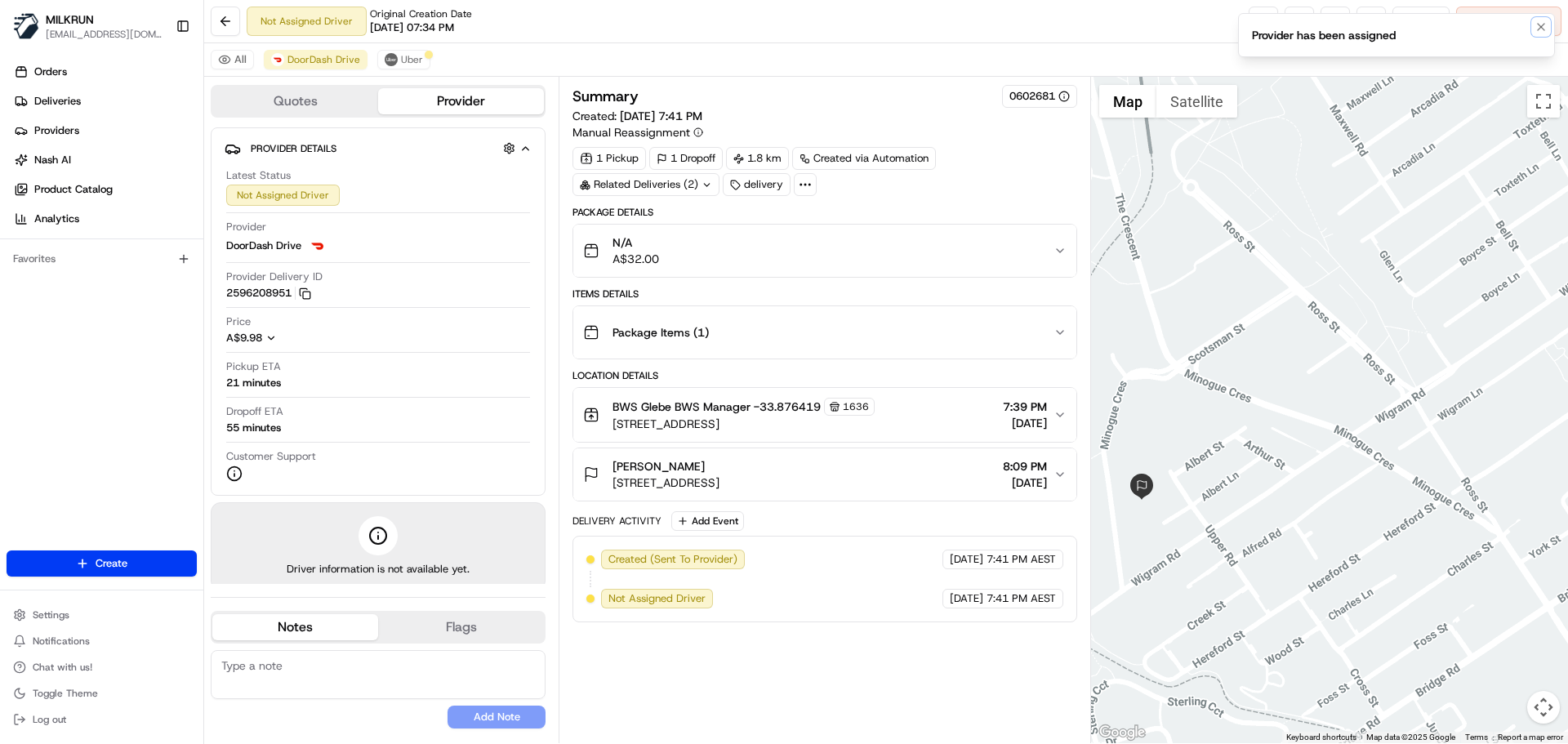
drag, startPoint x: 1542, startPoint y: 21, endPoint x: 1519, endPoint y: 20, distance: 23.0
click at [1541, 21] on icon "Notifications (F8)" at bounding box center [1541, 26] width 13 height 13
click at [1336, 13] on button at bounding box center [1336, 21] width 30 height 30
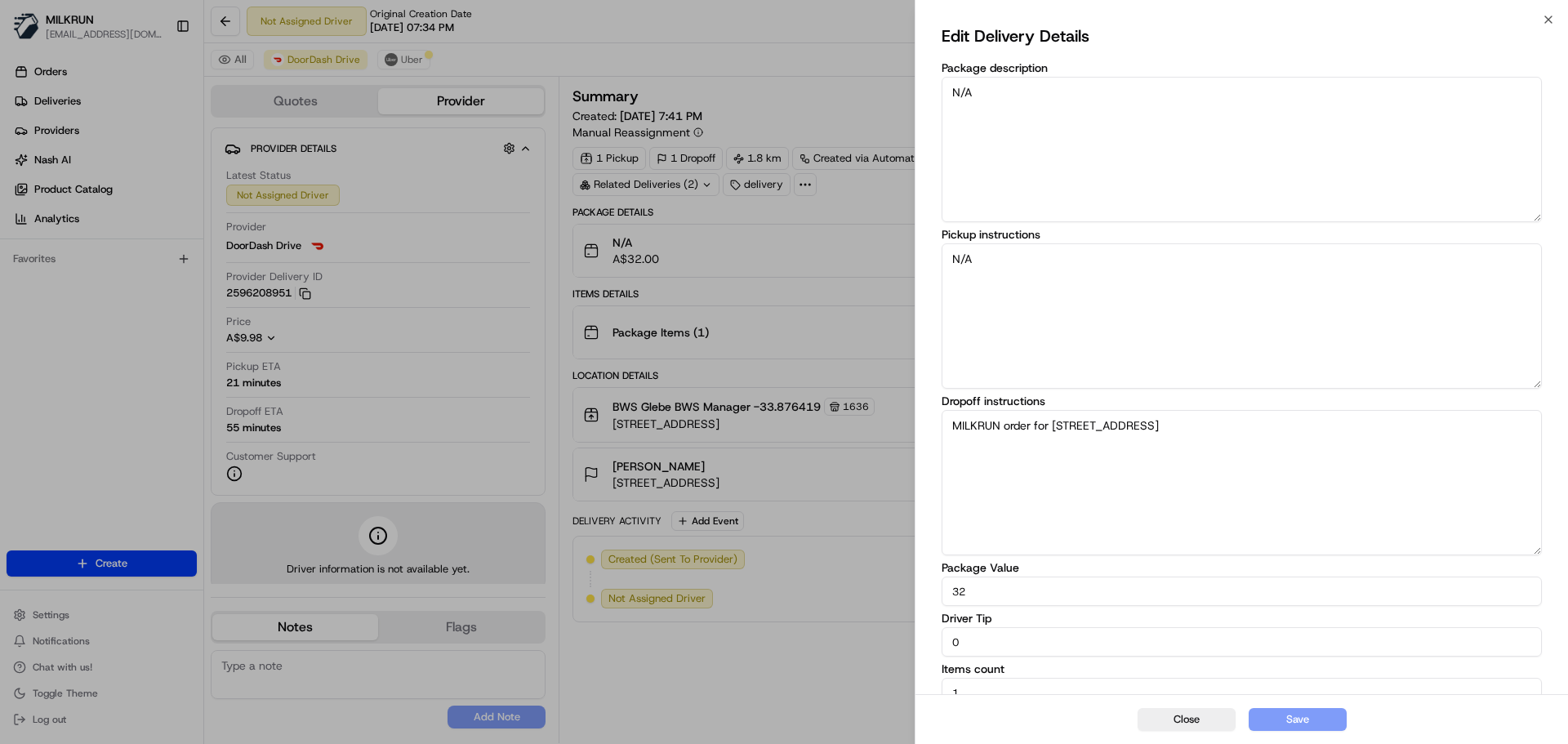
drag, startPoint x: 964, startPoint y: 640, endPoint x: 947, endPoint y: 651, distance: 20.2
click at [946, 652] on input "0" at bounding box center [1242, 643] width 600 height 30
type input "10"
drag, startPoint x: 1303, startPoint y: 714, endPoint x: 1353, endPoint y: 735, distance: 54.2
click at [1307, 717] on button "Save" at bounding box center [1298, 720] width 98 height 23
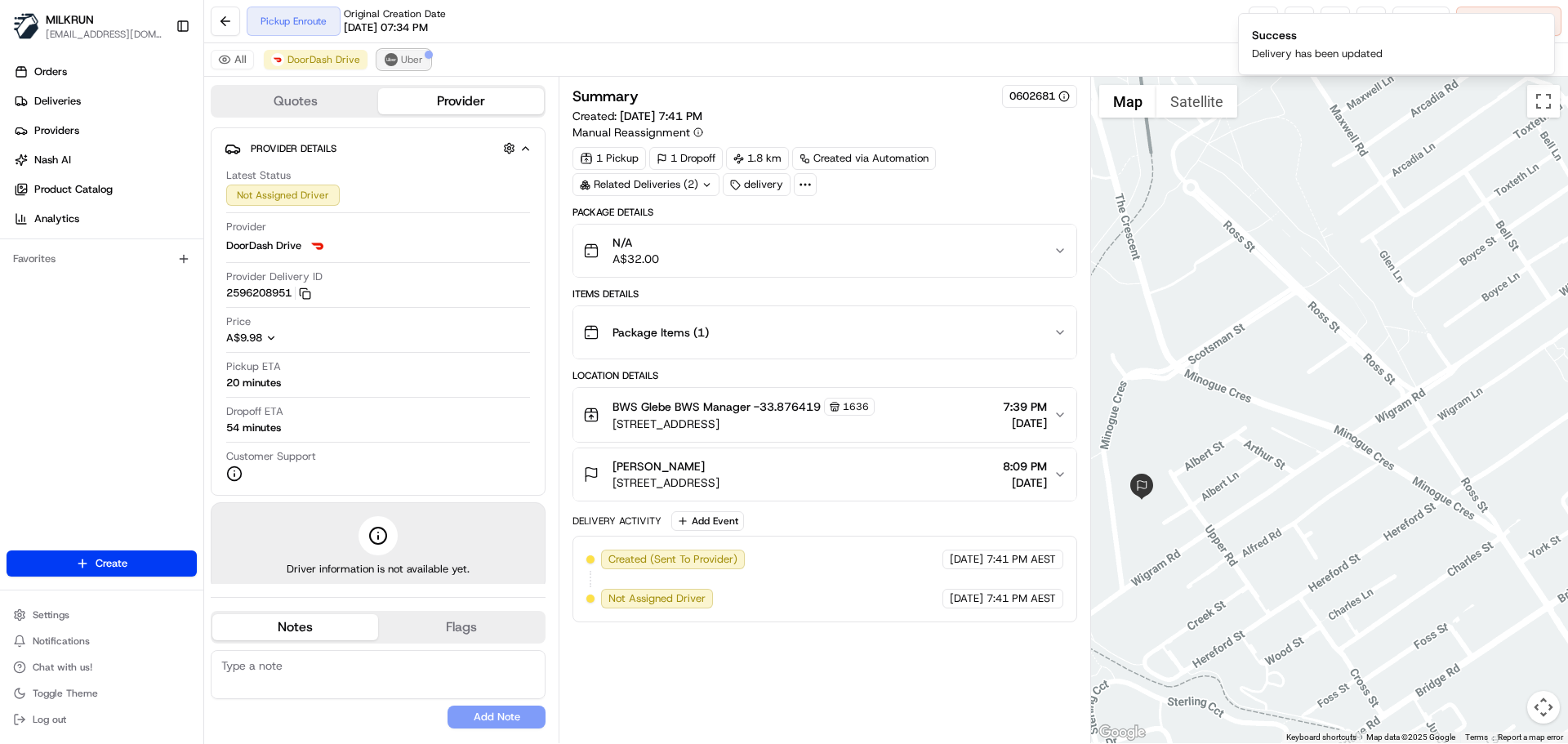
click at [425, 56] on div at bounding box center [428, 54] width 8 height 8
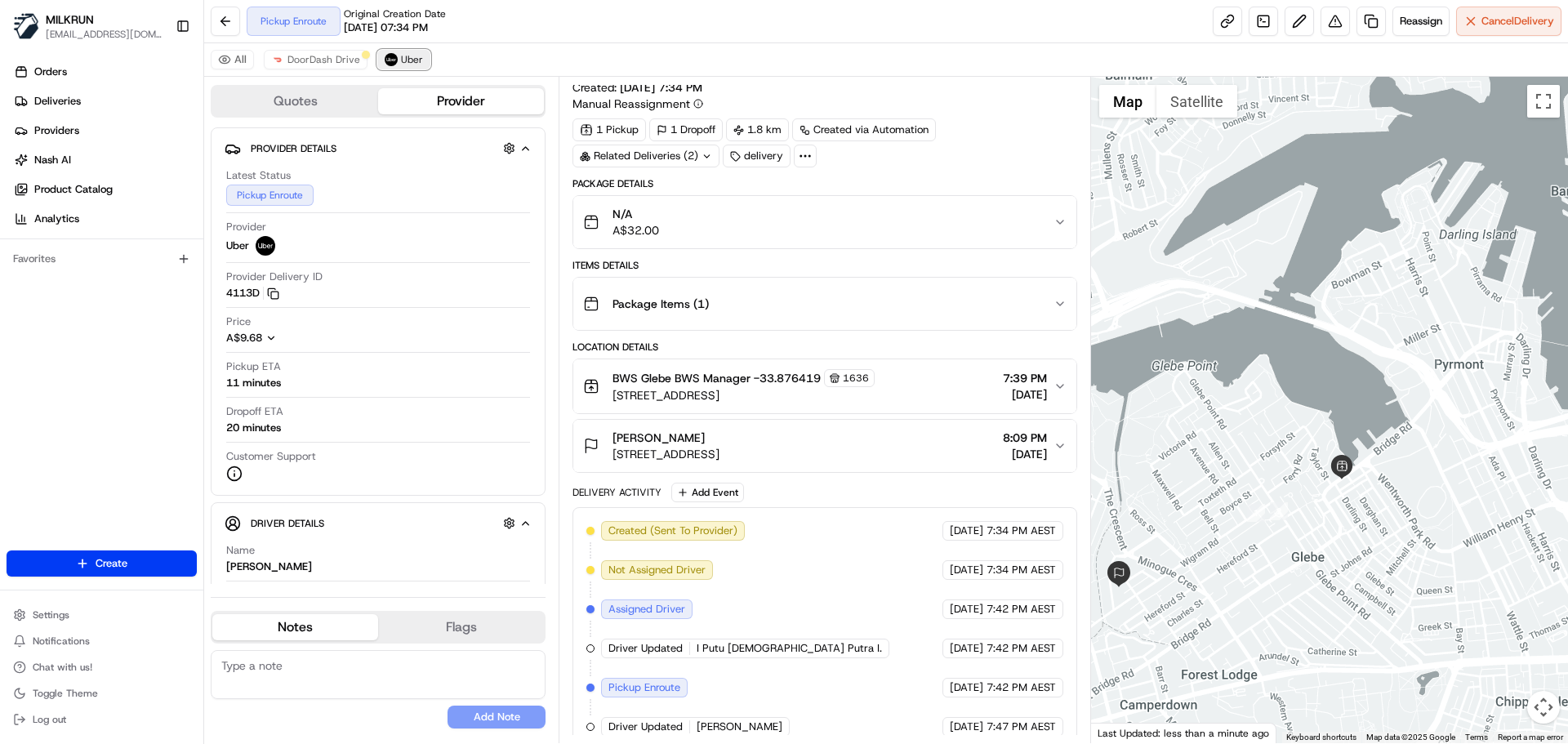
scroll to position [44, 0]
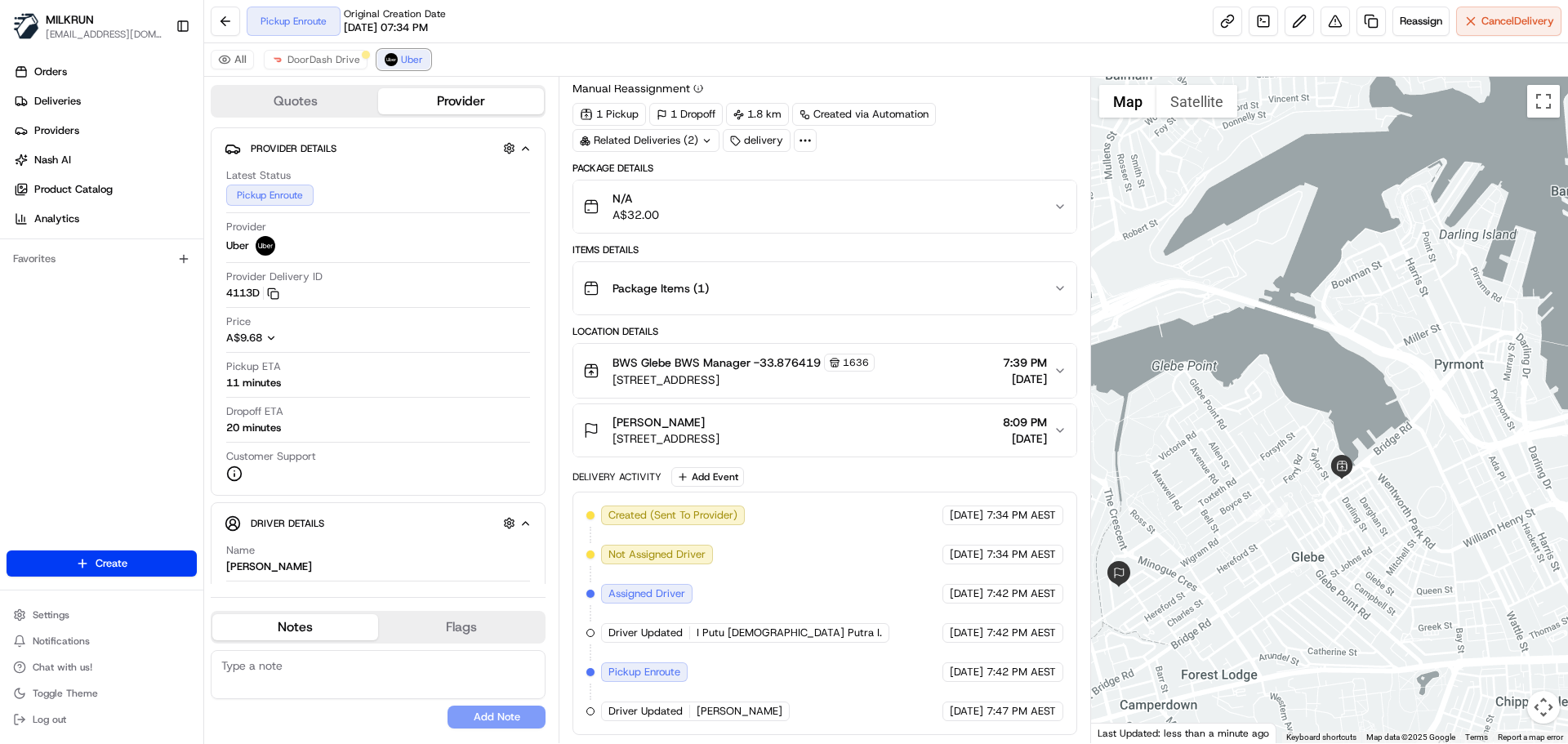
drag, startPoint x: 405, startPoint y: 58, endPoint x: 520, endPoint y: 131, distance: 136.2
click at [406, 59] on span "Uber" at bounding box center [412, 59] width 22 height 13
drag, startPoint x: 1359, startPoint y: 452, endPoint x: 1352, endPoint y: 442, distance: 12.2
click at [1354, 441] on div at bounding box center [1330, 410] width 478 height 667
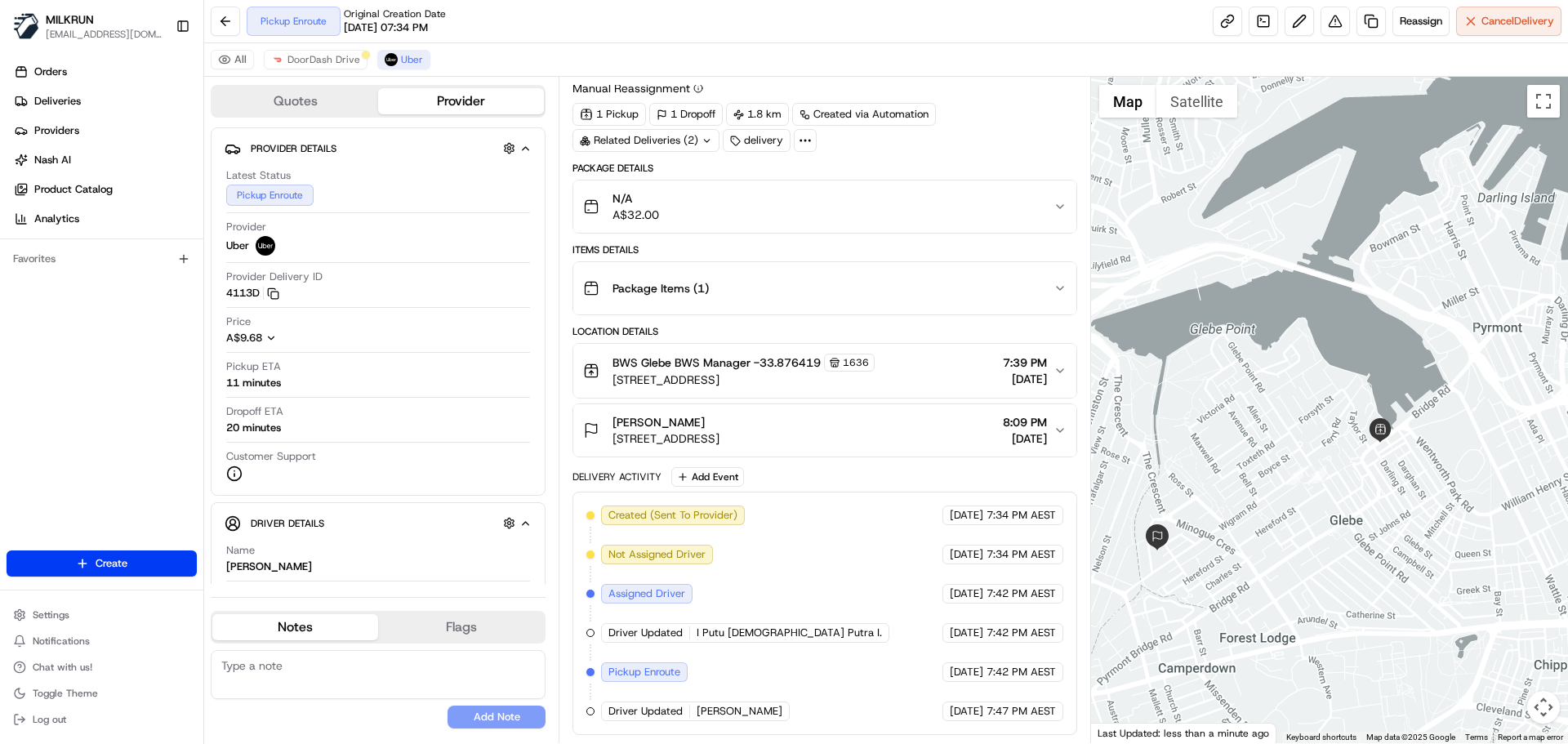
drag, startPoint x: 1236, startPoint y: 435, endPoint x: 1292, endPoint y: 417, distance: 58.8
click at [1291, 417] on div at bounding box center [1330, 410] width 478 height 667
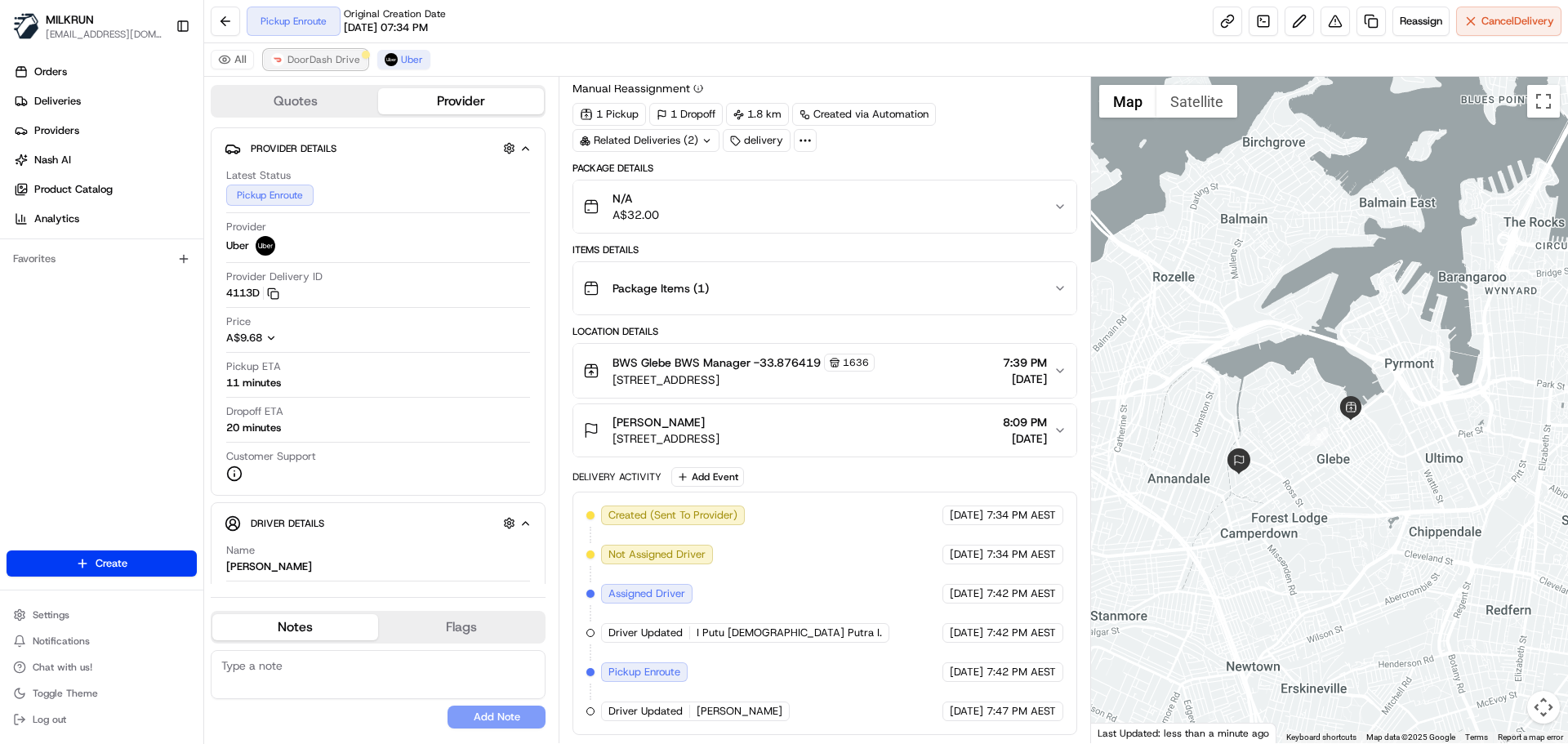
click at [317, 52] on button "DoorDash Drive" at bounding box center [316, 59] width 104 height 19
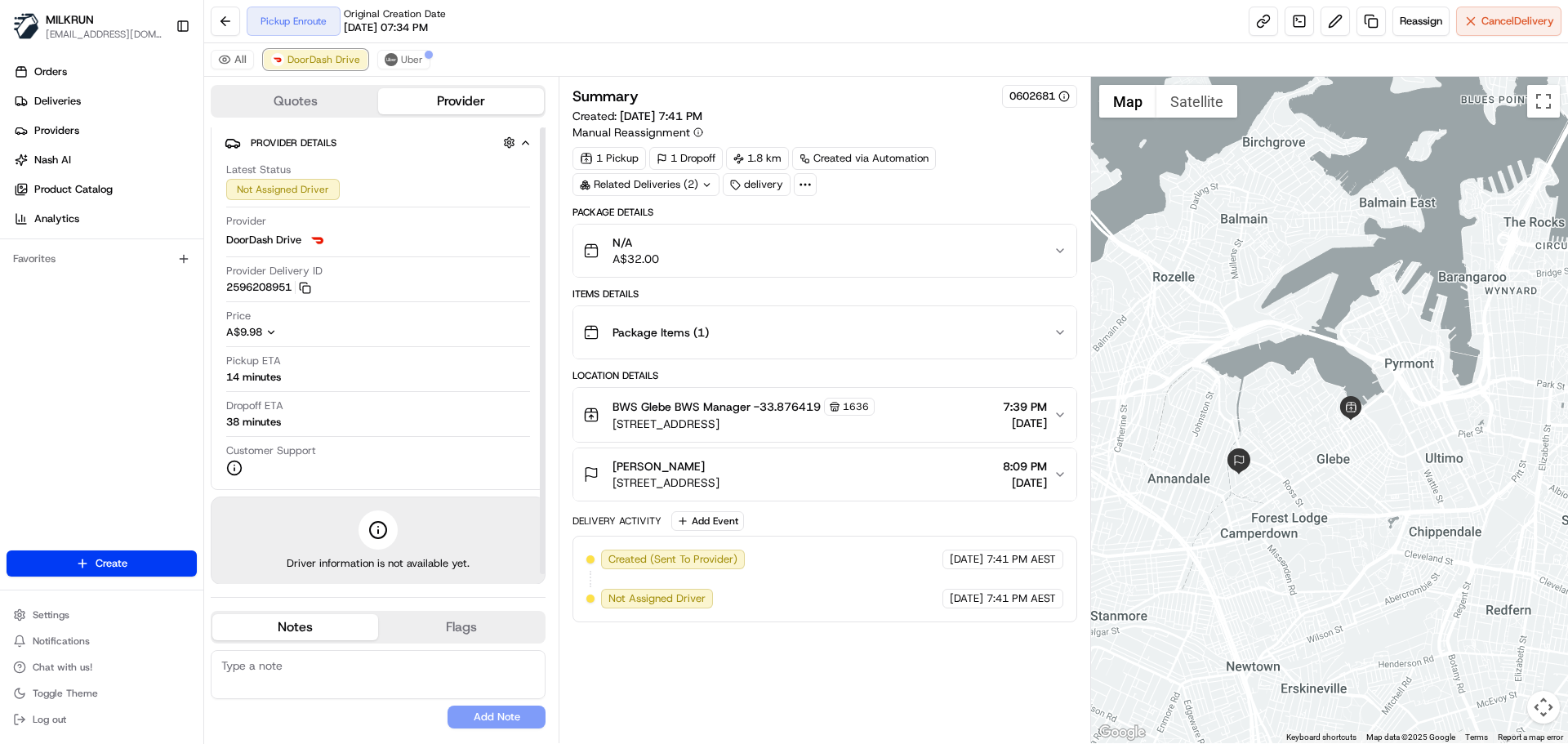
scroll to position [10, 0]
click at [413, 60] on span "Uber" at bounding box center [412, 59] width 22 height 13
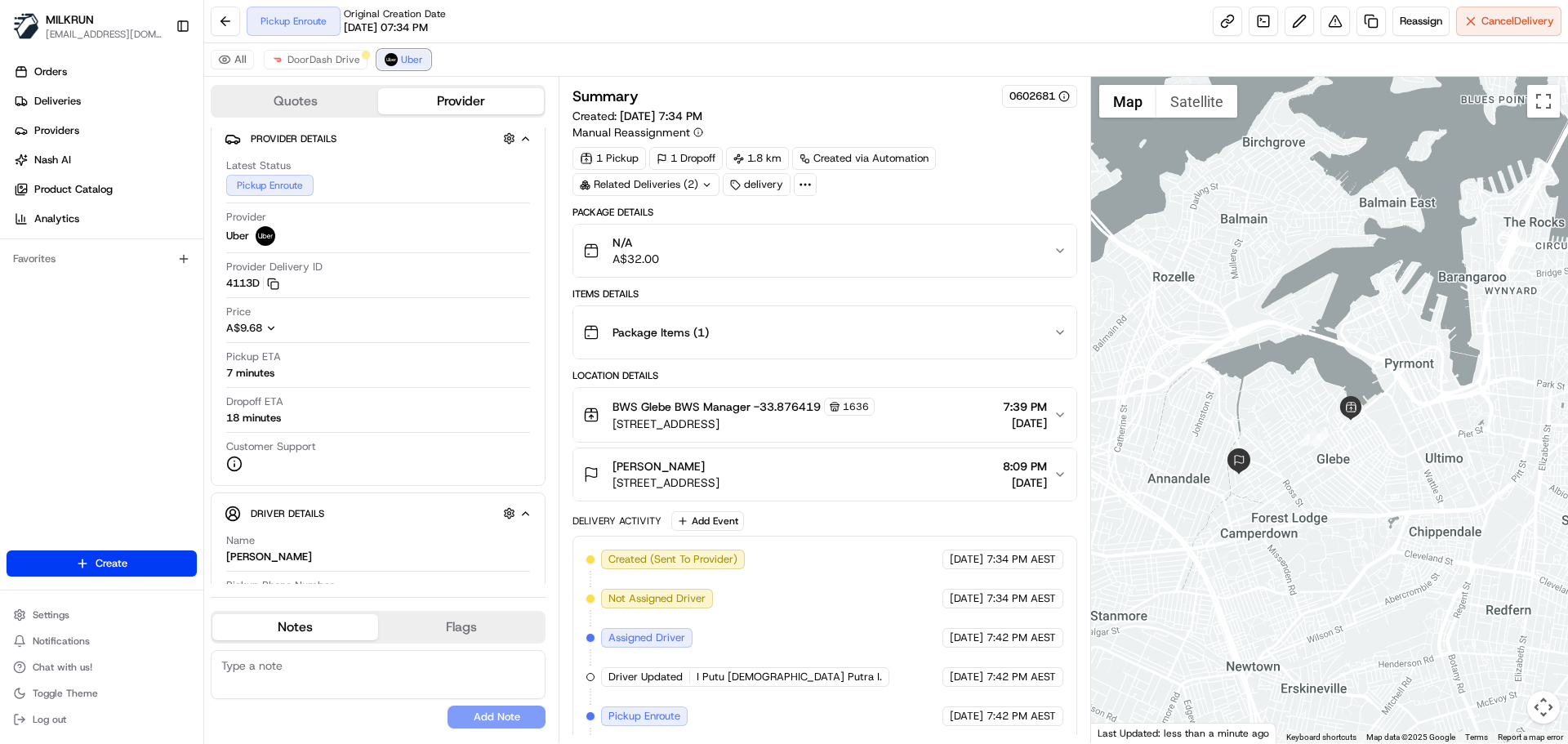
scroll to position [44, 0]
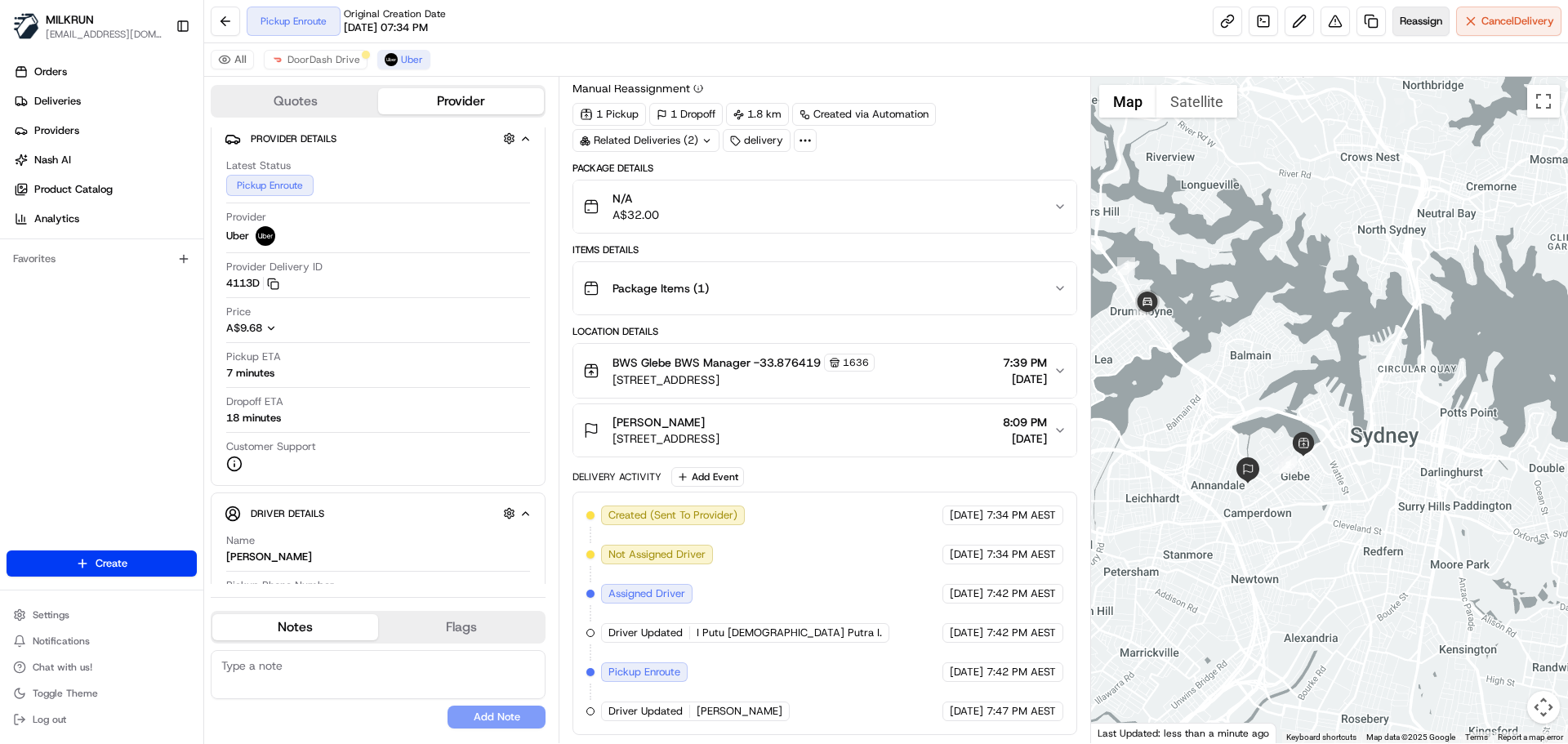
click at [1412, 18] on span "Reassign" at bounding box center [1421, 21] width 43 height 15
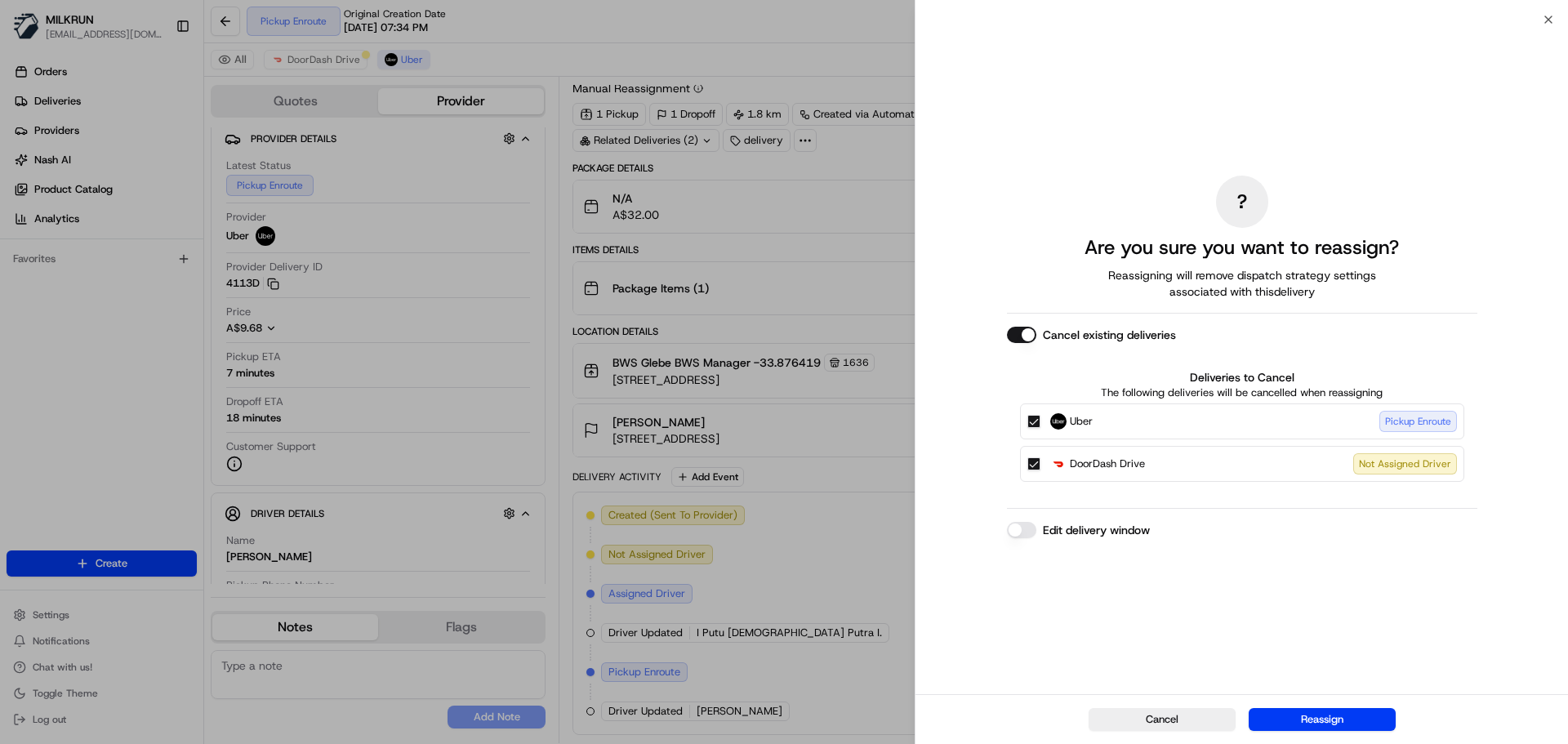
click at [1039, 425] on button "Uber Pickup Enroute" at bounding box center [1034, 421] width 13 height 13
click at [1037, 469] on button "DoorDash Drive Not Assigned Driver" at bounding box center [1034, 463] width 13 height 13
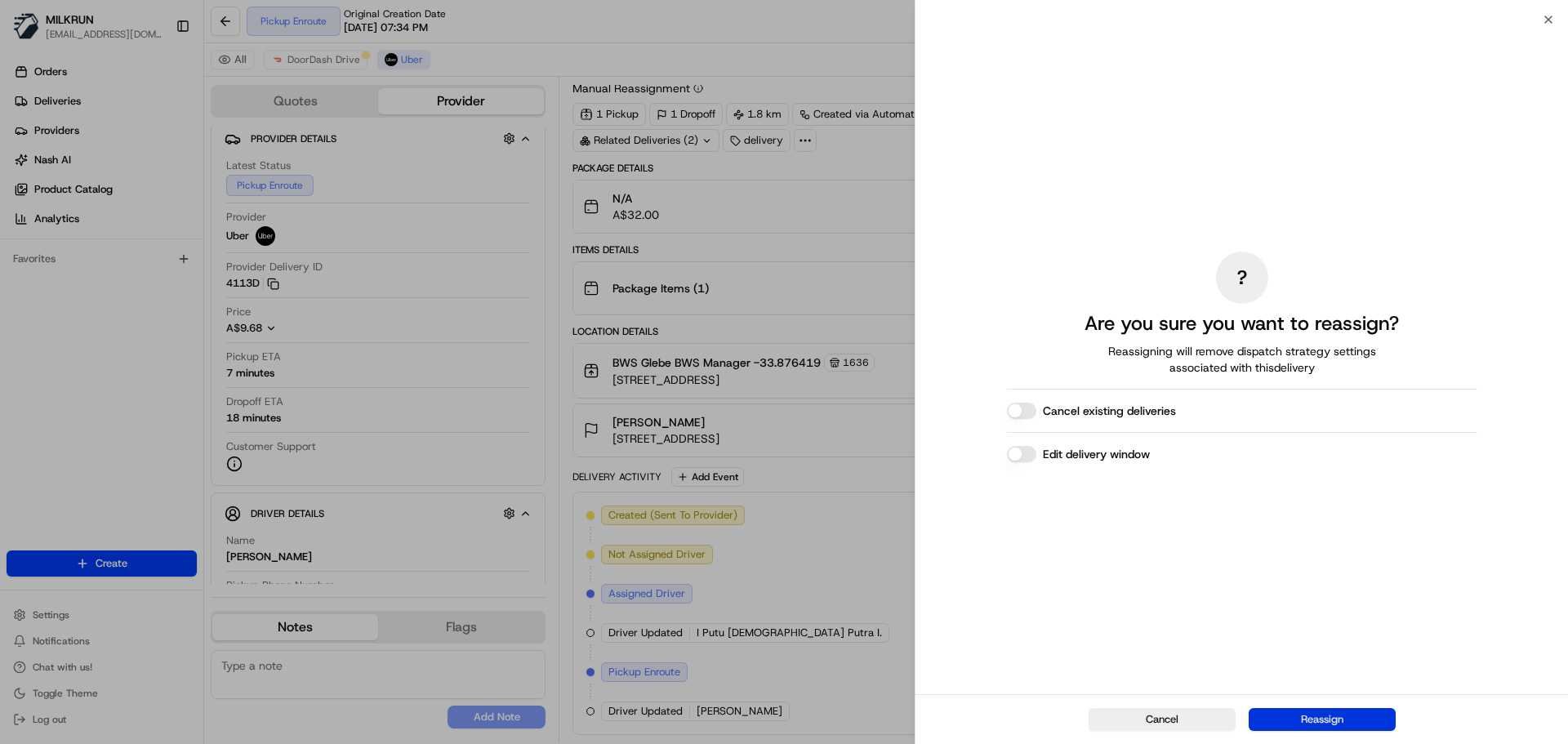
click at [1378, 711] on button "Reassign" at bounding box center [1322, 720] width 147 height 23
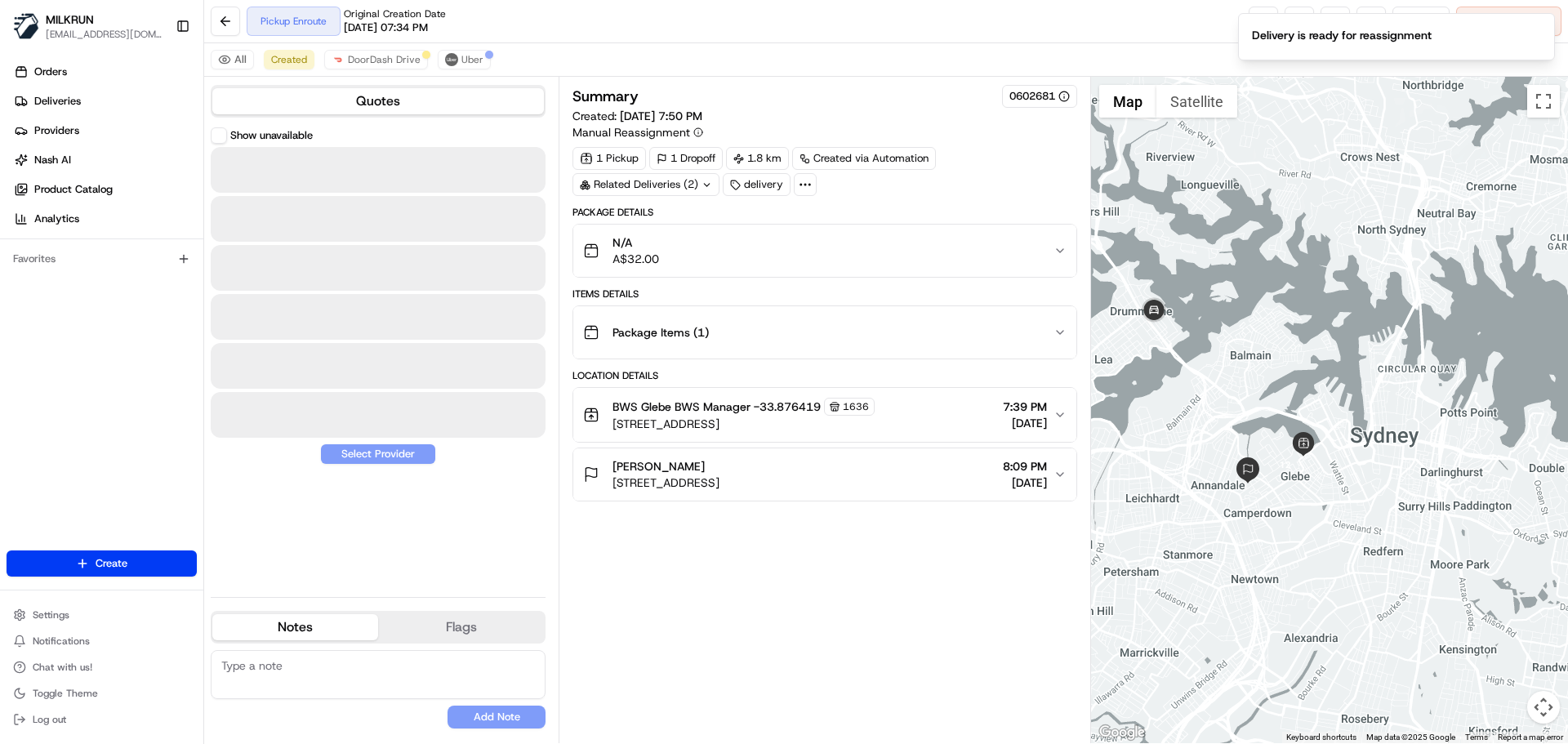
scroll to position [0, 0]
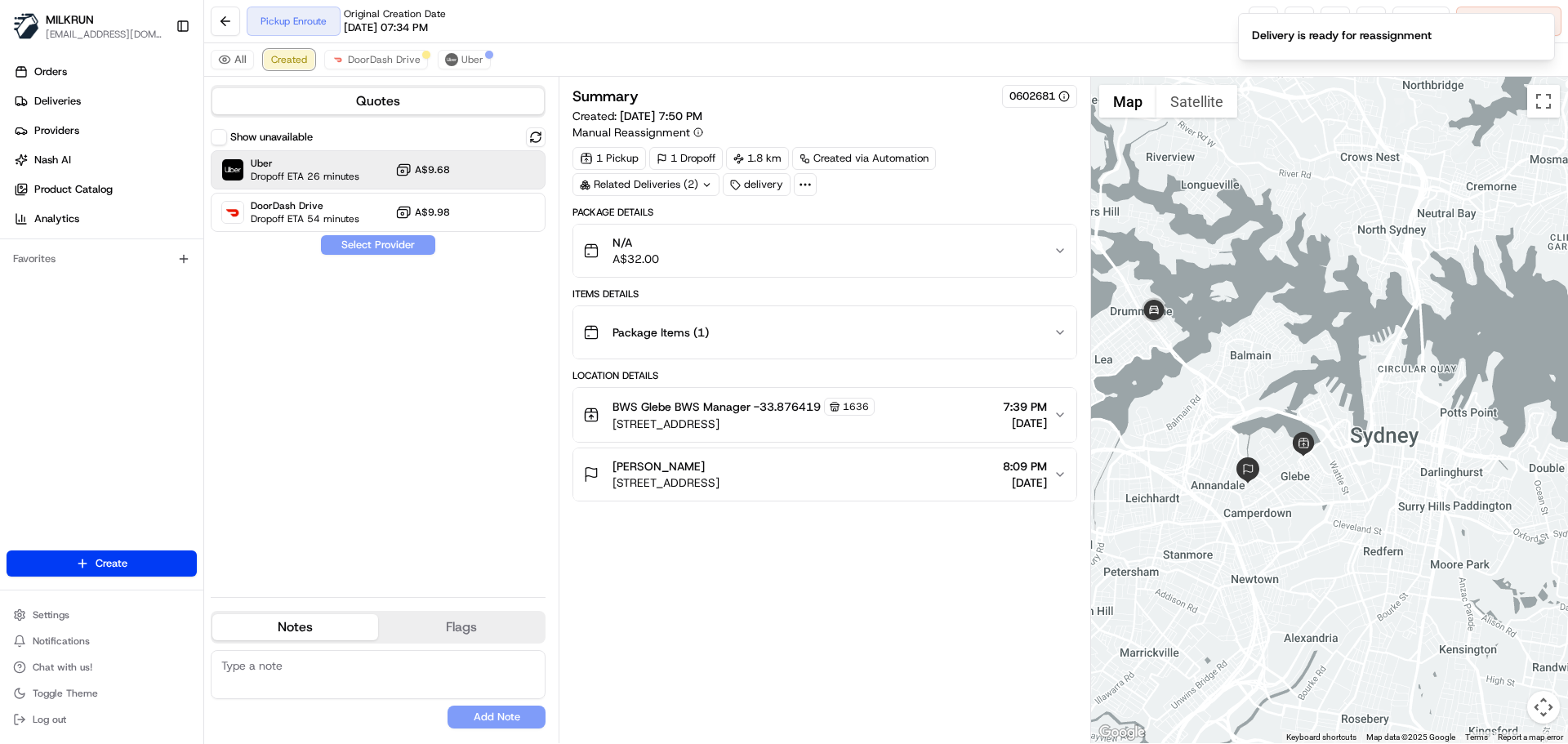
drag, startPoint x: 286, startPoint y: 54, endPoint x: 295, endPoint y: 169, distance: 115.4
click at [286, 55] on span "Created" at bounding box center [288, 59] width 36 height 13
click at [306, 177] on span "Dropoff ETA 26 minutes" at bounding box center [305, 176] width 108 height 13
click at [388, 243] on button "Assign Provider" at bounding box center [378, 245] width 116 height 19
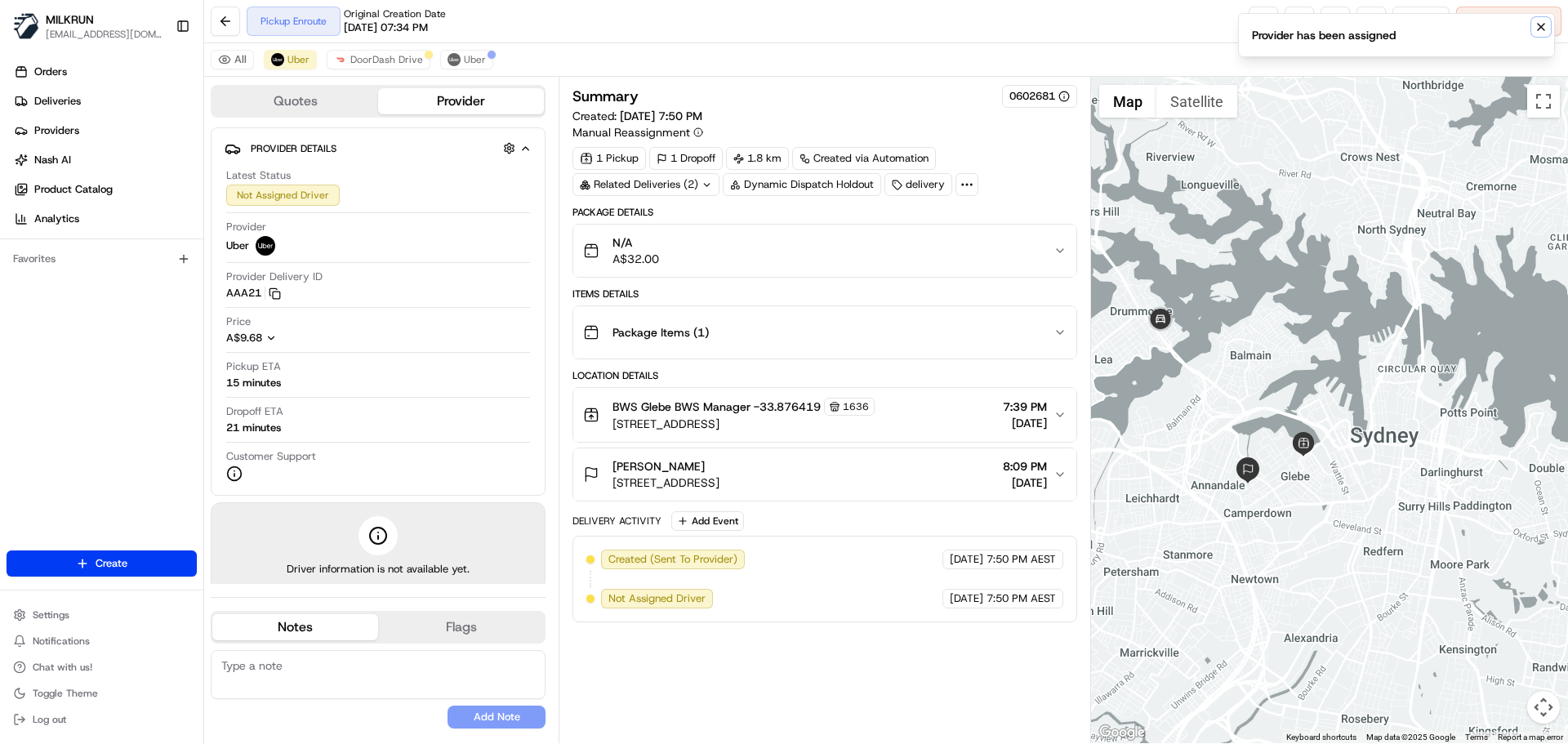
click at [1539, 21] on icon "Notifications (F8)" at bounding box center [1541, 26] width 13 height 13
click at [1506, 17] on span "Cancel Delivery" at bounding box center [1517, 21] width 73 height 15
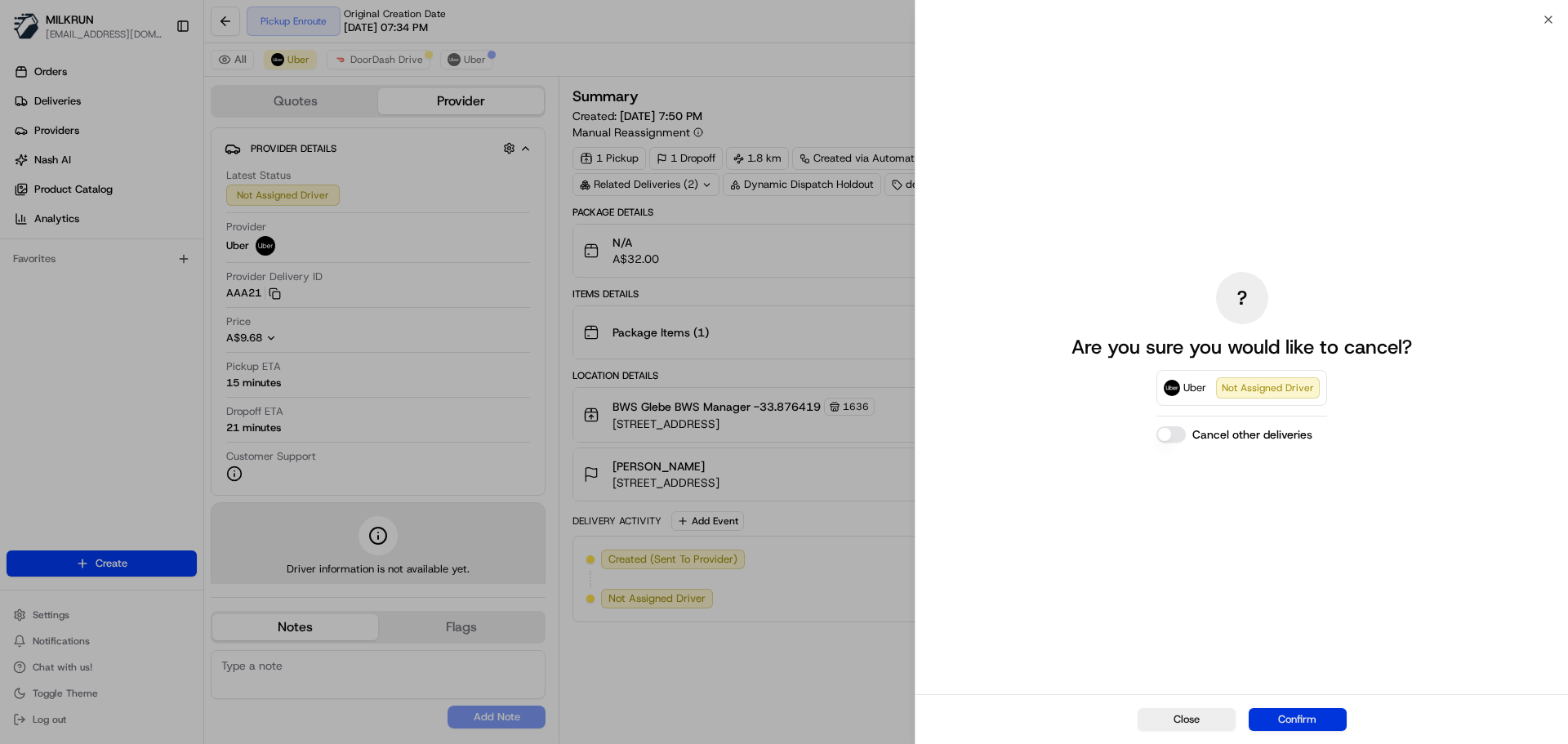
click at [1291, 713] on button "Confirm" at bounding box center [1298, 720] width 98 height 23
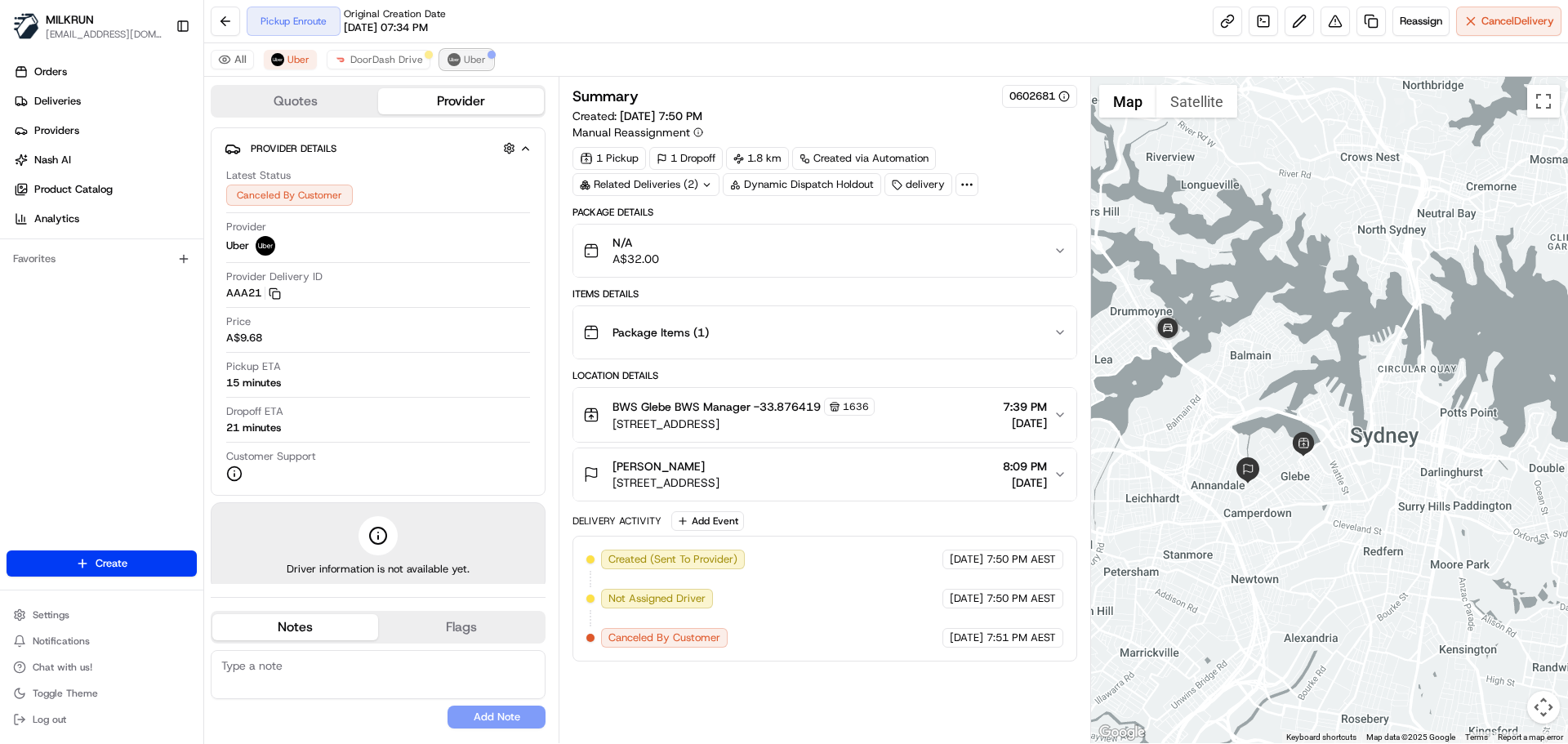
click at [471, 59] on span "Uber" at bounding box center [475, 59] width 22 height 13
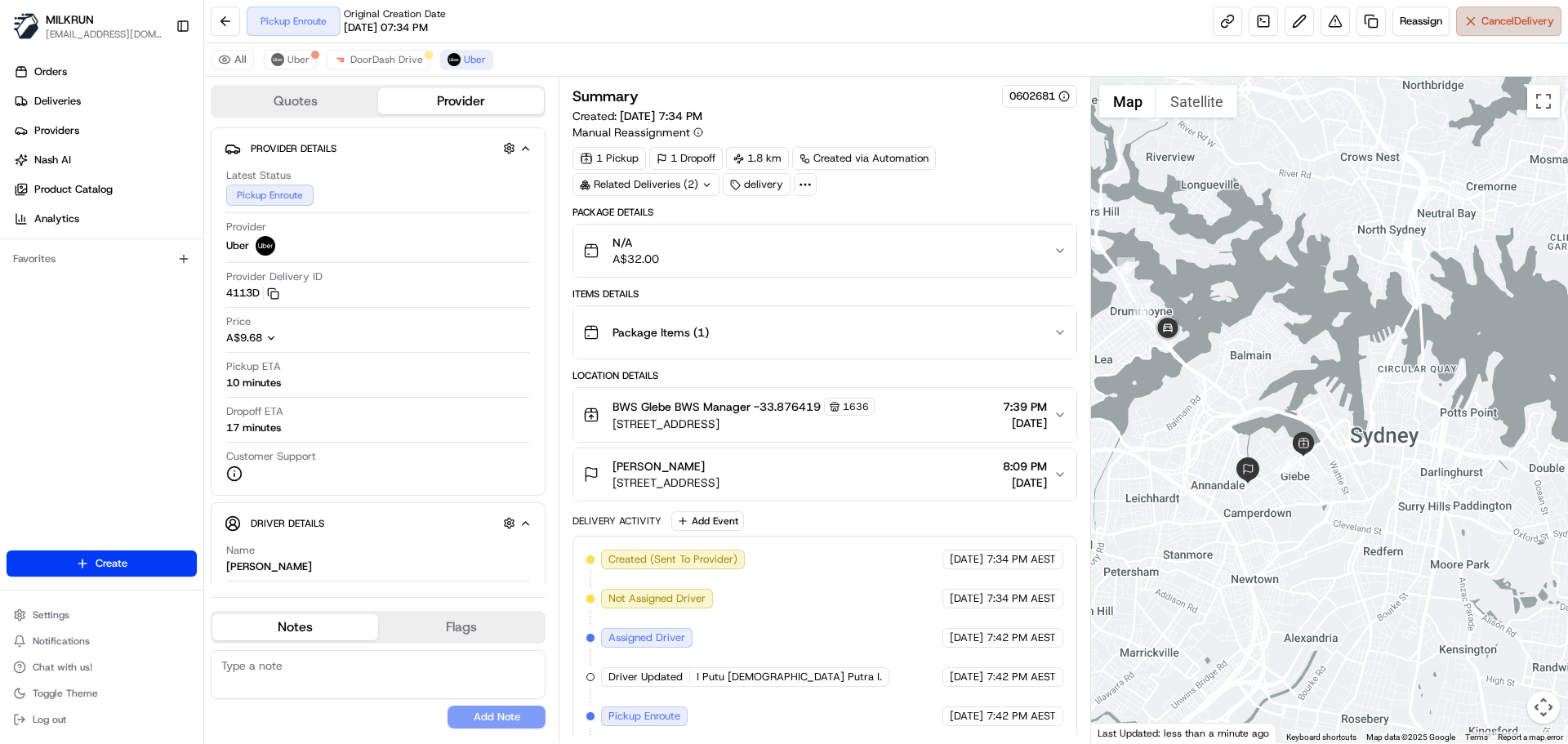
click at [1501, 25] on span "Cancel Delivery" at bounding box center [1517, 21] width 73 height 15
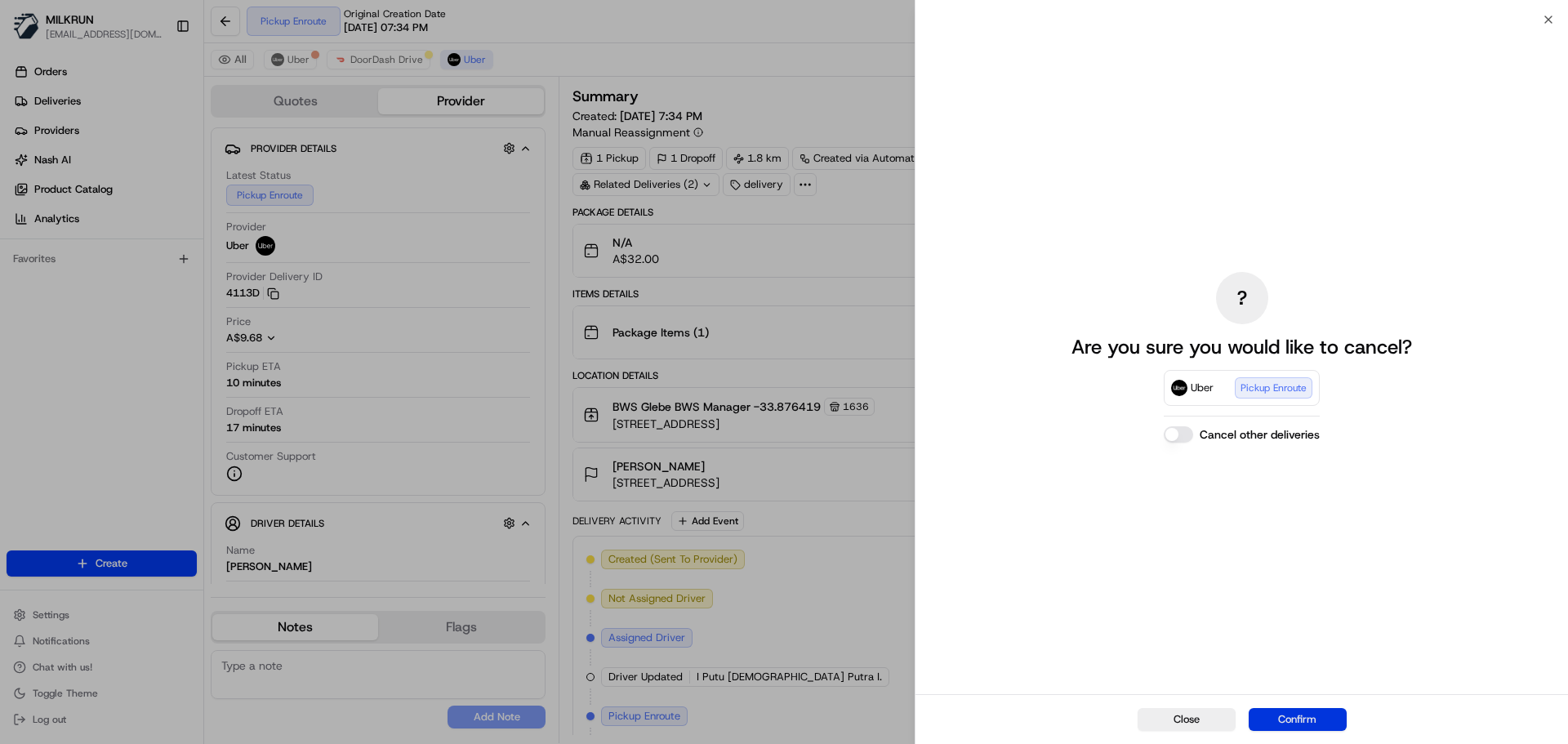
click at [1299, 718] on button "Confirm" at bounding box center [1298, 720] width 98 height 23
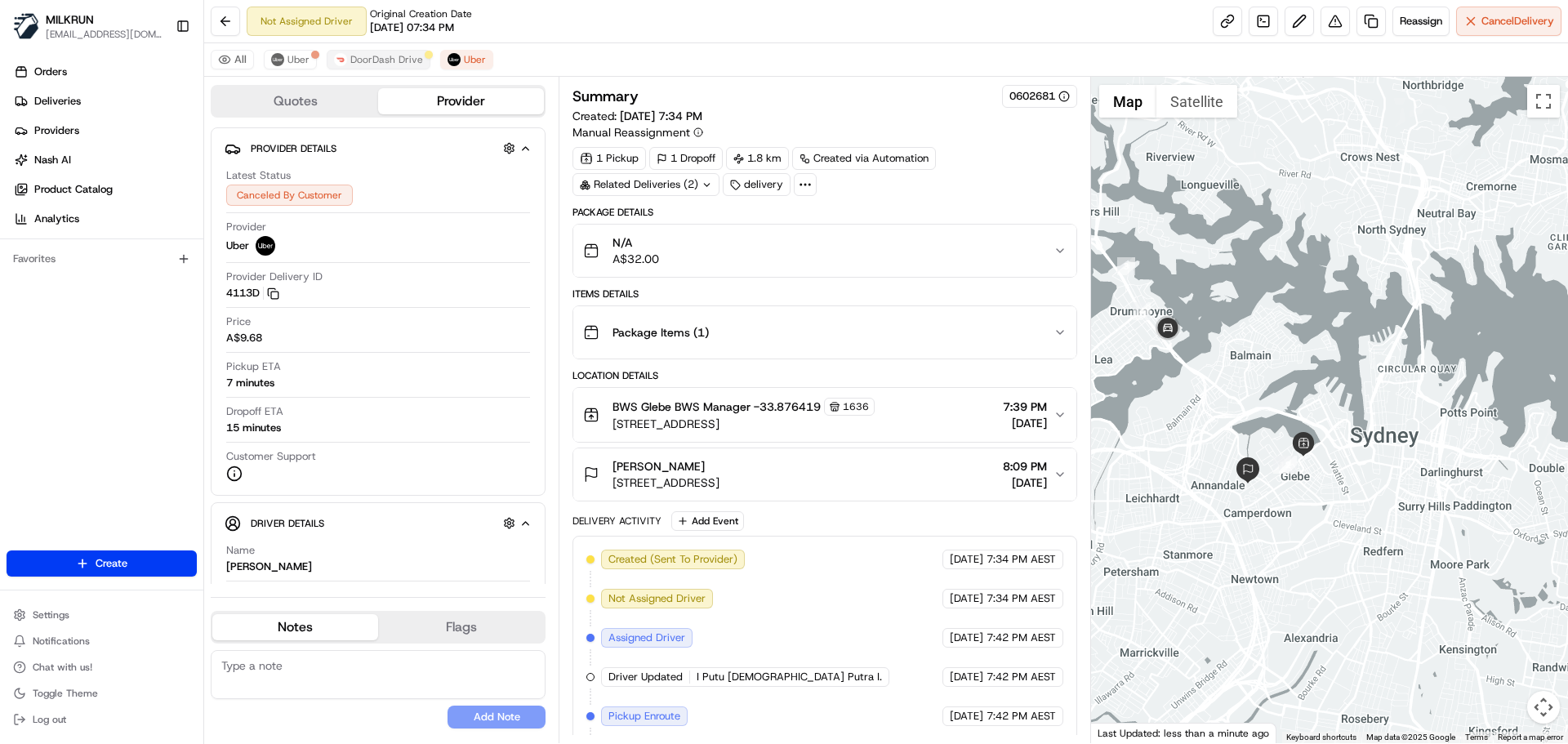
click at [403, 47] on div "All Uber DoorDash Drive Uber" at bounding box center [886, 60] width 1364 height 33
click at [403, 62] on span "DoorDash Drive" at bounding box center [386, 59] width 73 height 13
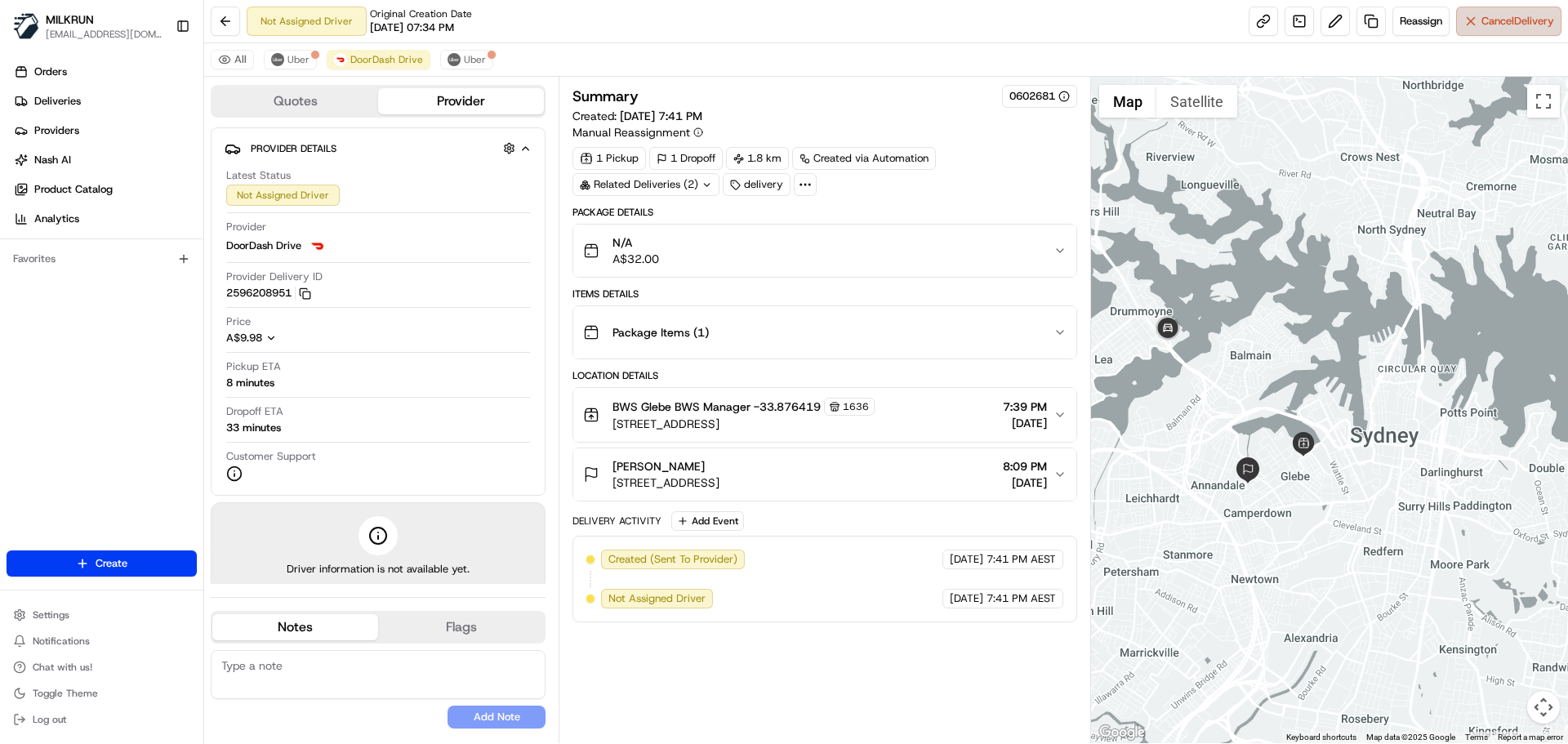
click at [1494, 17] on span "Cancel Delivery" at bounding box center [1517, 21] width 73 height 15
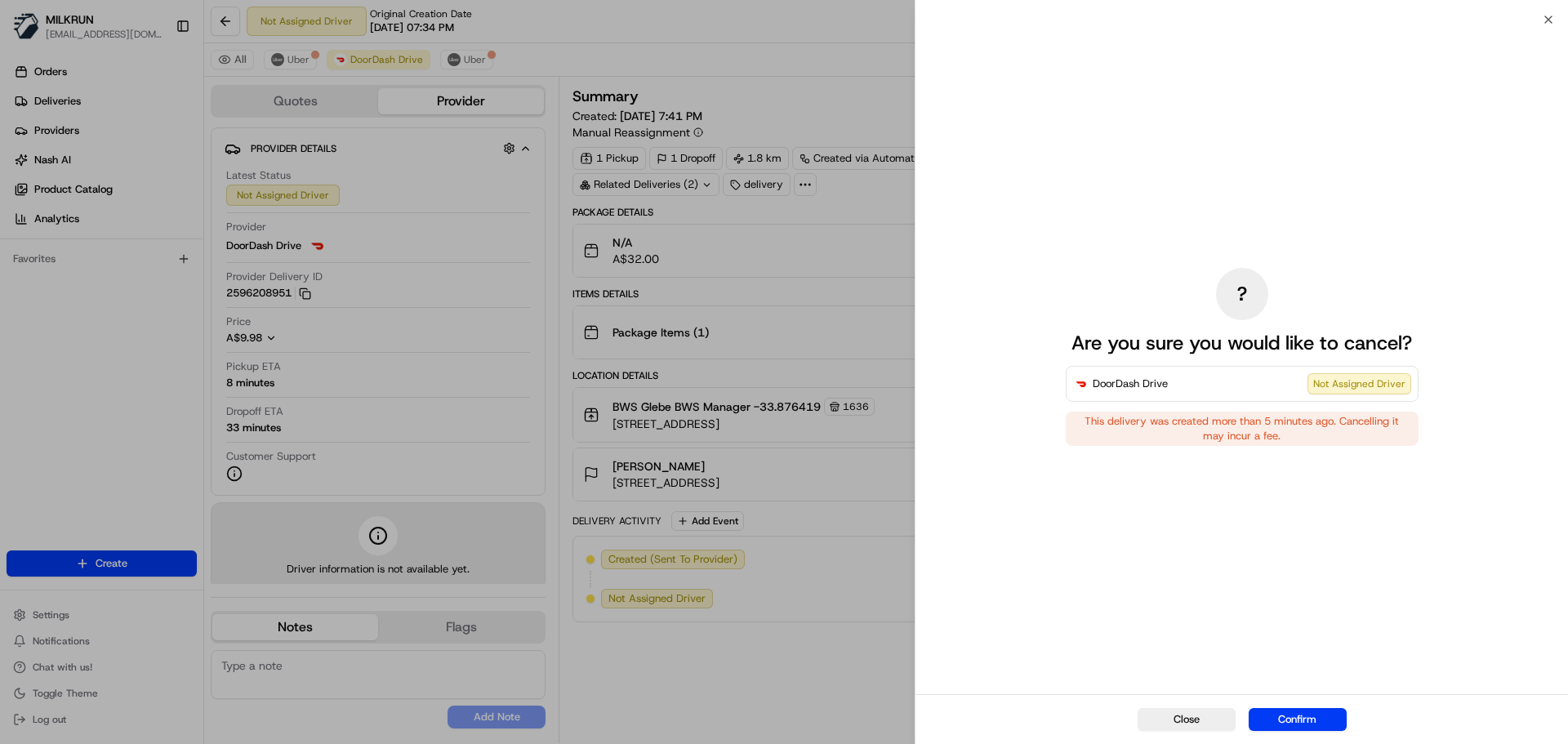
drag, startPoint x: 1280, startPoint y: 720, endPoint x: 260, endPoint y: 296, distance: 1104.6
click at [1278, 714] on button "Confirm" at bounding box center [1298, 720] width 98 height 23
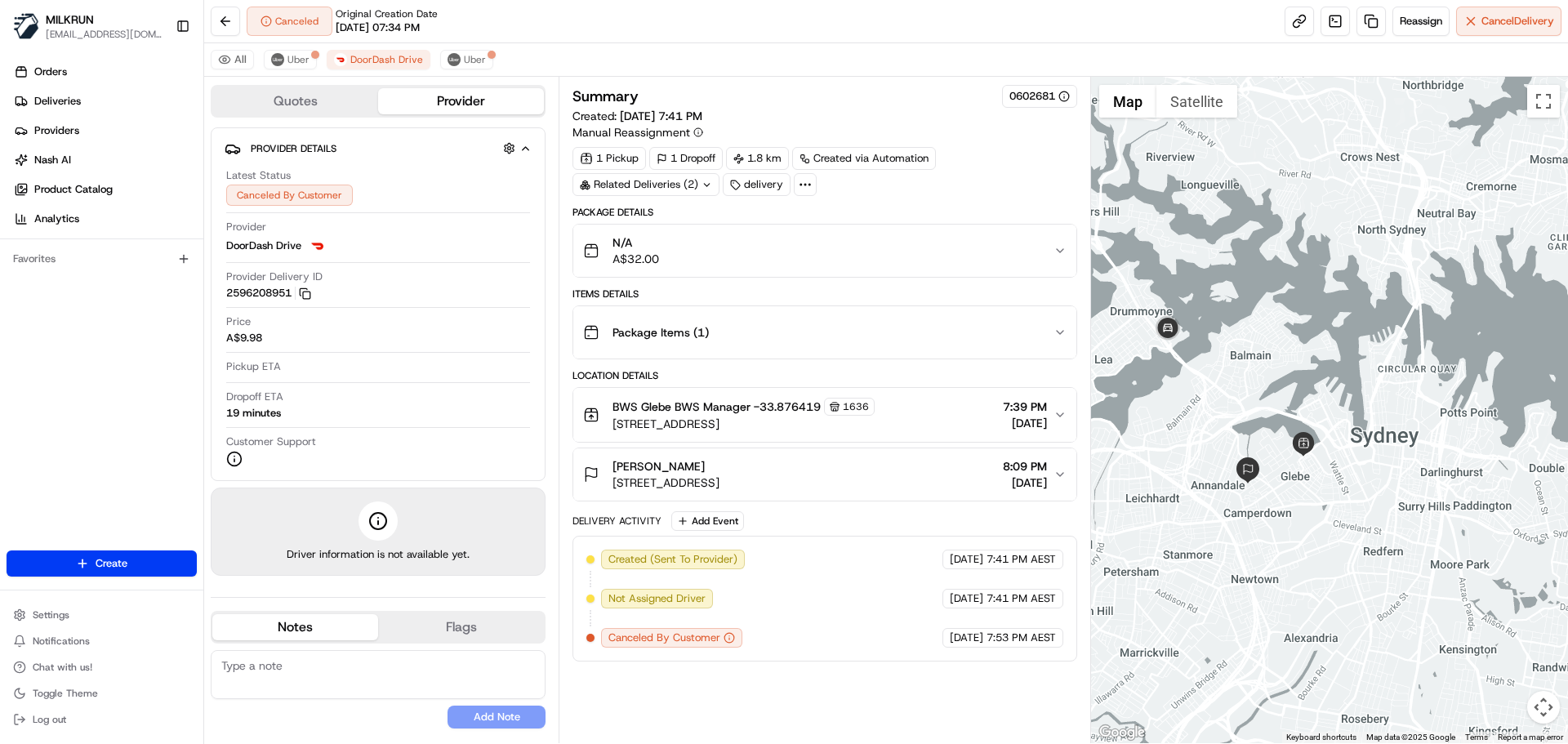
drag, startPoint x: 216, startPoint y: 21, endPoint x: 182, endPoint y: 56, distance: 48.8
click at [217, 21] on button at bounding box center [225, 21] width 30 height 30
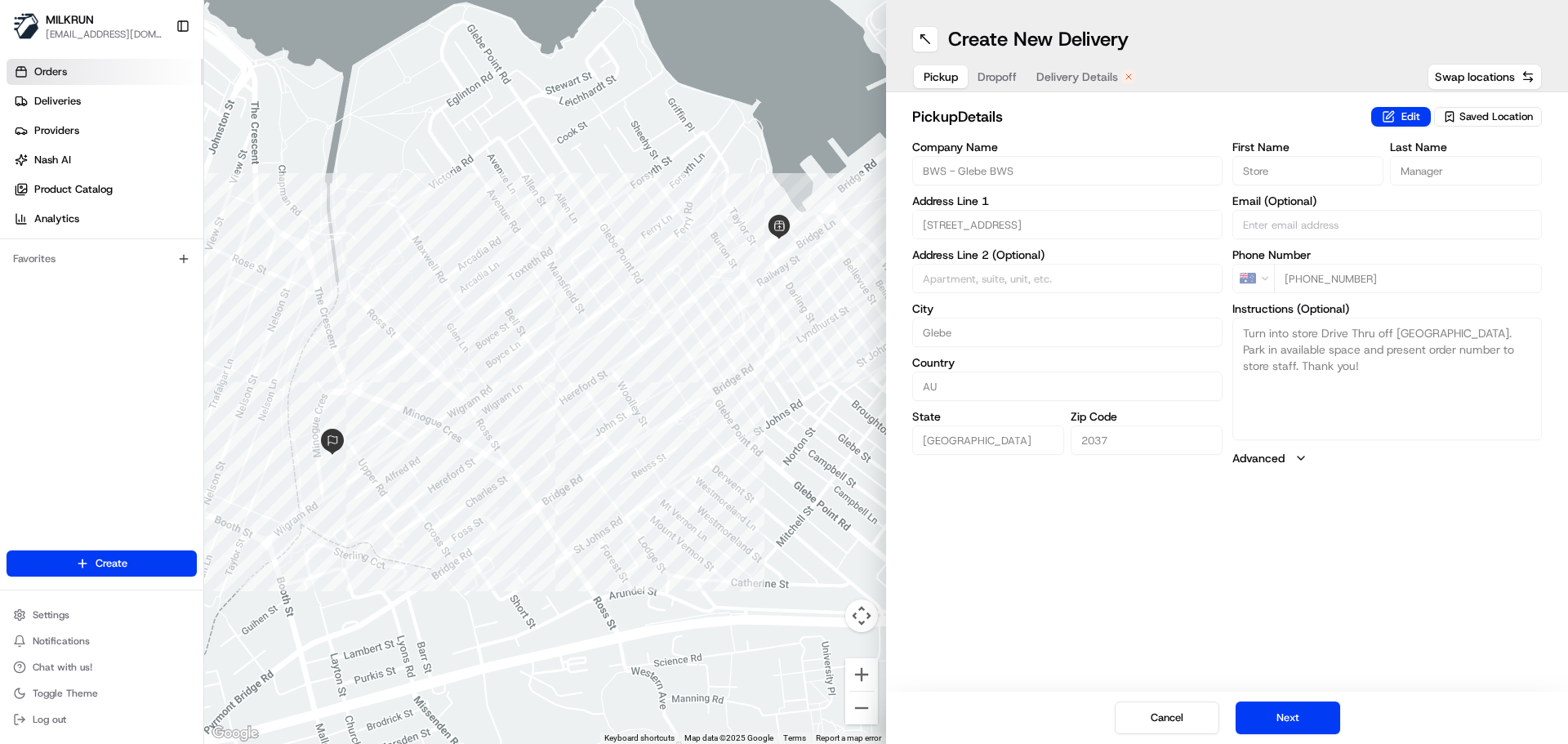
click at [76, 76] on link "Orders" at bounding box center [104, 72] width 197 height 26
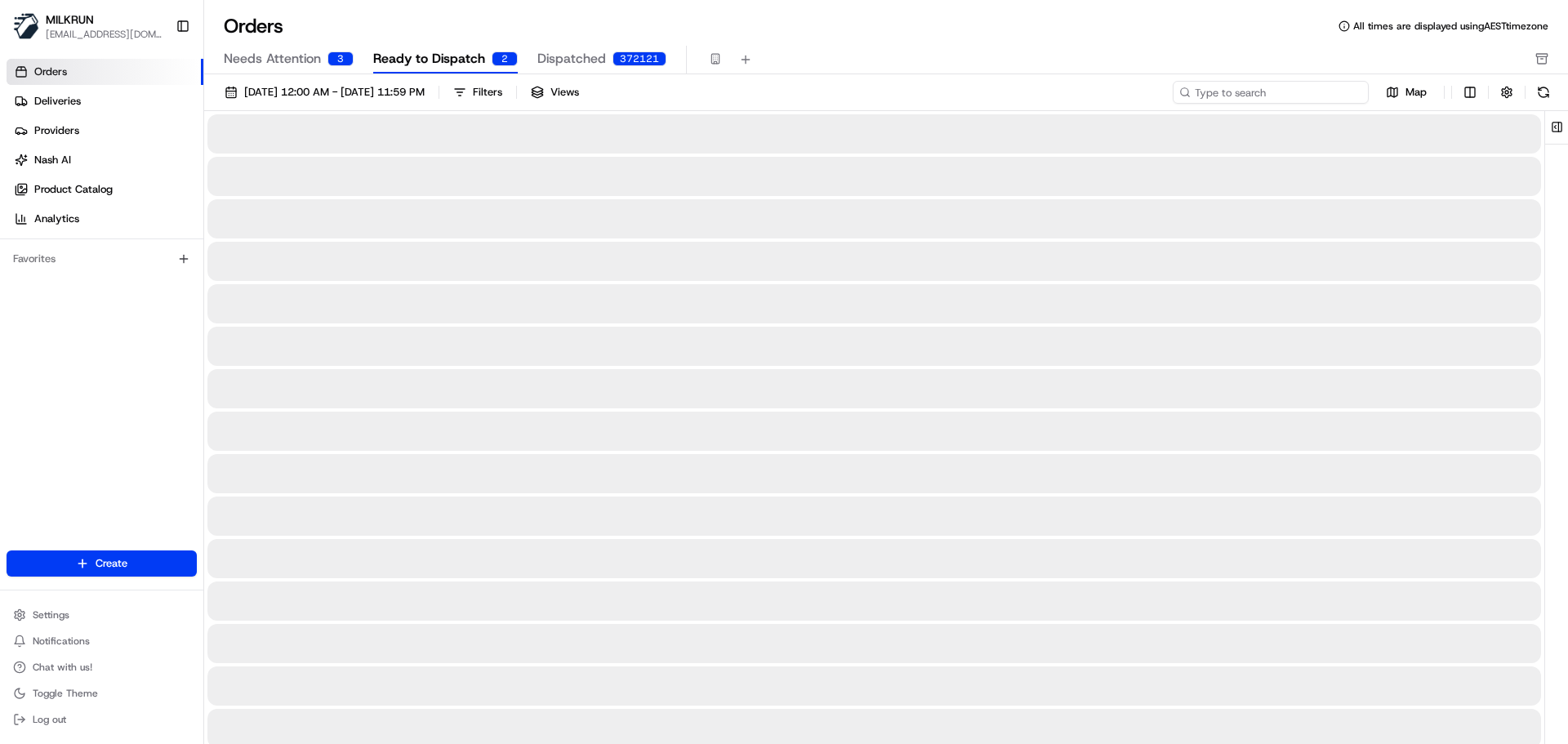
click at [1251, 90] on input at bounding box center [1271, 93] width 196 height 23
paste input "Barbara-ann Pierce"
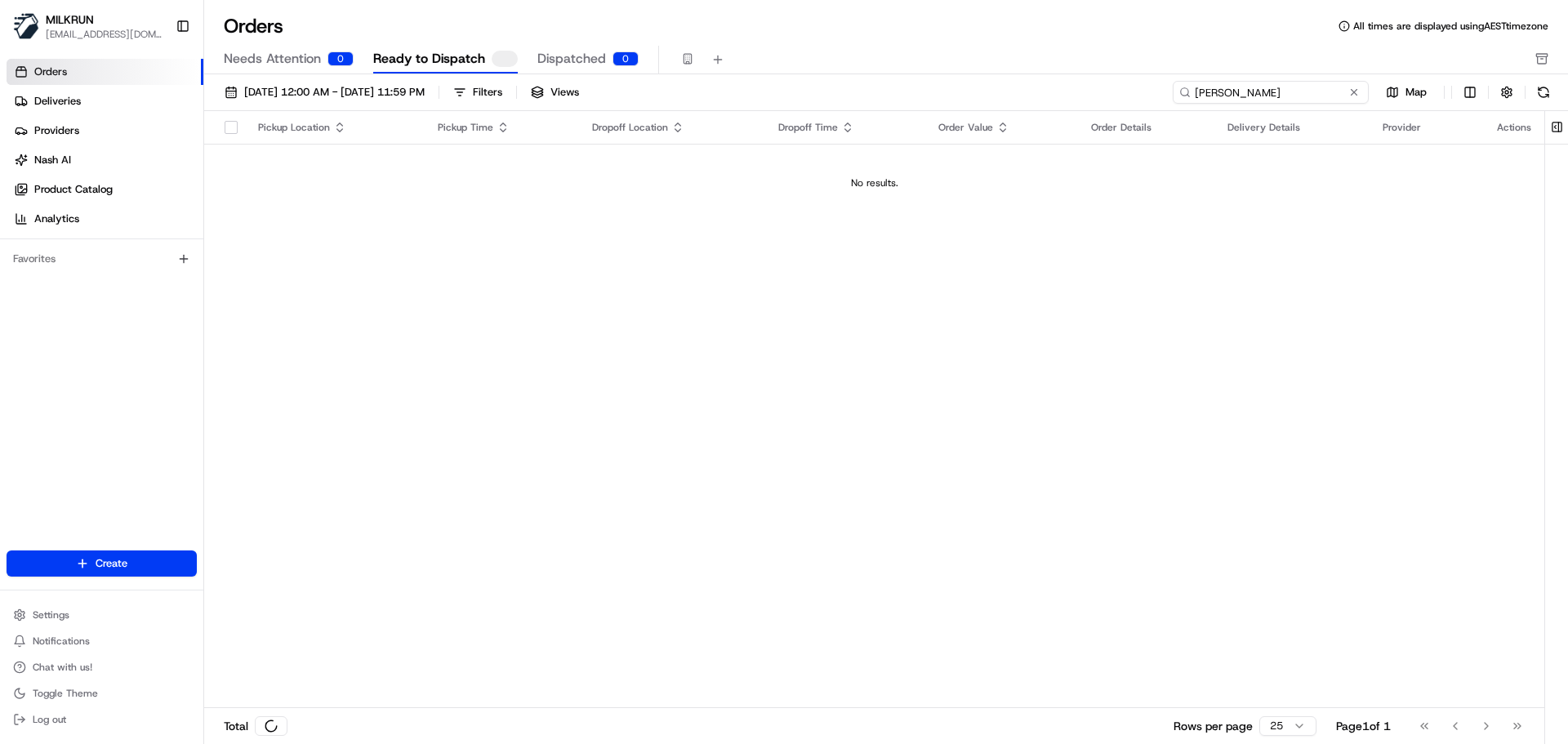
type input "Barbara-ann Pierce"
click at [1196, 92] on input "Barbara-ann Pierce" at bounding box center [1271, 93] width 196 height 23
click at [1321, 94] on input "Barbara-ann Pierce" at bounding box center [1271, 93] width 196 height 23
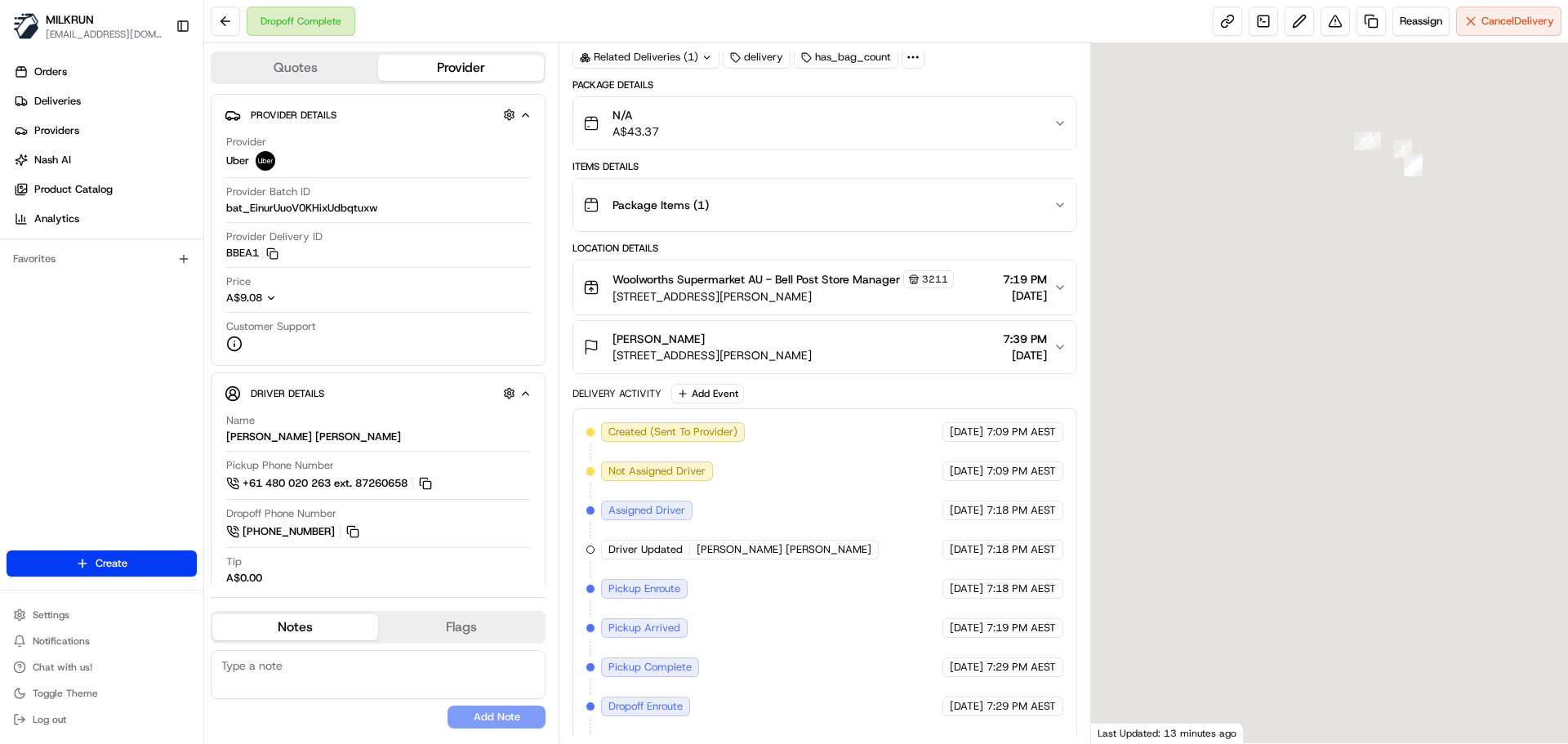
scroll to position [168, 0]
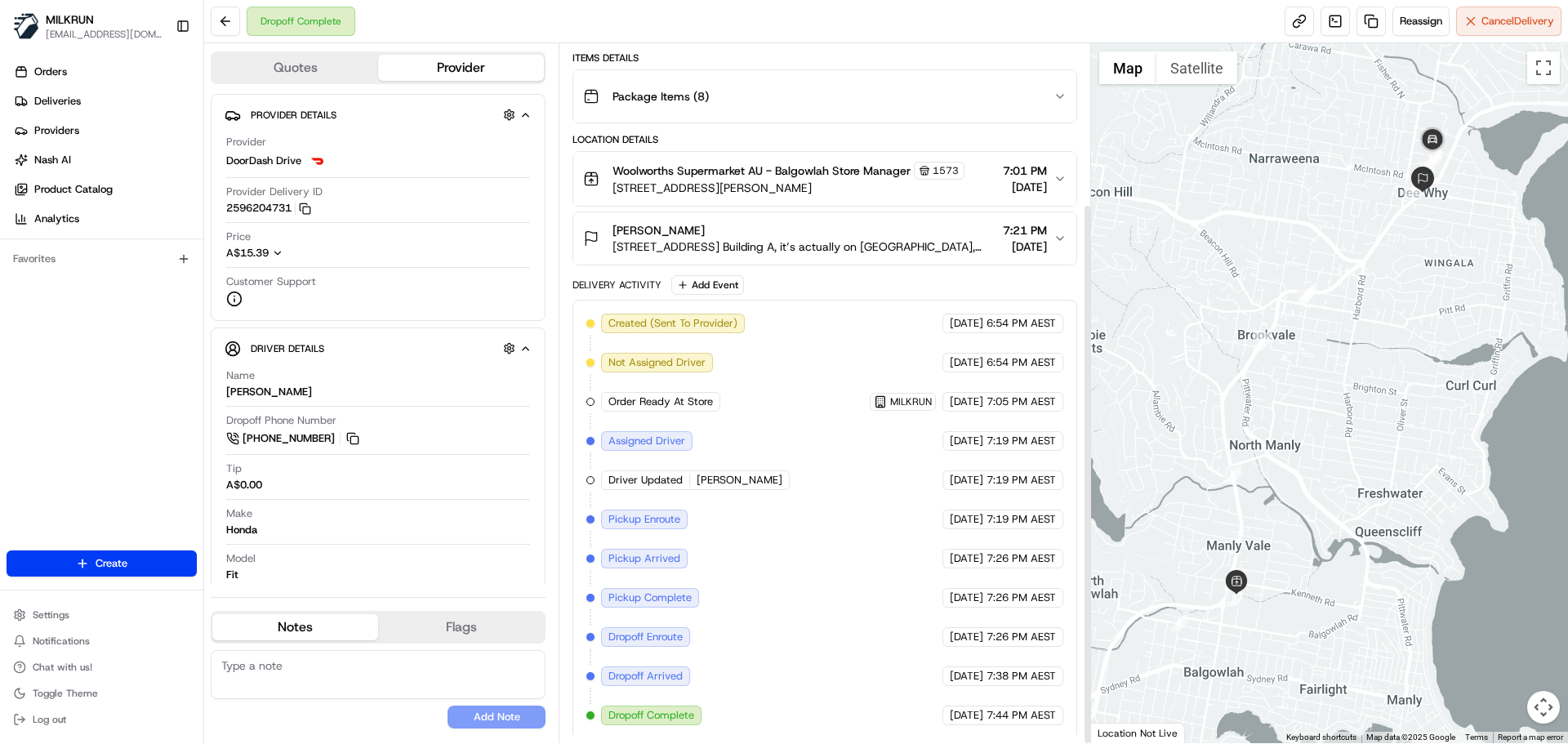
scroll to position [206, 0]
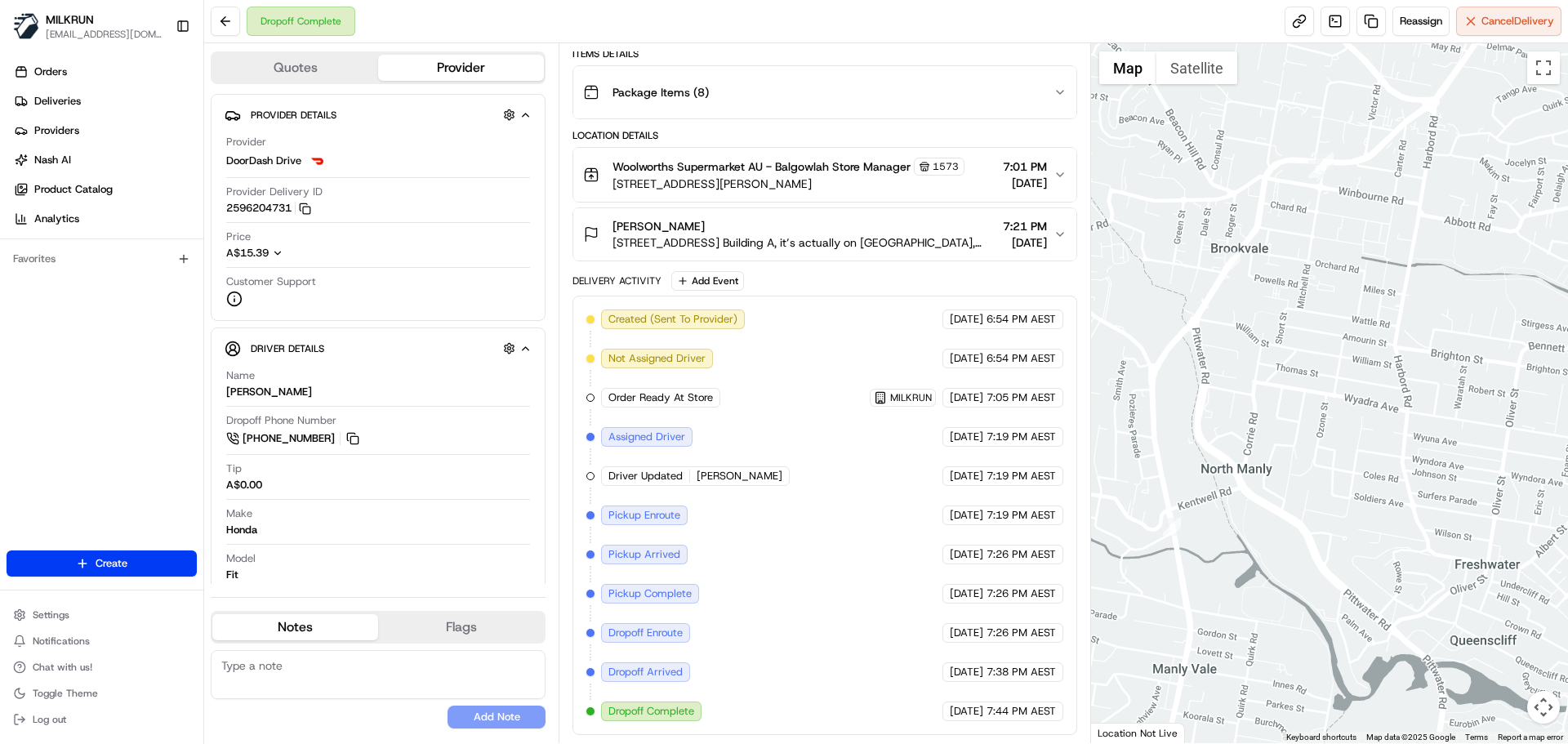
drag, startPoint x: 1283, startPoint y: 471, endPoint x: 1134, endPoint y: 404, distance: 163.4
click at [1248, 532] on div at bounding box center [1330, 393] width 478 height 700
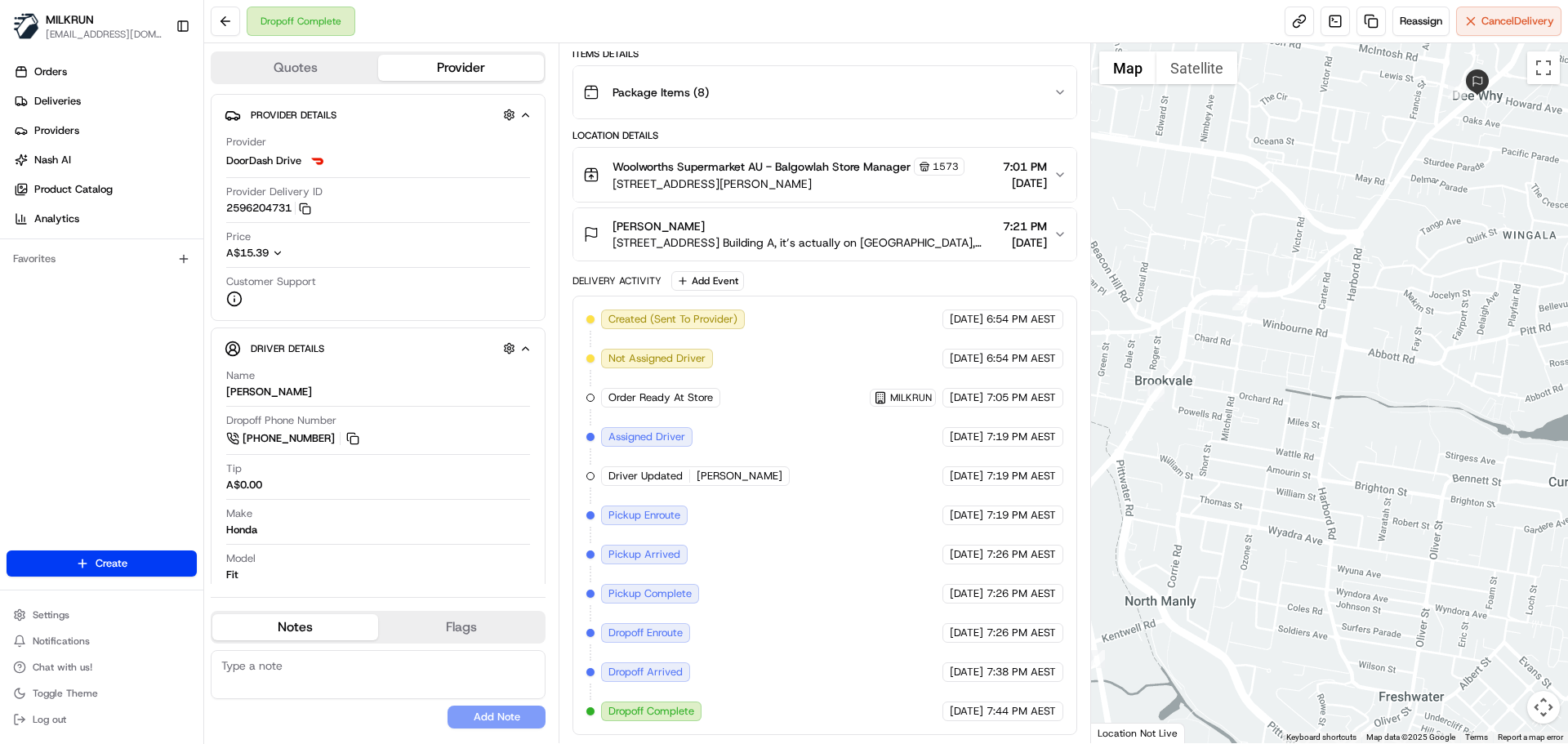
click at [1067, 232] on button "[PERSON_NAME] [STREET_ADDRESS] Building A, it’s actually on [GEOGRAPHIC_DATA], …" at bounding box center [824, 234] width 503 height 52
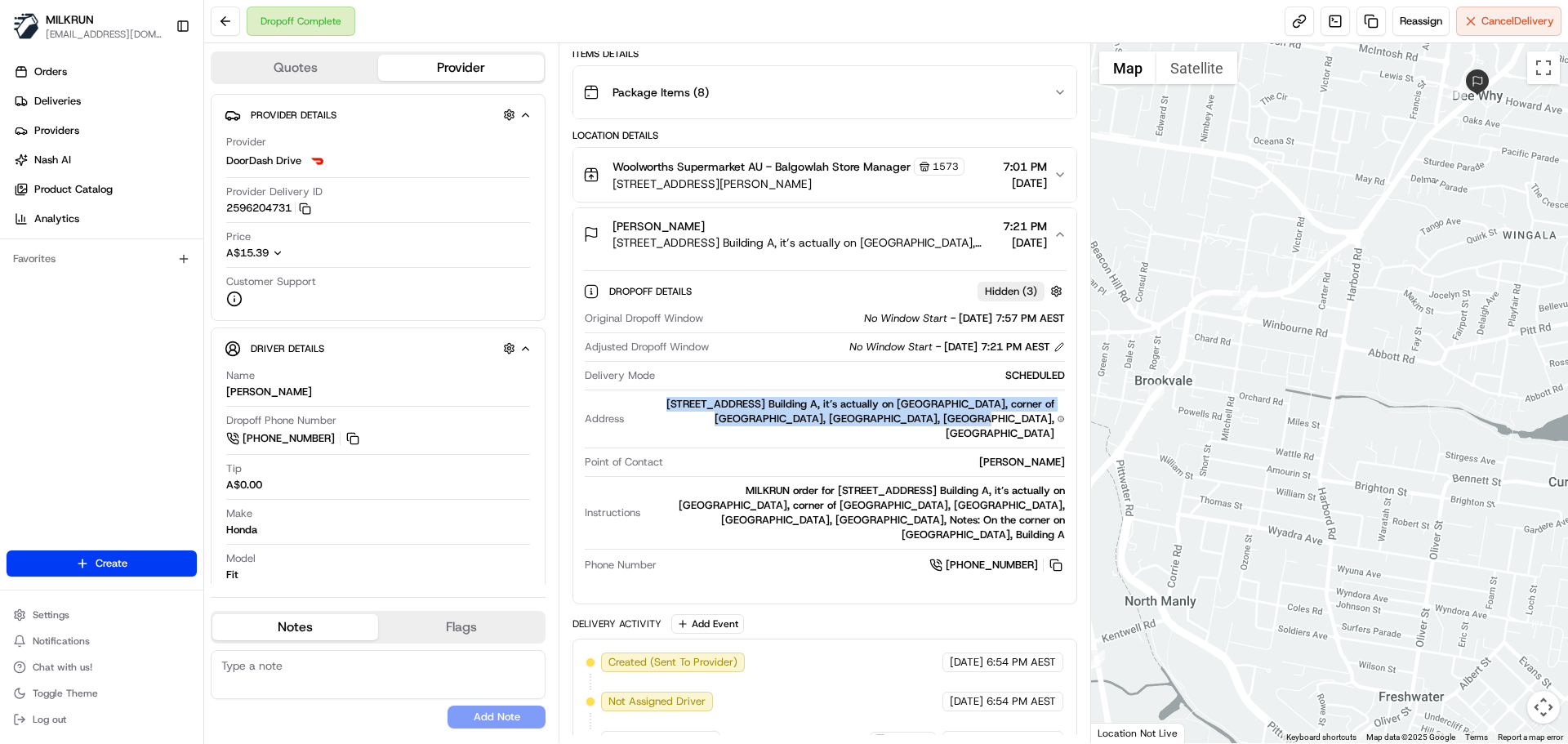
drag, startPoint x: 638, startPoint y: 403, endPoint x: 1067, endPoint y: 416, distance: 429.2
click at [1067, 416] on div "Dropoff Details Hidden ( 3 ) Original Dropoff Window No Window Start - [DATE] 7…" at bounding box center [824, 426] width 503 height 330
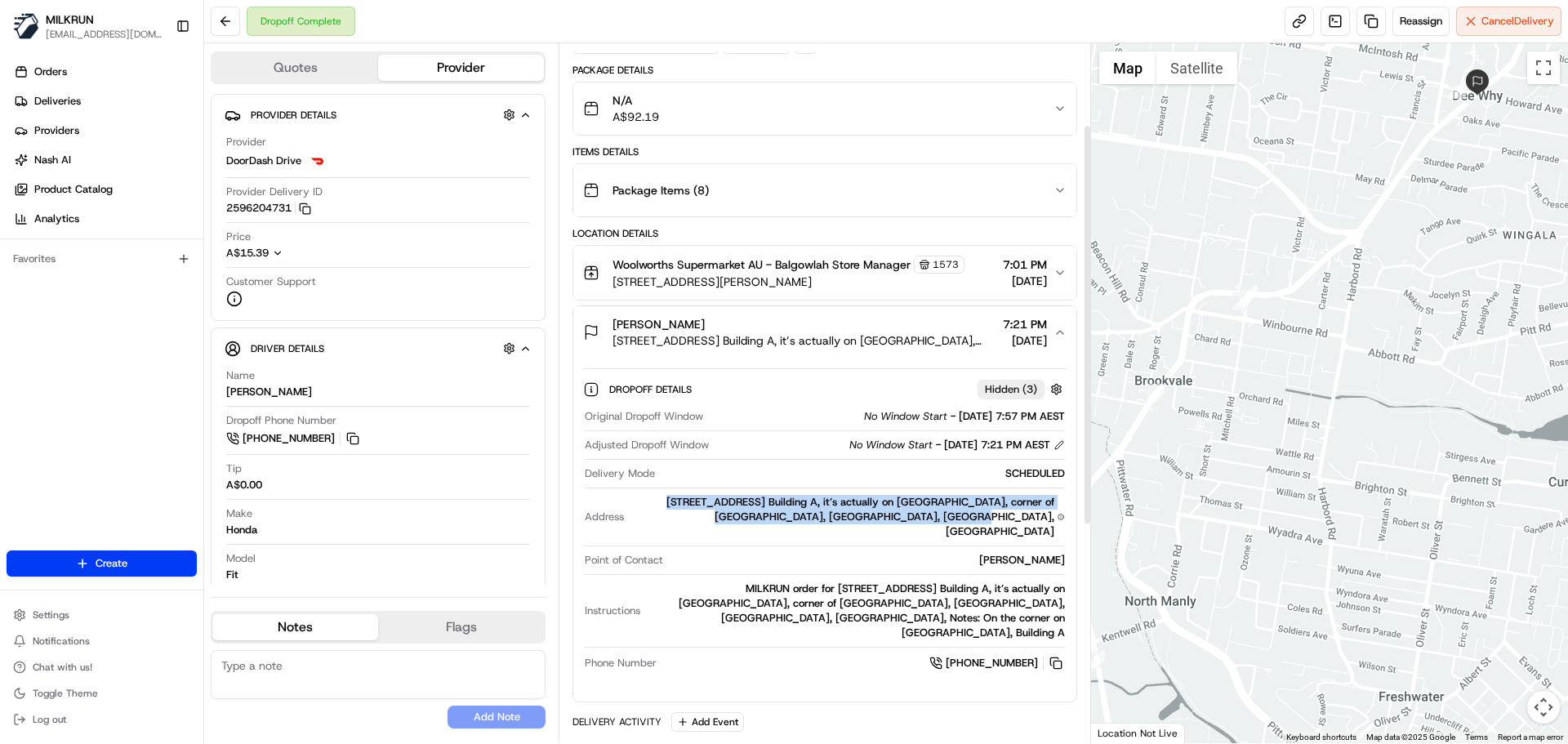
scroll to position [44, 0]
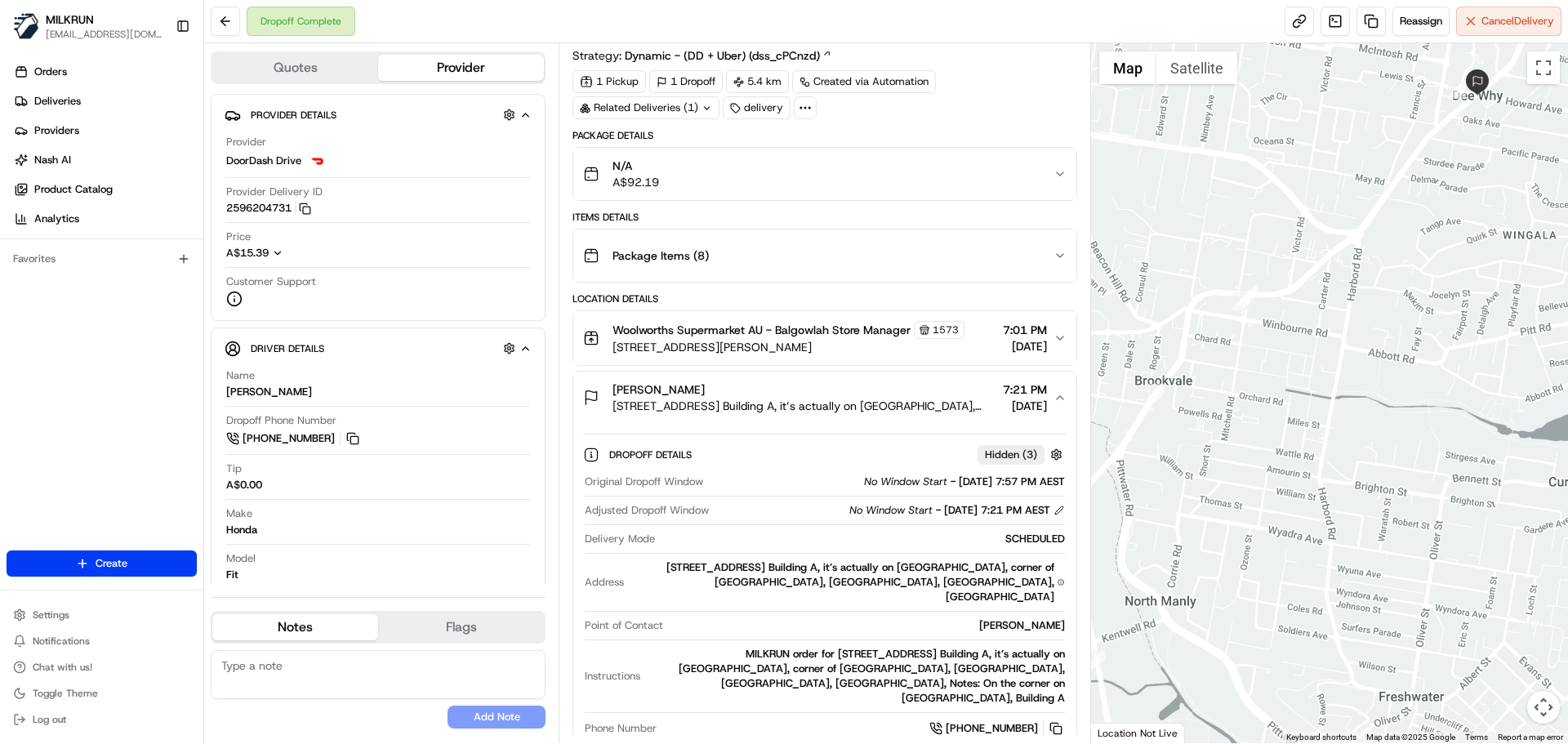
click at [909, 342] on span "[STREET_ADDRESS][PERSON_NAME]" at bounding box center [788, 347] width 352 height 17
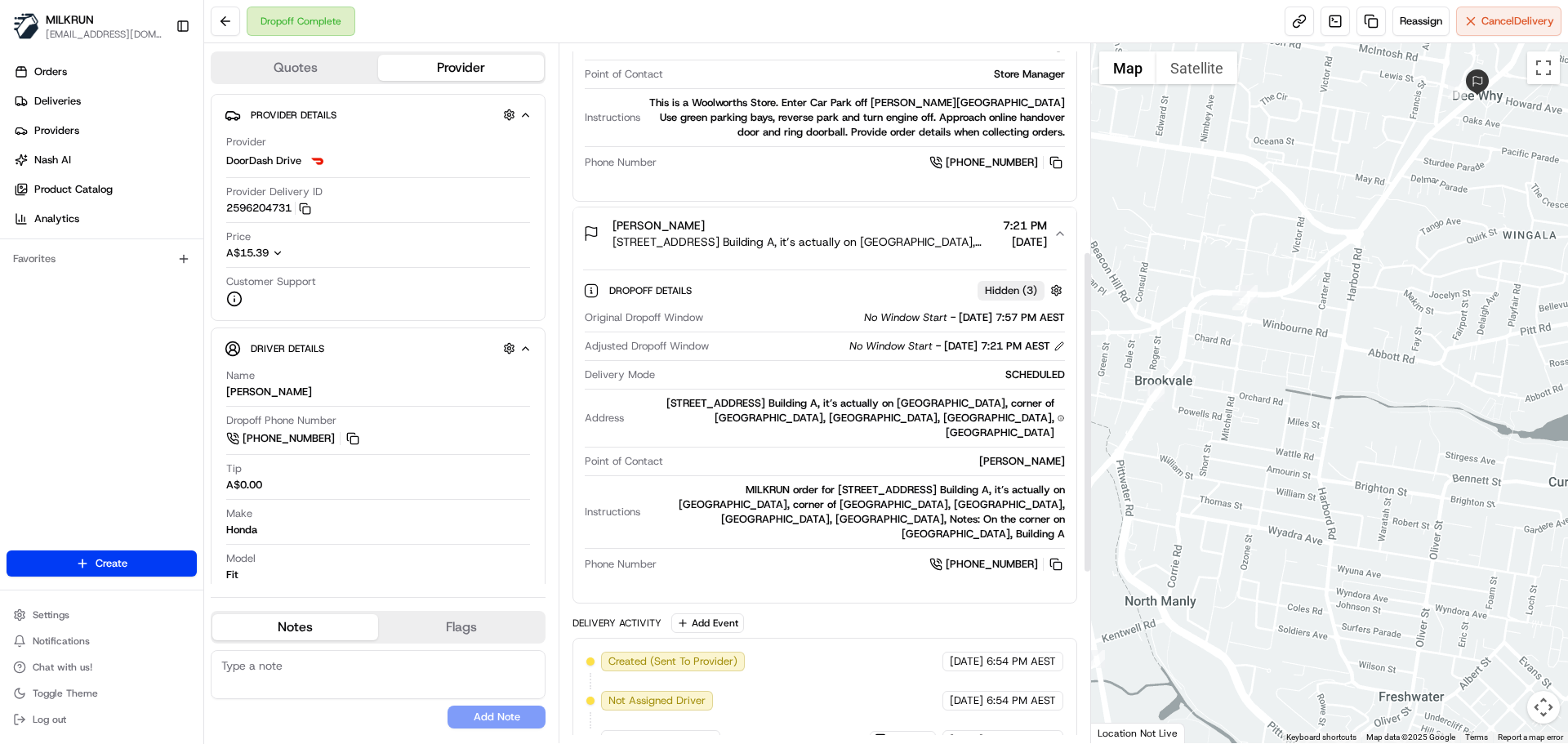
scroll to position [533, 0]
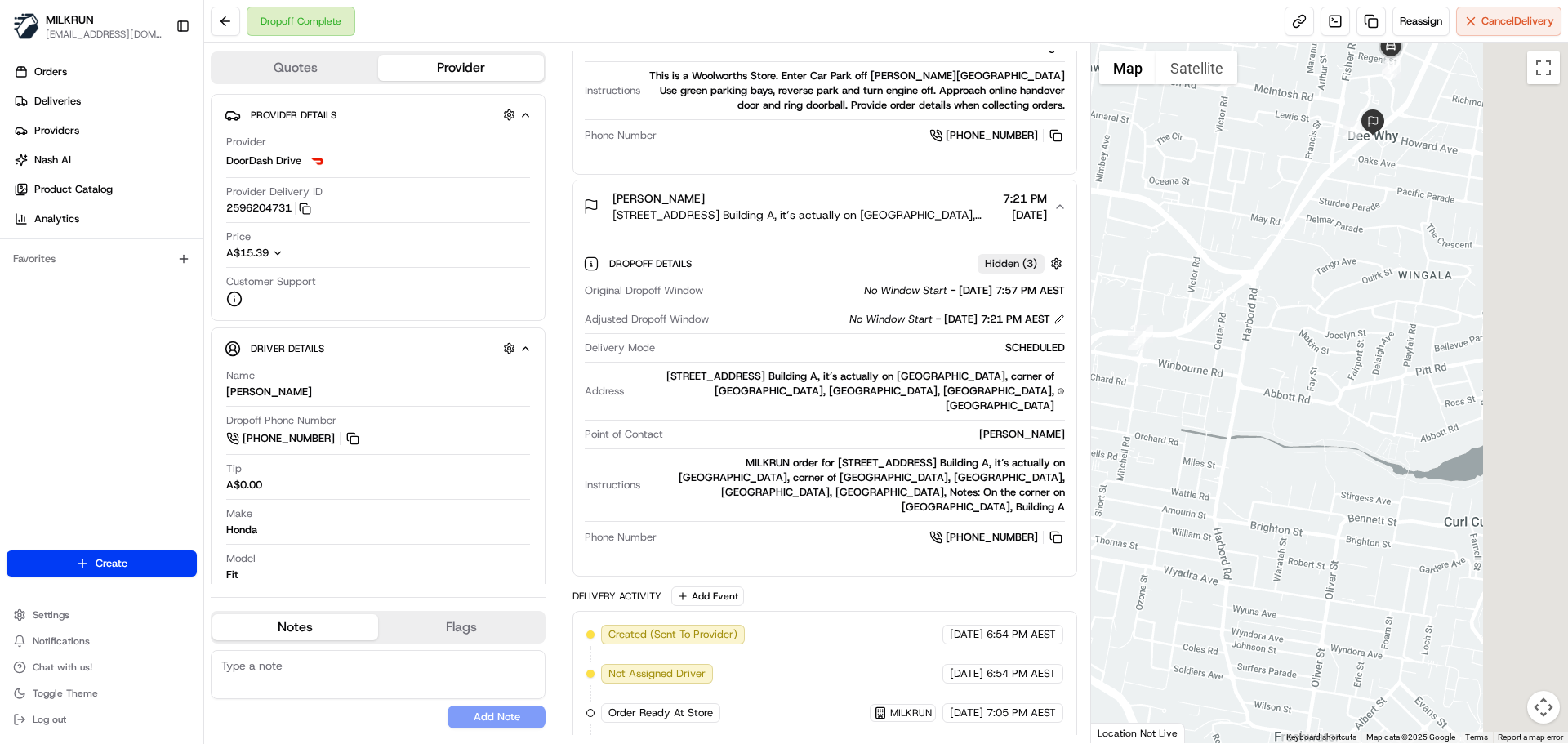
drag, startPoint x: 1301, startPoint y: 432, endPoint x: 1178, endPoint y: 477, distance: 131.0
click at [1137, 489] on div at bounding box center [1330, 393] width 478 height 700
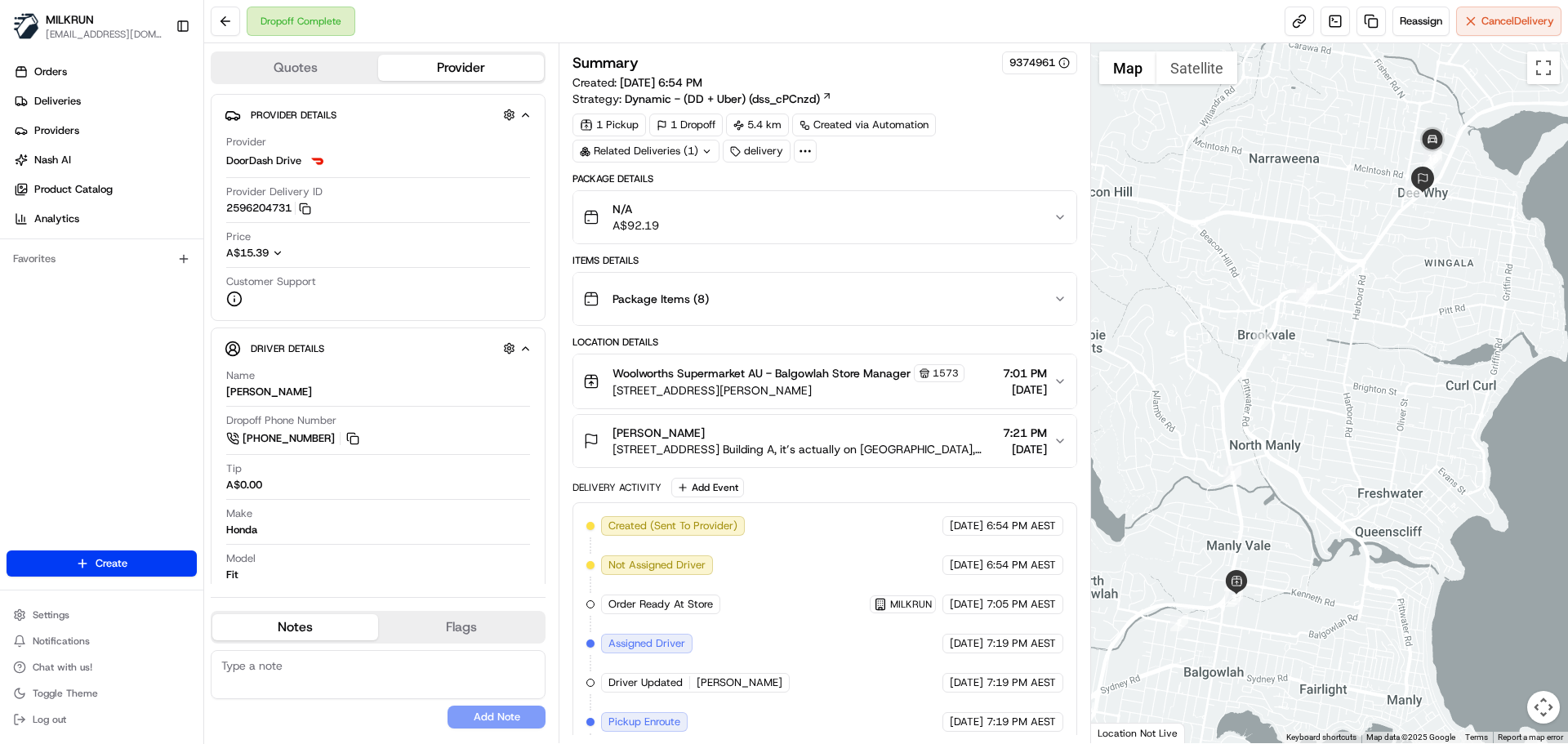
drag, startPoint x: 733, startPoint y: 434, endPoint x: 609, endPoint y: 419, distance: 124.9
click at [609, 419] on button "[PERSON_NAME] [STREET_ADDRESS] Building A, it’s actually on [GEOGRAPHIC_DATA], …" at bounding box center [824, 442] width 503 height 52
copy span "[PERSON_NAME]"
click at [225, 24] on button at bounding box center [225, 21] width 30 height 30
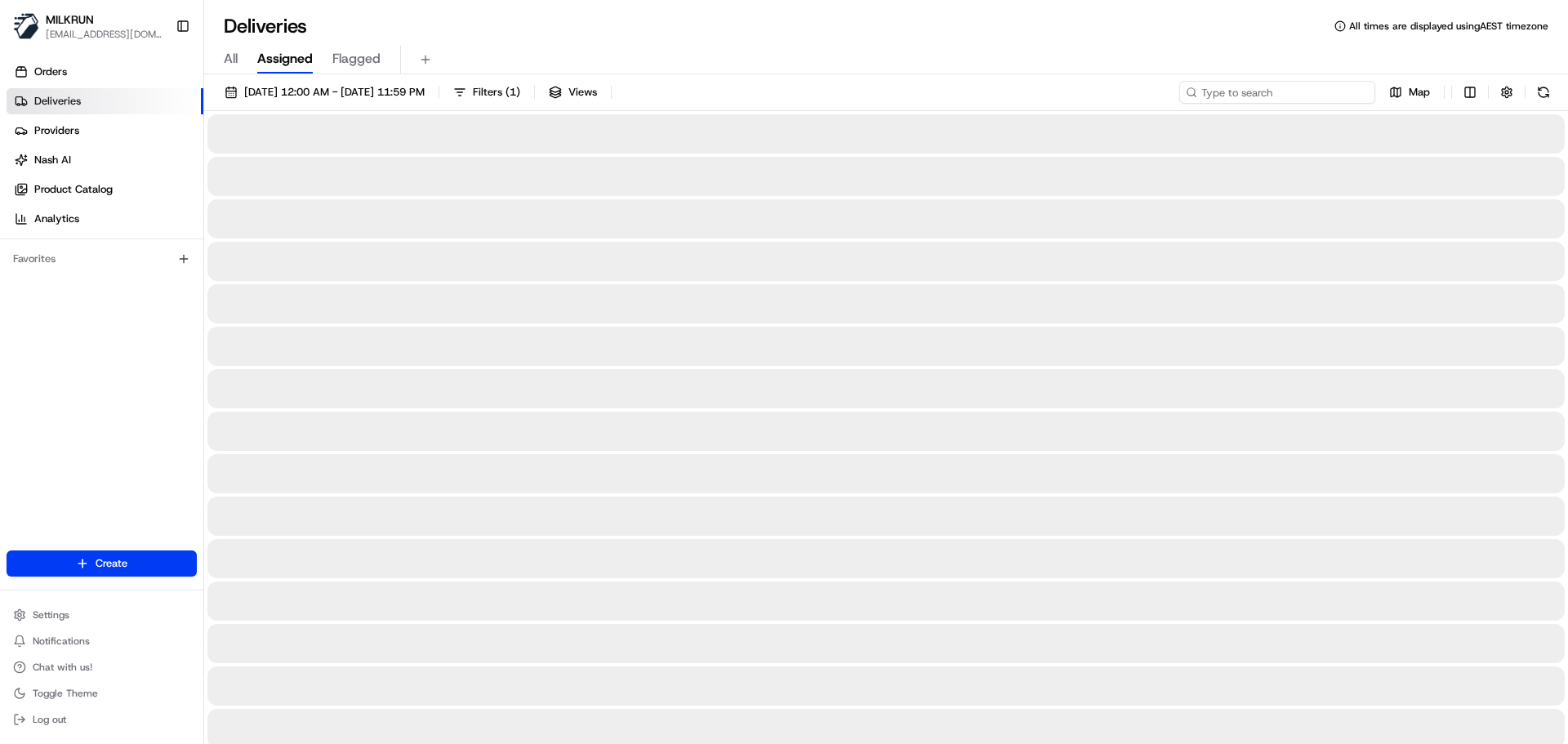
click at [1271, 93] on input at bounding box center [1277, 93] width 196 height 23
paste input "[PERSON_NAME]"
type input "[PERSON_NAME]"
click at [357, 87] on span "[DATE] 12:00 AM - [DATE] 11:59 PM" at bounding box center [334, 92] width 181 height 15
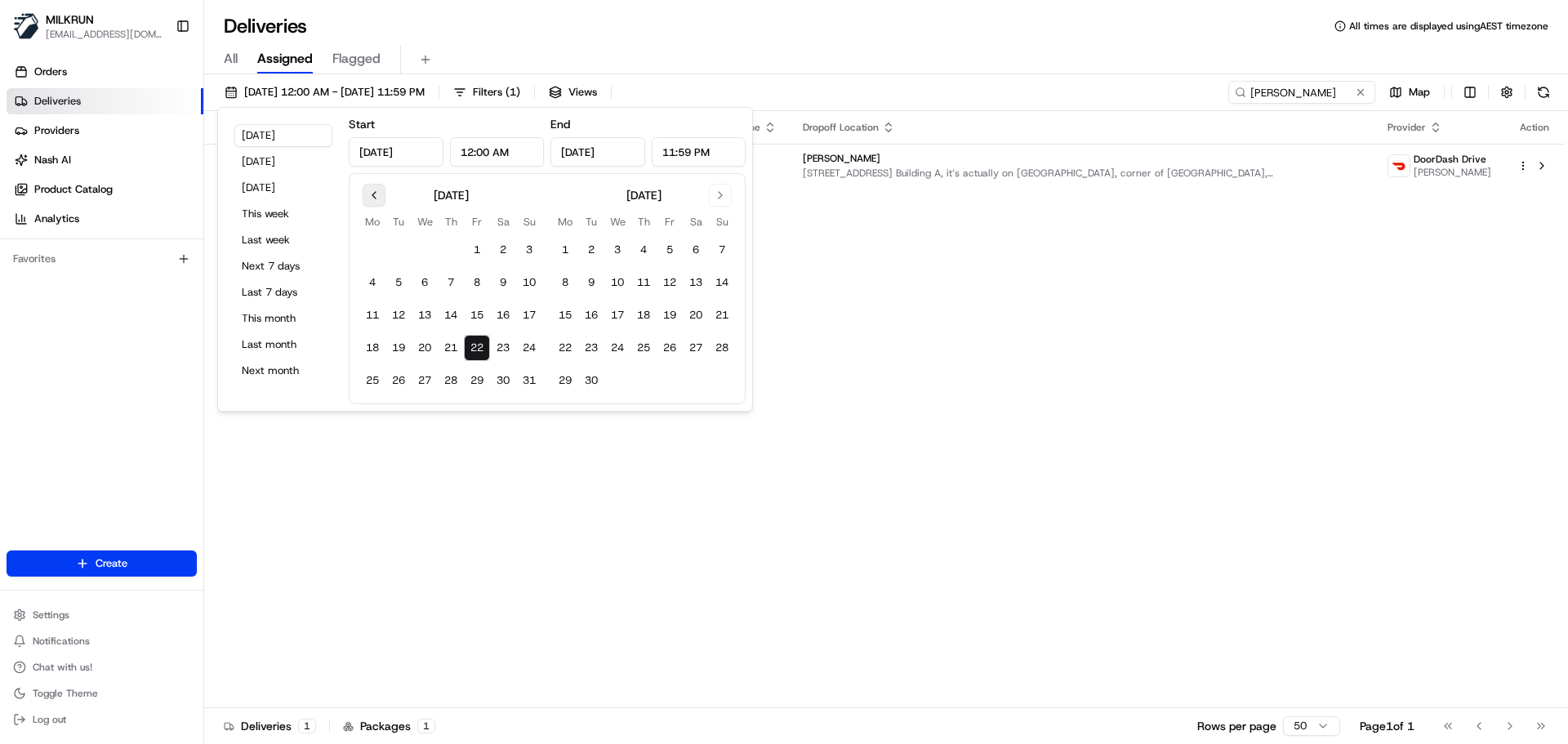
click at [378, 195] on button "Go to previous month" at bounding box center [374, 195] width 23 height 23
click at [399, 373] on button "29" at bounding box center [399, 381] width 26 height 26
type input "[DATE]"
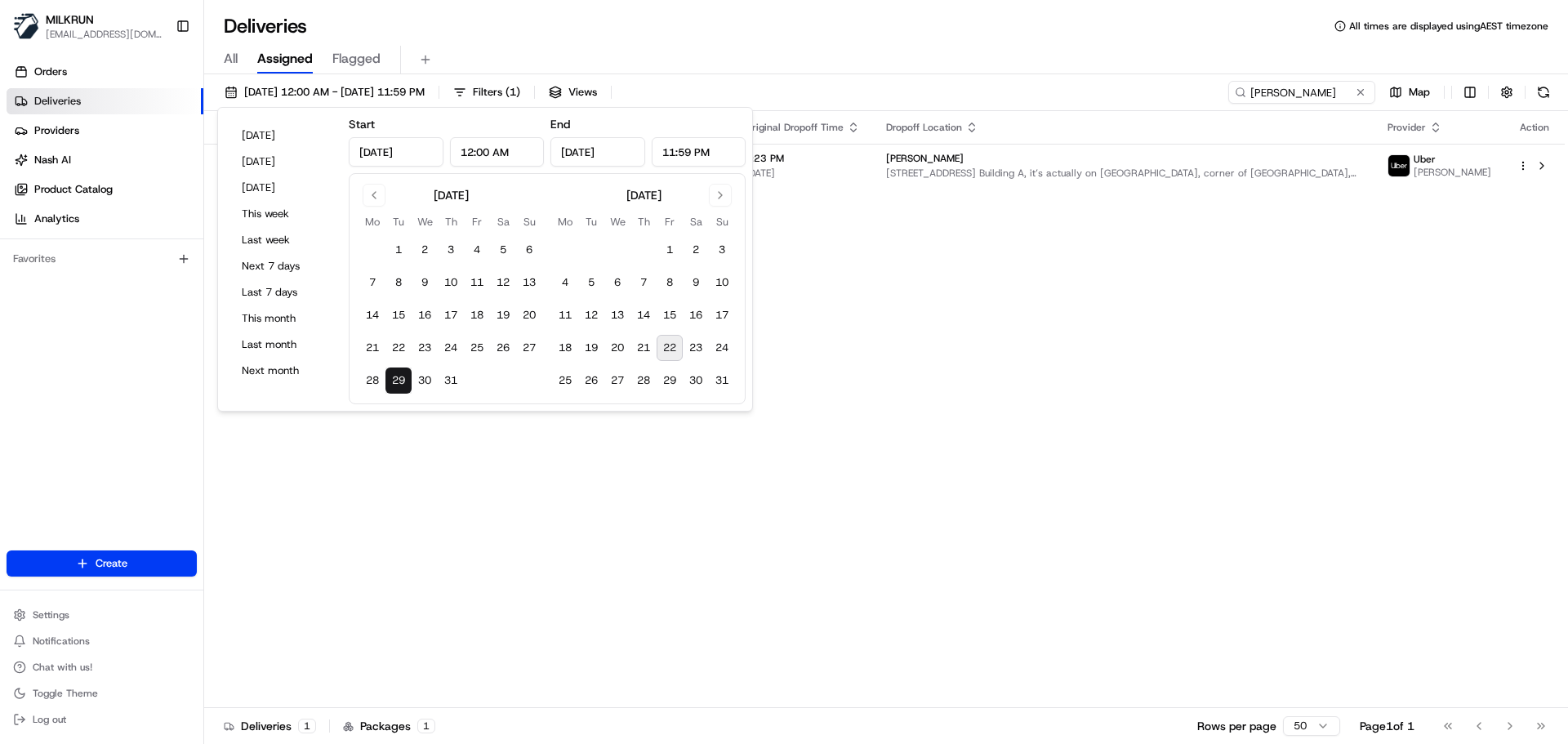
drag, startPoint x: 671, startPoint y: 343, endPoint x: 691, endPoint y: 332, distance: 22.8
click at [672, 343] on button "22" at bounding box center [670, 348] width 26 height 26
type input "[DATE]"
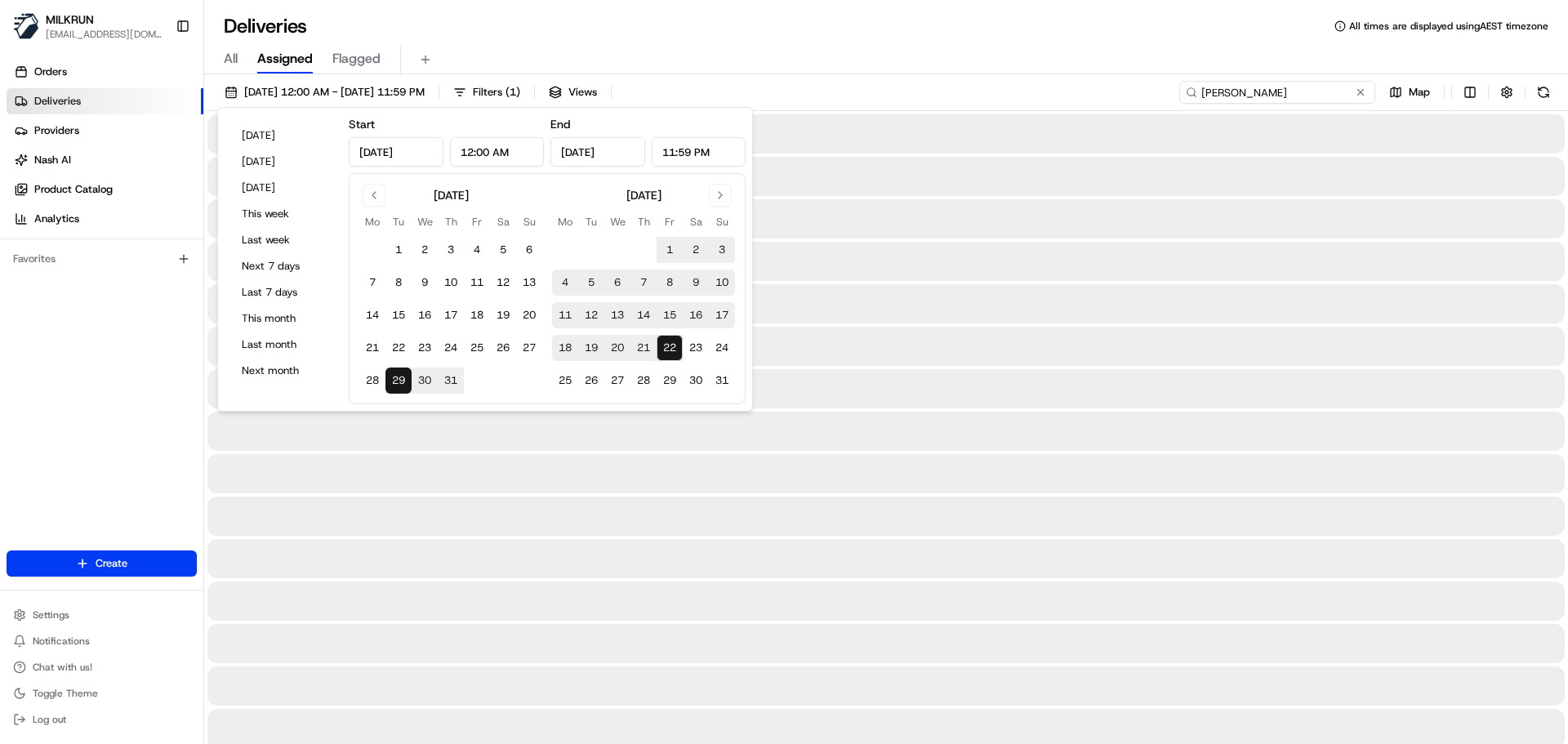
click at [1347, 94] on input "[PERSON_NAME]" at bounding box center [1277, 93] width 196 height 23
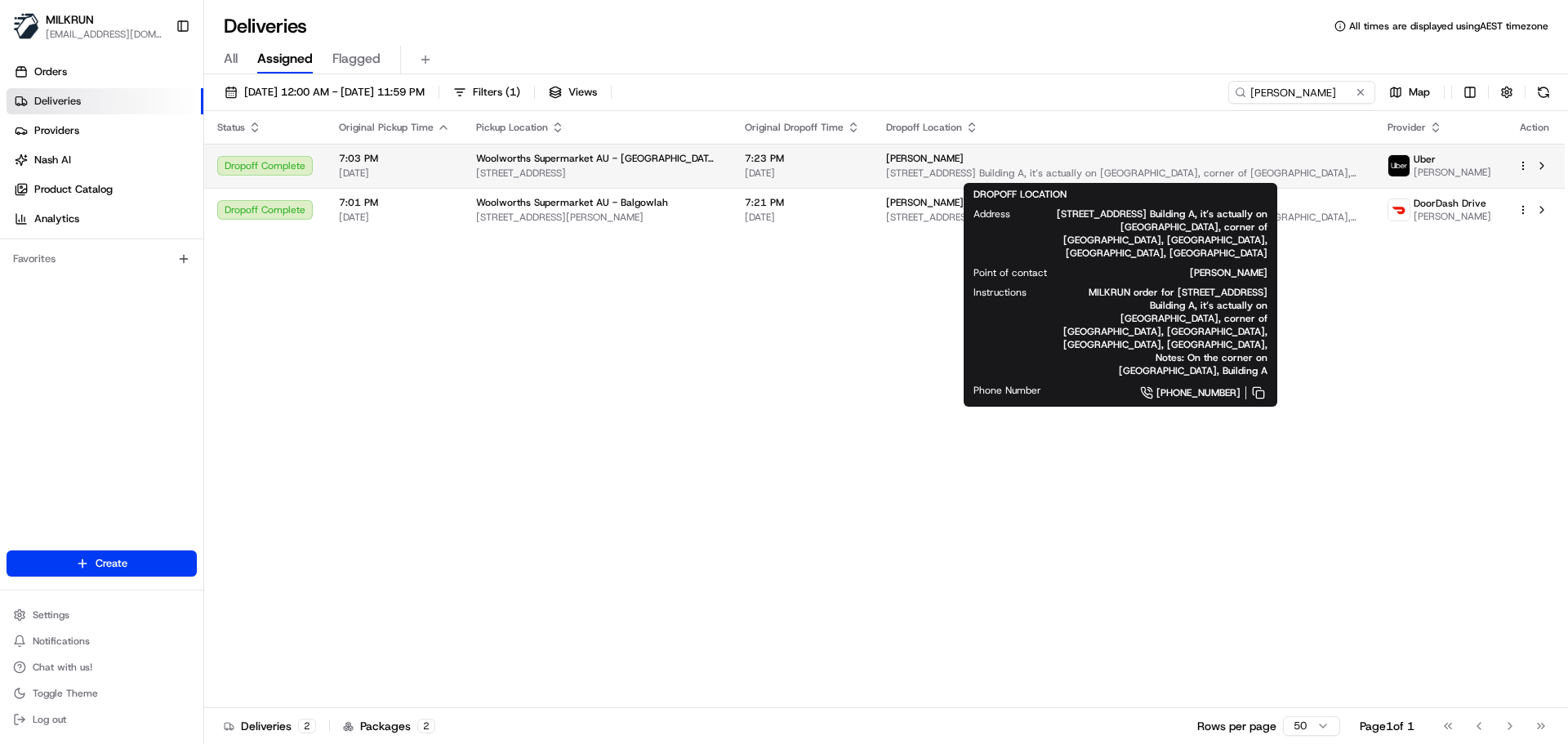
click at [906, 163] on span "[PERSON_NAME]" at bounding box center [925, 158] width 78 height 13
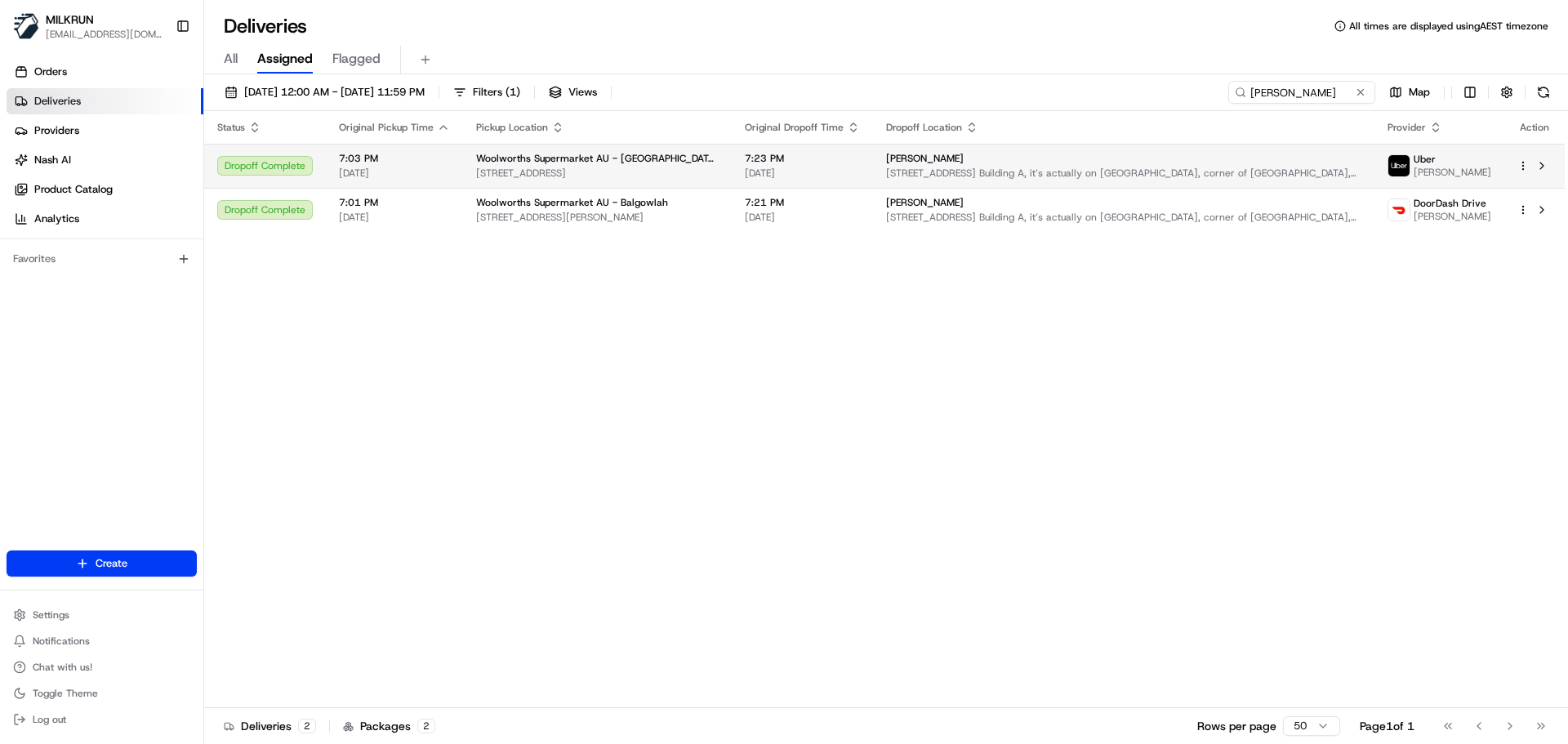
click at [745, 159] on span "7:23 PM" at bounding box center [802, 158] width 115 height 13
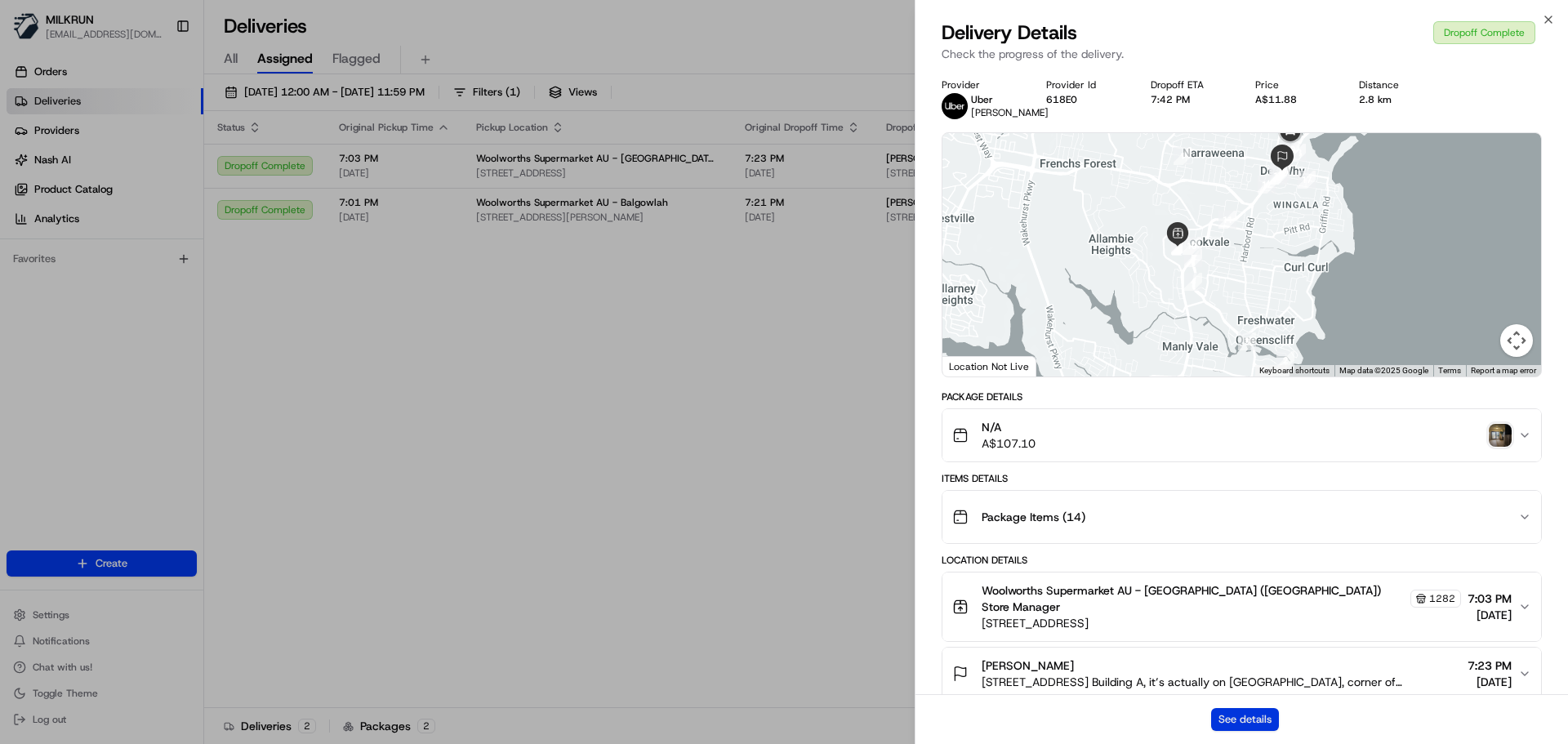
click at [1266, 714] on button "See details" at bounding box center [1245, 720] width 68 height 23
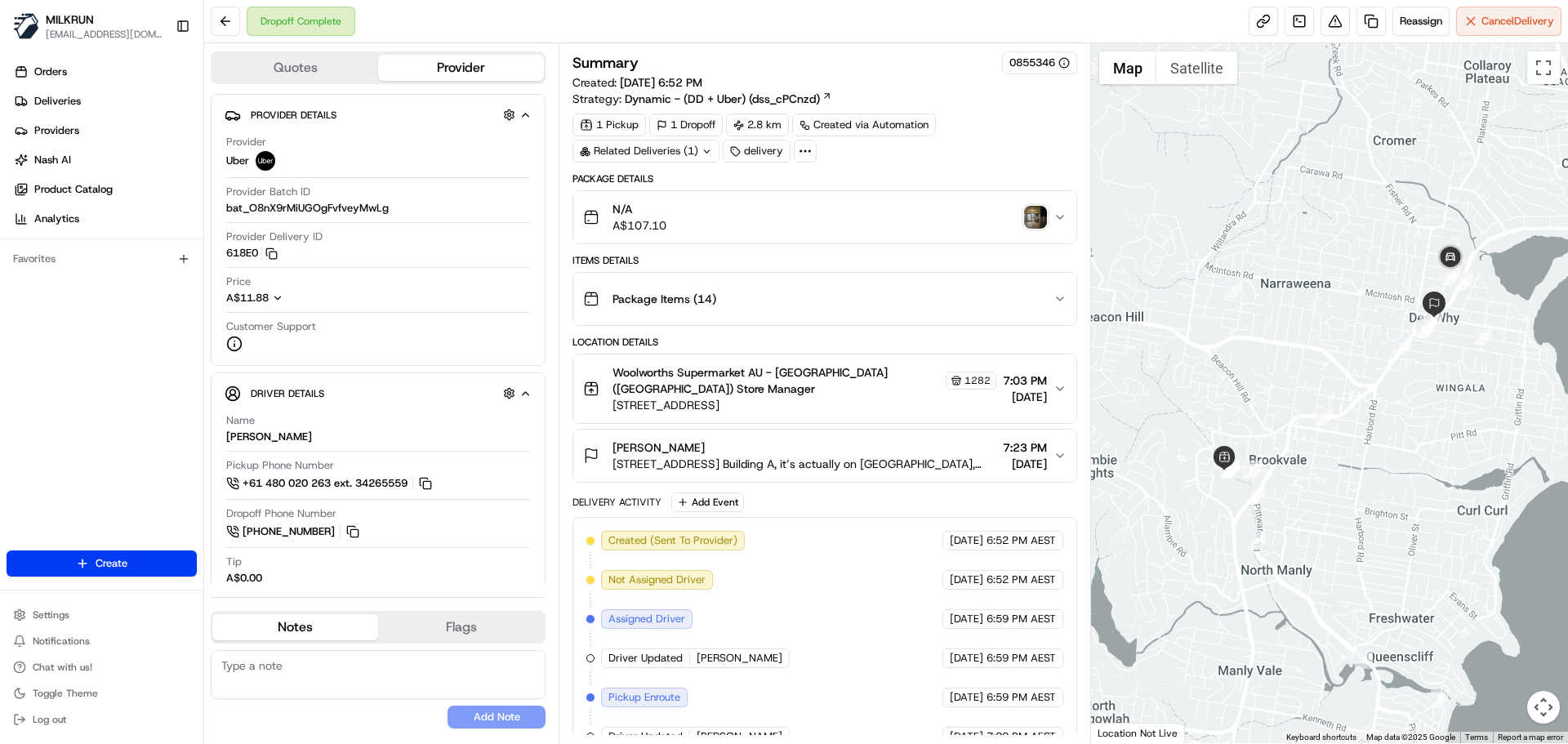
click at [1063, 453] on icon "button" at bounding box center [1060, 455] width 13 height 13
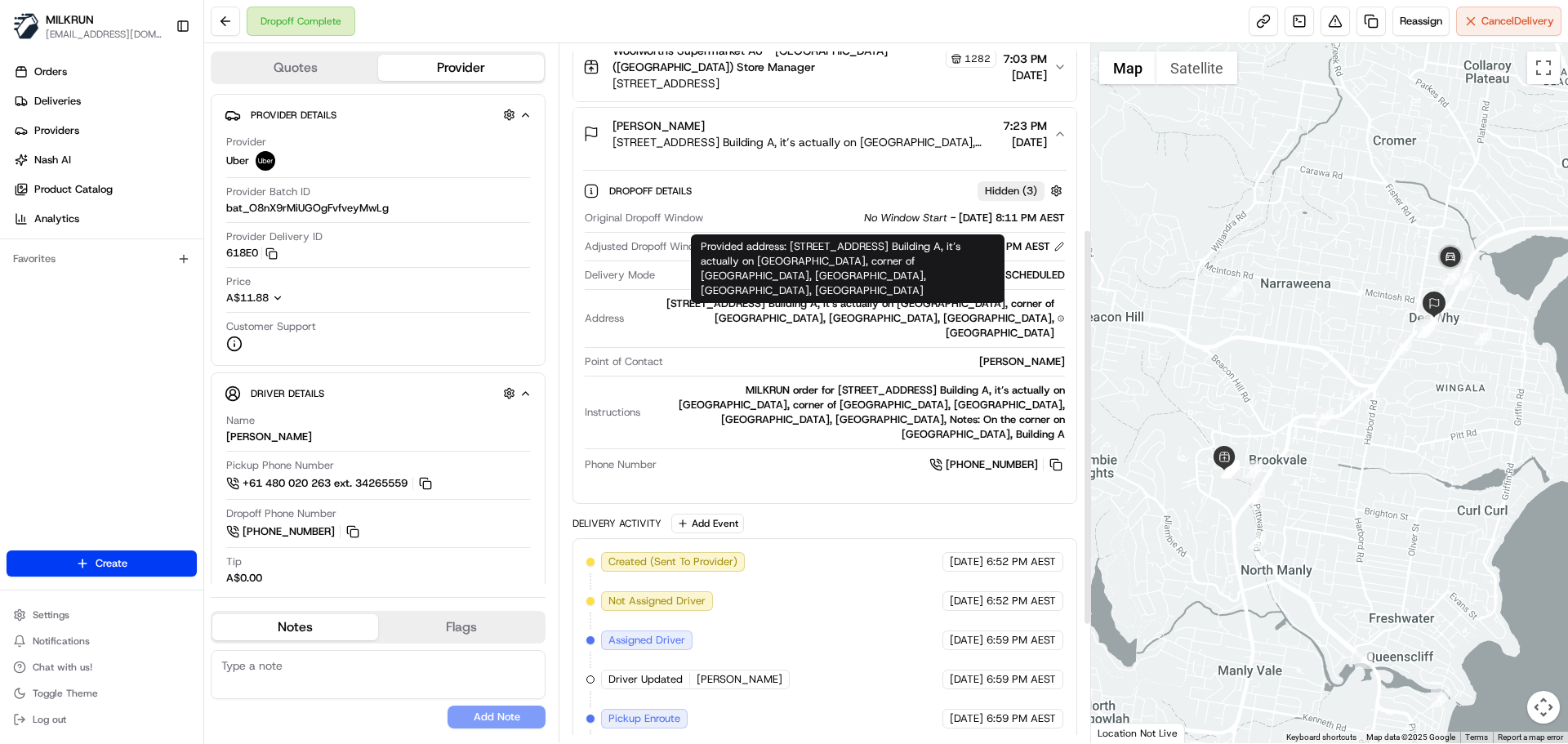
scroll to position [327, 0]
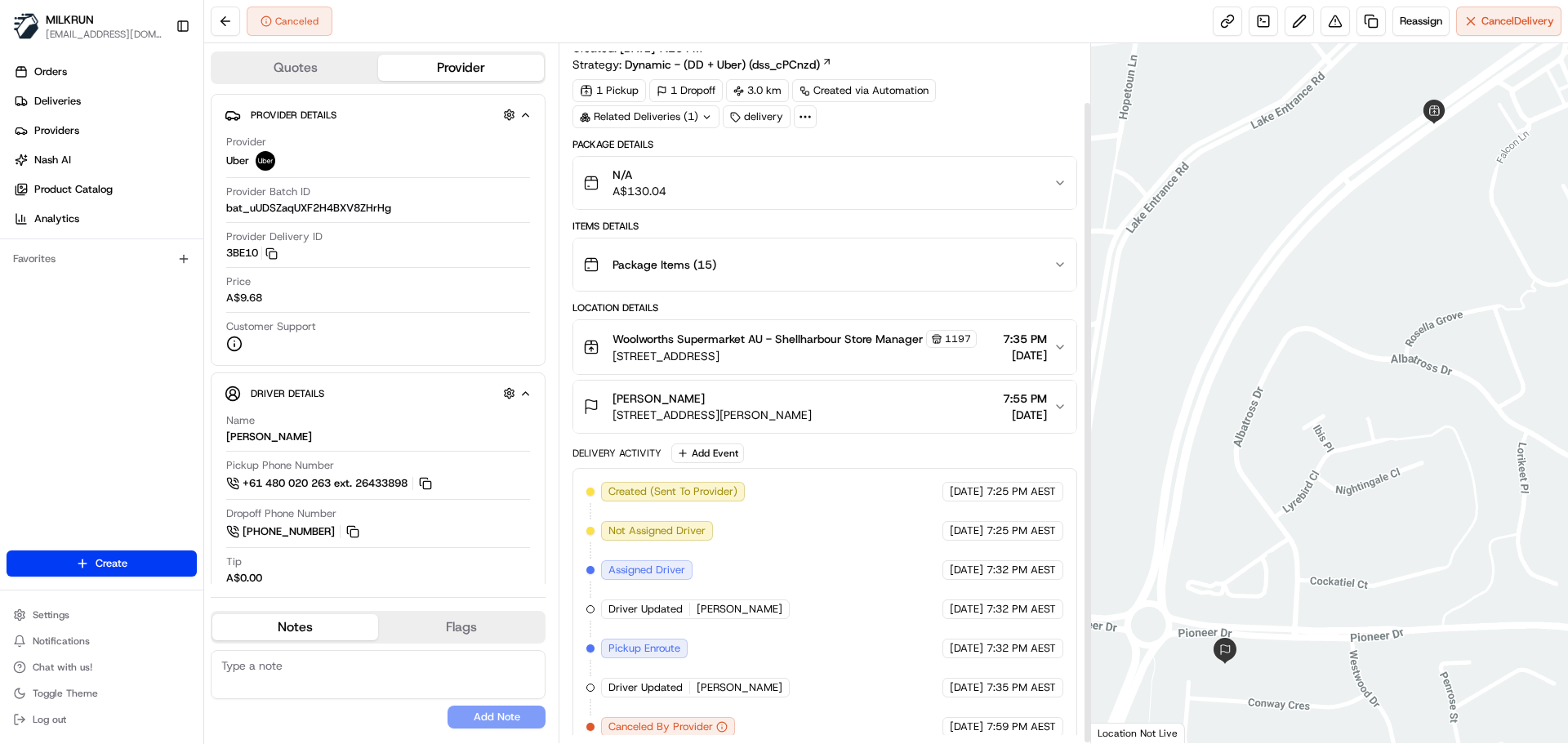
scroll to position [65, 0]
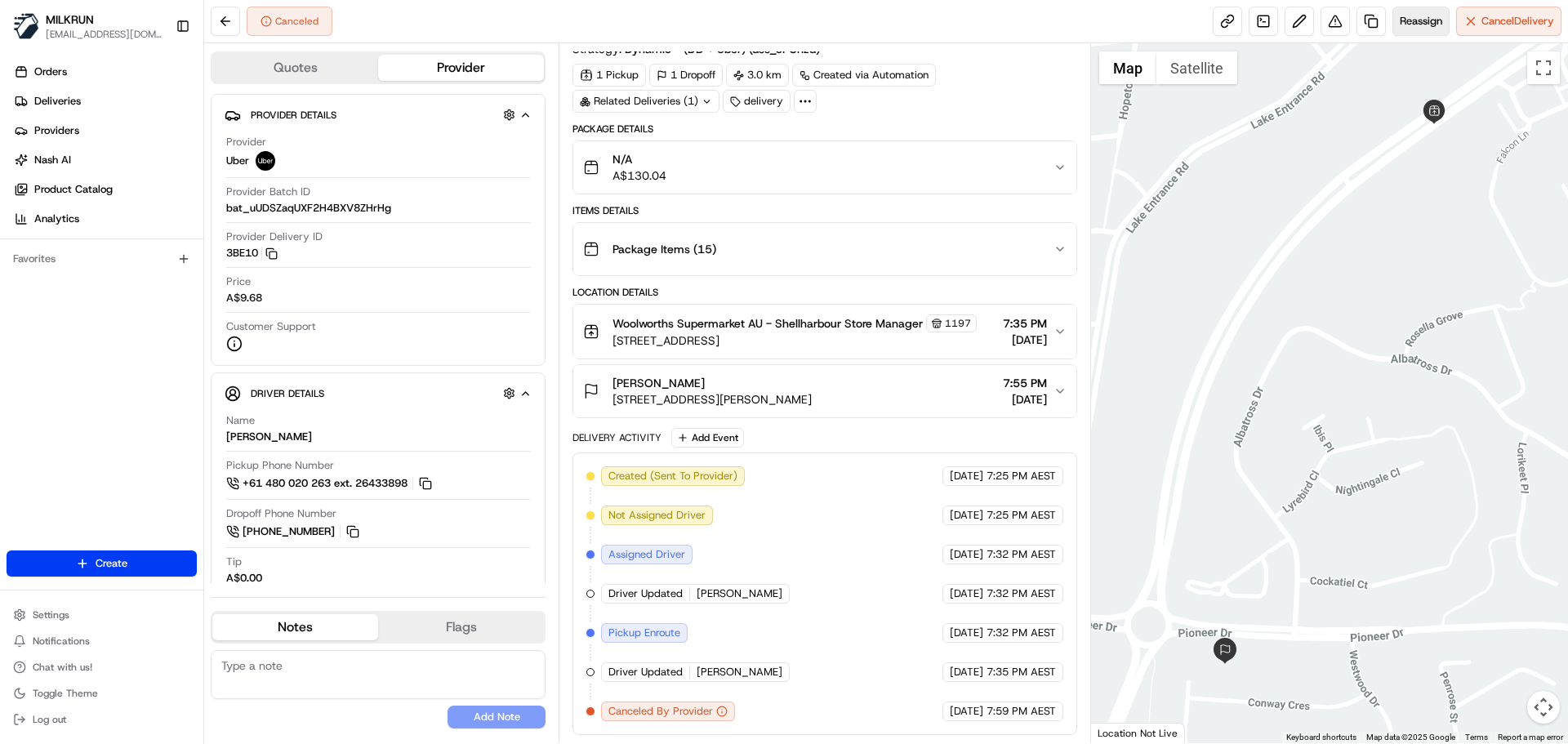
click at [1418, 14] on button "Reassign" at bounding box center [1420, 21] width 57 height 30
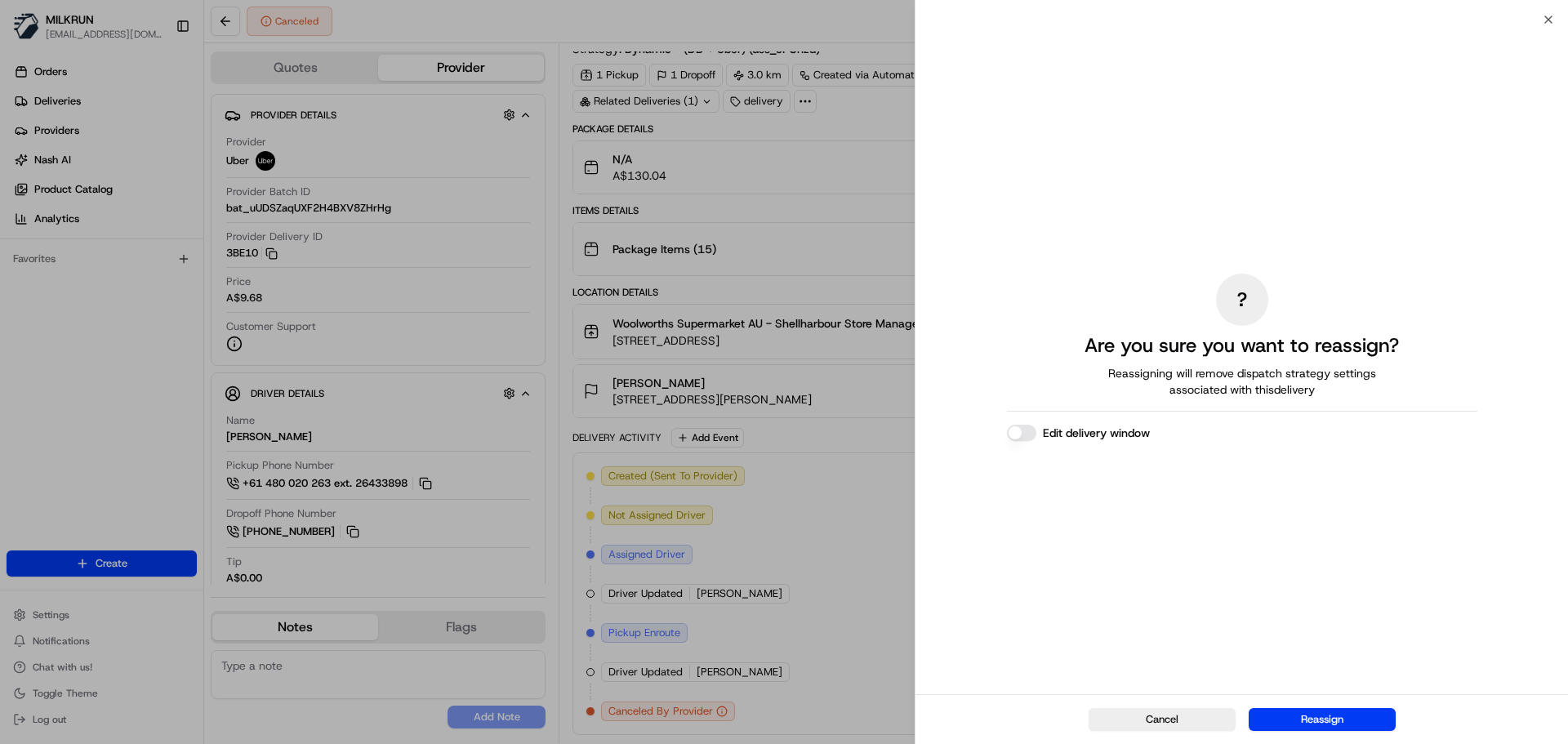
click at [1280, 721] on button "Reassign" at bounding box center [1322, 720] width 147 height 23
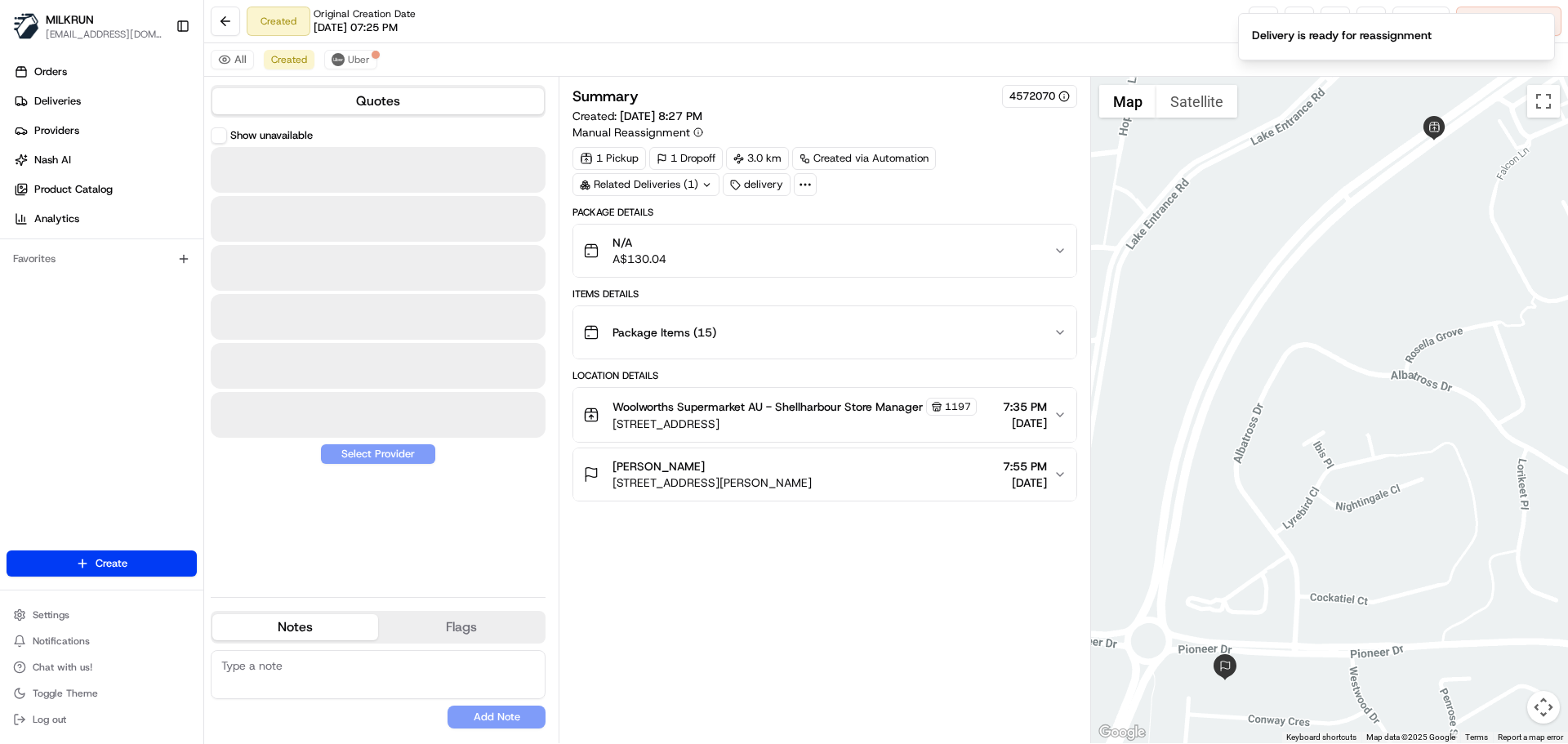
scroll to position [0, 0]
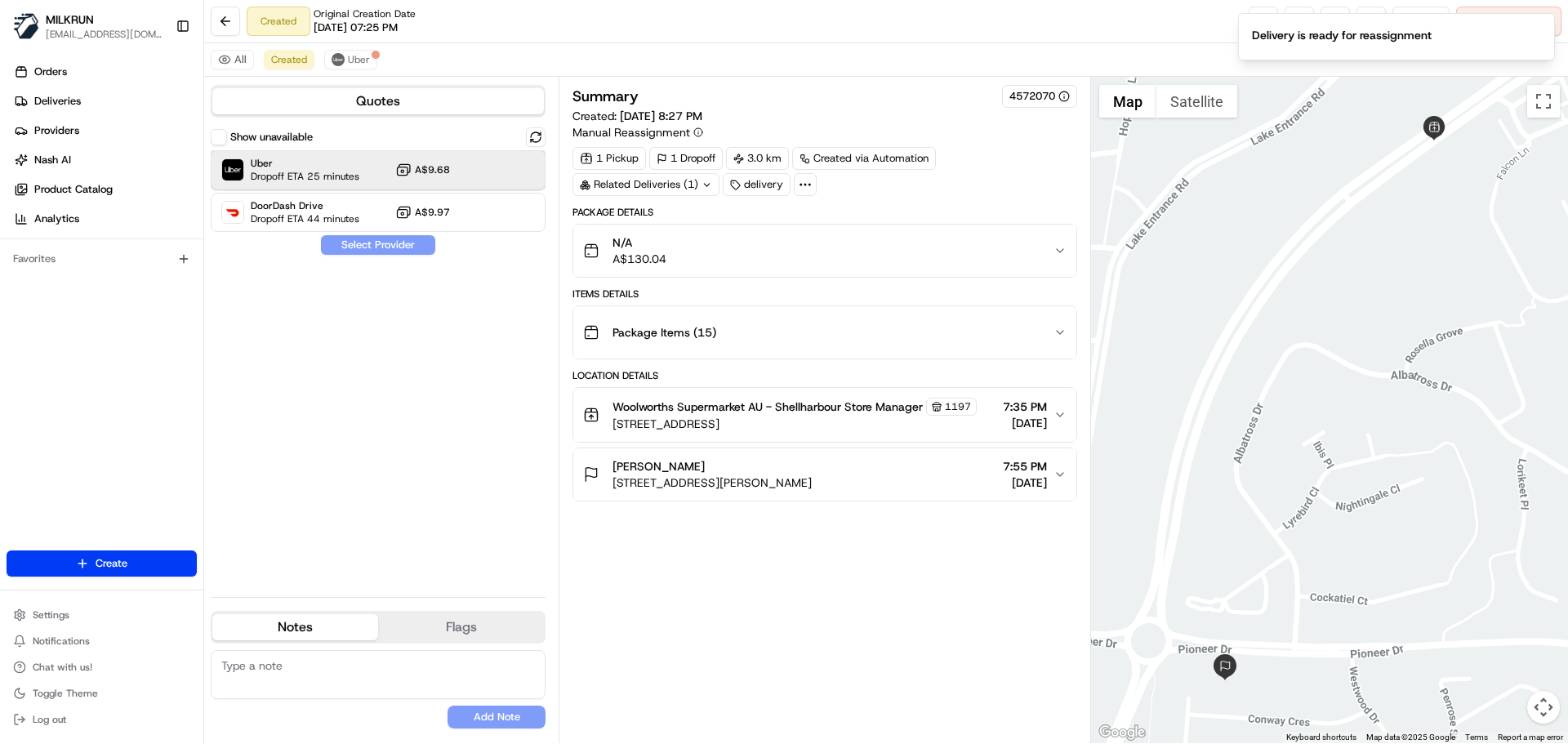
click at [312, 156] on div "Uber Dropoff ETA 25 minutes A$9.68" at bounding box center [378, 170] width 335 height 39
click at [381, 244] on button "Assign Provider" at bounding box center [378, 245] width 116 height 19
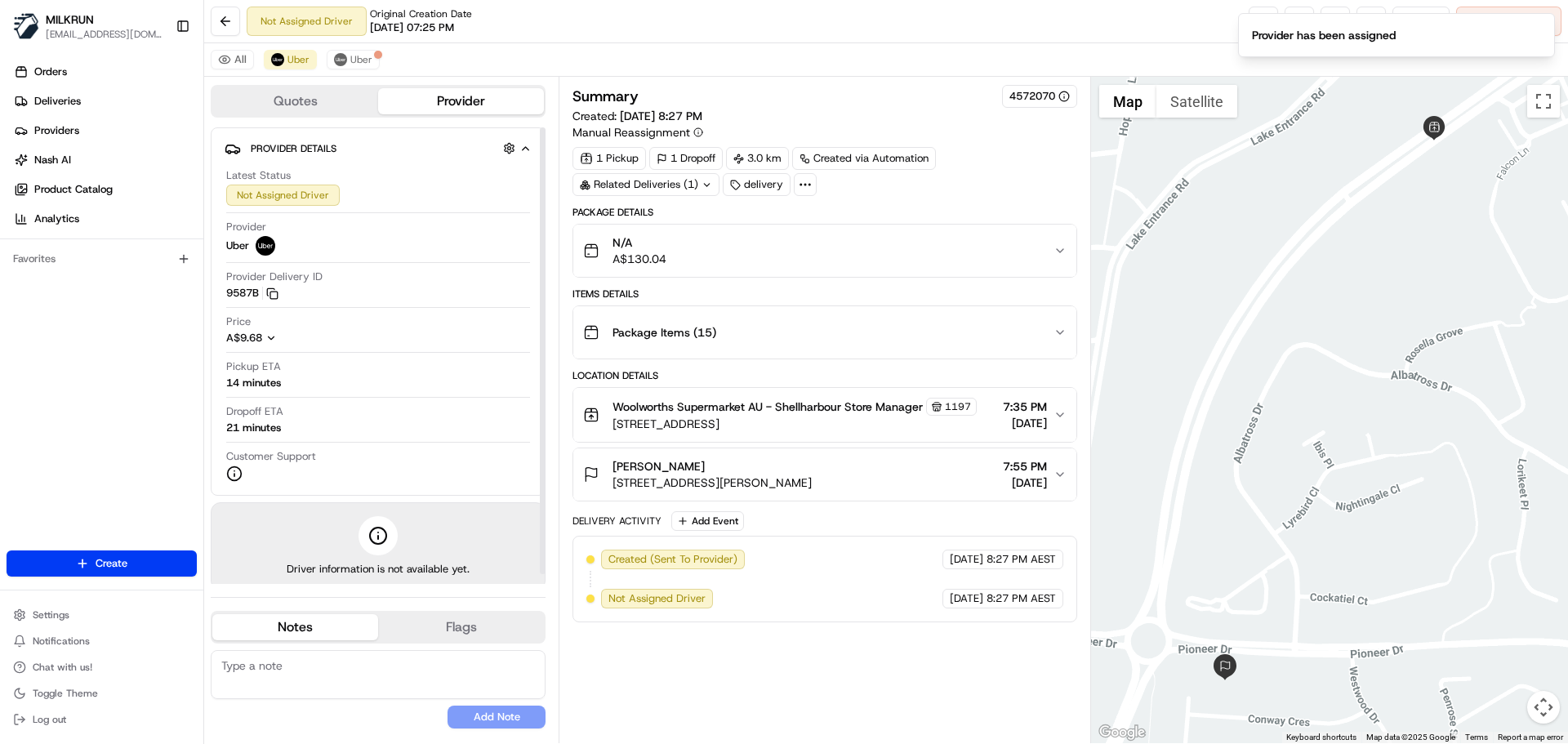
scroll to position [10, 0]
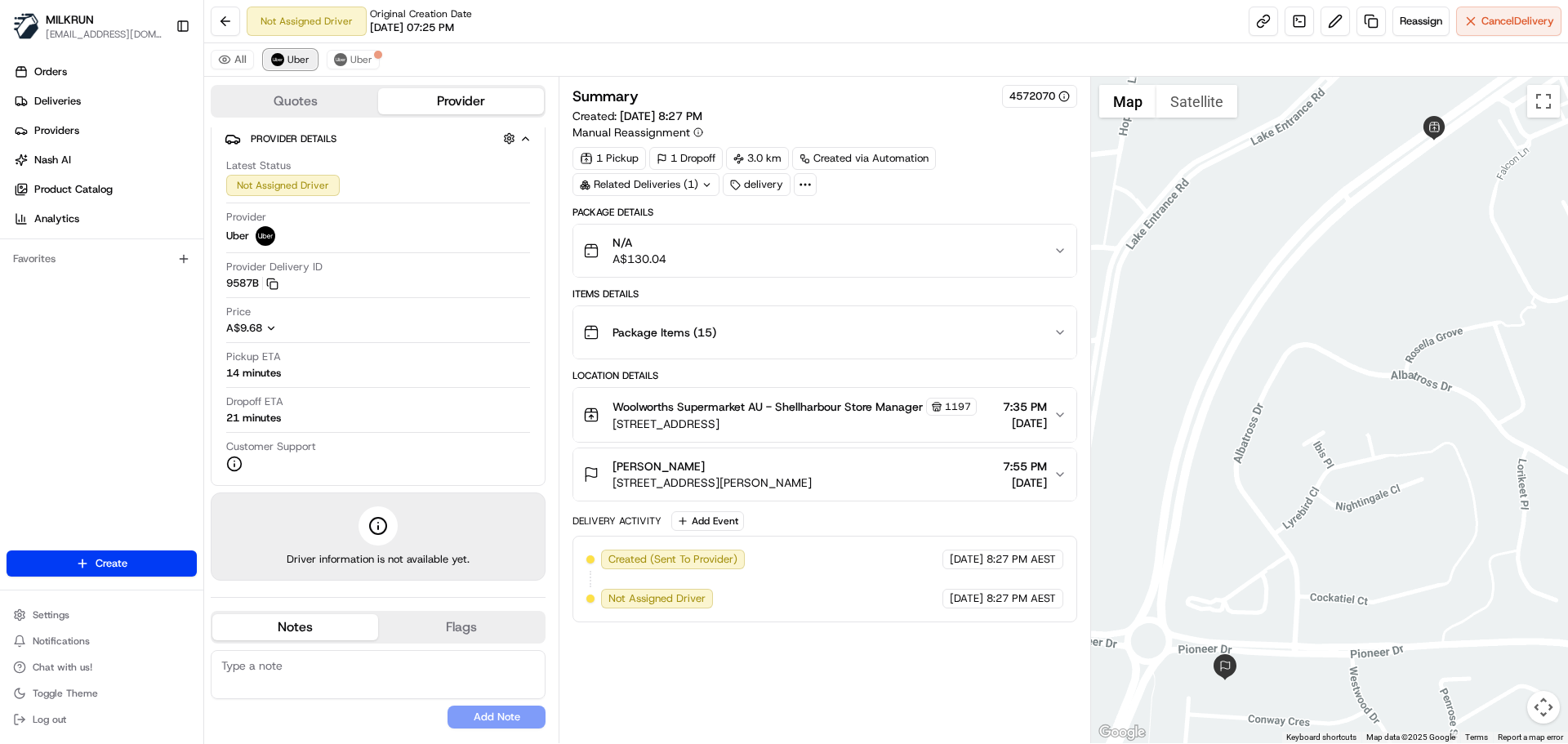
click at [306, 54] on span "Uber" at bounding box center [298, 59] width 22 height 13
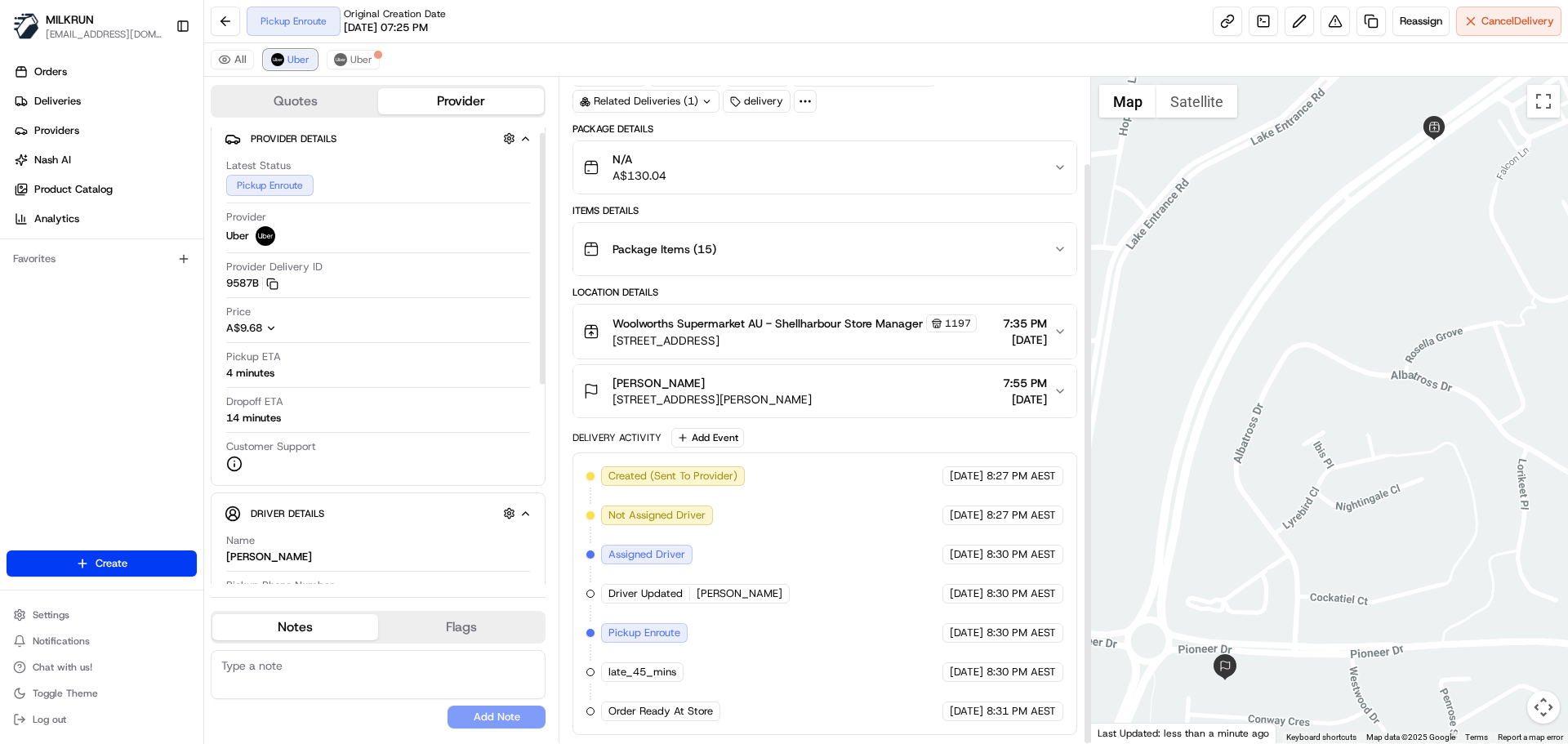
scroll to position [98, 0]
click at [299, 52] on button "Uber" at bounding box center [290, 59] width 53 height 19
drag, startPoint x: 350, startPoint y: 56, endPoint x: 412, endPoint y: 91, distance: 71.2
click at [350, 56] on span "Uber" at bounding box center [361, 59] width 22 height 13
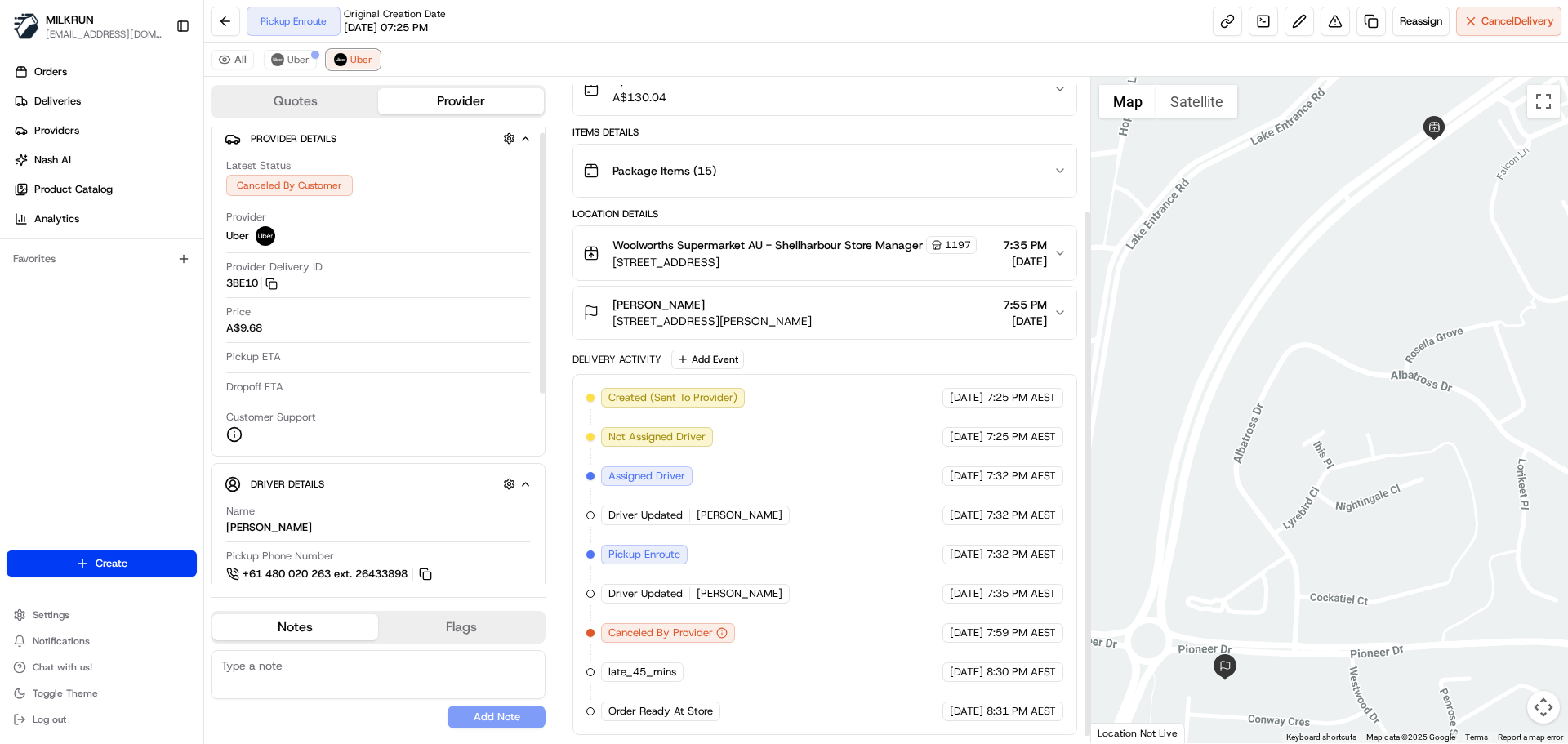
scroll to position [177, 0]
click at [299, 59] on span "Uber" at bounding box center [298, 59] width 22 height 13
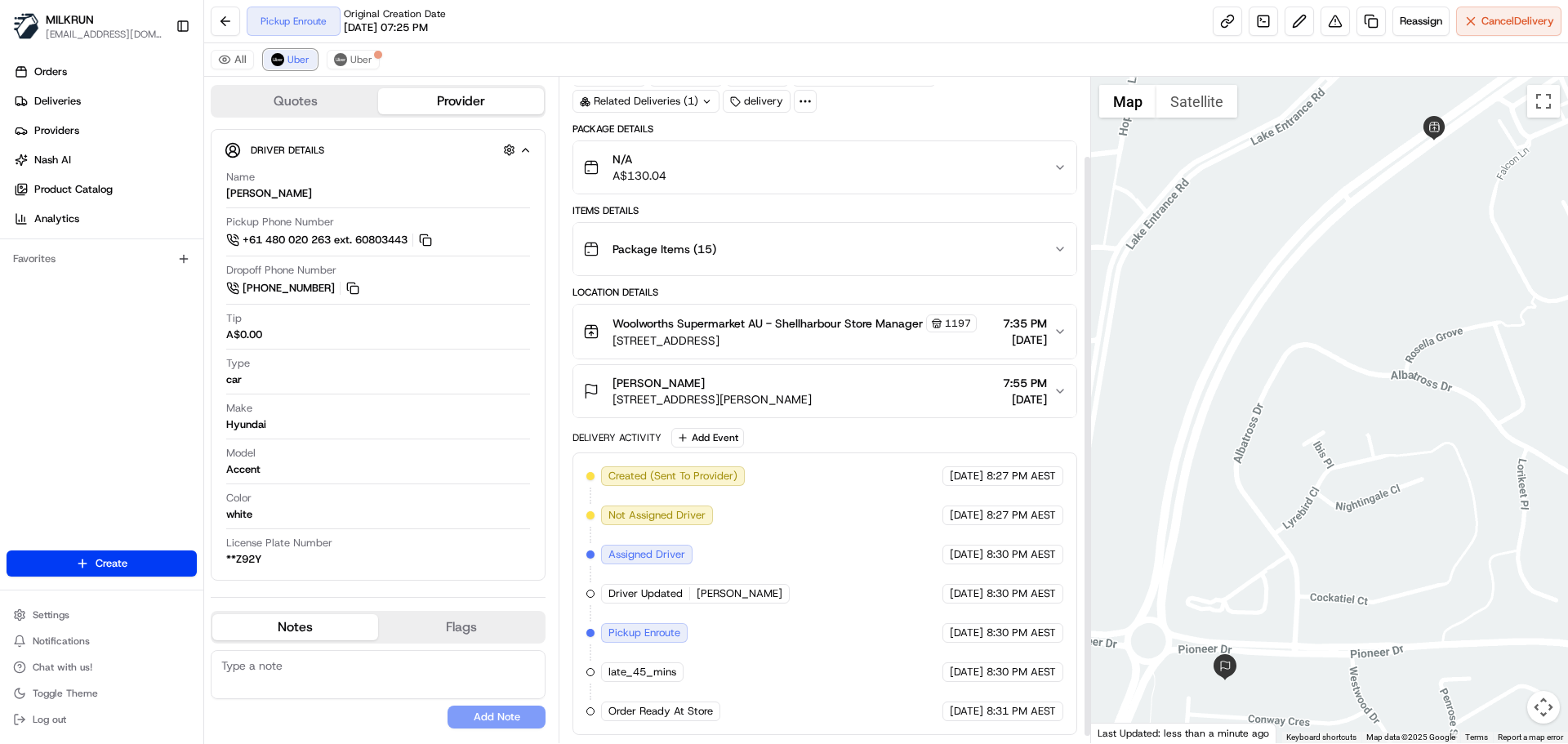
scroll to position [98, 0]
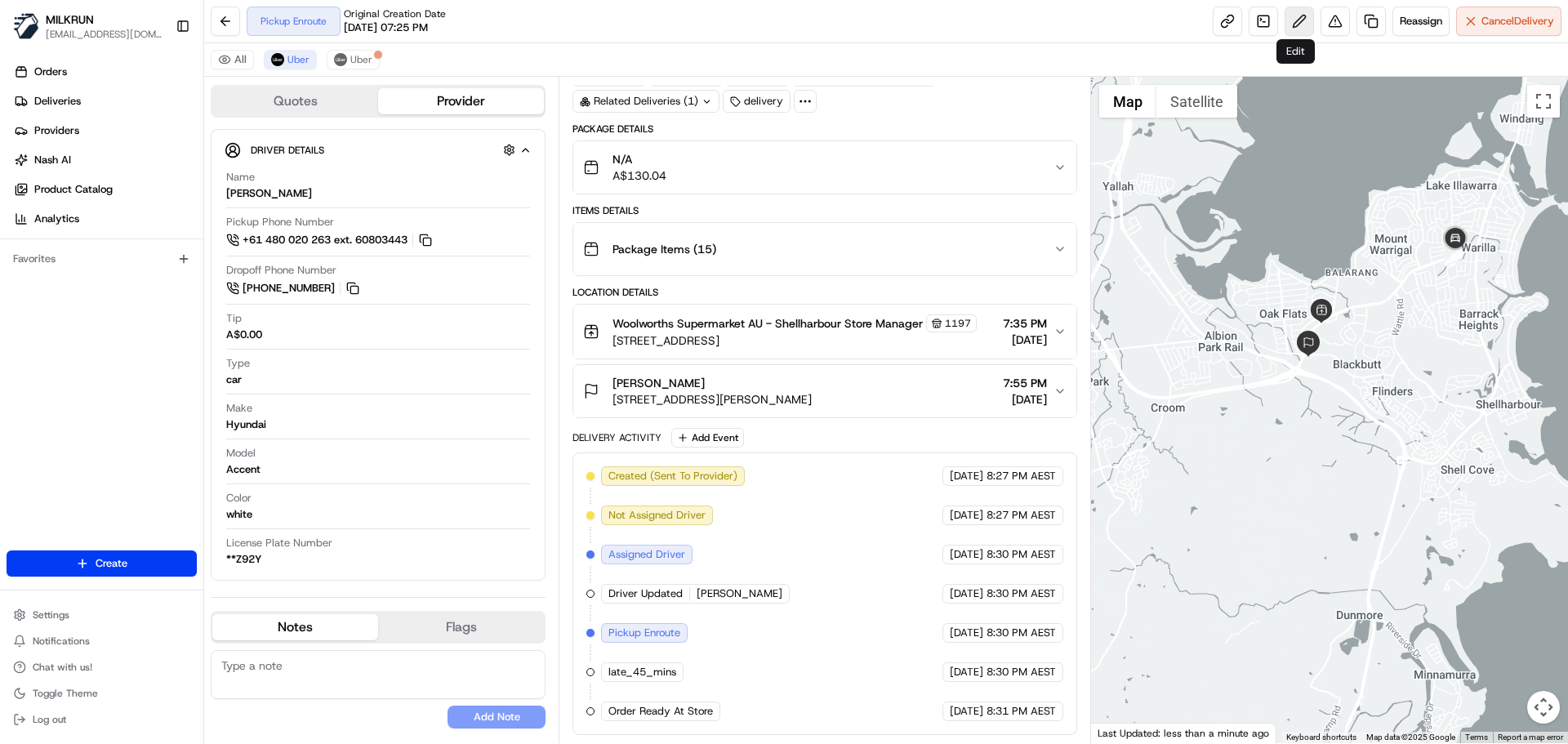
click at [1296, 15] on button at bounding box center [1300, 21] width 30 height 30
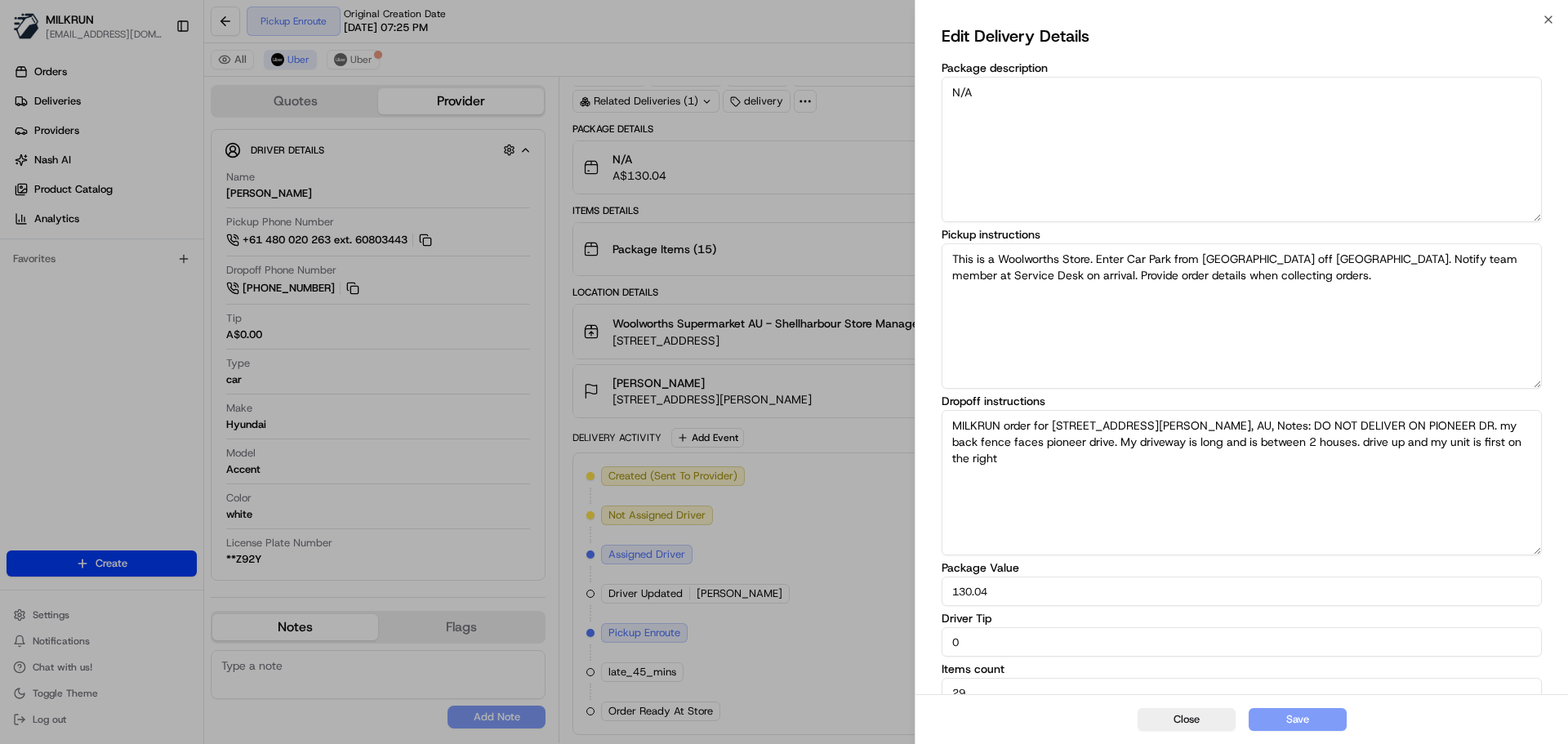
drag, startPoint x: 1006, startPoint y: 634, endPoint x: 940, endPoint y: 629, distance: 66.2
click at [939, 625] on div "Edit Delivery Details Package description N/A Pickup instructions This is a Woo…" at bounding box center [1242, 365] width 653 height 692
type input "10"
click at [1280, 717] on button "Save" at bounding box center [1298, 720] width 98 height 23
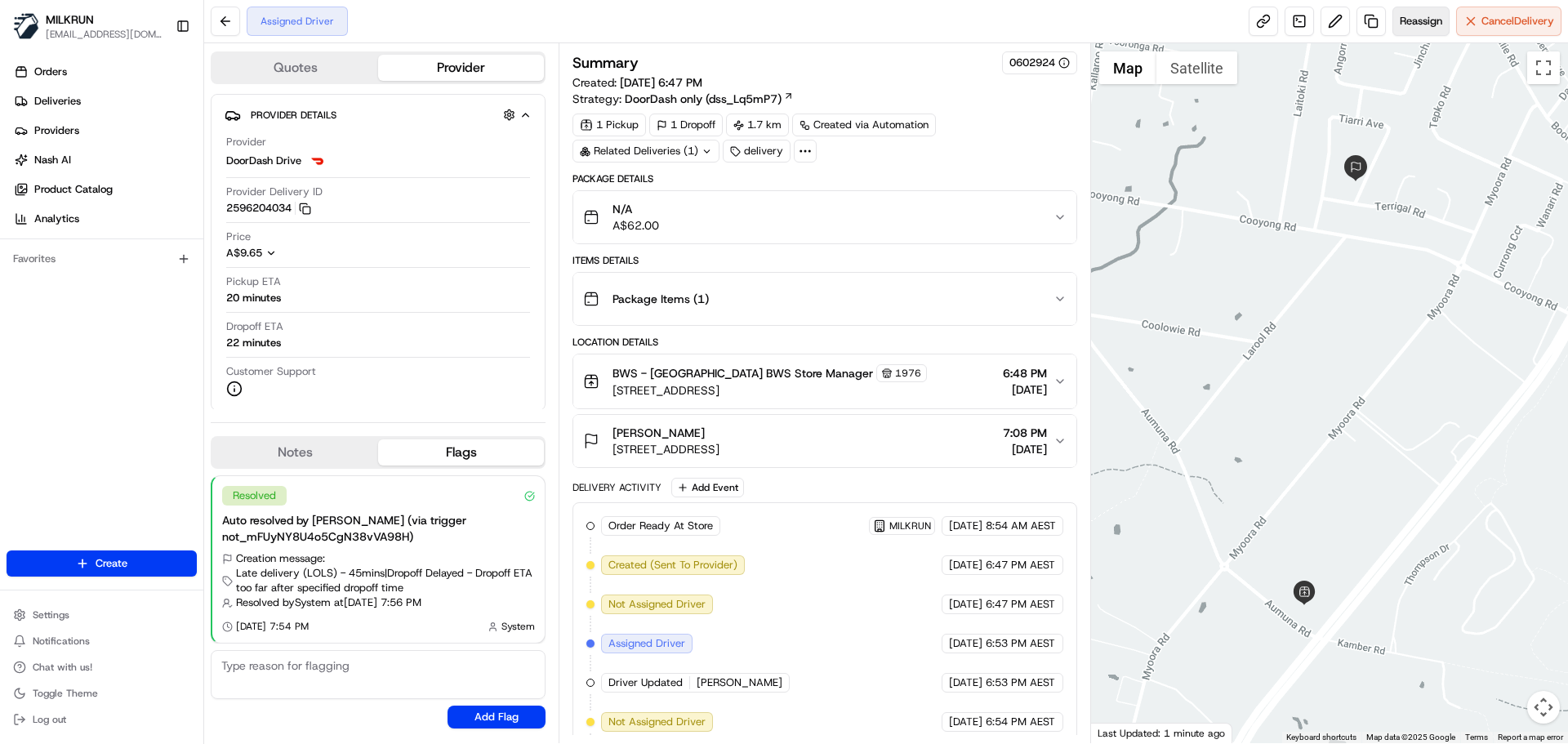
click at [1414, 18] on span "Reassign" at bounding box center [1421, 21] width 43 height 15
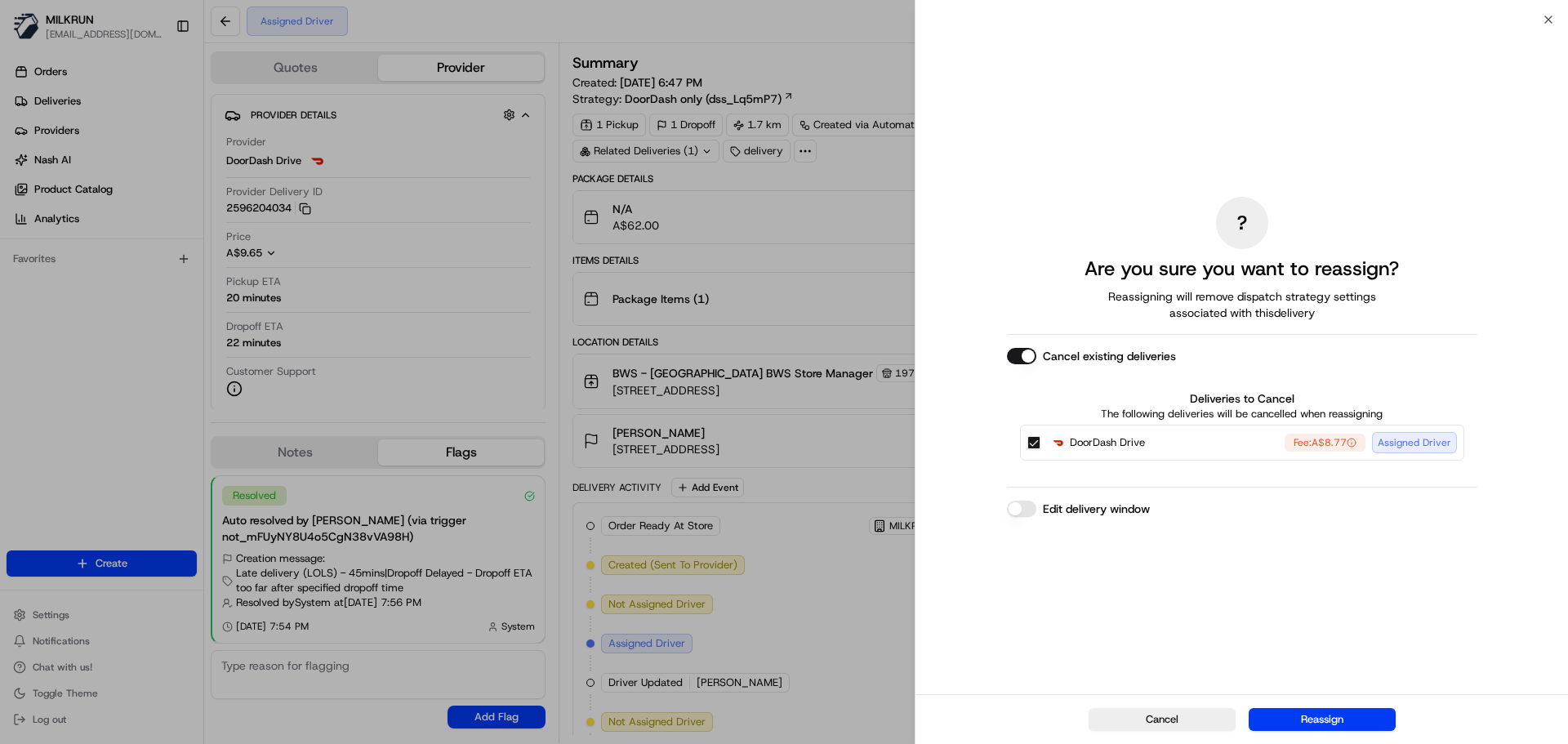
click at [1037, 445] on button "DoorDash Drive Fee: A$8.77 Assigned Driver" at bounding box center [1034, 442] width 13 height 13
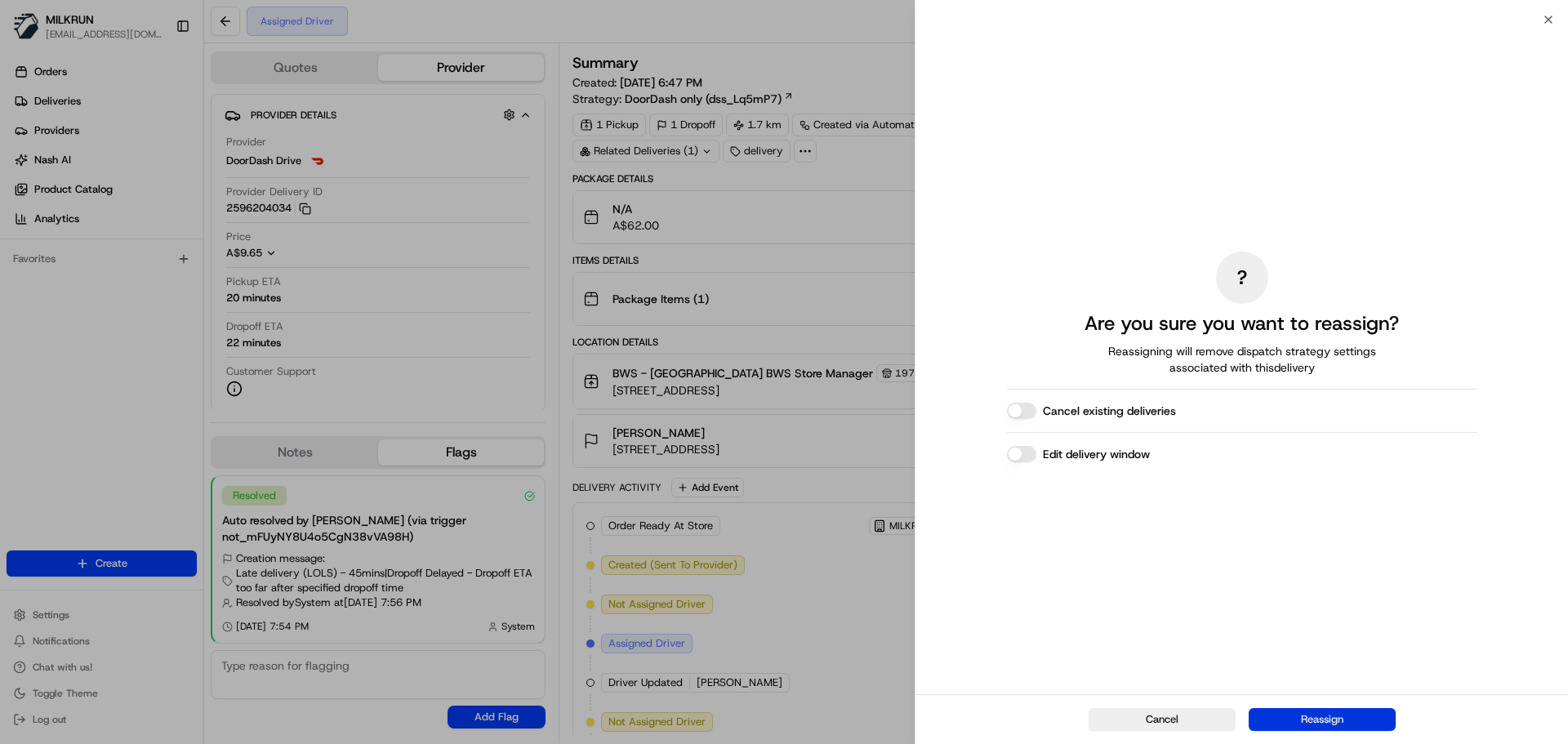
click at [1301, 725] on button "Reassign" at bounding box center [1322, 720] width 147 height 23
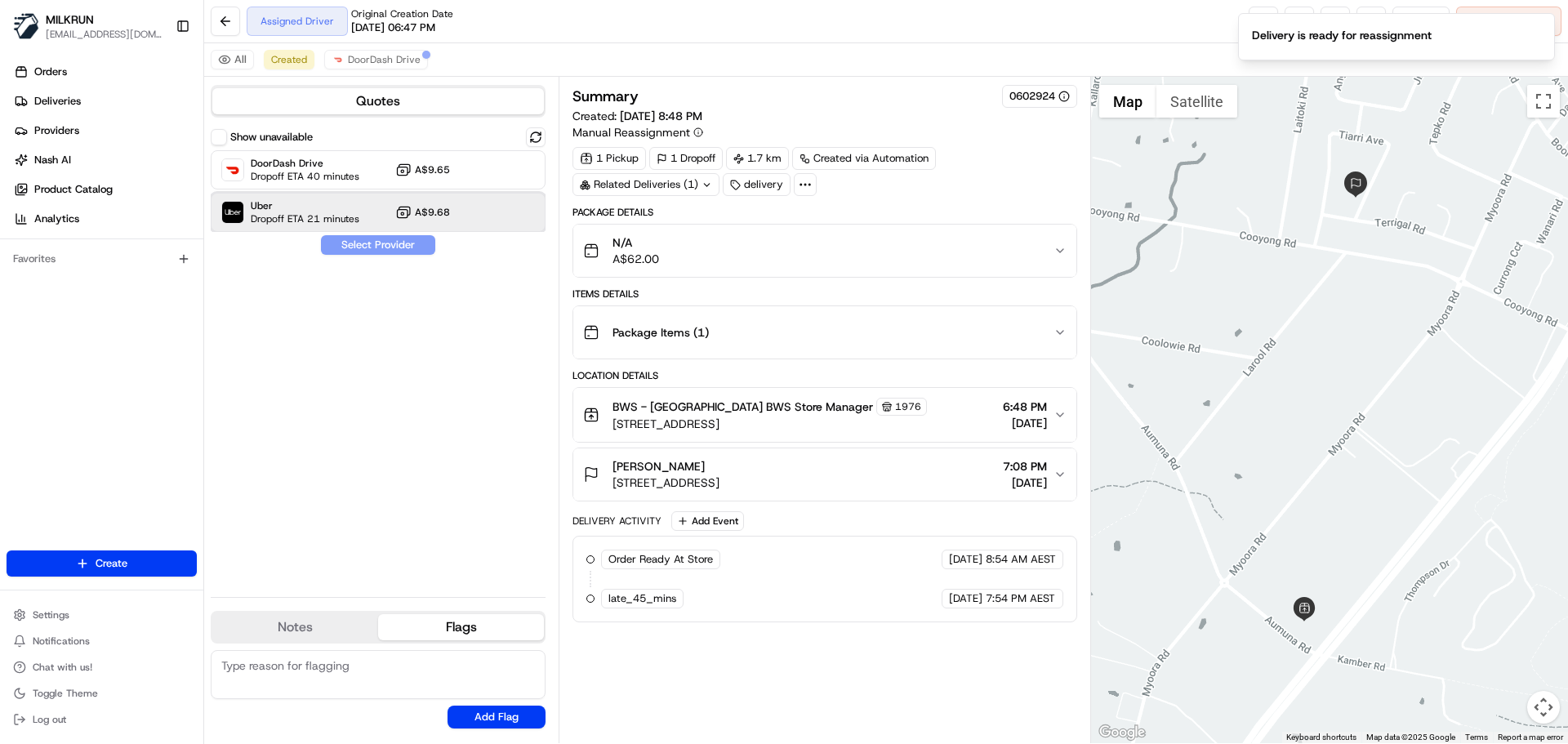
click at [300, 212] on span "Uber" at bounding box center [305, 205] width 108 height 13
click at [384, 246] on button "Assign Provider" at bounding box center [378, 245] width 116 height 19
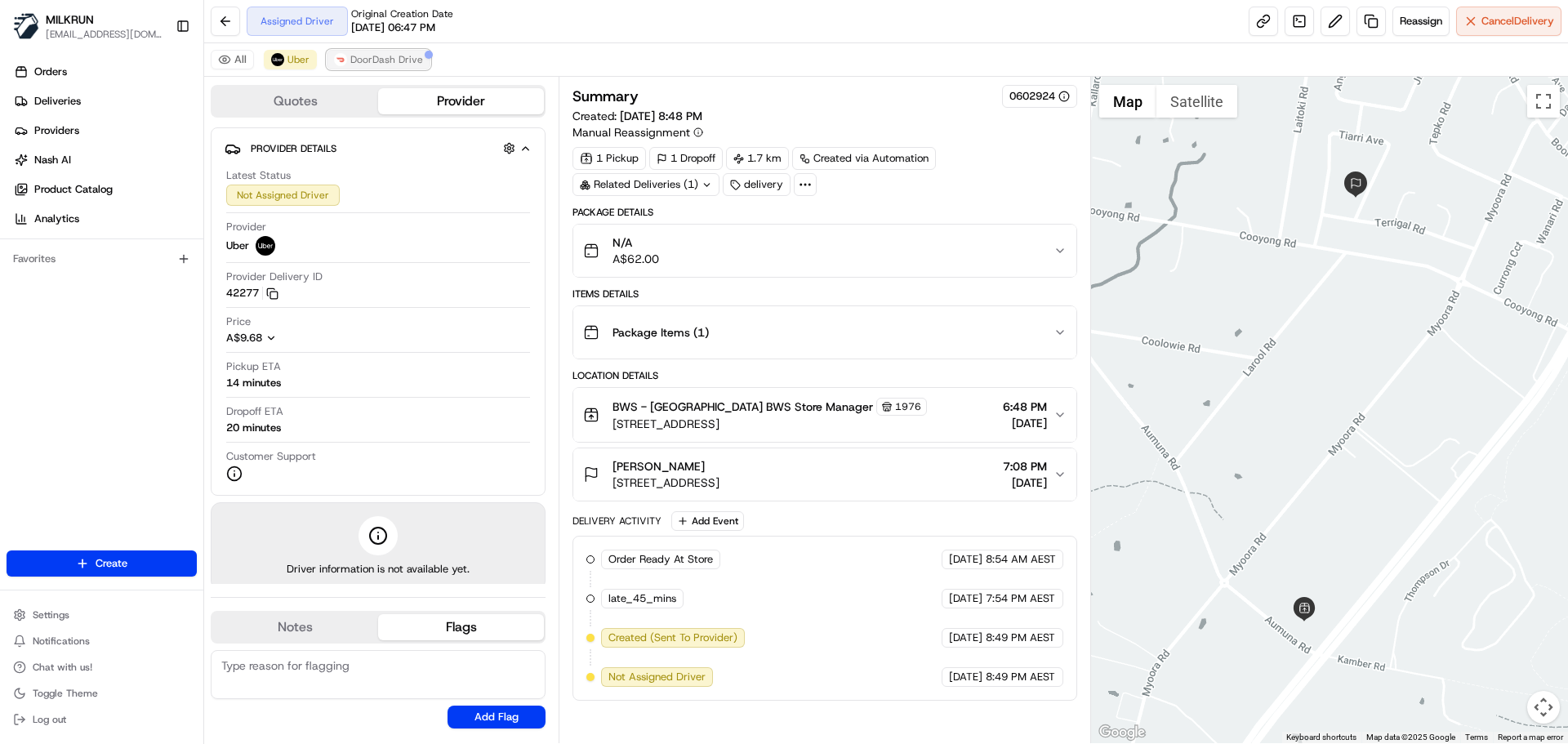
click at [393, 65] on span "DoorDash Drive" at bounding box center [386, 59] width 73 height 13
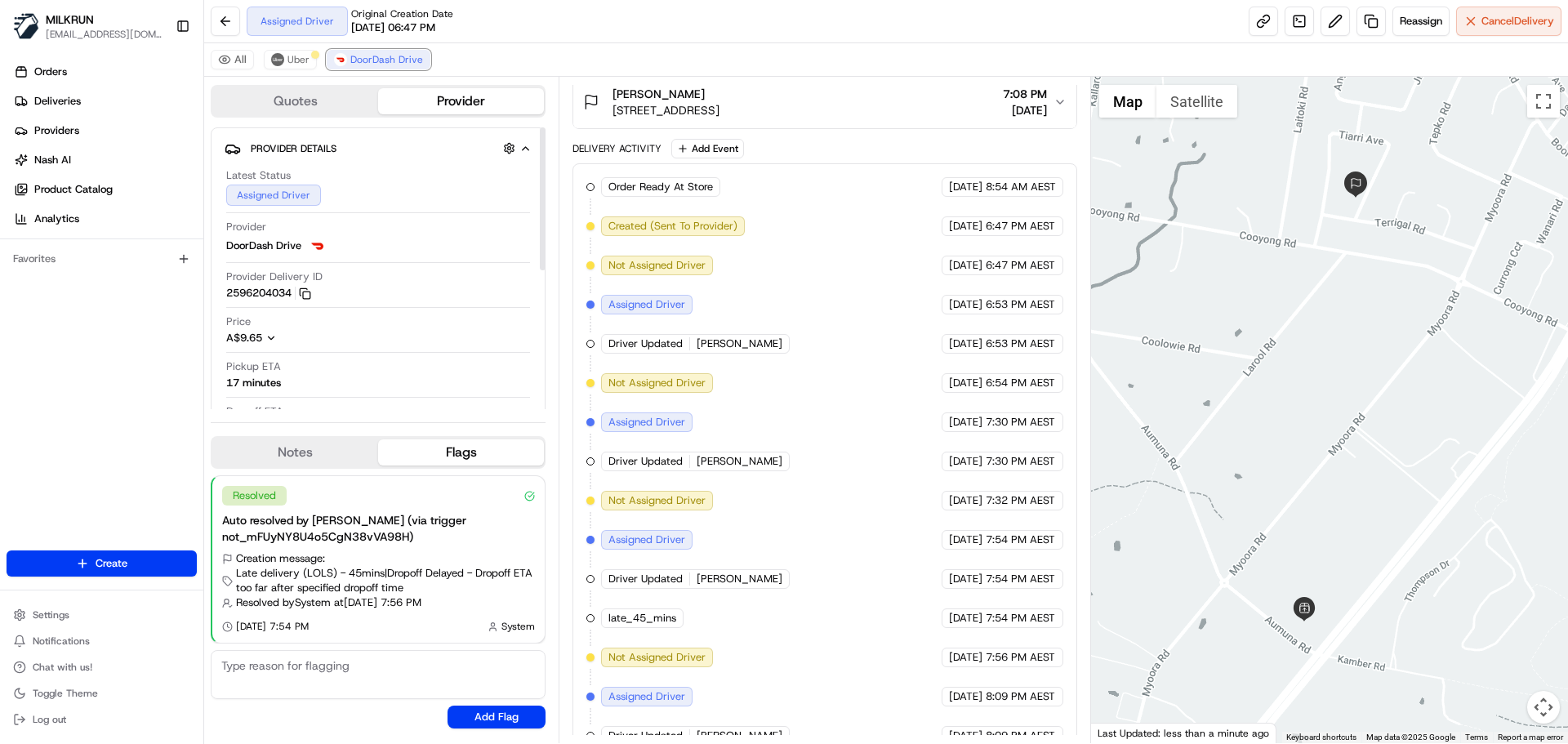
scroll to position [632, 0]
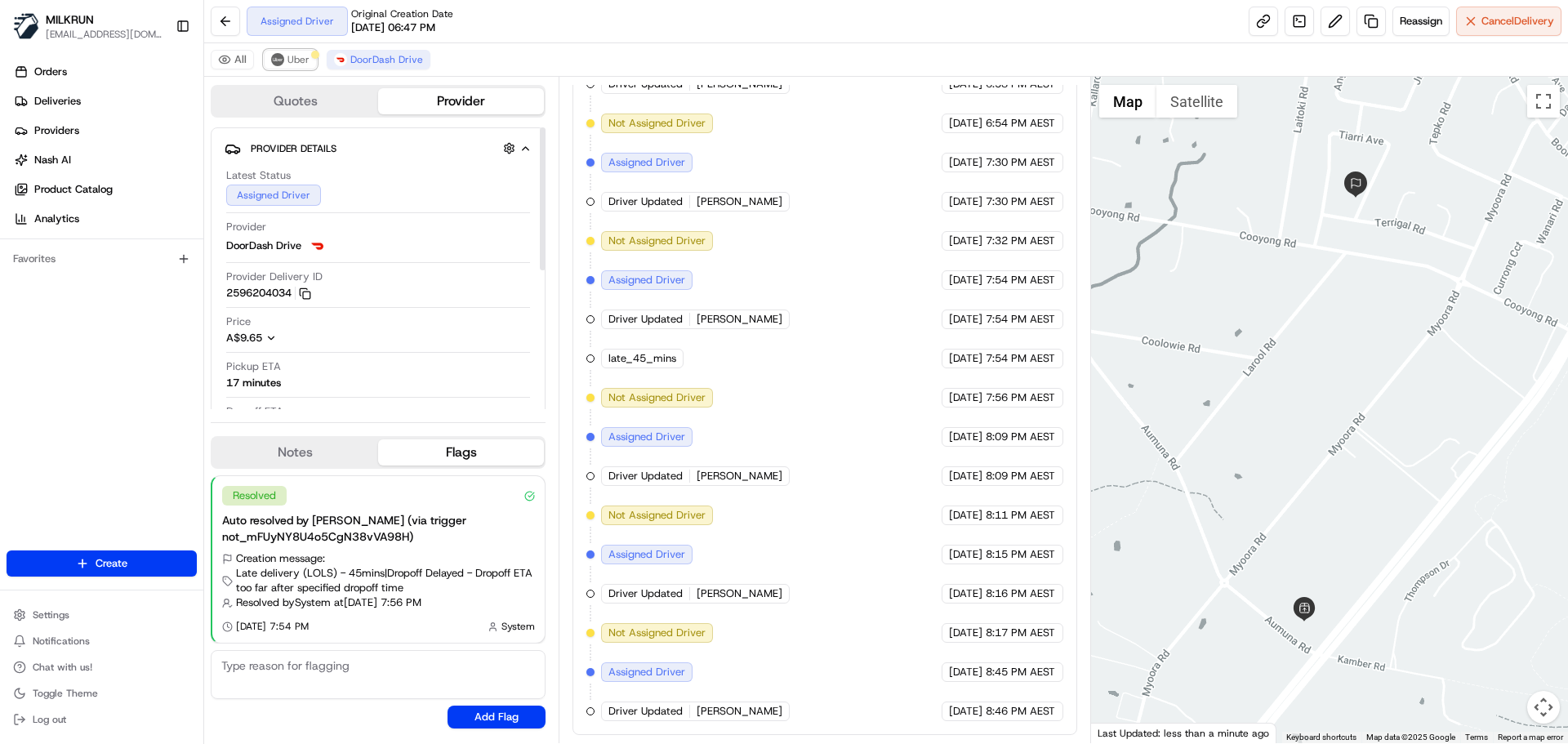
drag, startPoint x: 297, startPoint y: 58, endPoint x: 834, endPoint y: 302, distance: 589.8
click at [302, 58] on span "Uber" at bounding box center [298, 59] width 22 height 13
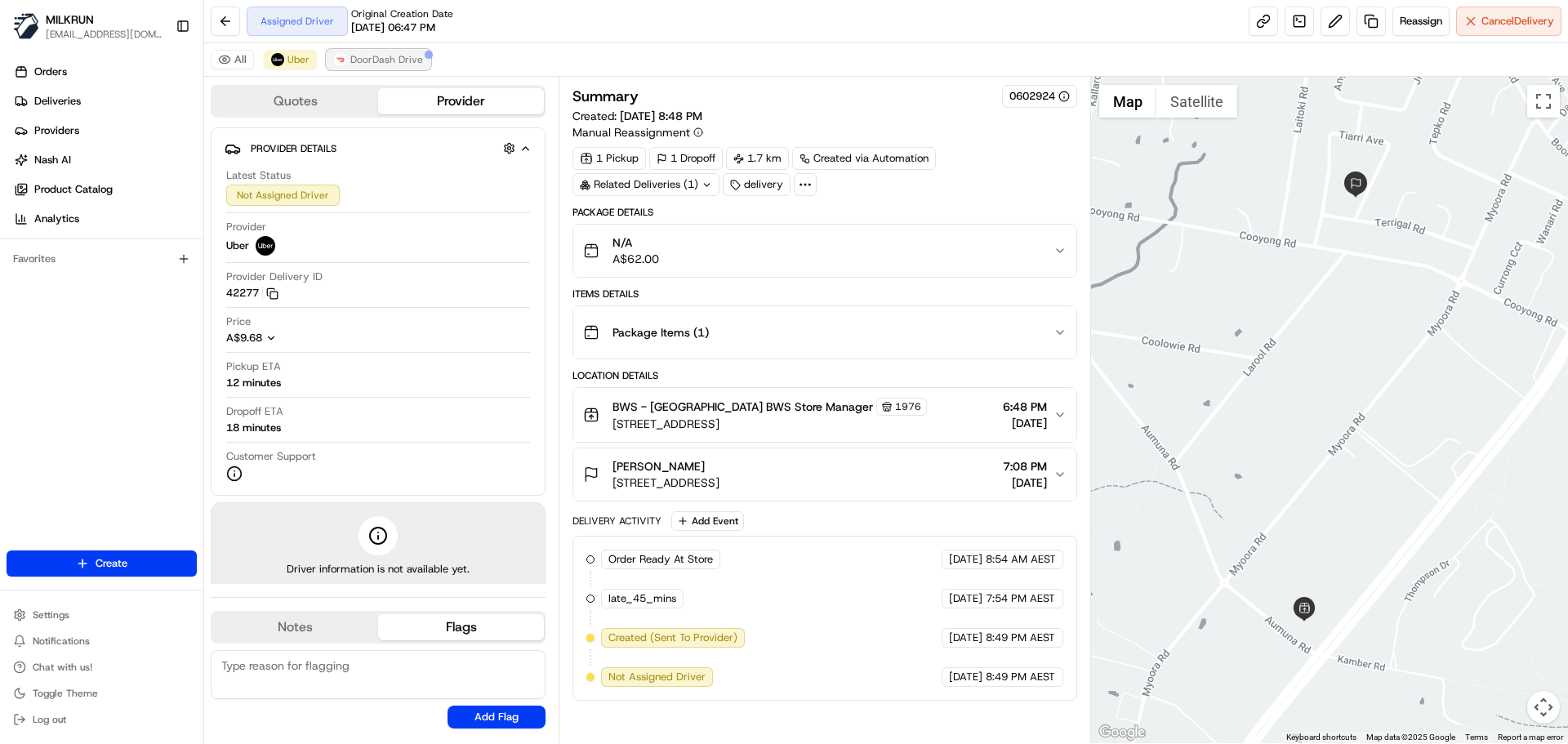
drag, startPoint x: 384, startPoint y: 59, endPoint x: 364, endPoint y: 11, distance: 52.0
click at [384, 59] on span "DoorDash Drive" at bounding box center [386, 59] width 73 height 13
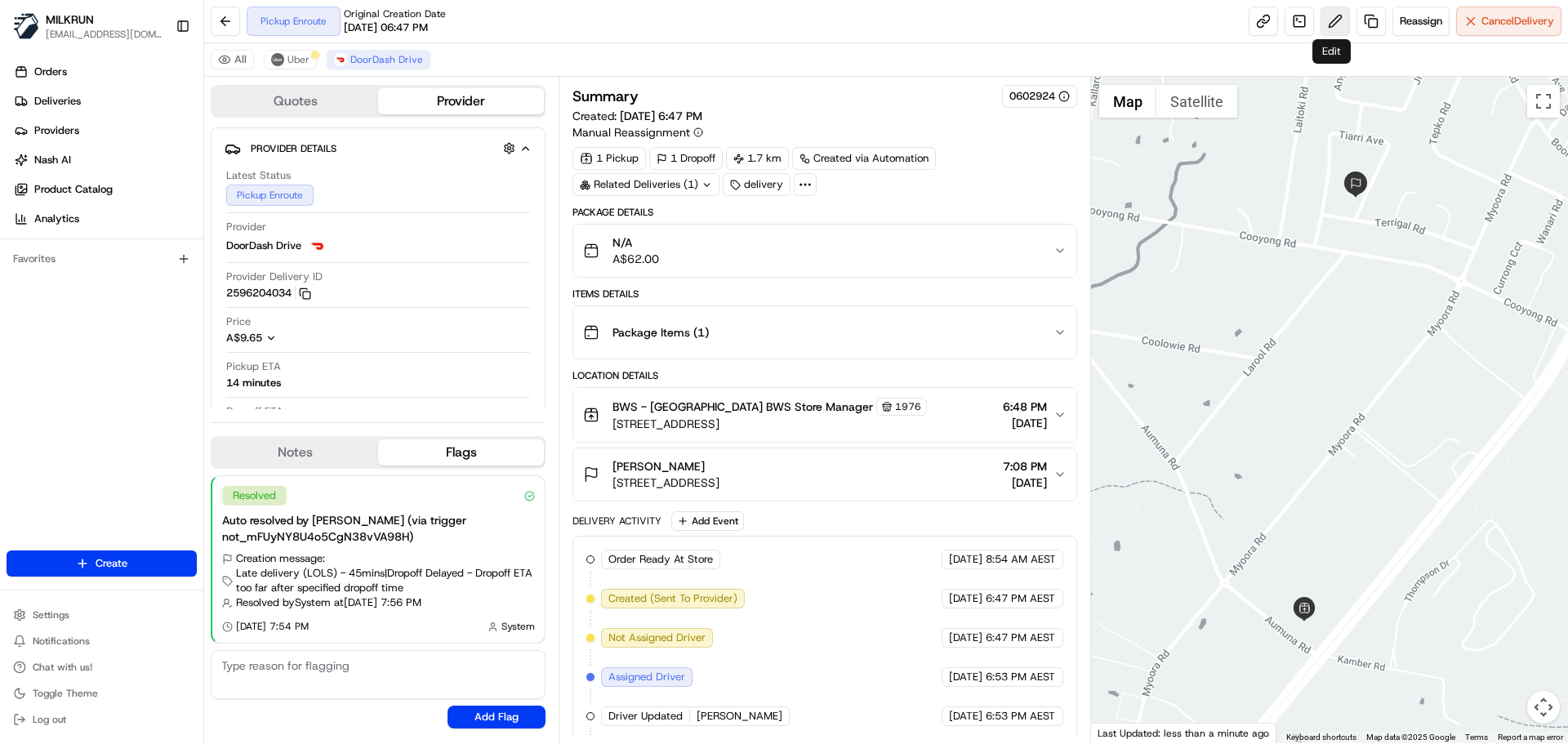
click at [1323, 18] on button at bounding box center [1336, 21] width 30 height 30
drag, startPoint x: 737, startPoint y: 592, endPoint x: 748, endPoint y: 580, distance: 16.3
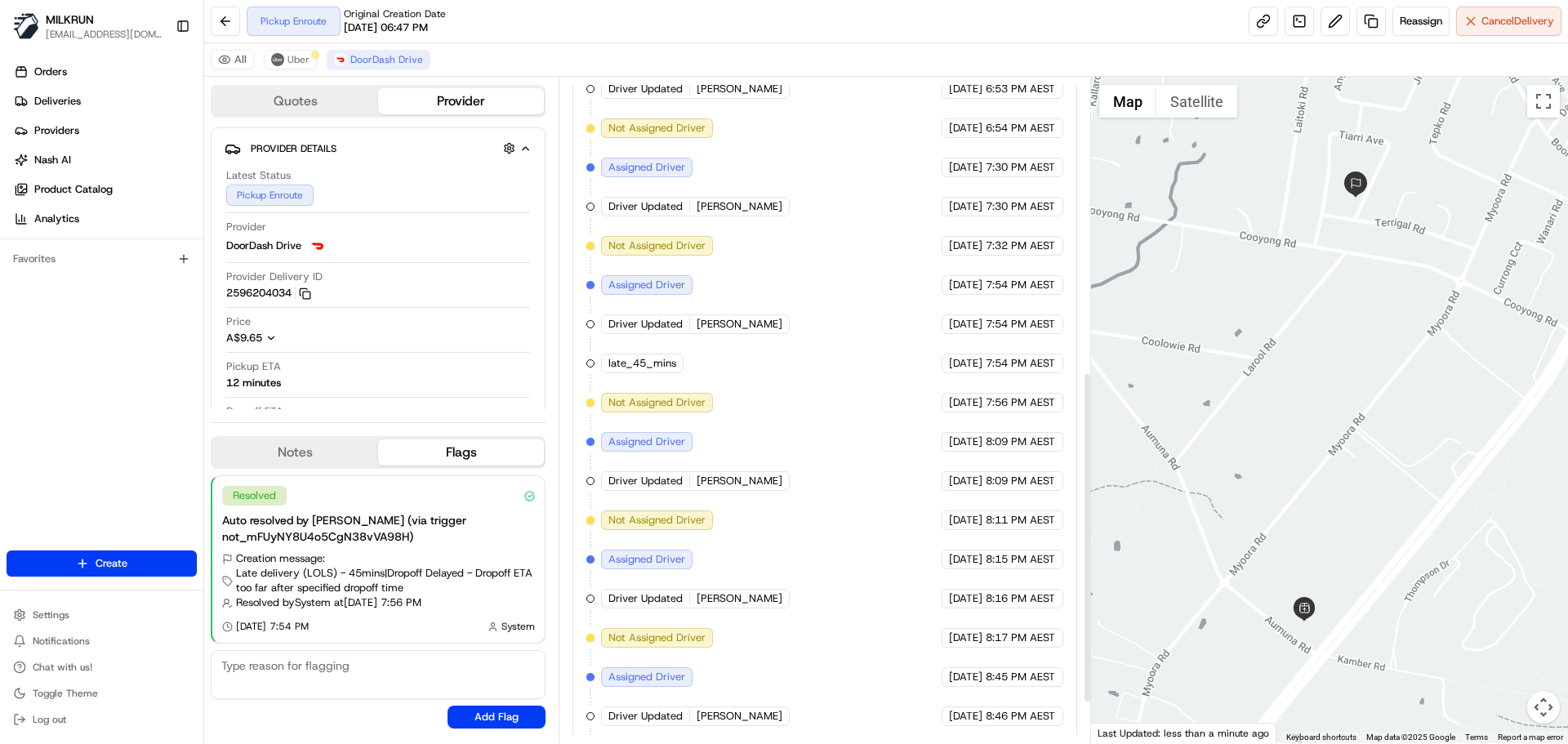
scroll to position [671, 0]
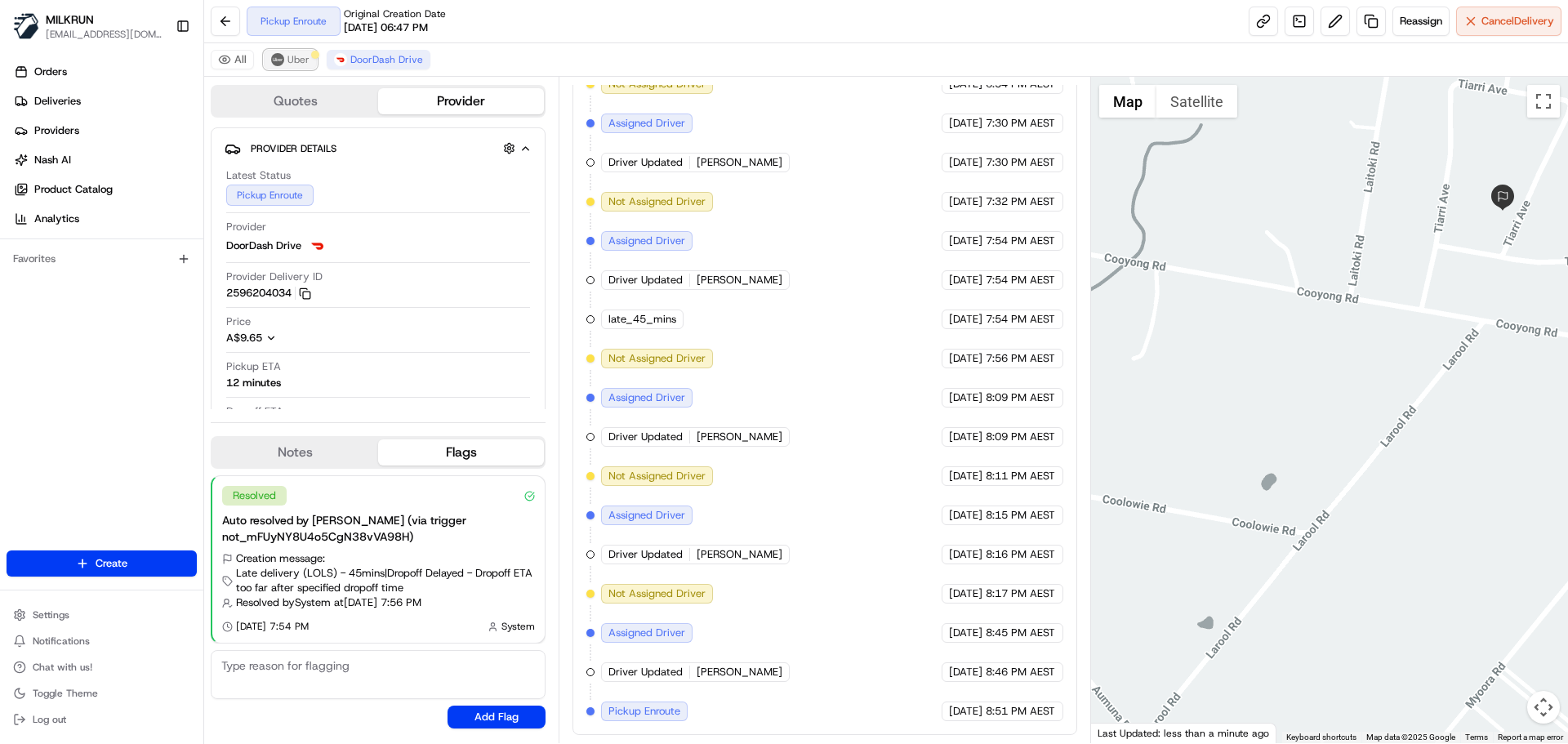
click at [288, 59] on span "Uber" at bounding box center [298, 59] width 22 height 13
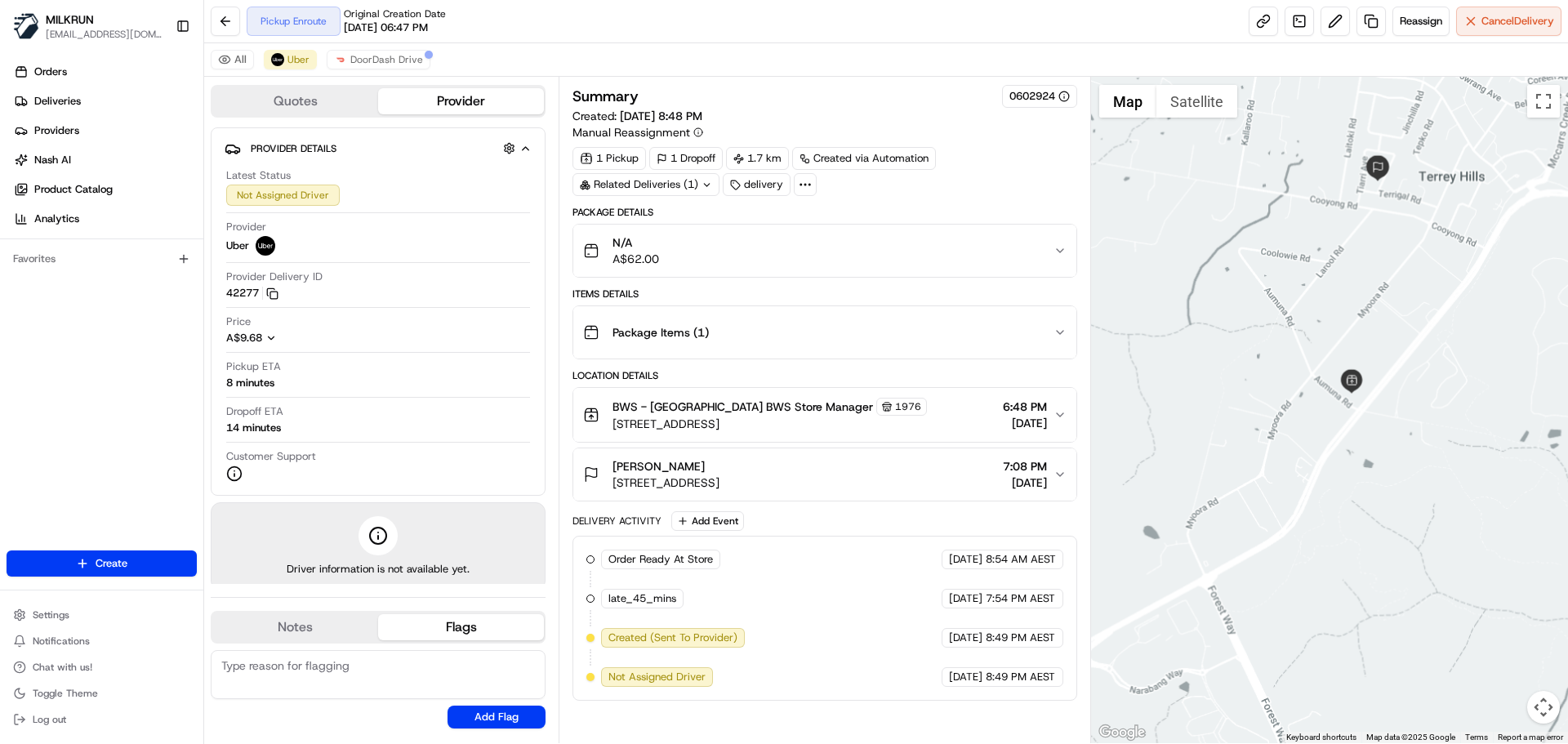
drag, startPoint x: 1342, startPoint y: 206, endPoint x: 1322, endPoint y: 262, distance: 59.5
click at [1315, 289] on div at bounding box center [1330, 410] width 478 height 667
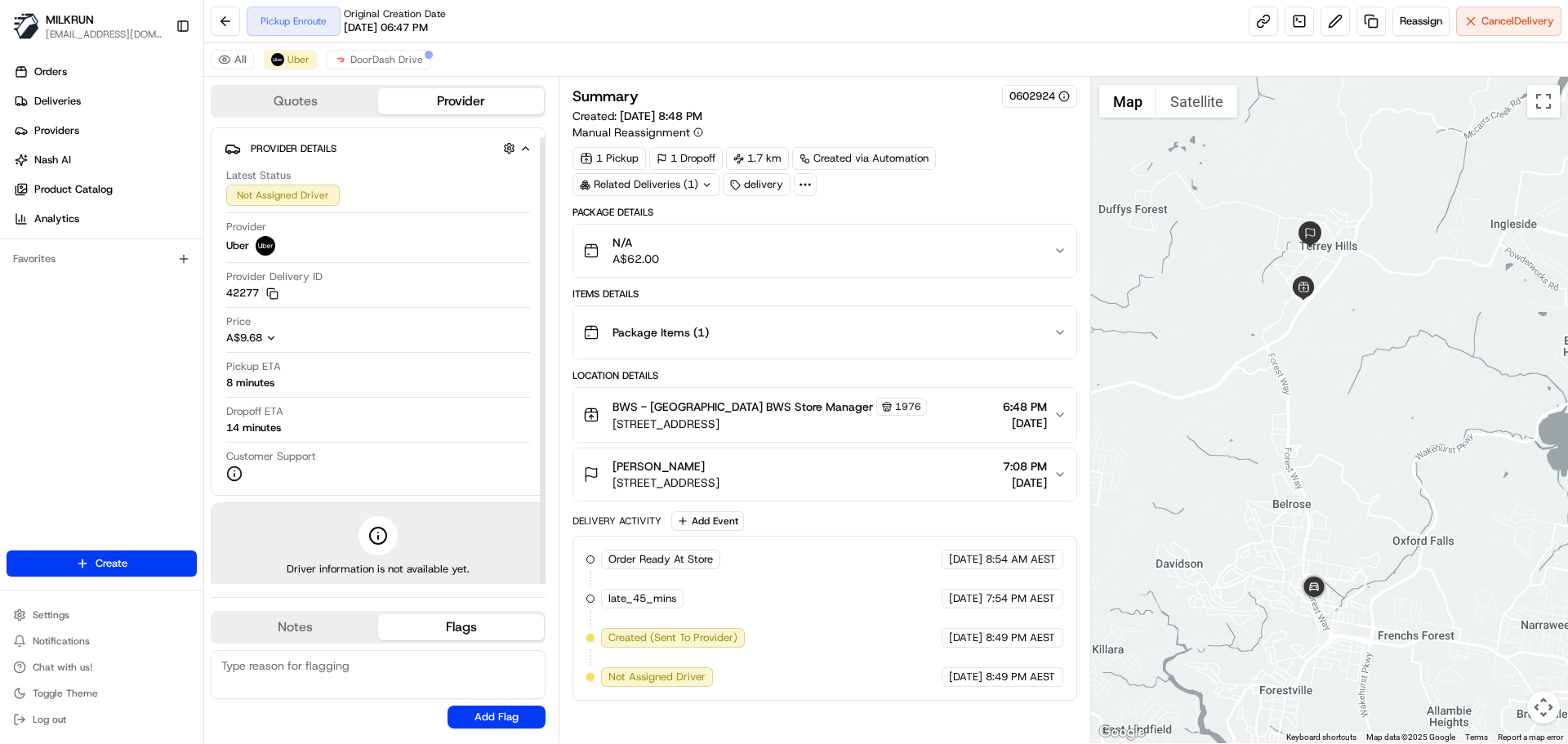
scroll to position [10, 0]
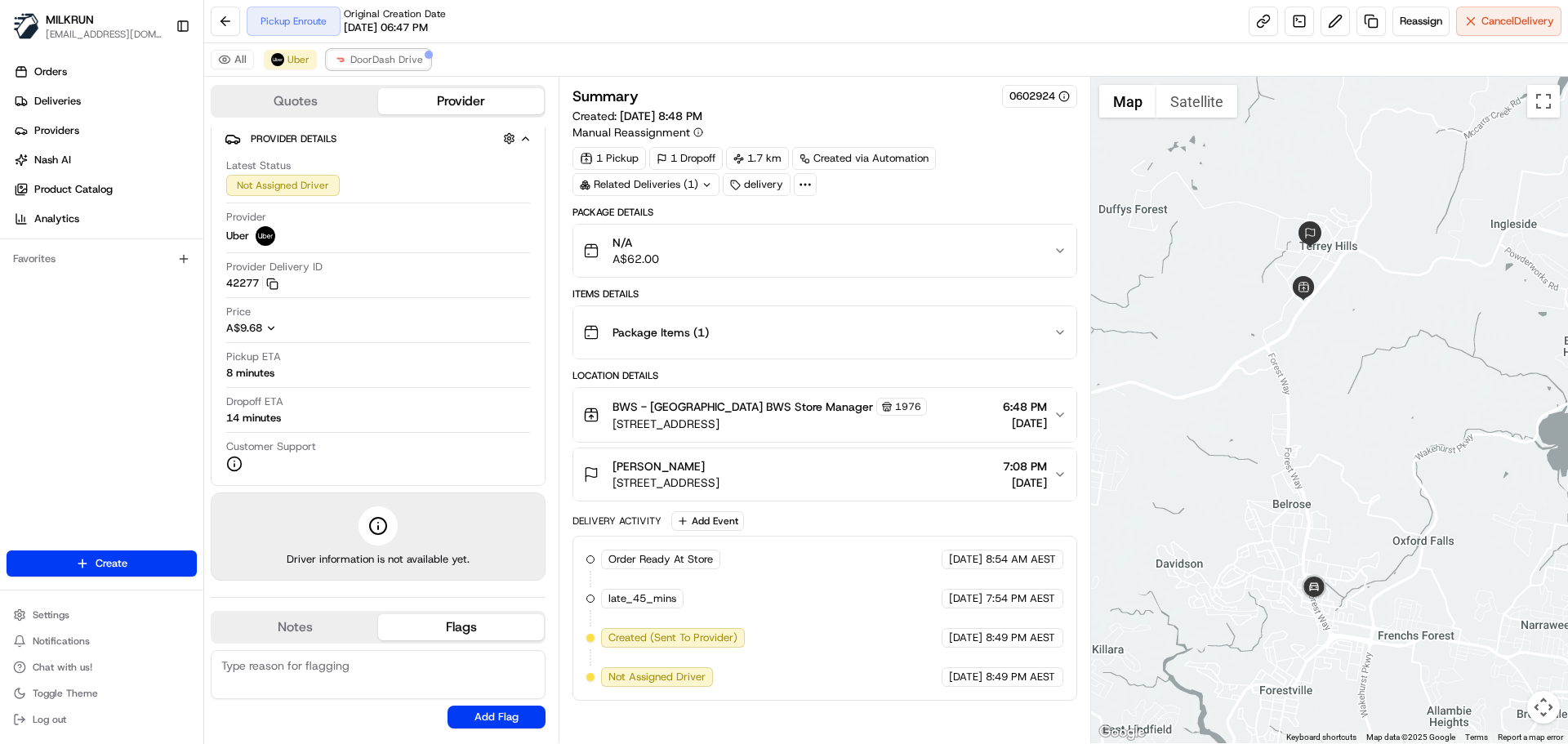
drag, startPoint x: 392, startPoint y: 59, endPoint x: 742, endPoint y: 339, distance: 448.2
click at [395, 62] on span "DoorDash Drive" at bounding box center [386, 59] width 73 height 13
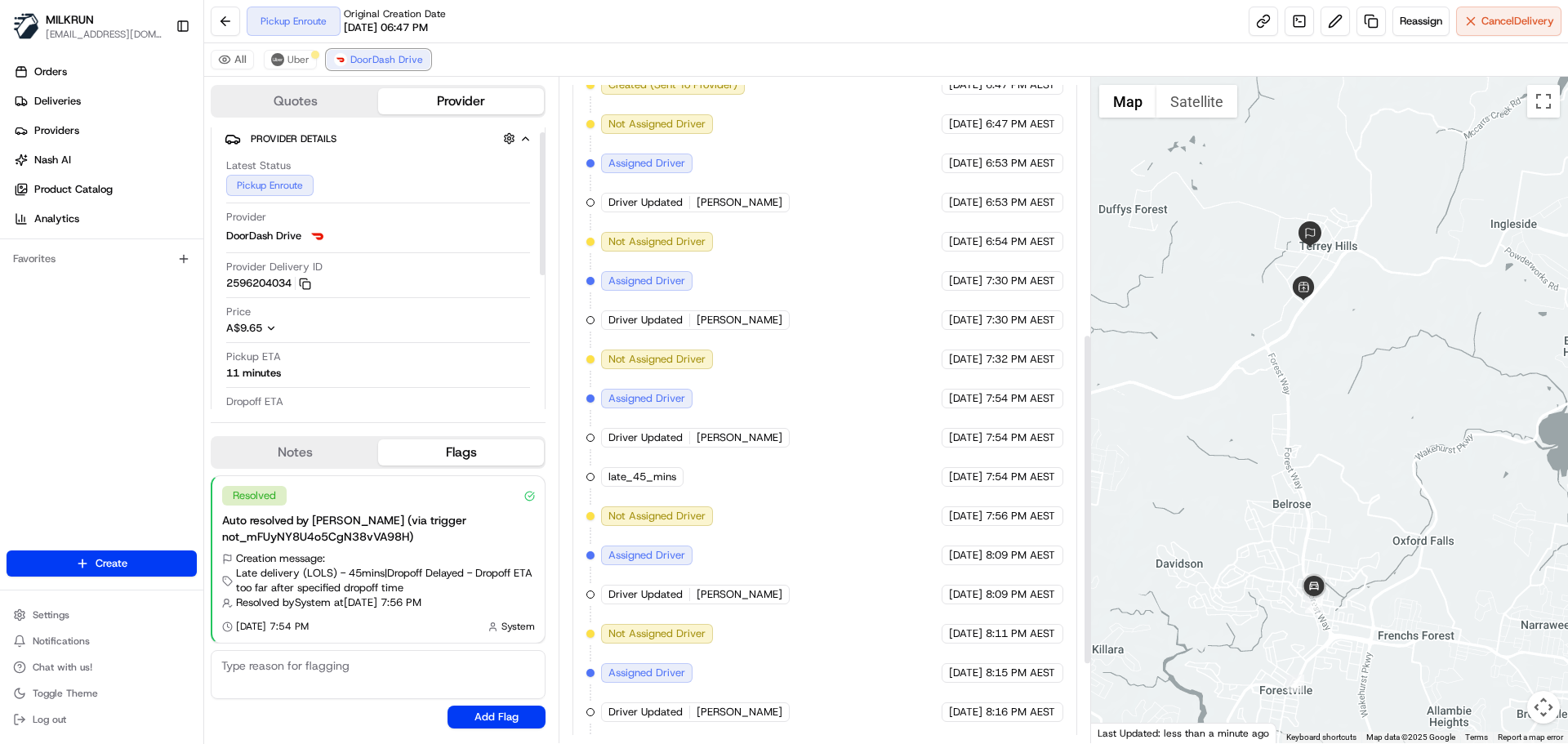
scroll to position [671, 0]
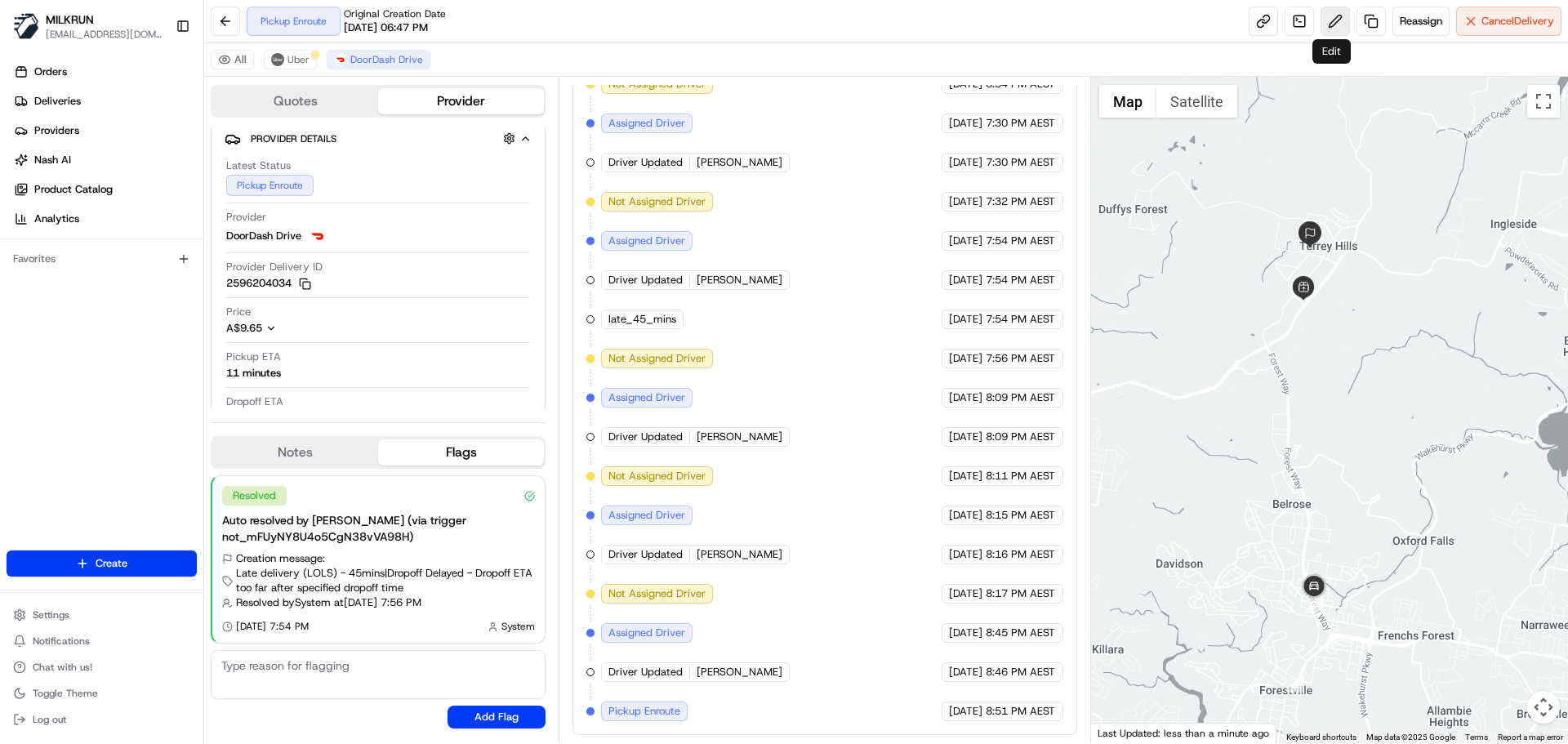
click at [1329, 21] on button at bounding box center [1336, 21] width 30 height 30
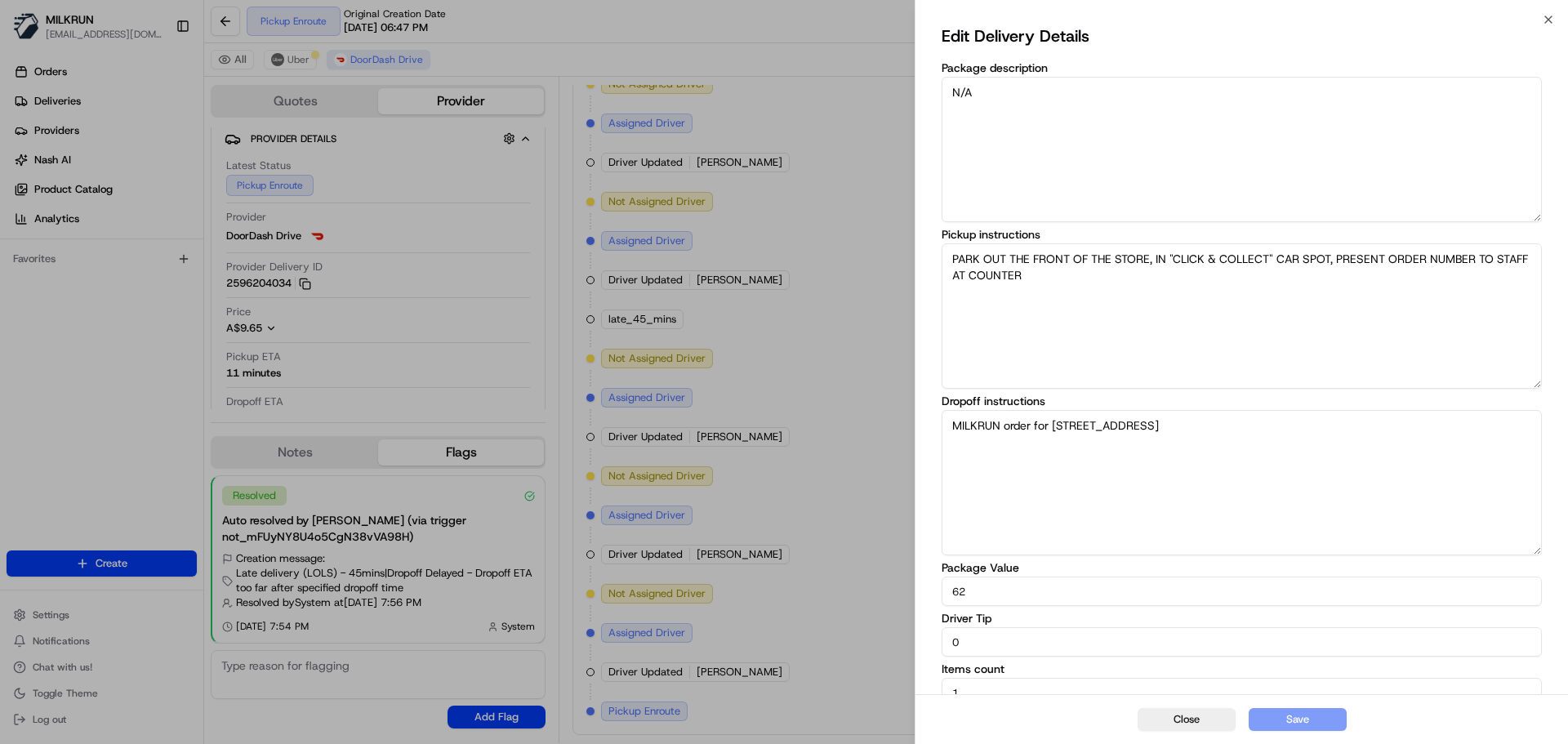
drag, startPoint x: 988, startPoint y: 643, endPoint x: 814, endPoint y: 656, distance: 174.5
click at [814, 656] on body "MILKRUN [EMAIL_ADDRESS][DOMAIN_NAME] Toggle Sidebar Orders Deliveries Providers…" at bounding box center [784, 372] width 1568 height 744
type input "10"
click at [1290, 714] on button "Save" at bounding box center [1298, 720] width 98 height 23
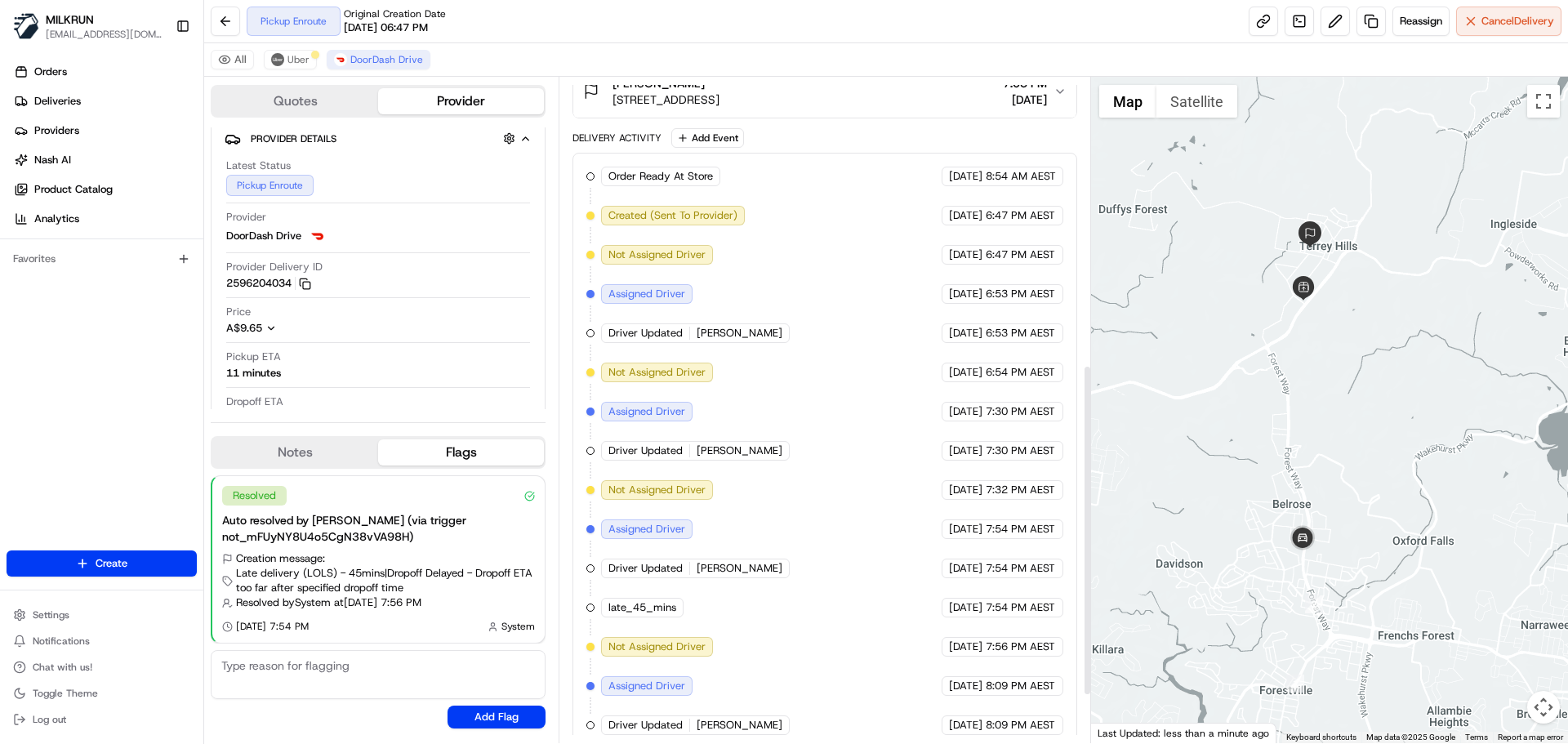
scroll to position [344, 0]
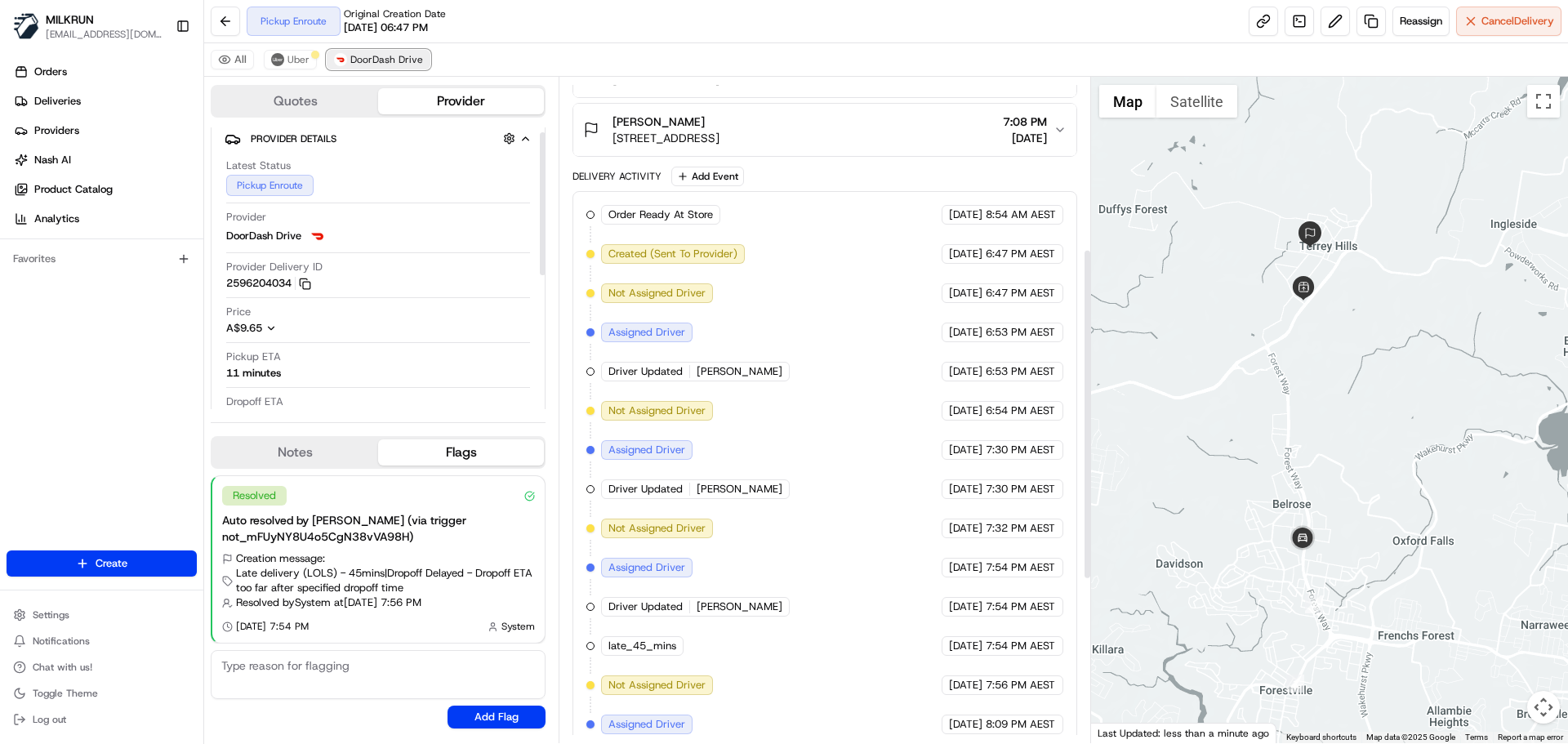
click at [377, 56] on span "DoorDash Drive" at bounding box center [386, 59] width 73 height 13
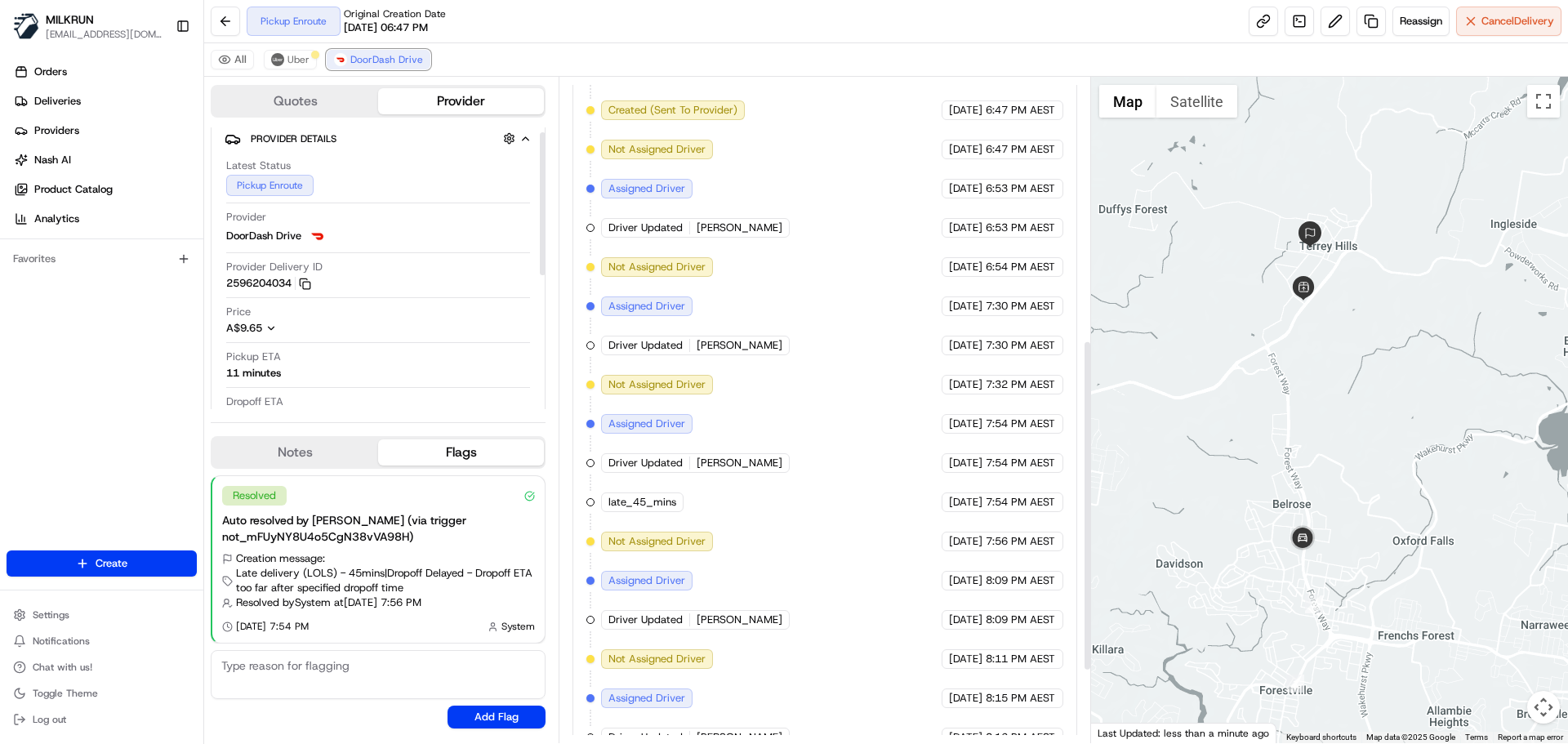
scroll to position [671, 0]
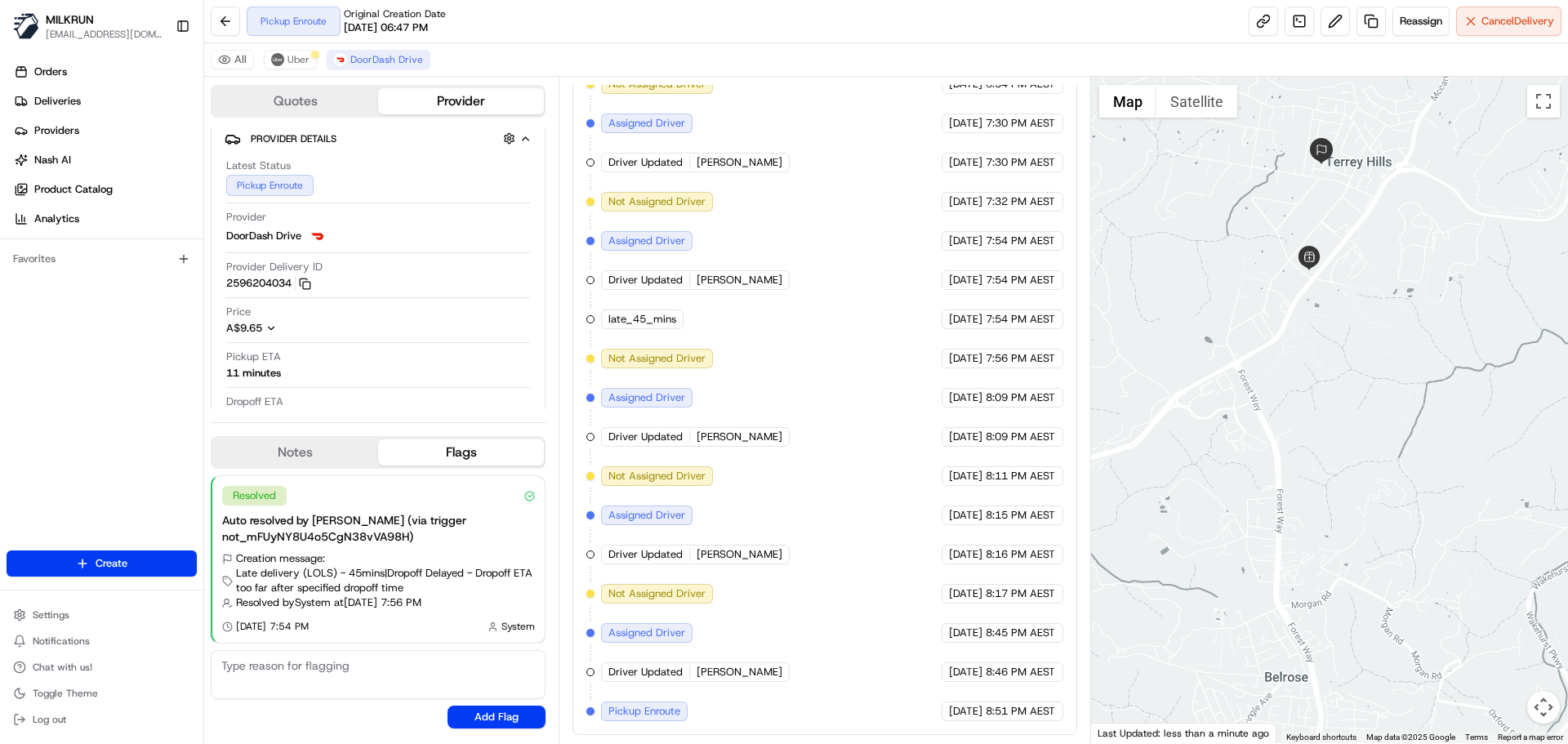
drag, startPoint x: 1352, startPoint y: 395, endPoint x: 1413, endPoint y: 481, distance: 105.4
click at [1413, 483] on div at bounding box center [1330, 410] width 478 height 667
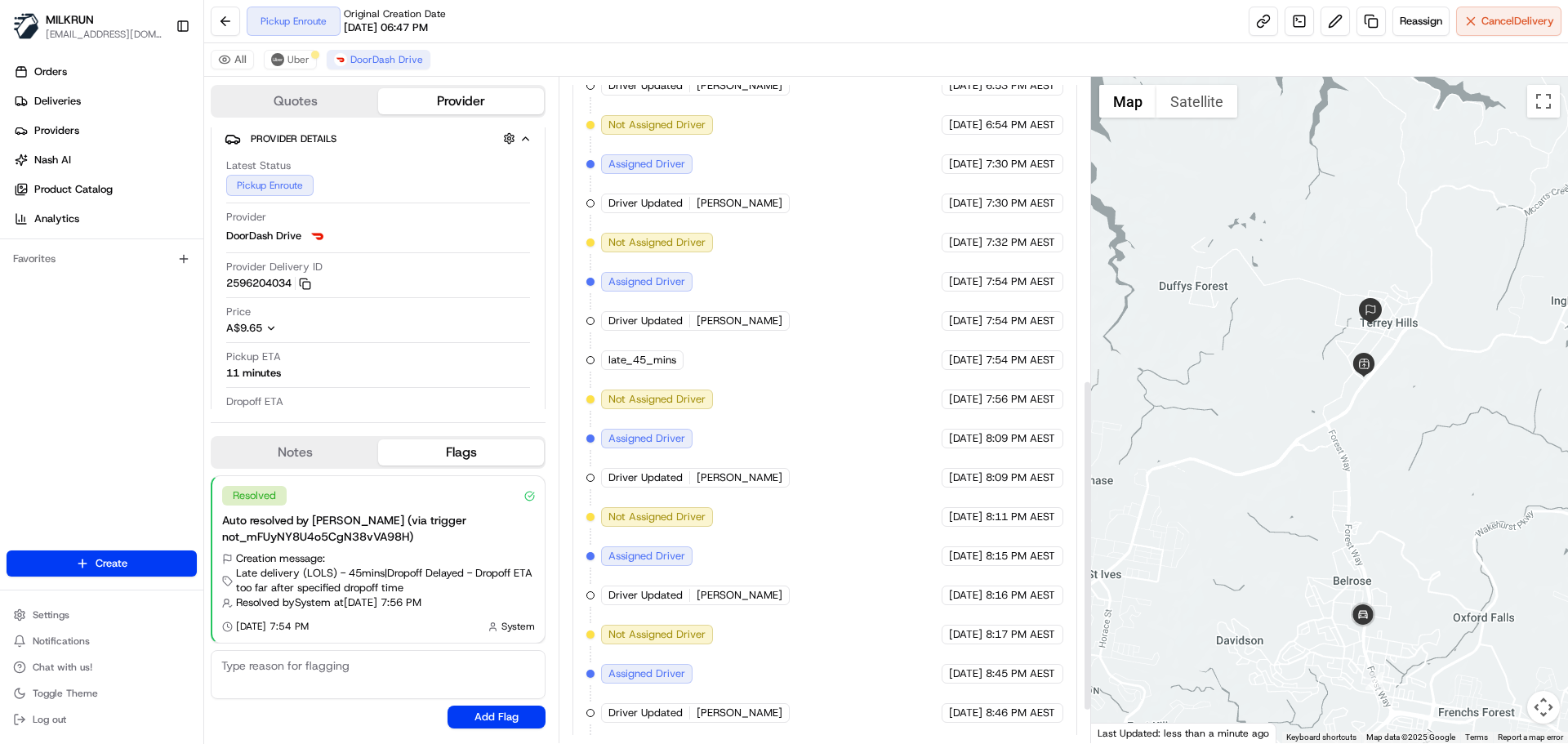
scroll to position [344, 0]
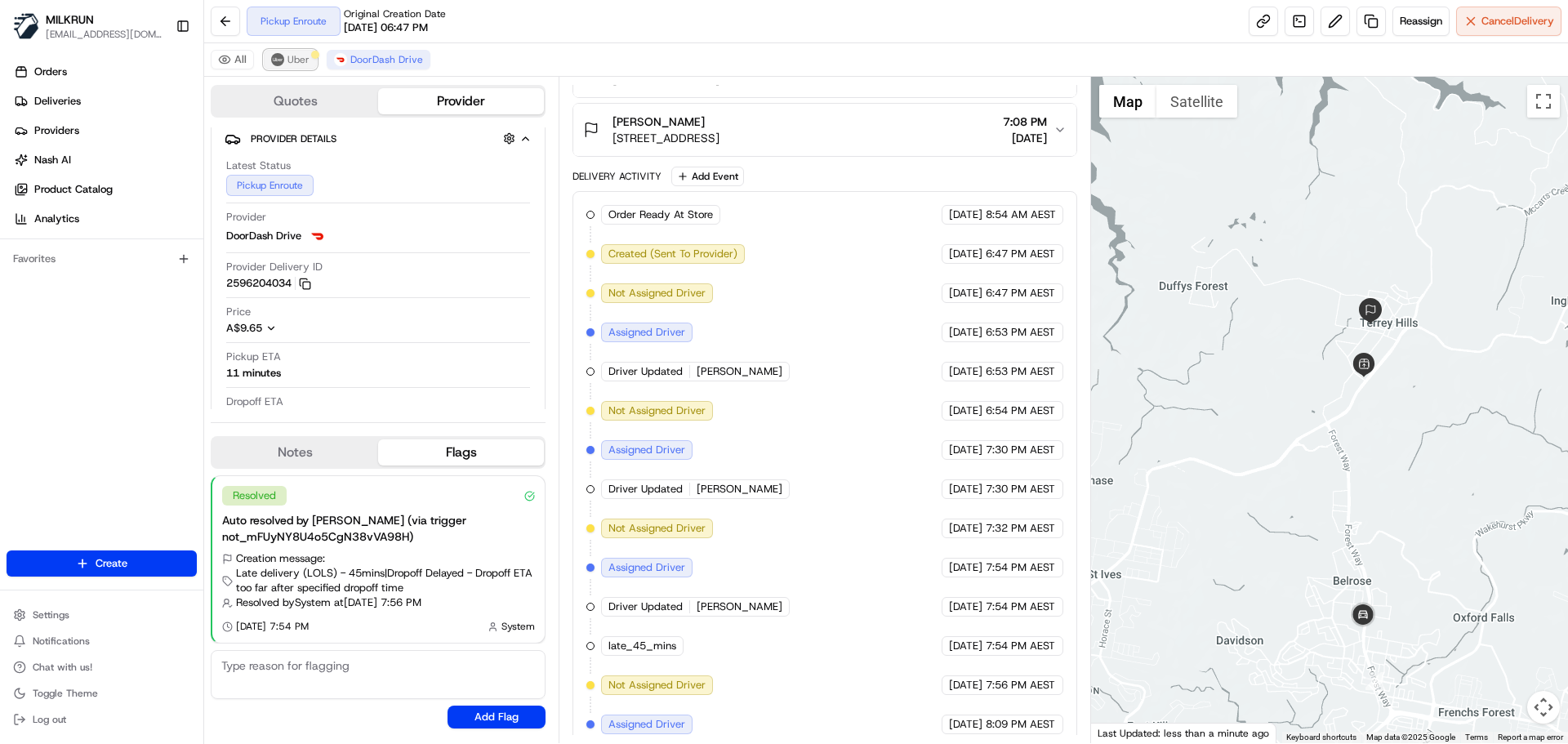
click at [295, 52] on button "Uber" at bounding box center [290, 59] width 53 height 19
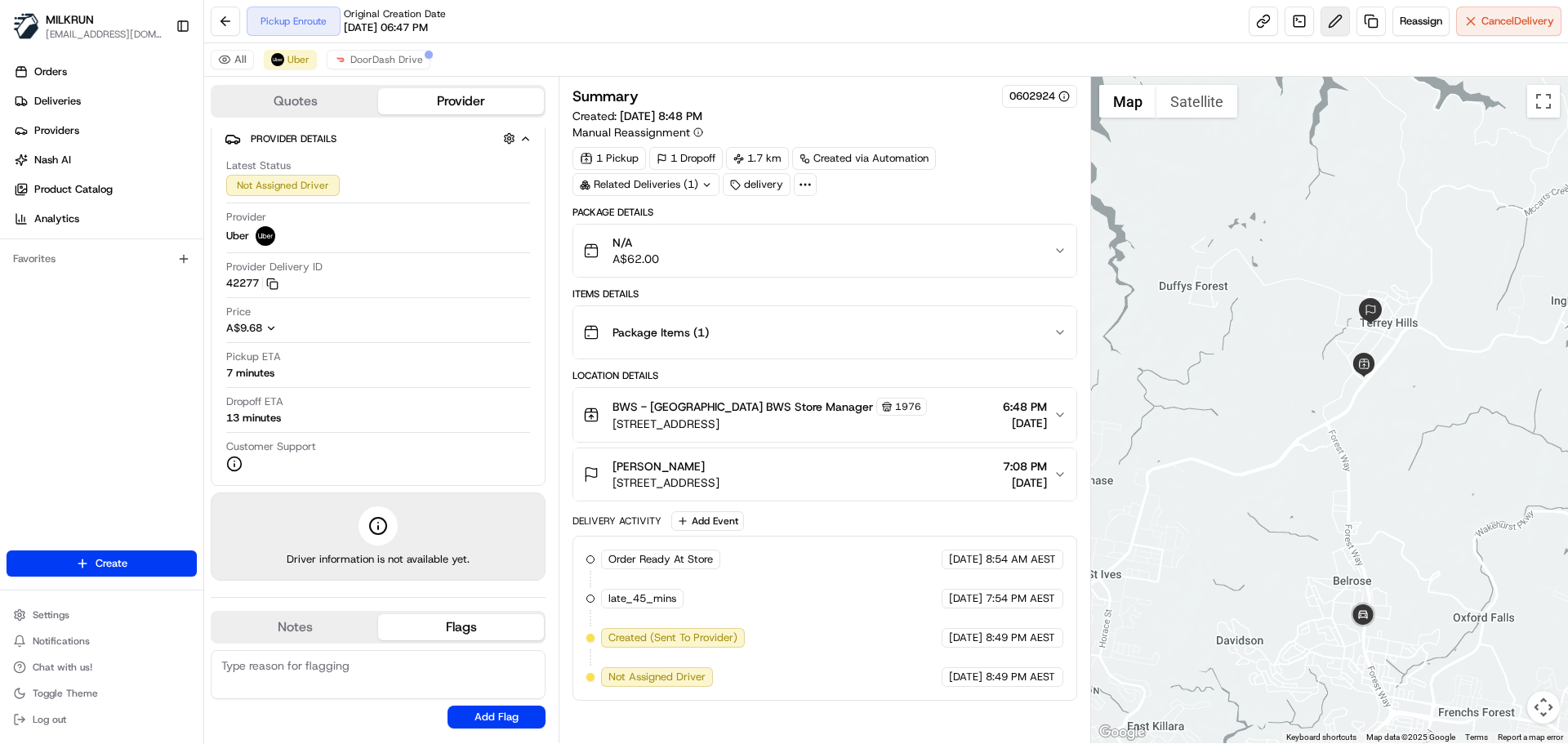
click at [1326, 13] on button at bounding box center [1336, 21] width 30 height 30
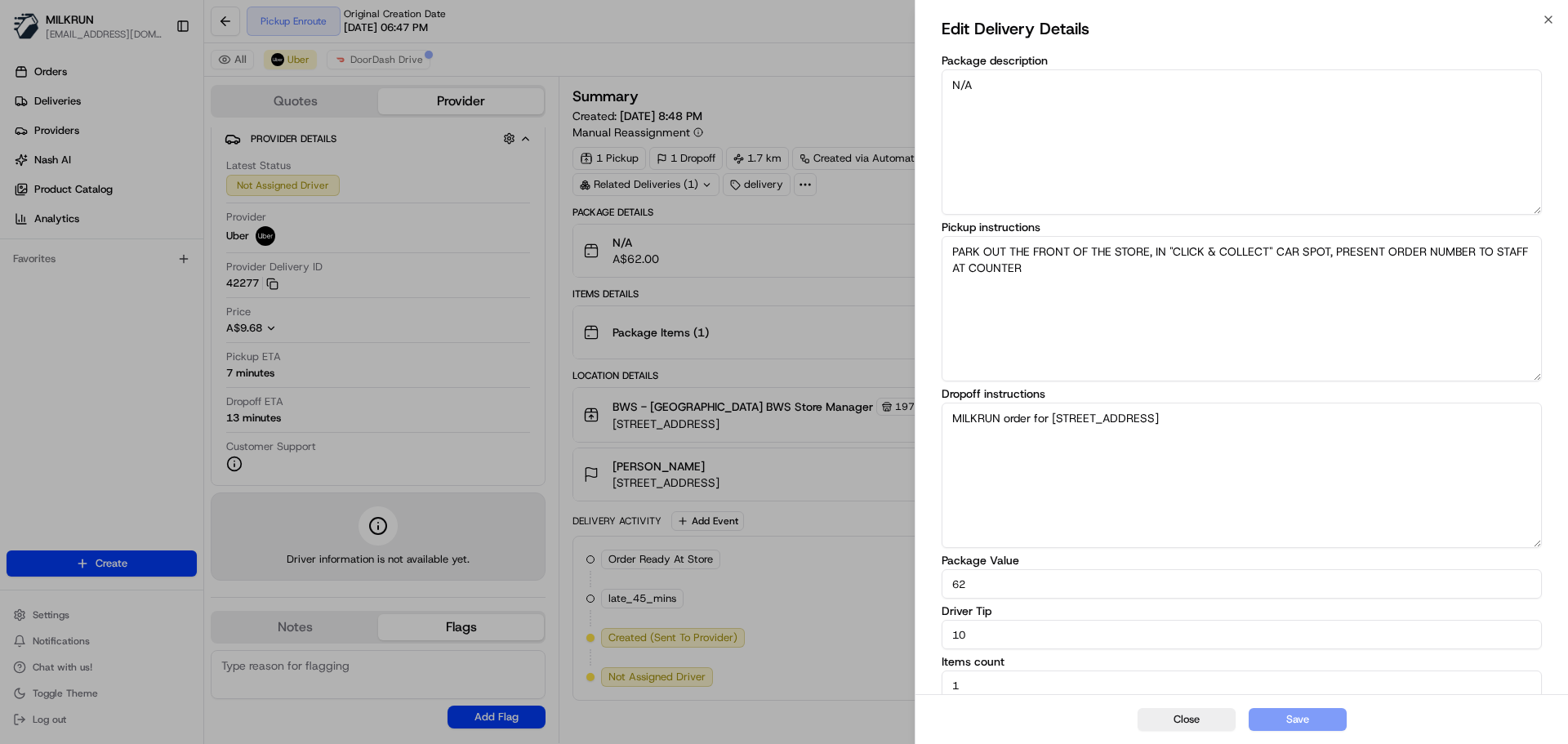
scroll to position [17, 0]
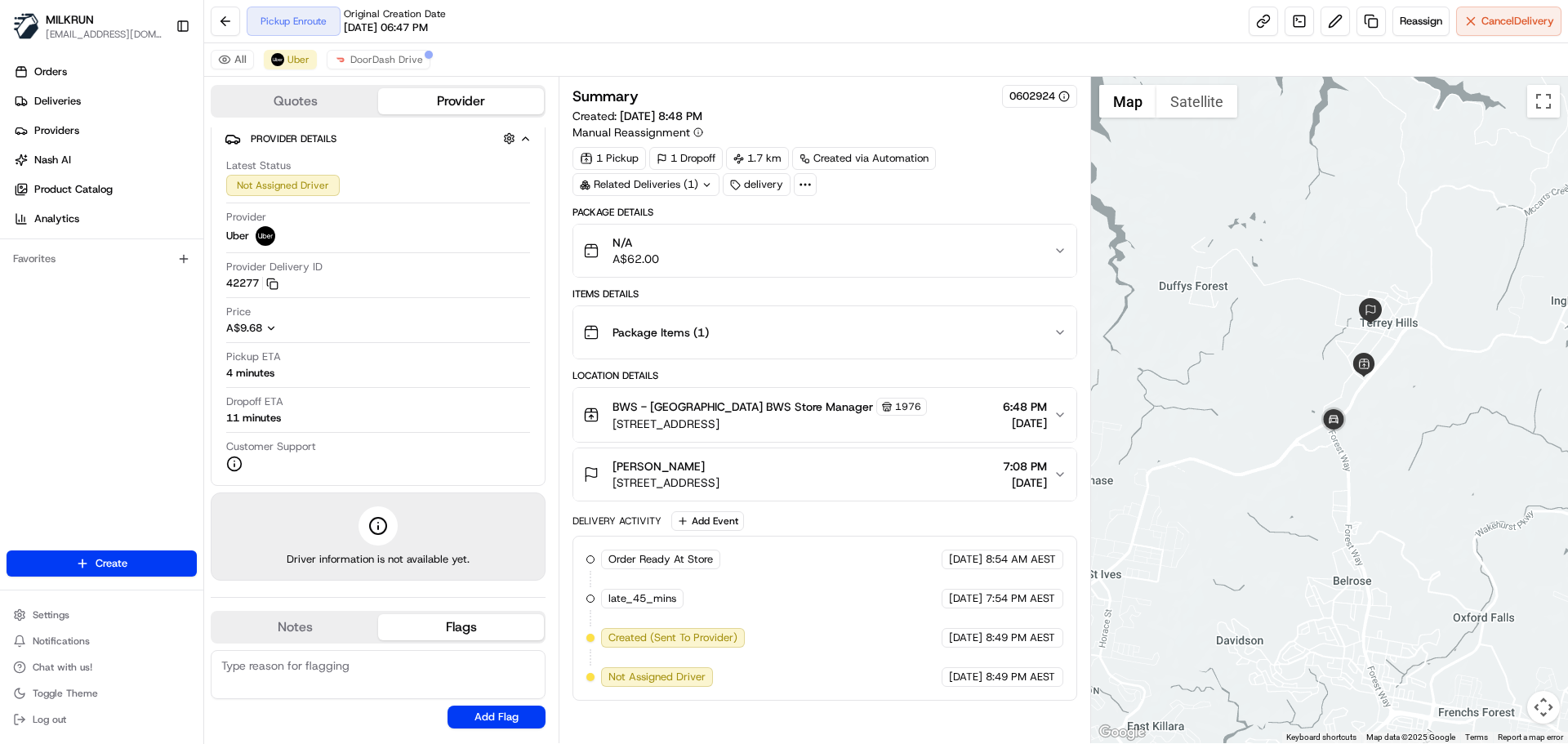
drag, startPoint x: 635, startPoint y: 419, endPoint x: 654, endPoint y: 379, distance: 44.3
click at [368, 59] on span "DoorDash Drive" at bounding box center [386, 59] width 73 height 13
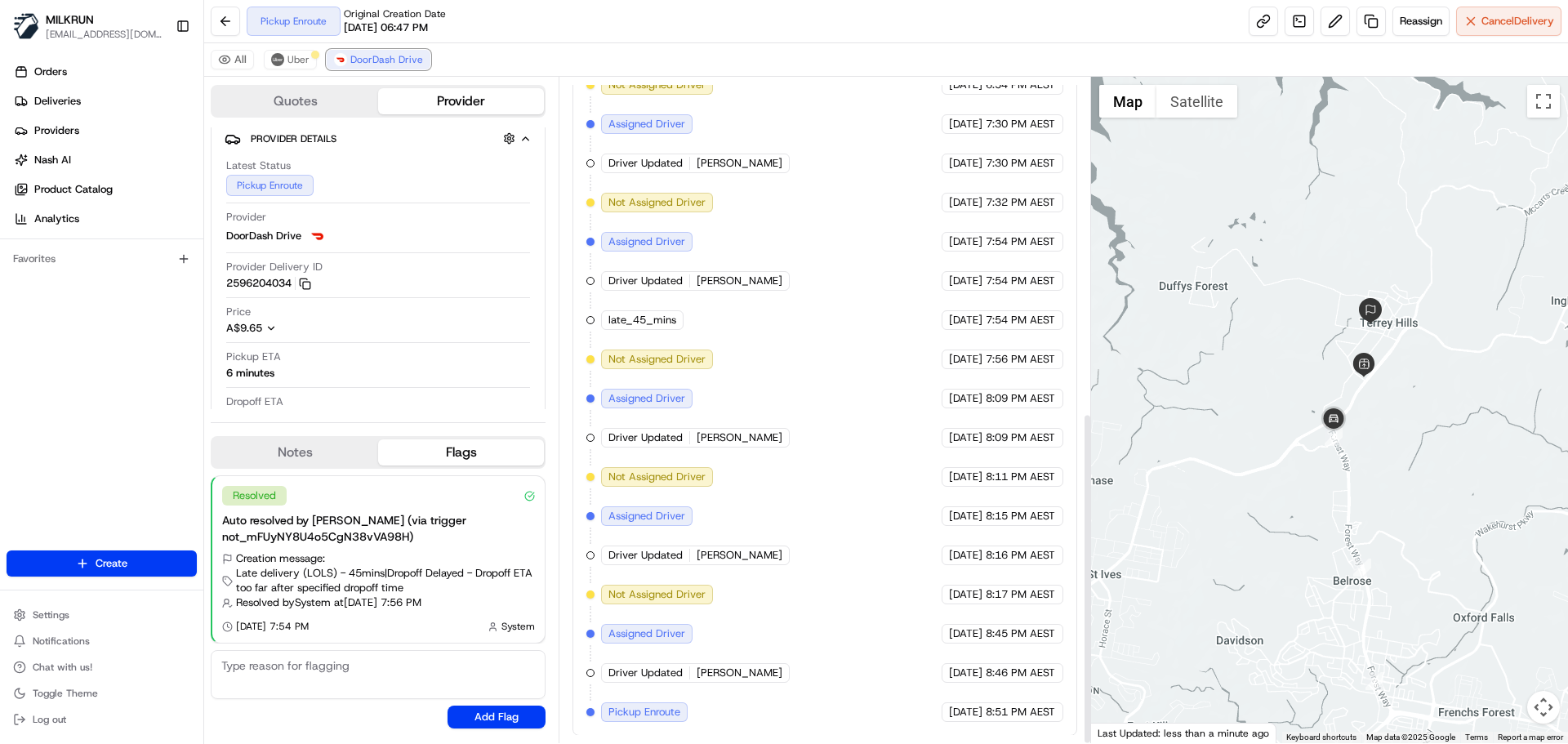
scroll to position [671, 0]
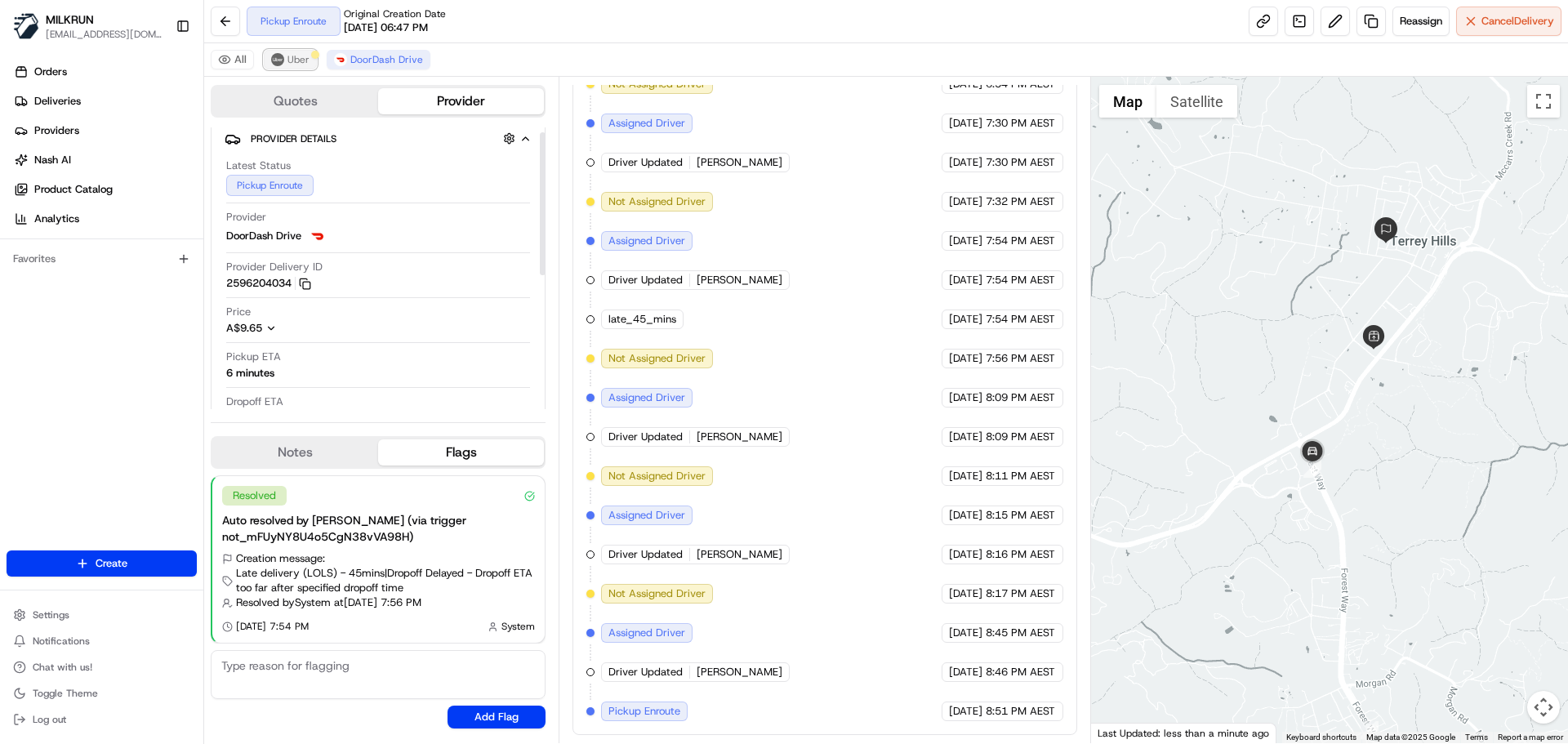
click at [288, 64] on span "Uber" at bounding box center [298, 59] width 22 height 13
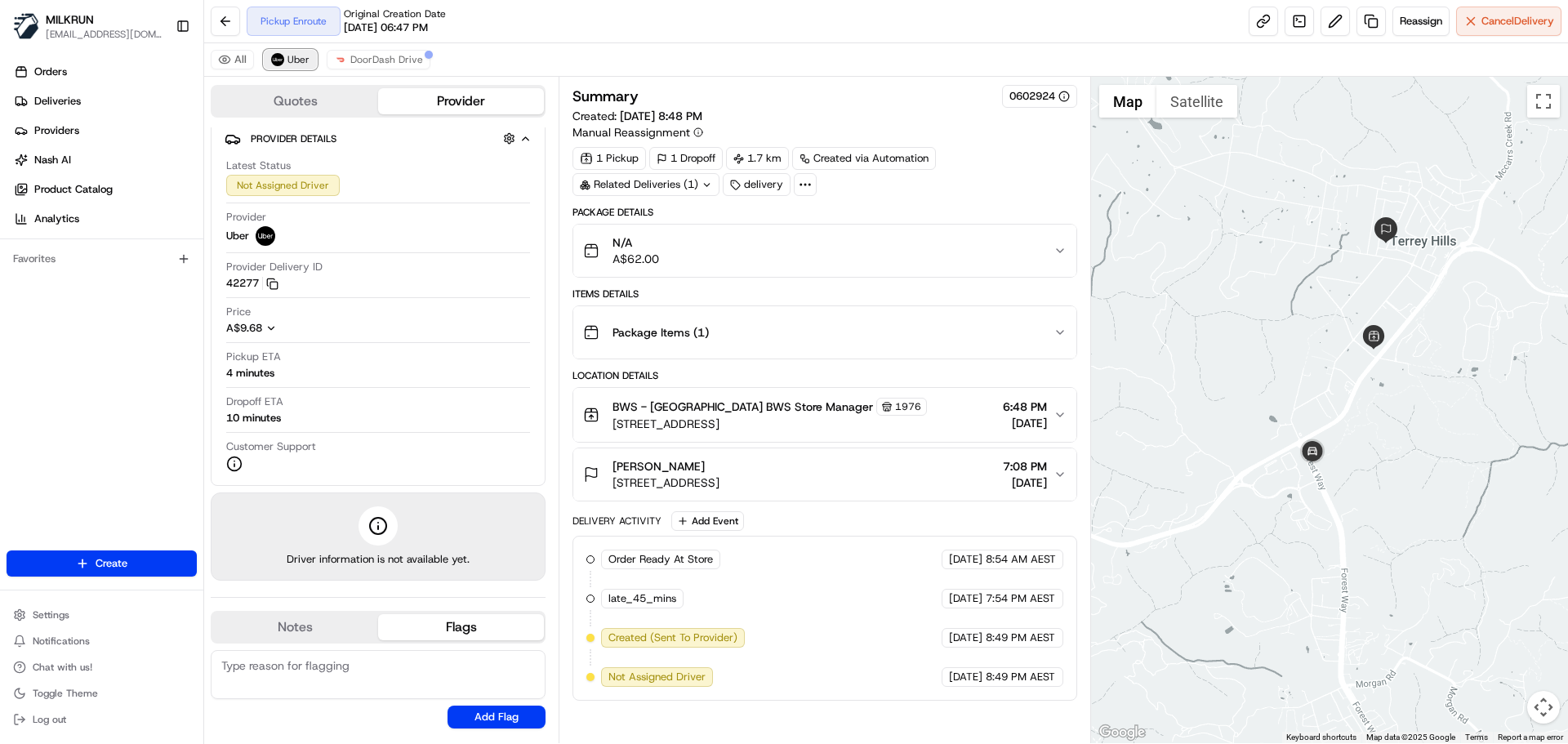
scroll to position [0, 0]
click at [398, 59] on span "DoorDash Drive" at bounding box center [386, 59] width 73 height 13
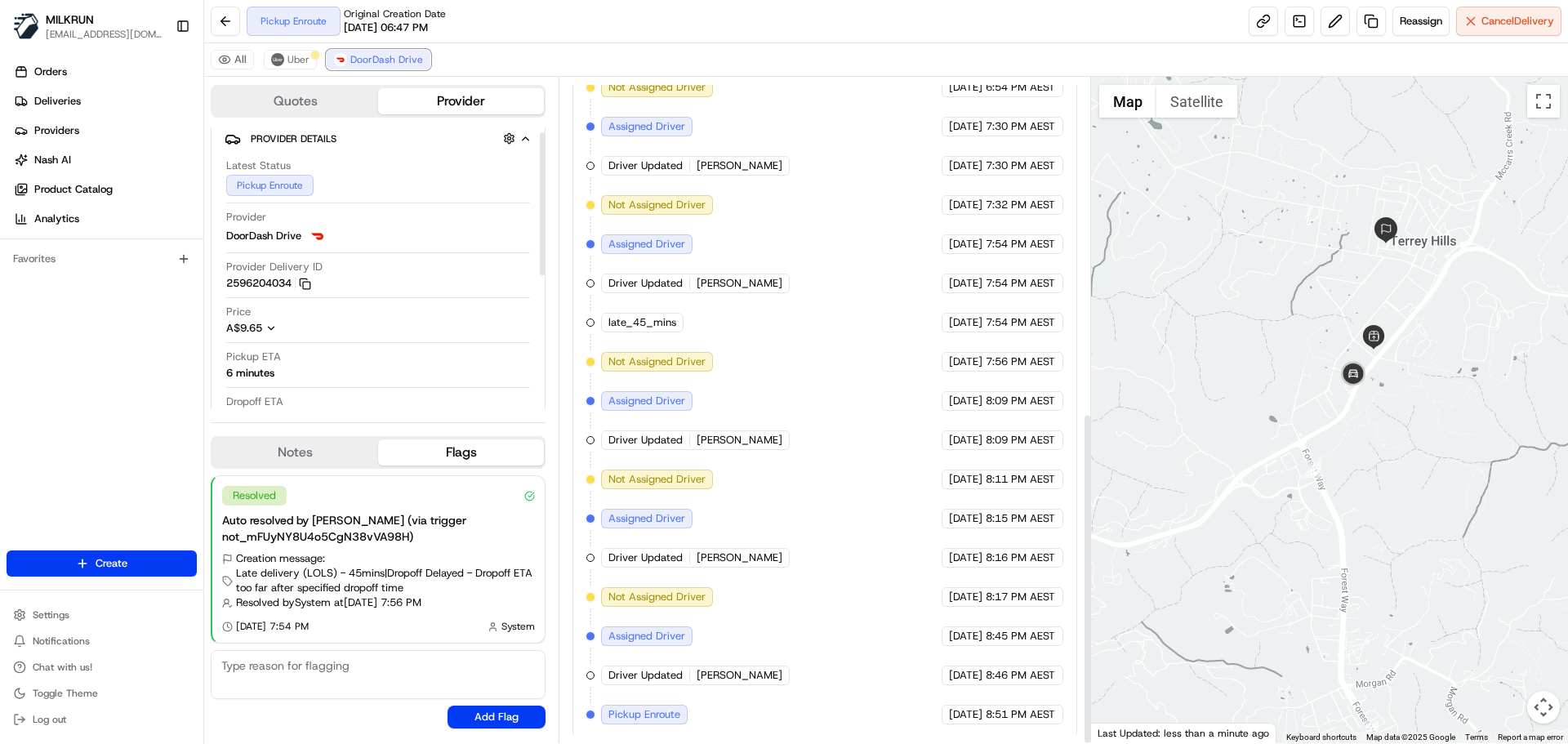
scroll to position [671, 0]
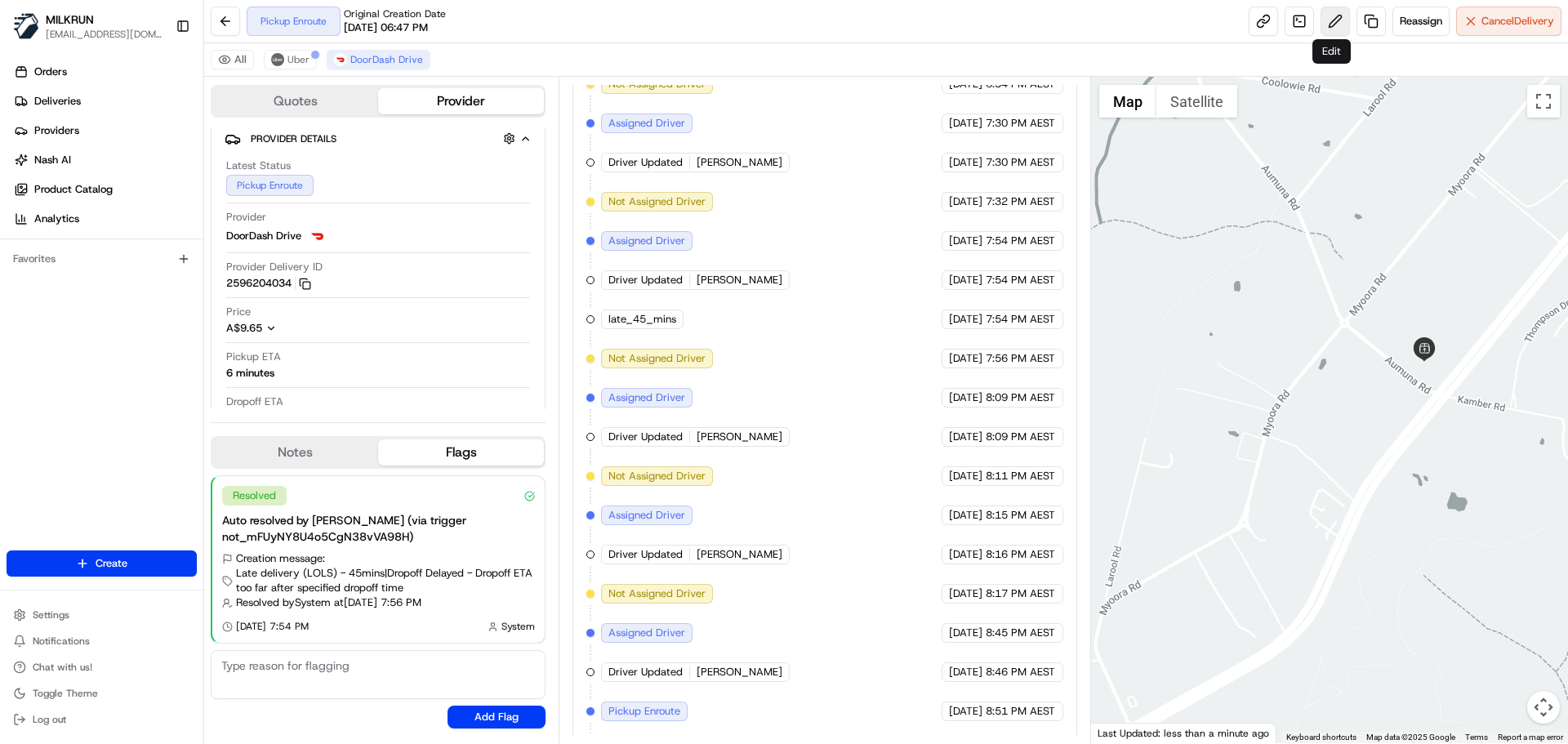
click at [1329, 13] on button at bounding box center [1336, 21] width 30 height 30
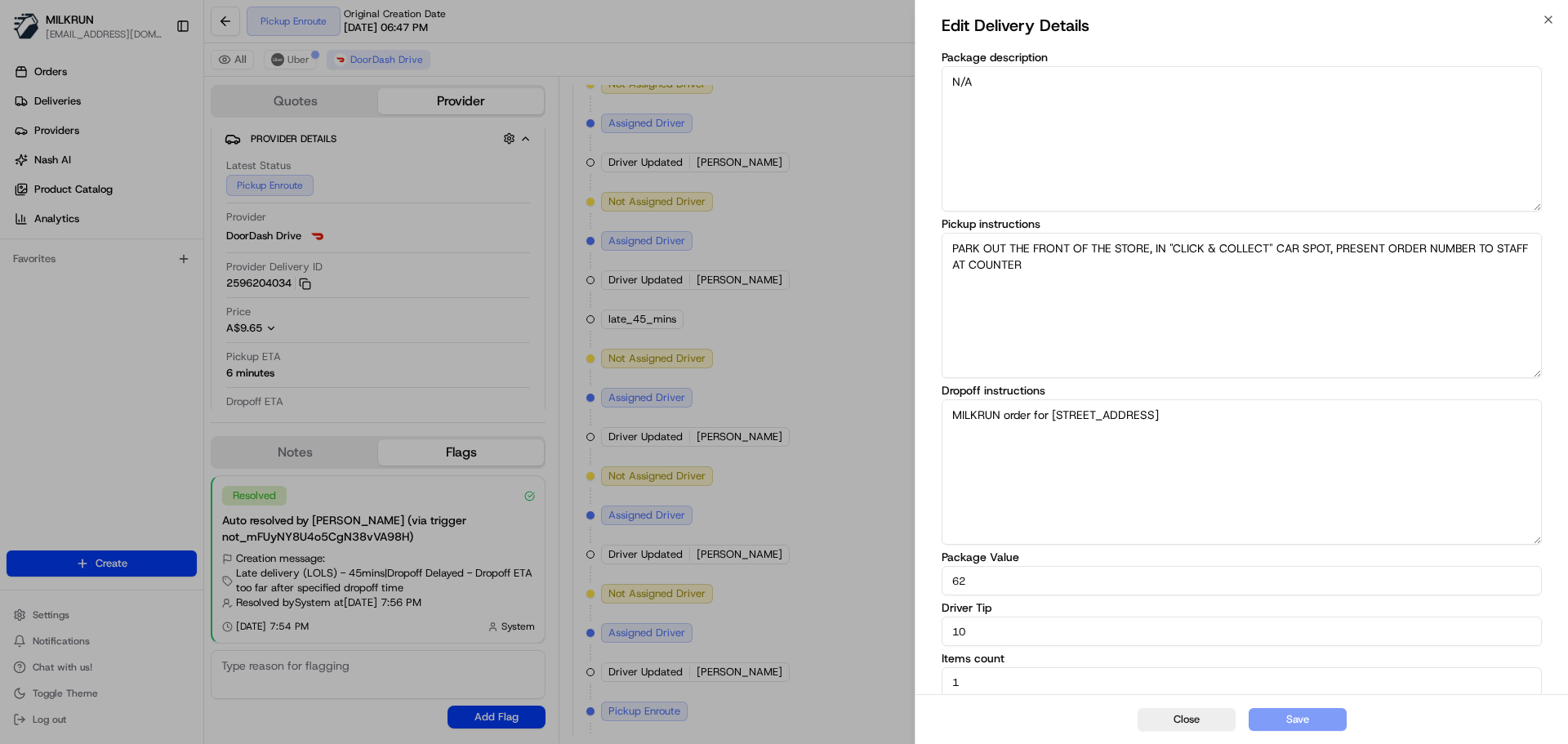
scroll to position [17, 0]
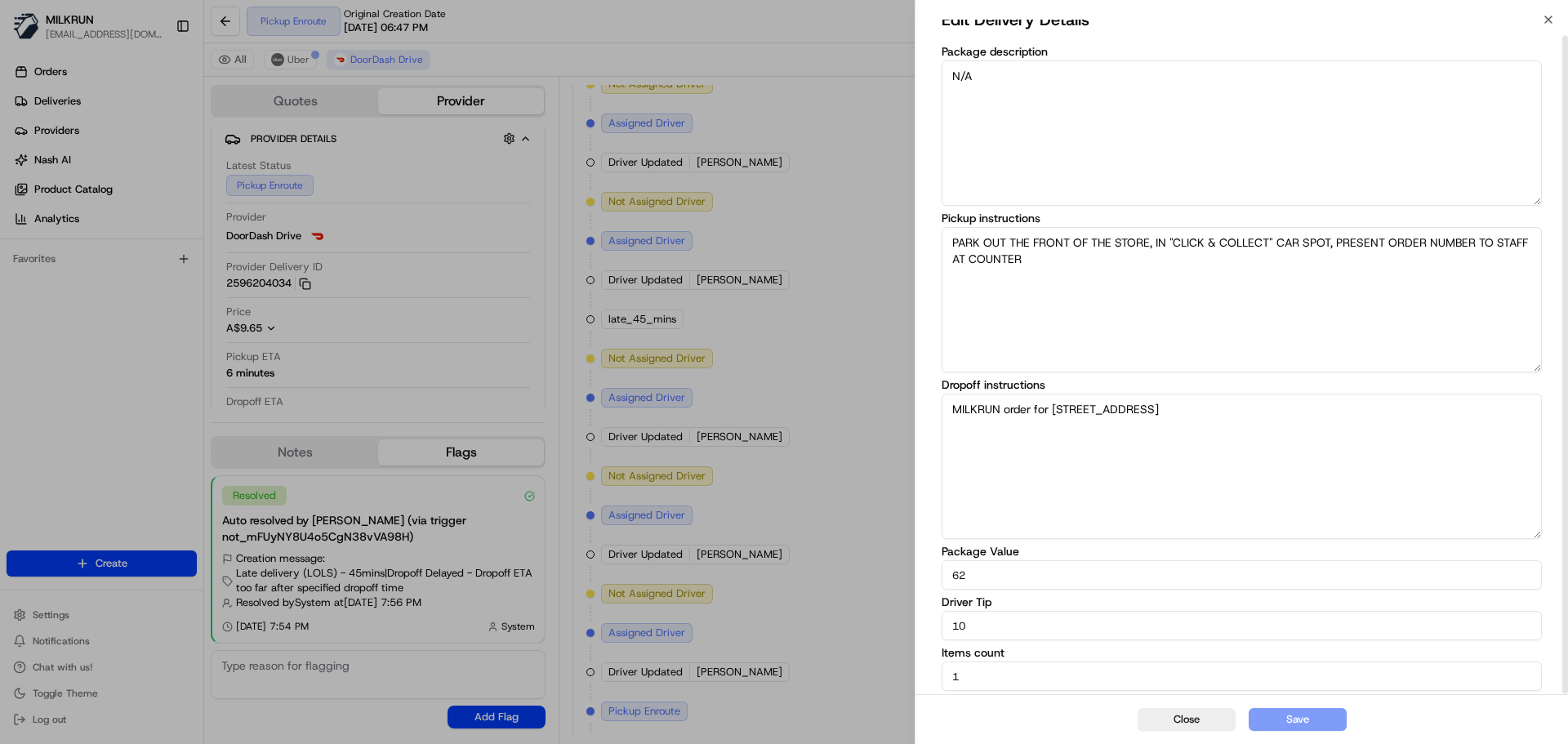
drag, startPoint x: 916, startPoint y: 471, endPoint x: 1551, endPoint y: 457, distance: 635.2
click at [923, 472] on div "Edit Delivery Details Package description N/A Pickup instructions PARK OUT THE …" at bounding box center [1242, 349] width 653 height 692
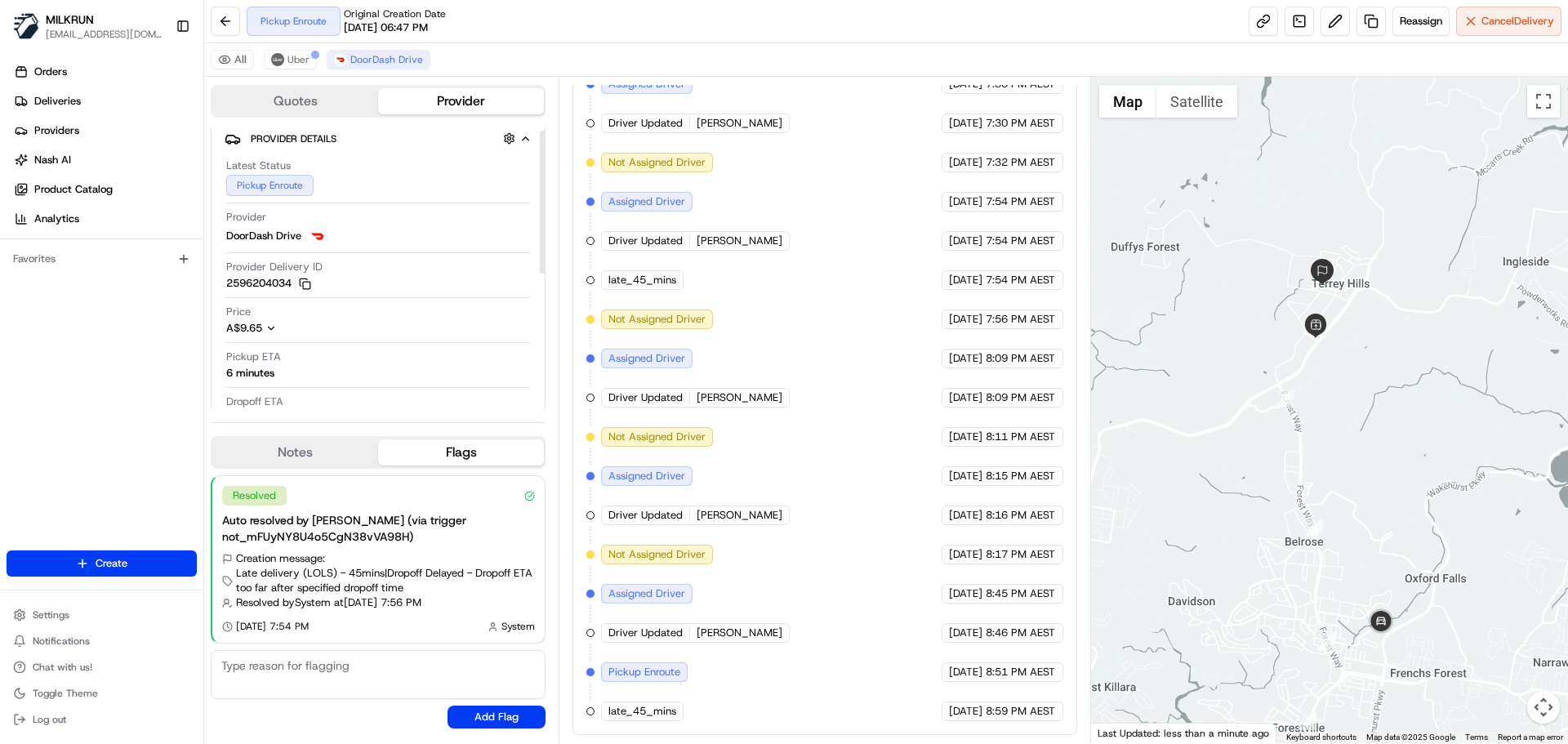
scroll to position [0, 0]
drag, startPoint x: 293, startPoint y: 56, endPoint x: 304, endPoint y: 76, distance: 22.8
click at [297, 62] on span "Uber" at bounding box center [298, 59] width 22 height 13
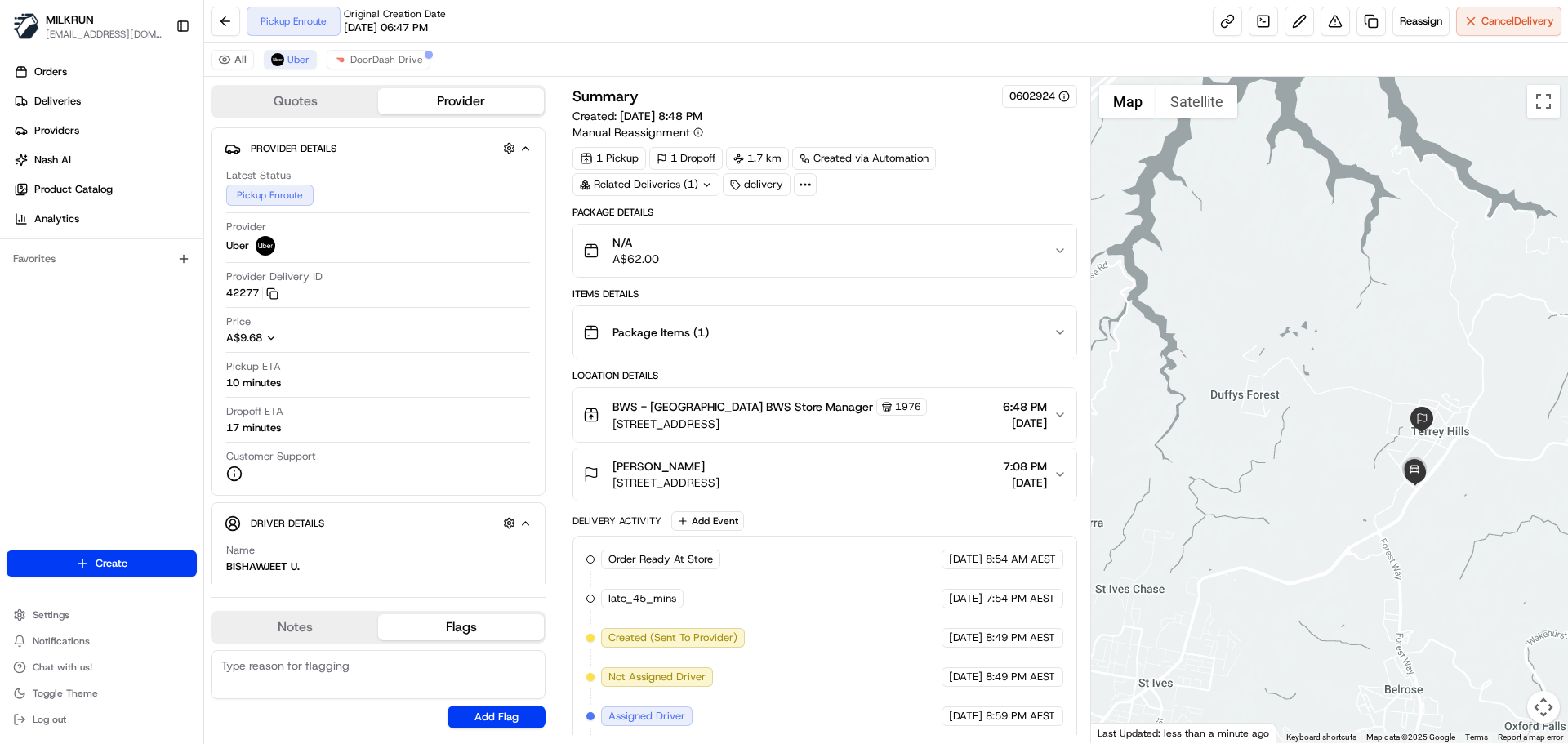
drag, startPoint x: 1256, startPoint y: 317, endPoint x: 1209, endPoint y: 304, distance: 48.8
click at [1209, 304] on div at bounding box center [1330, 410] width 478 height 667
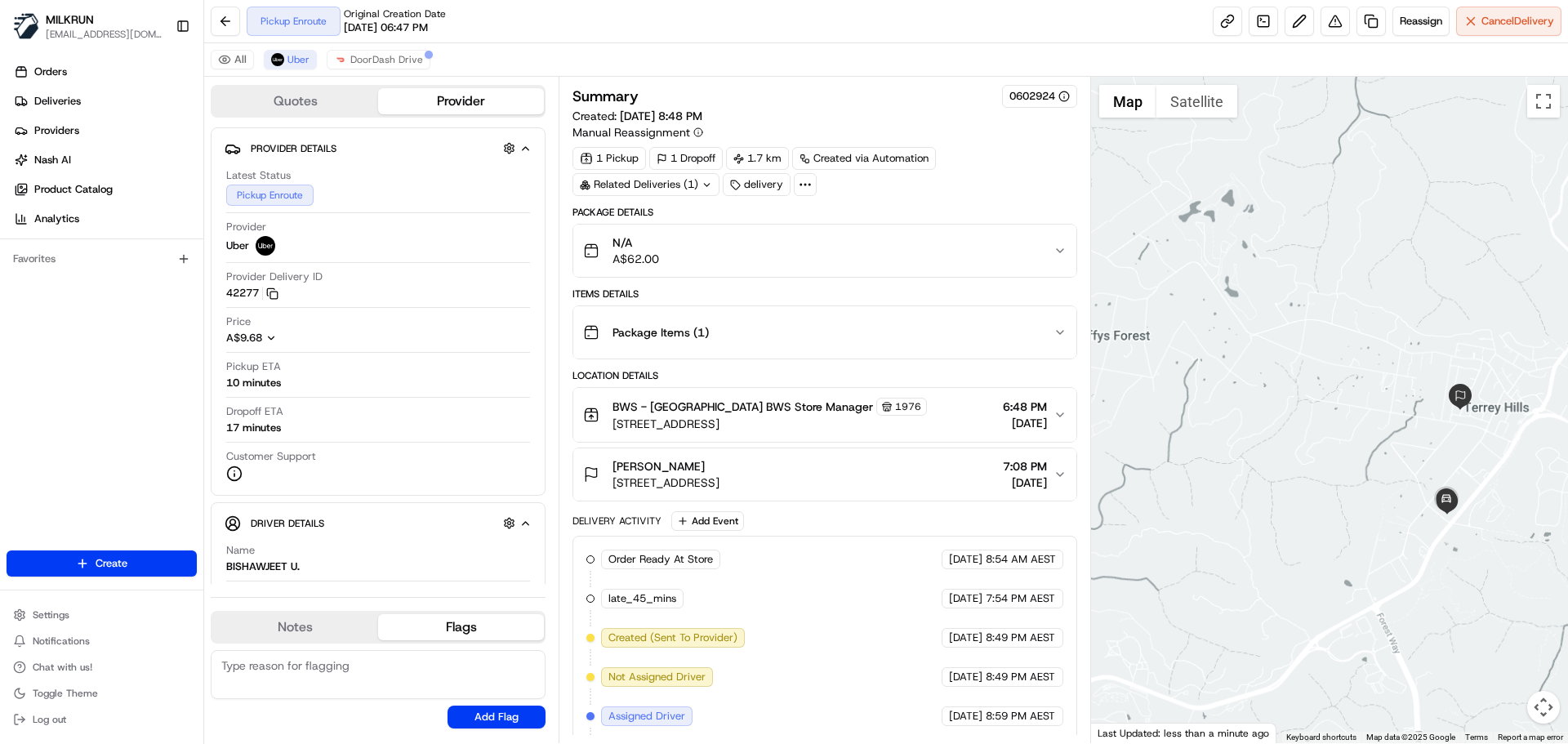
drag, startPoint x: 1282, startPoint y: 330, endPoint x: 1183, endPoint y: 219, distance: 148.7
click at [1182, 206] on div at bounding box center [1330, 410] width 478 height 667
click at [294, 59] on span "Uber" at bounding box center [298, 59] width 22 height 13
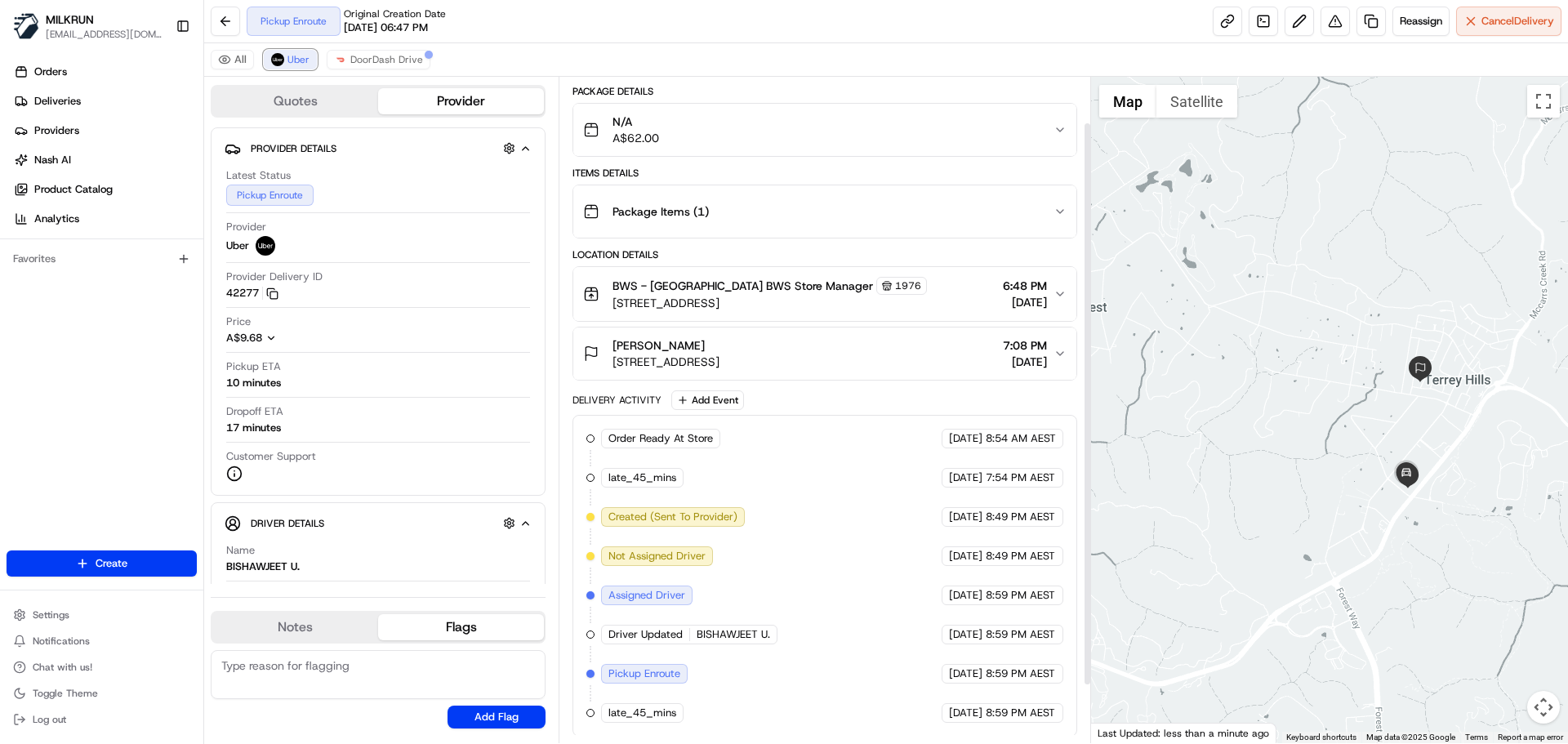
scroll to position [122, 0]
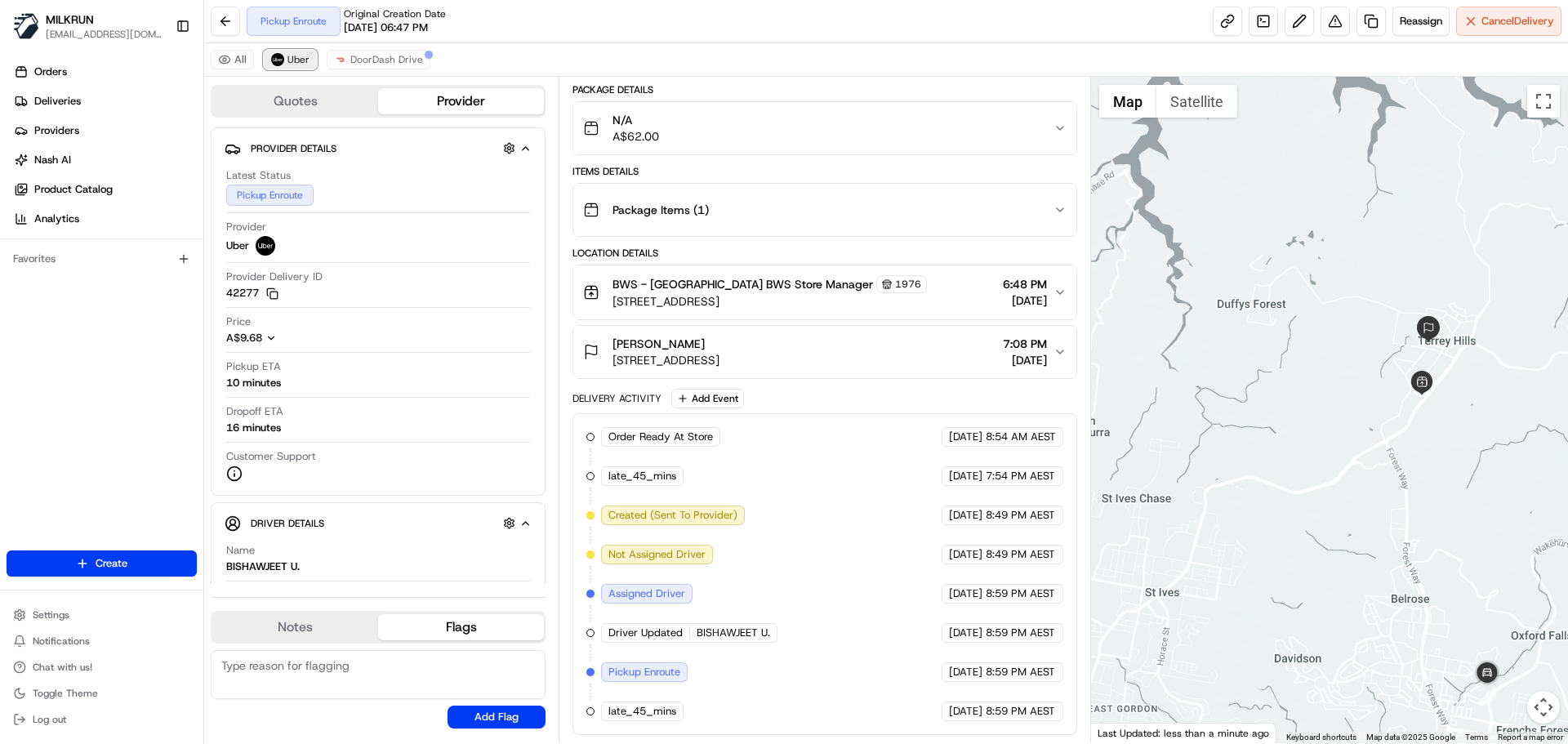
click at [287, 61] on button "Uber" at bounding box center [290, 59] width 53 height 19
drag, startPoint x: 358, startPoint y: 63, endPoint x: 458, endPoint y: 142, distance: 127.4
click at [364, 57] on span "DoorDash Drive" at bounding box center [386, 59] width 73 height 13
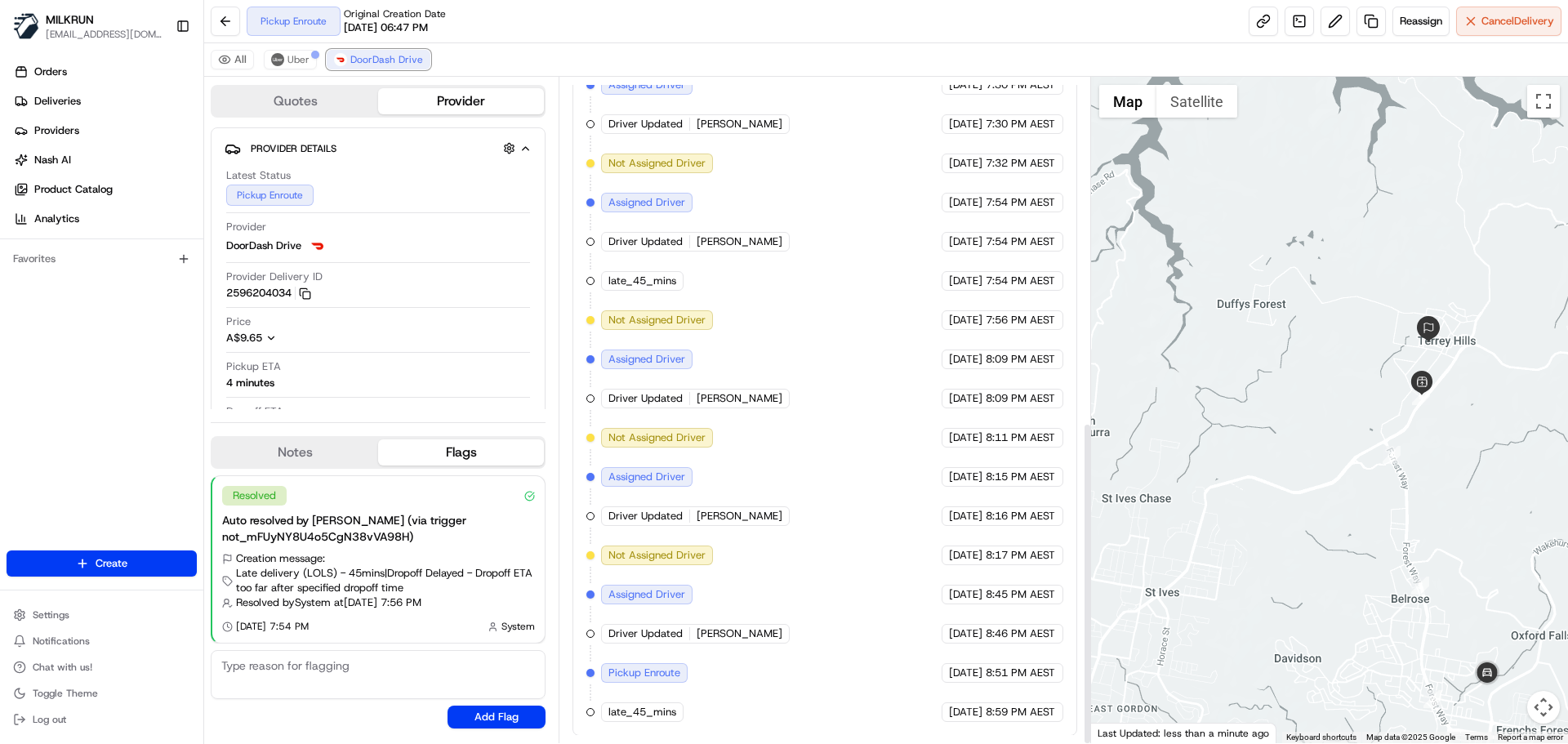
scroll to position [711, 0]
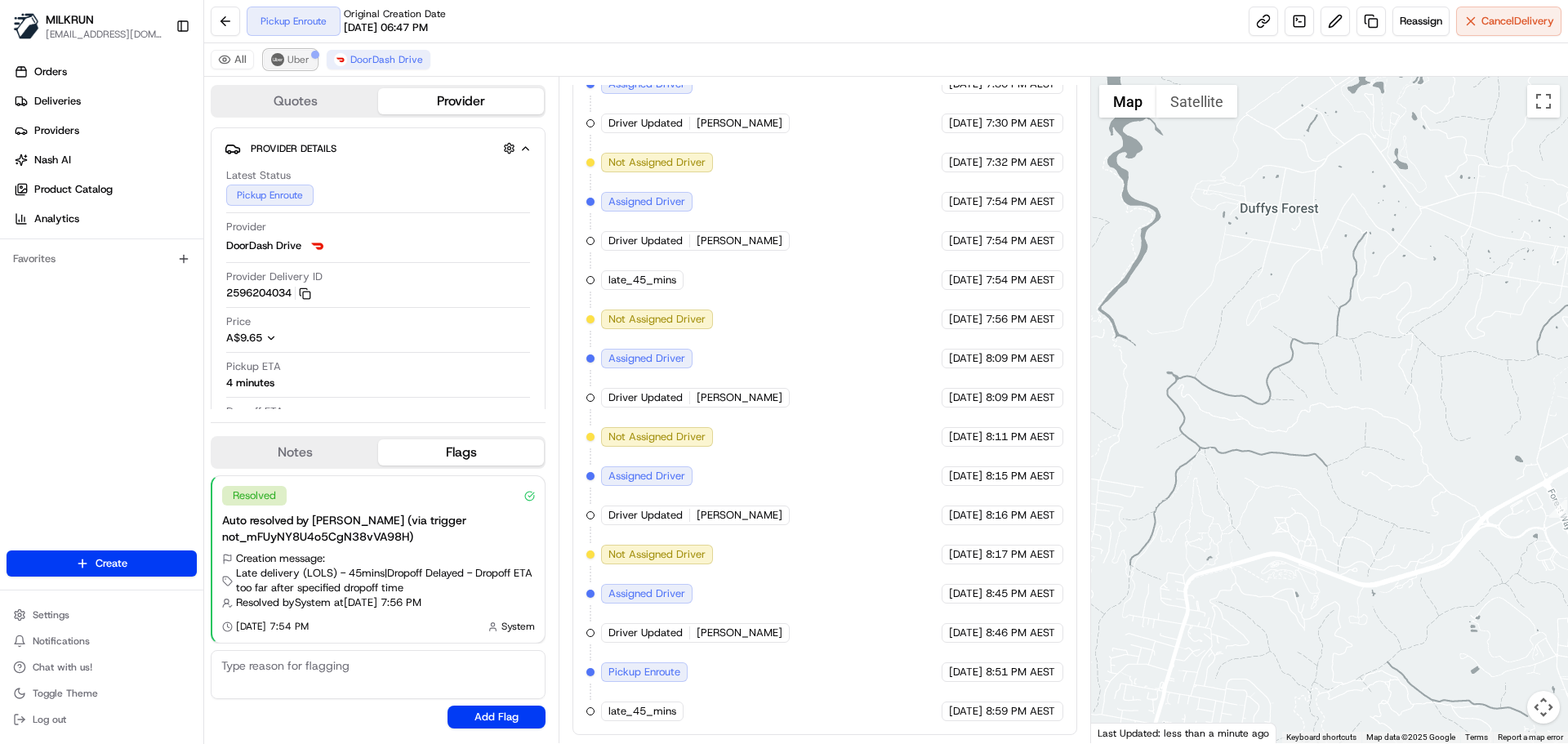
click at [298, 59] on span "Uber" at bounding box center [298, 59] width 22 height 13
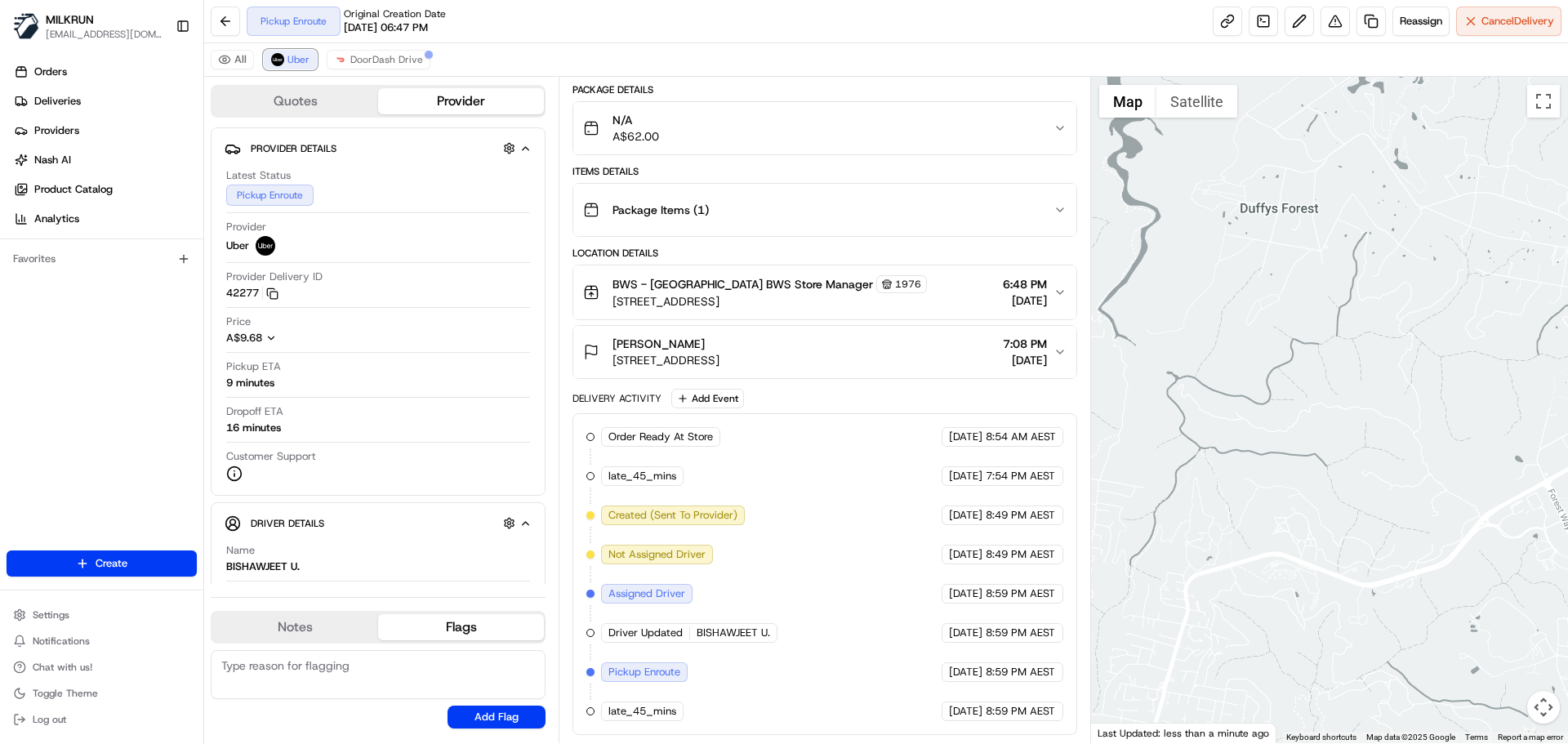
scroll to position [122, 0]
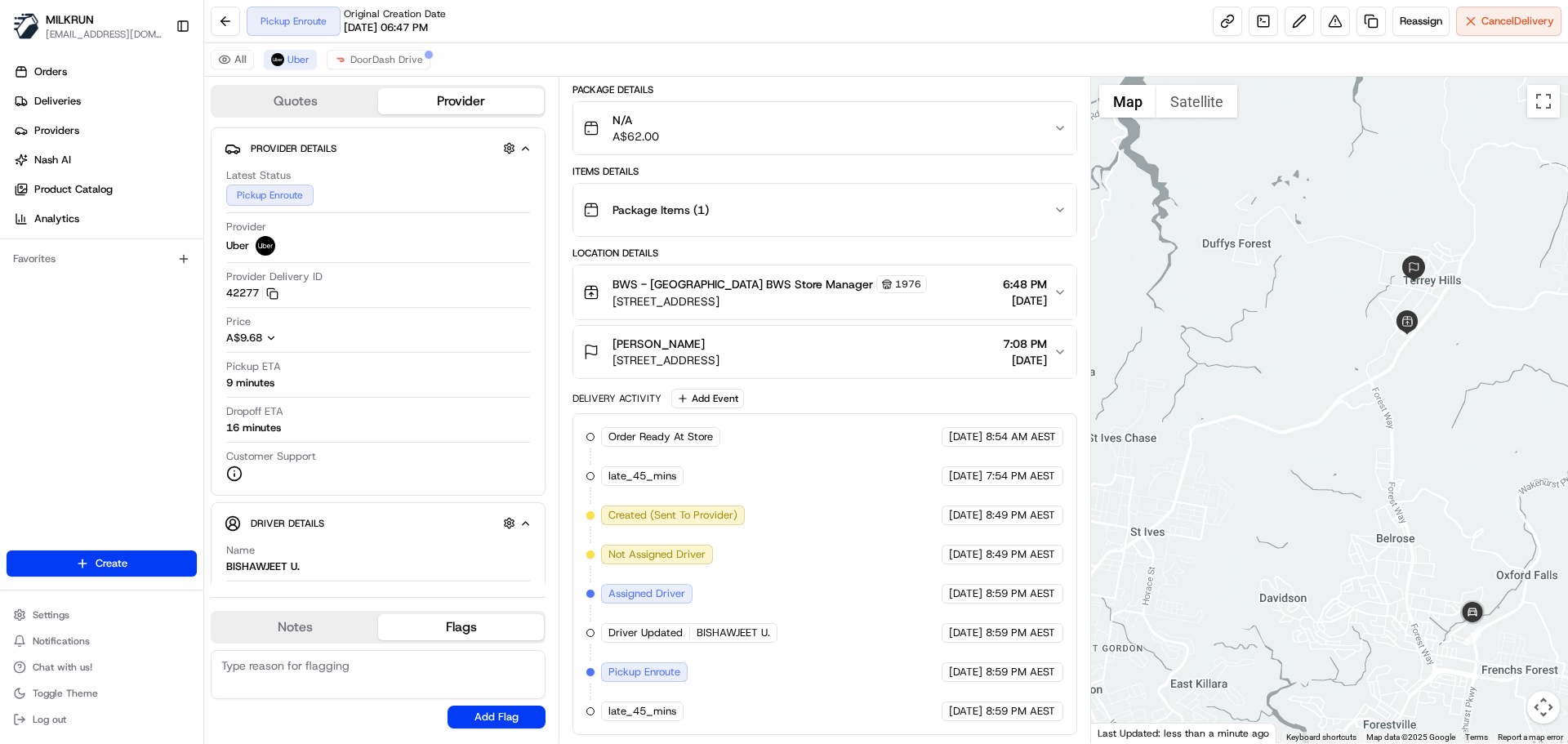
drag, startPoint x: 1435, startPoint y: 408, endPoint x: 1353, endPoint y: 358, distance: 96.0
click at [1353, 358] on div at bounding box center [1330, 410] width 478 height 667
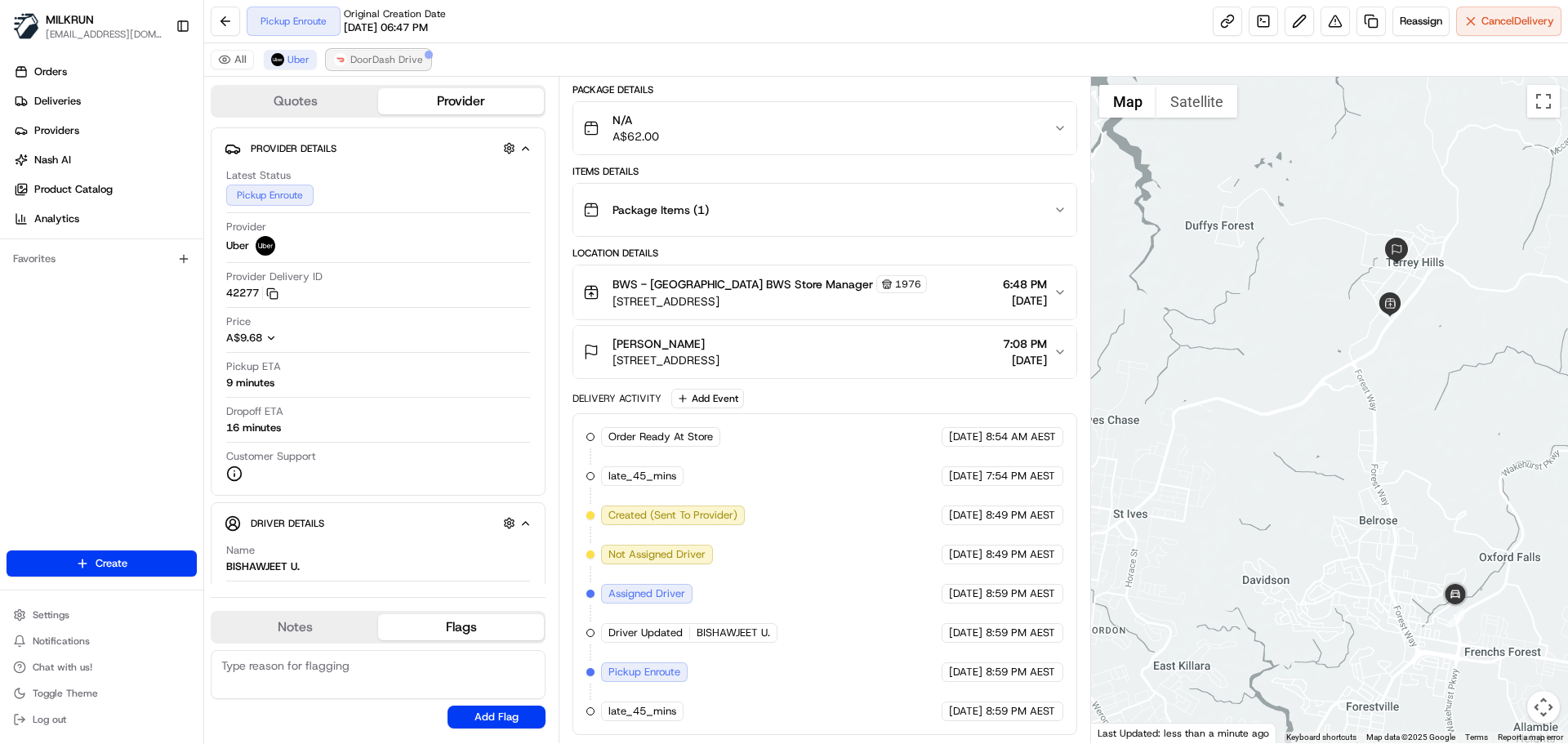
click at [378, 53] on span "DoorDash Drive" at bounding box center [386, 59] width 73 height 13
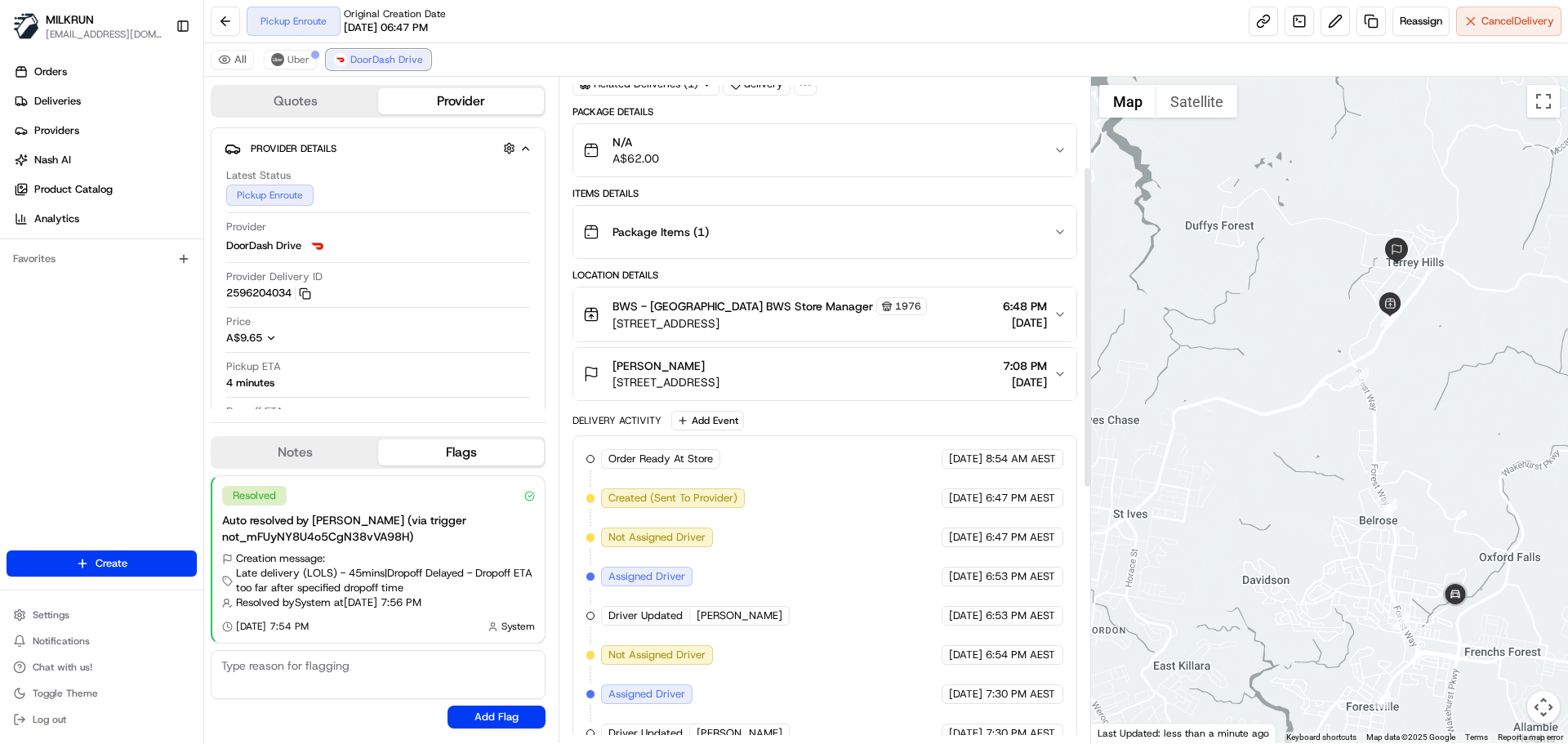
scroll to position [0, 0]
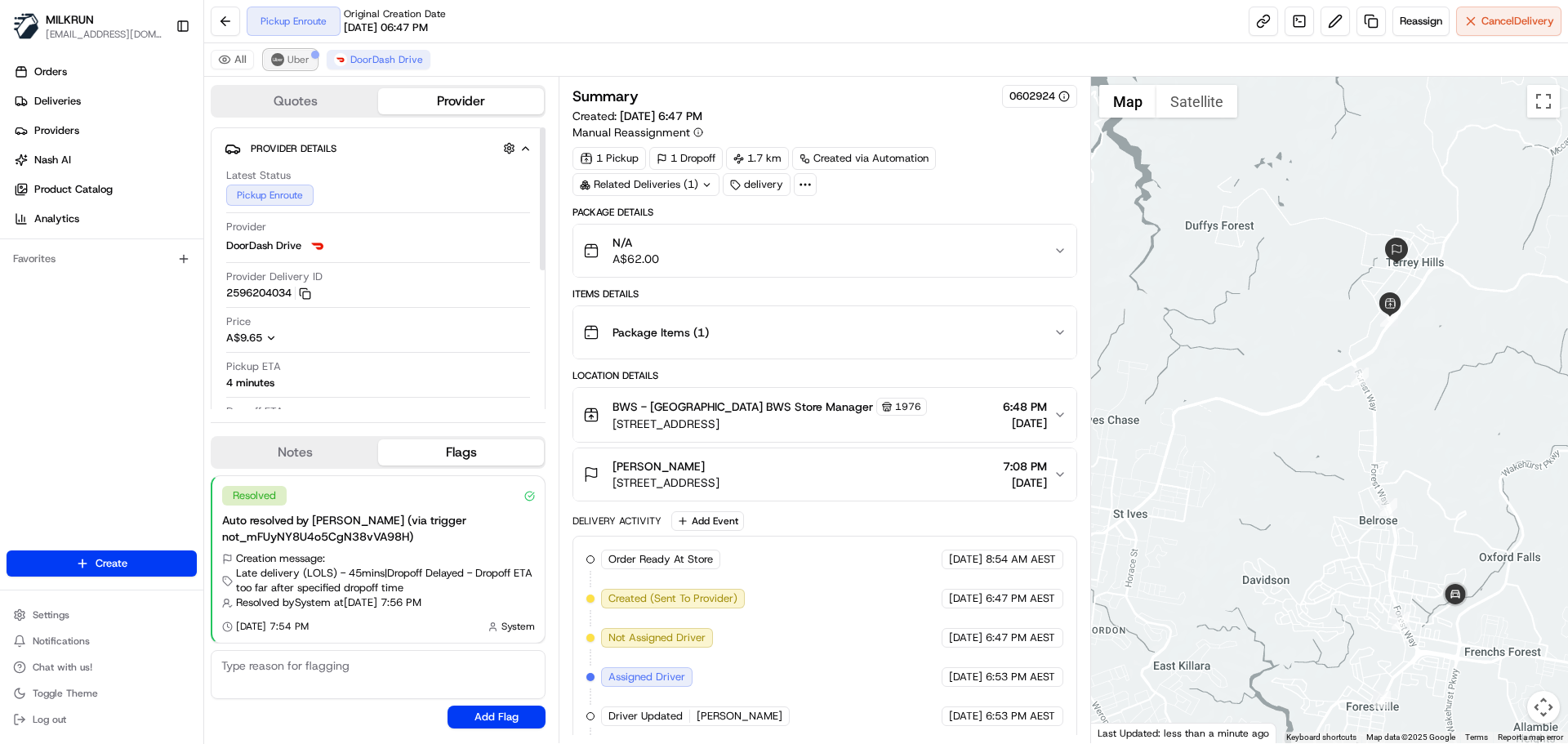
click at [299, 60] on span "Uber" at bounding box center [298, 59] width 22 height 13
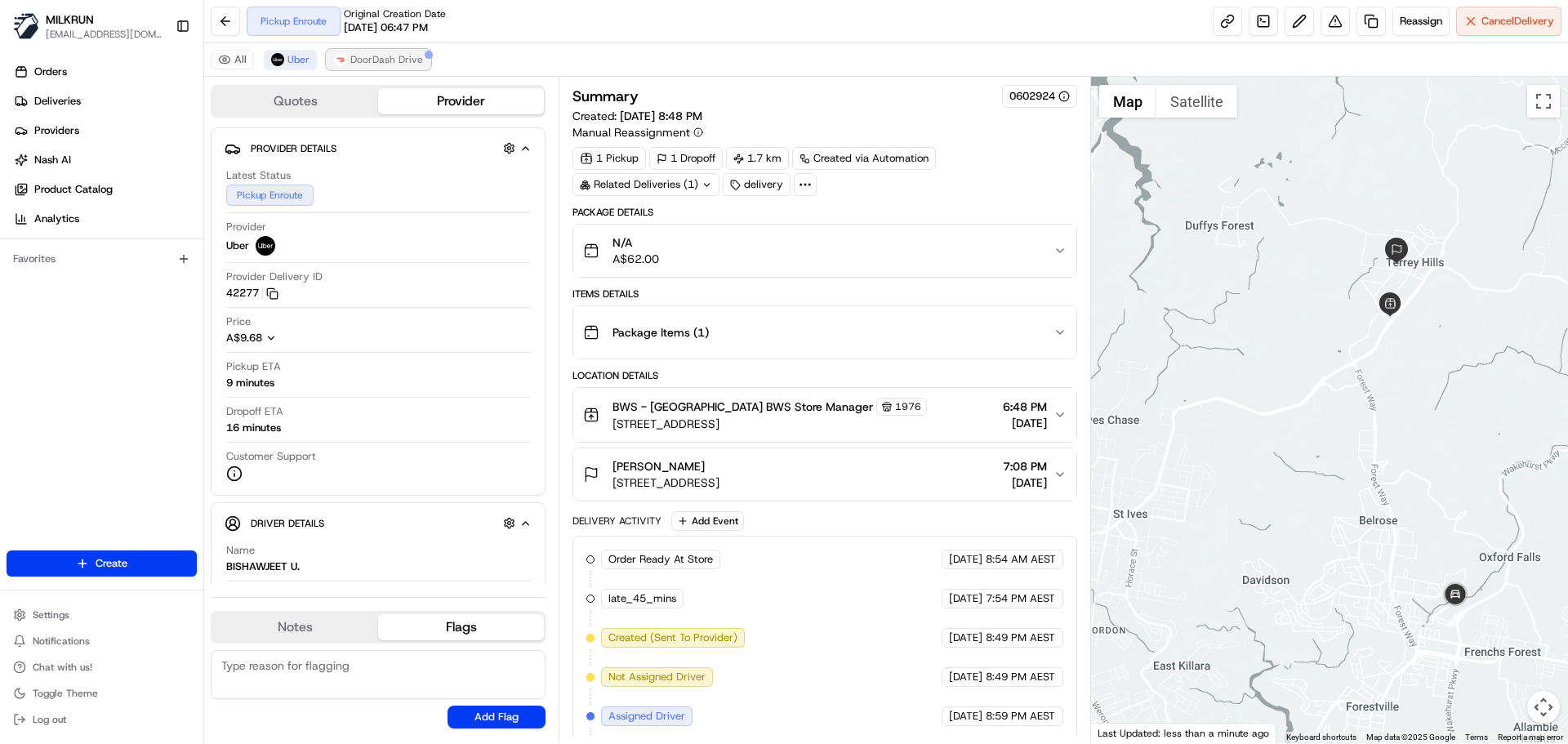
click at [392, 53] on span "DoorDash Drive" at bounding box center [386, 59] width 73 height 13
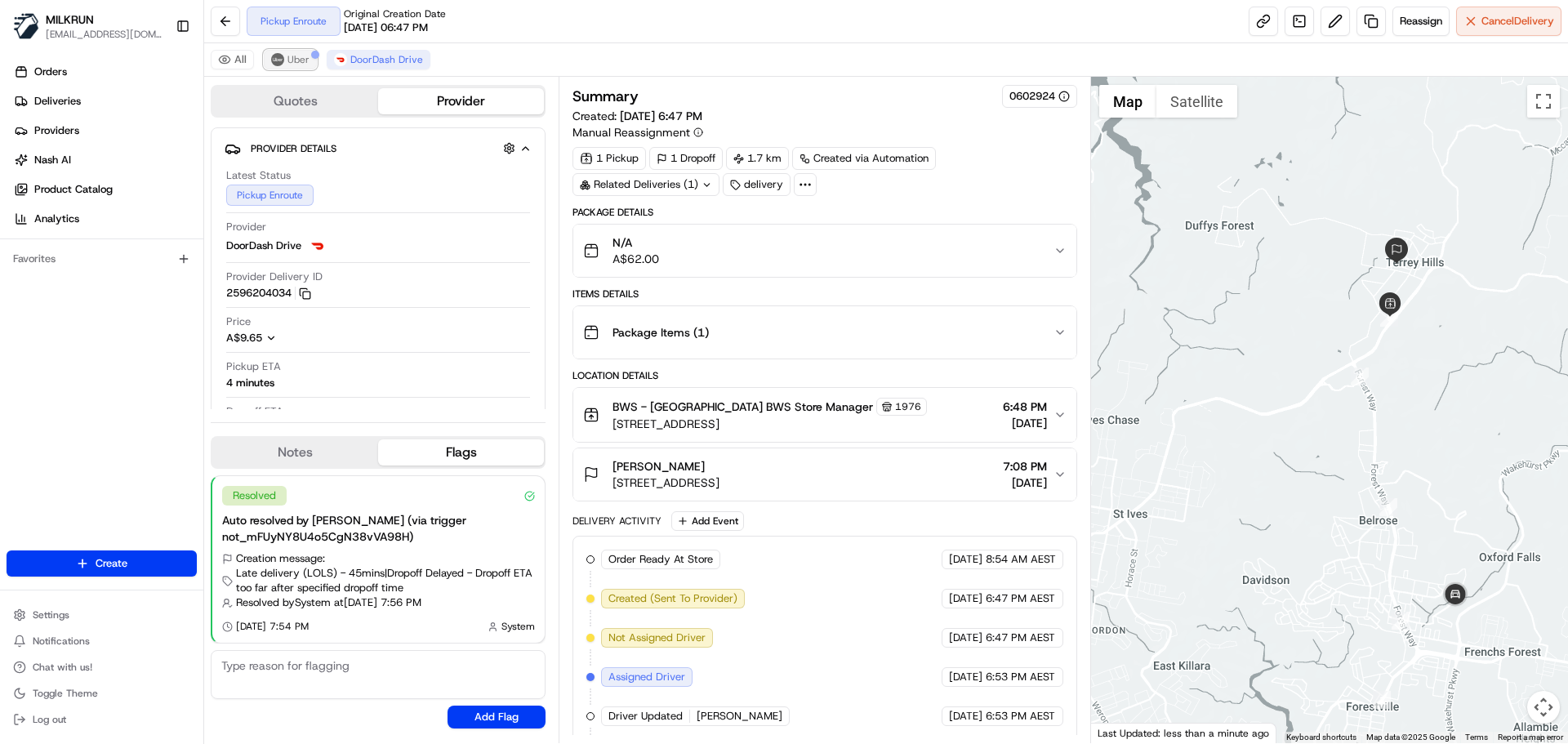
click at [294, 55] on span "Uber" at bounding box center [298, 59] width 22 height 13
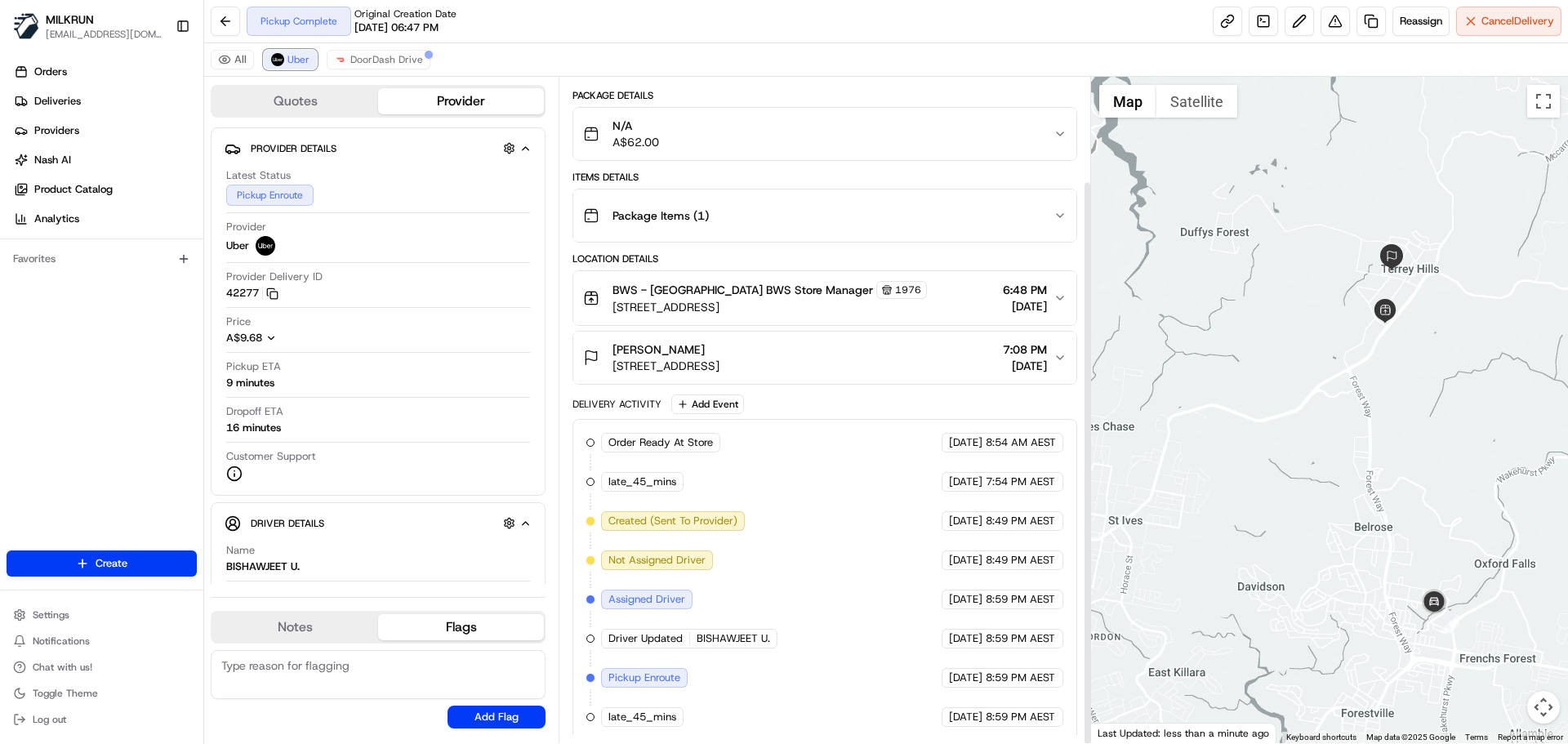
scroll to position [122, 0]
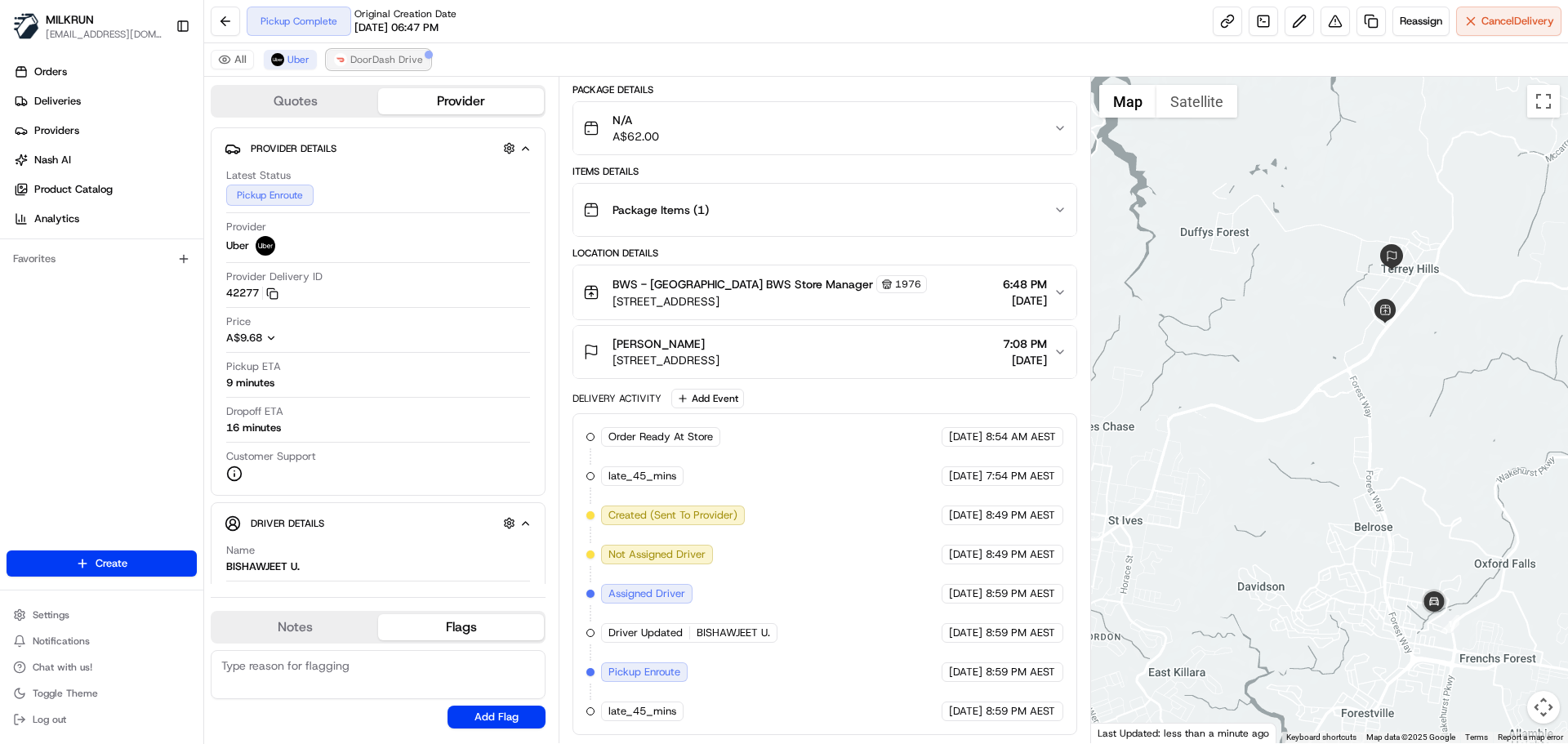
click at [393, 56] on span "DoorDash Drive" at bounding box center [386, 59] width 73 height 13
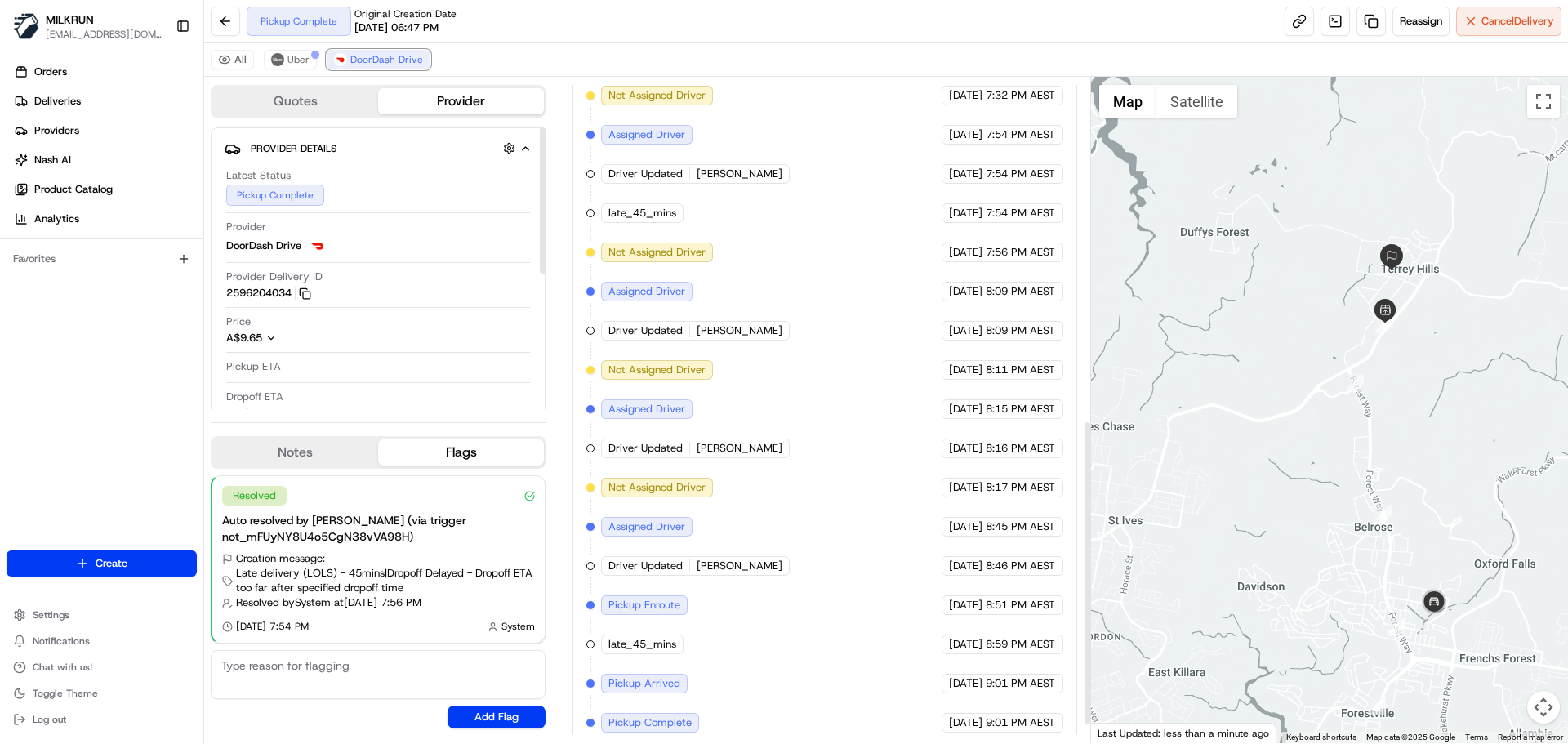
scroll to position [789, 0]
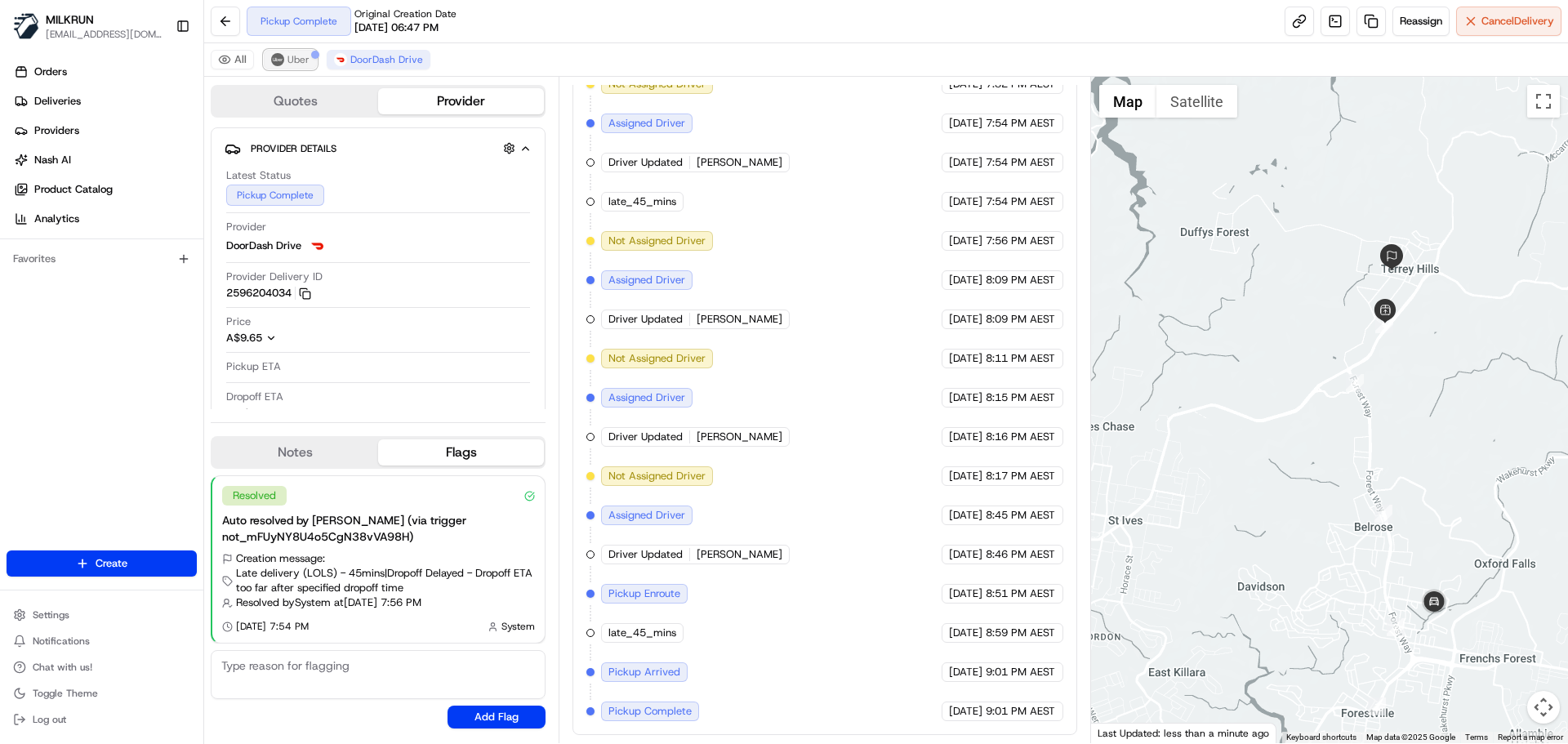
click at [291, 56] on span "Uber" at bounding box center [298, 59] width 22 height 13
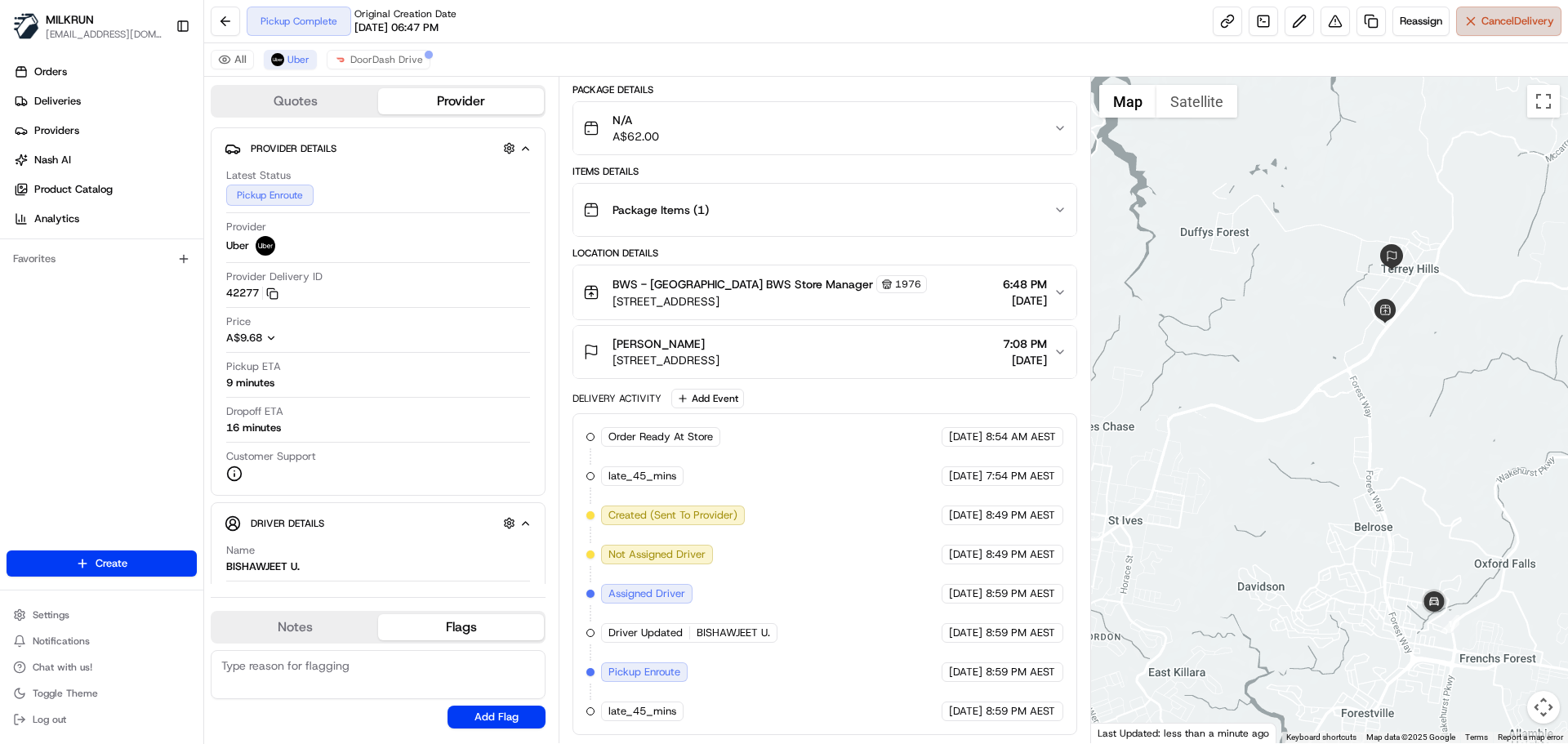
click at [1495, 18] on span "Cancel Delivery" at bounding box center [1517, 21] width 73 height 15
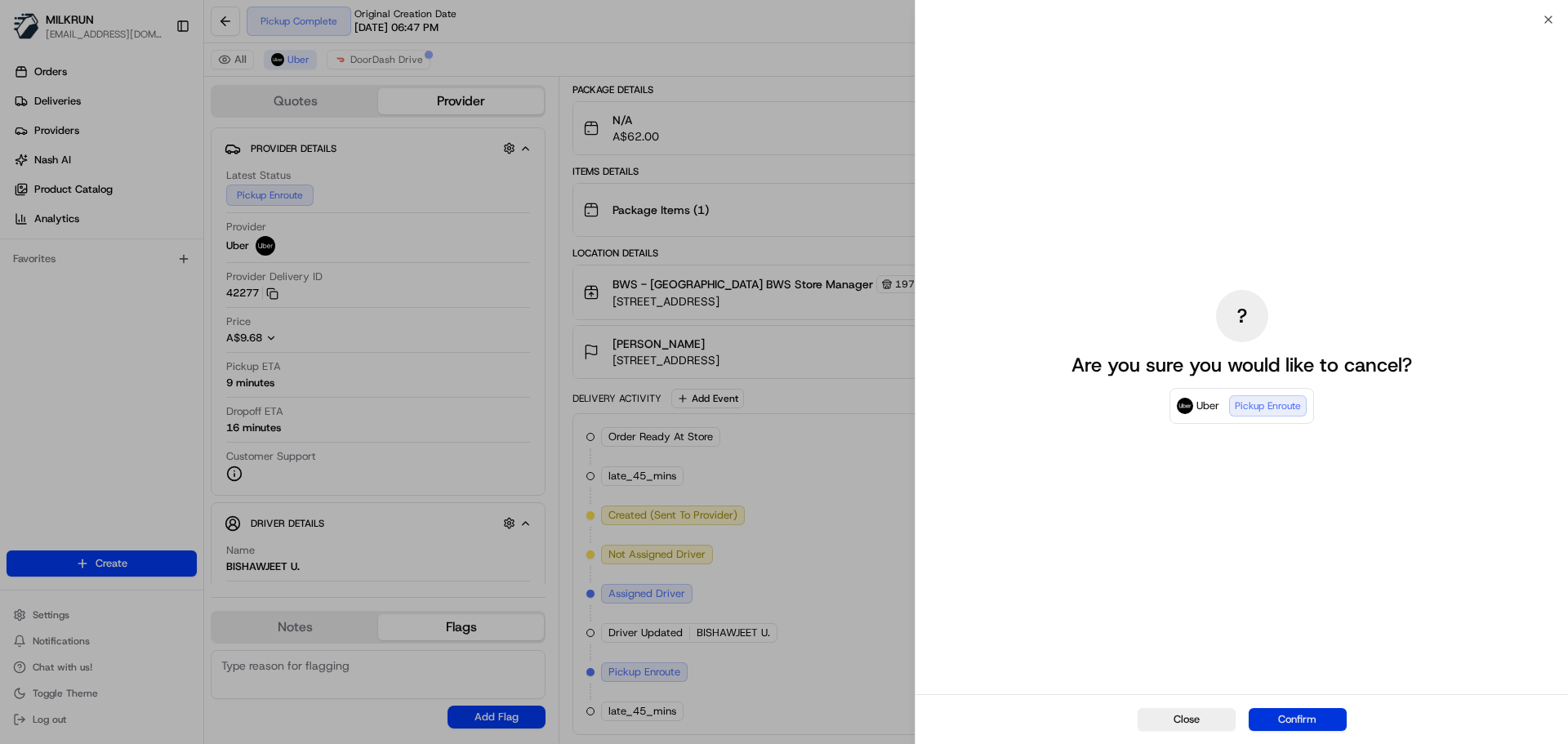
click at [1302, 730] on button "Confirm" at bounding box center [1298, 720] width 98 height 23
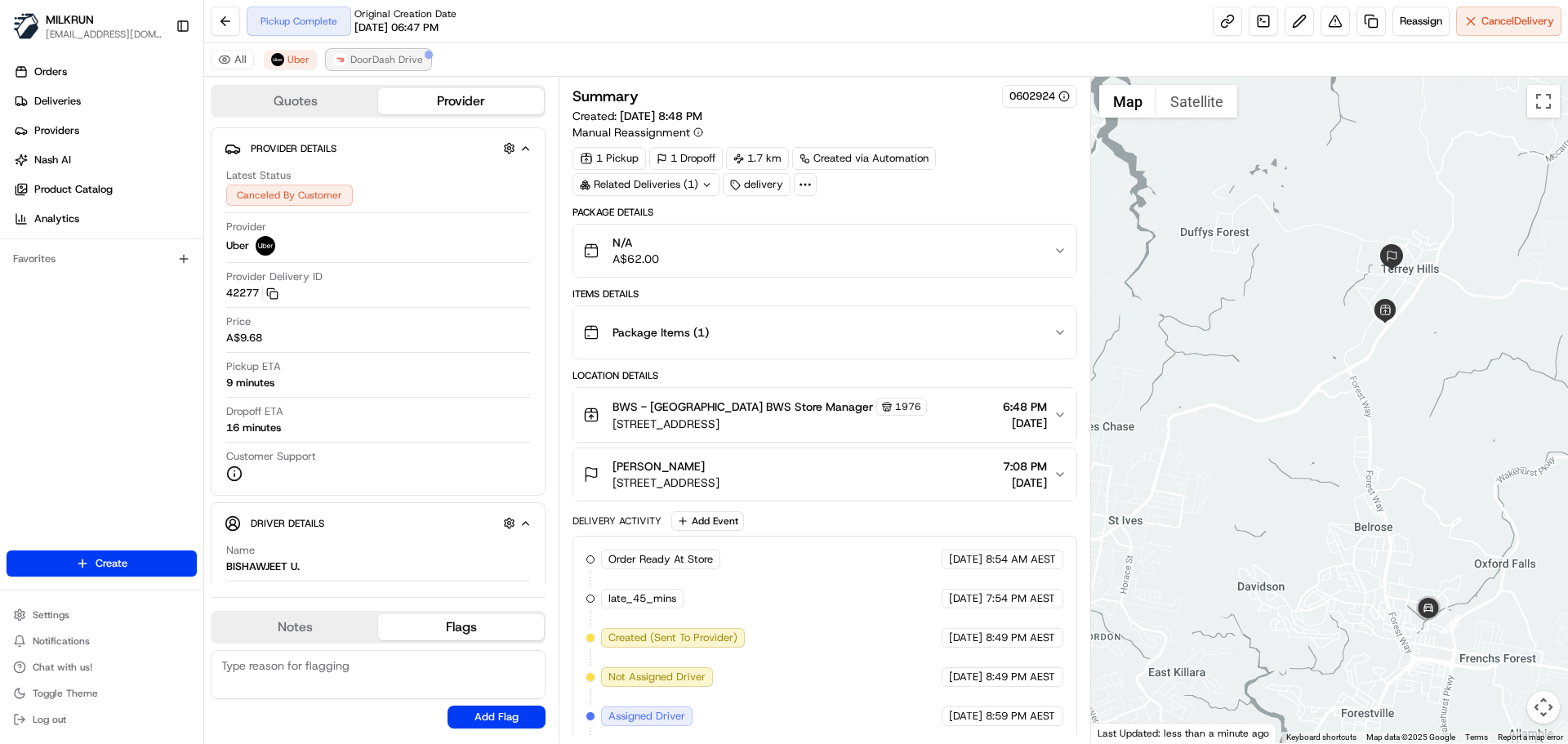
click at [363, 57] on span "DoorDash Drive" at bounding box center [386, 59] width 73 height 13
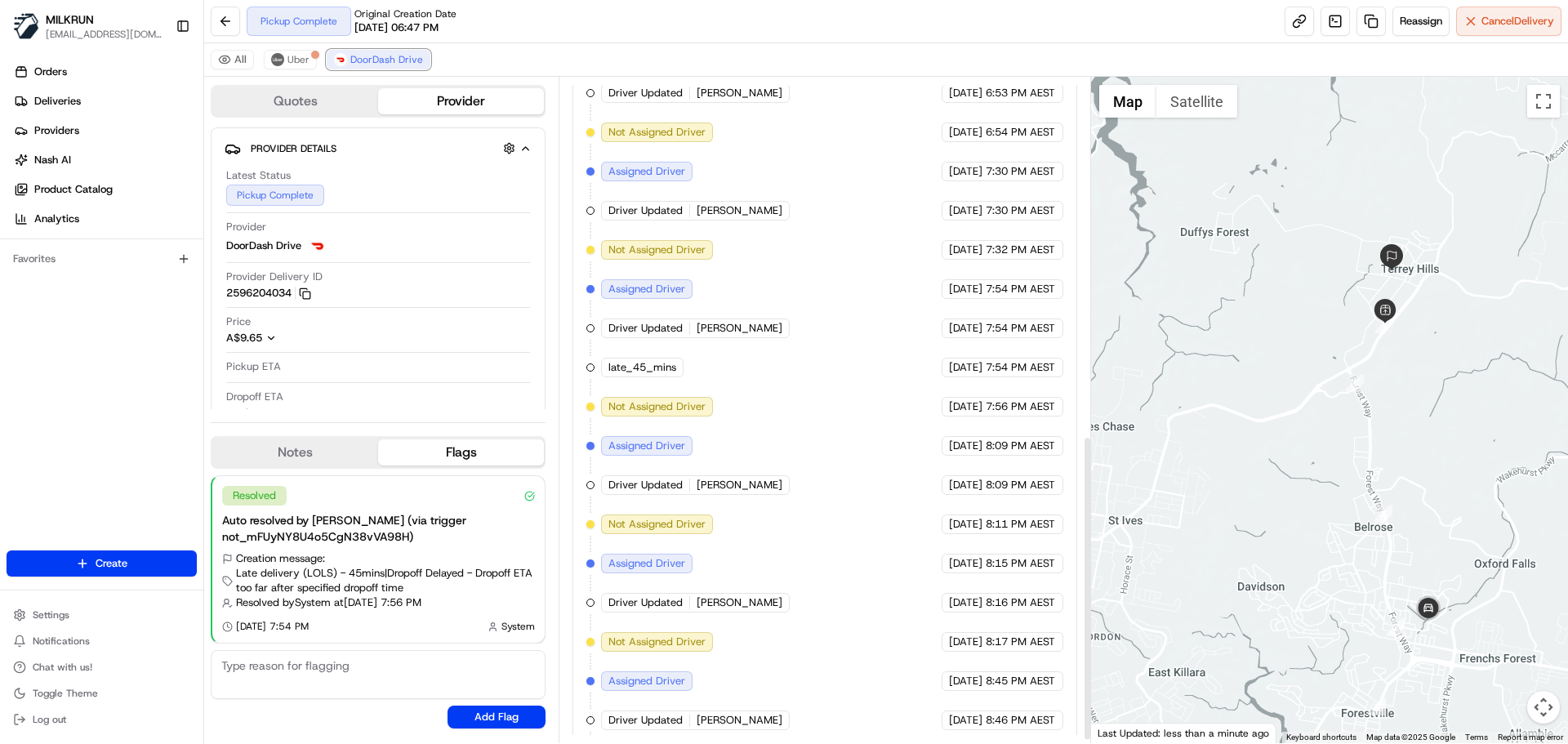
scroll to position [789, 0]
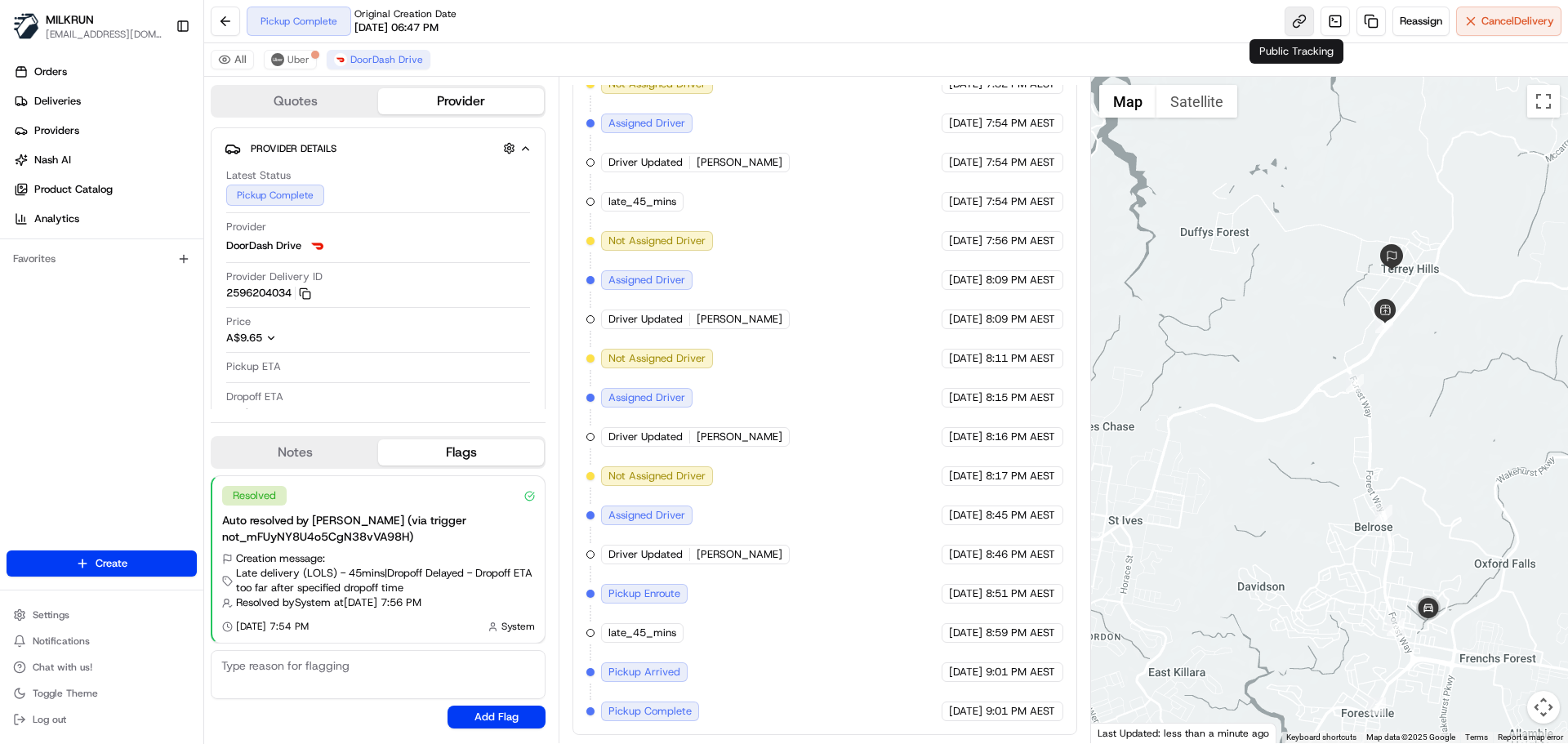
click at [1299, 26] on link at bounding box center [1300, 21] width 30 height 30
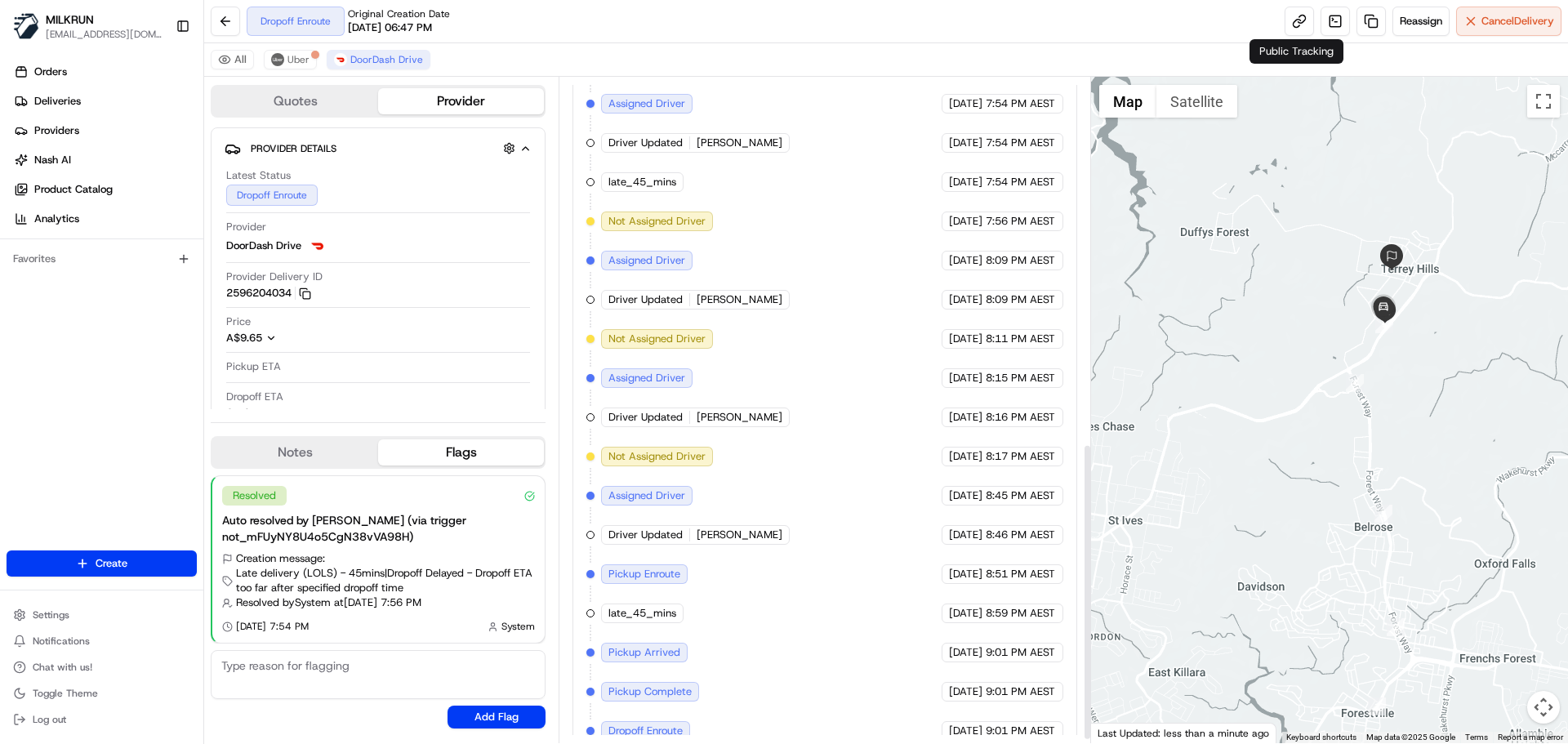
scroll to position [829, 0]
